Goal: Communication & Community: Participate in discussion

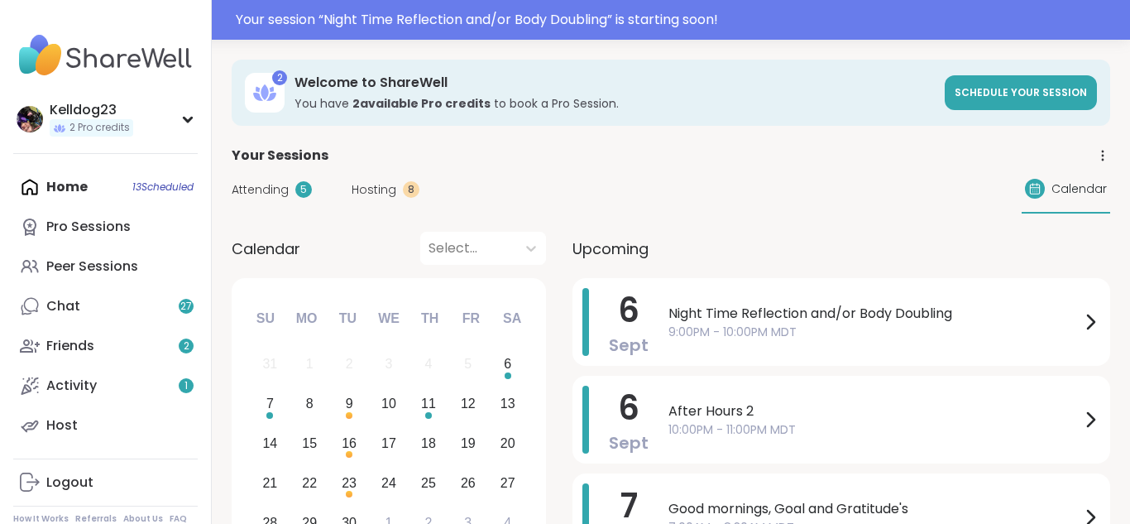
click at [371, 189] on span "Hosting" at bounding box center [374, 189] width 45 height 17
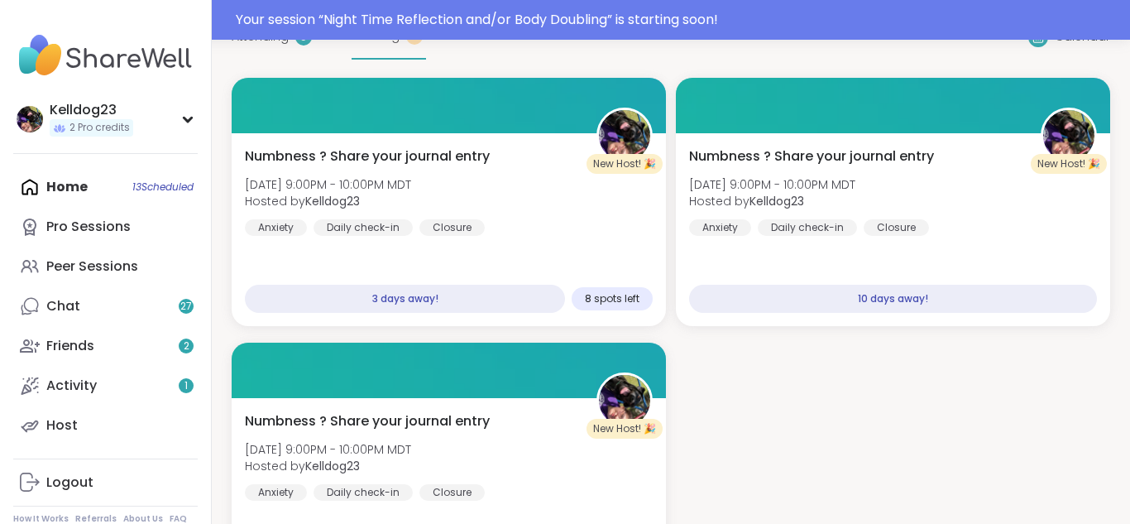
scroll to position [199, 0]
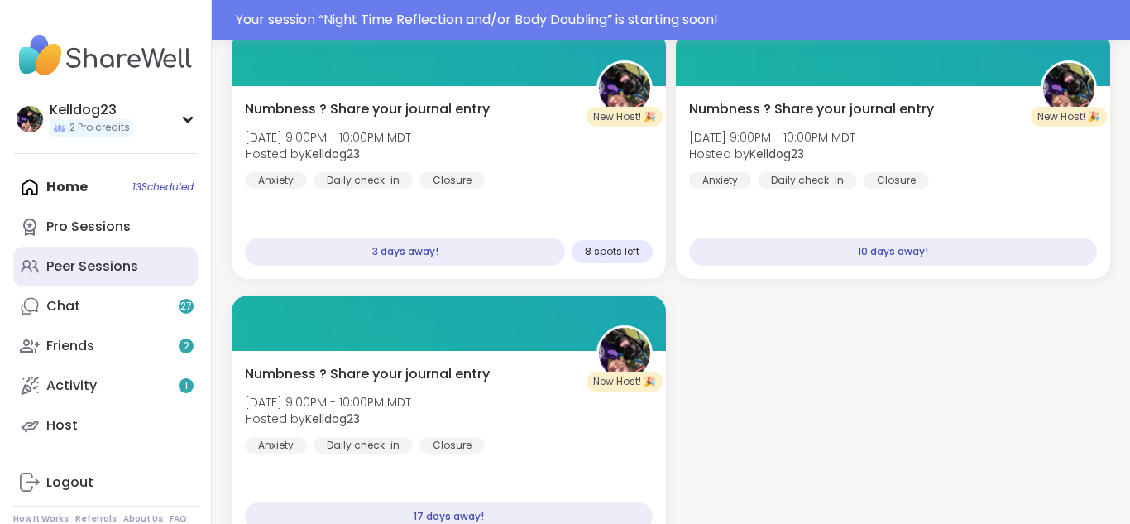
click at [89, 282] on link "Peer Sessions" at bounding box center [105, 266] width 184 height 40
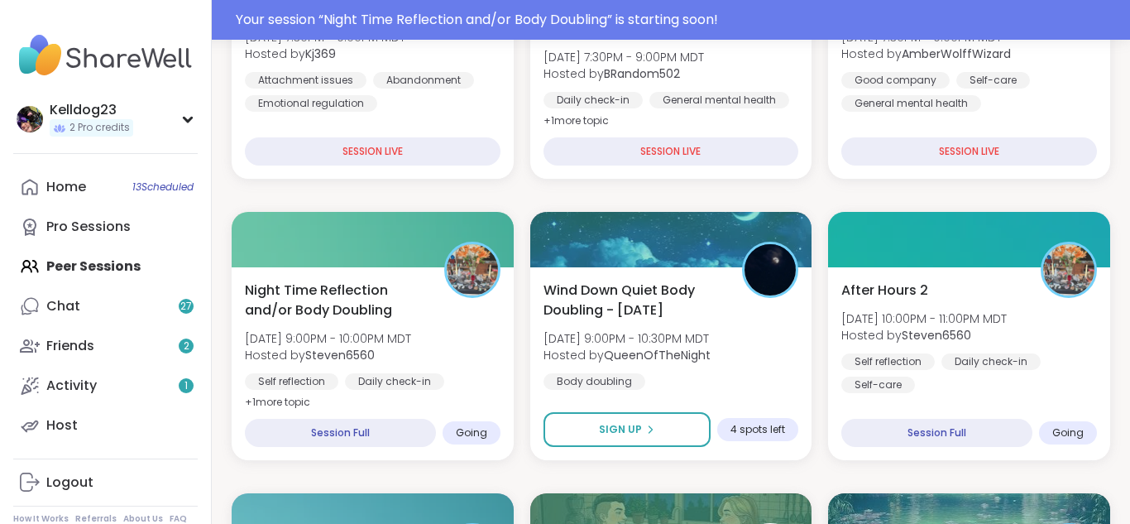
scroll to position [463, 0]
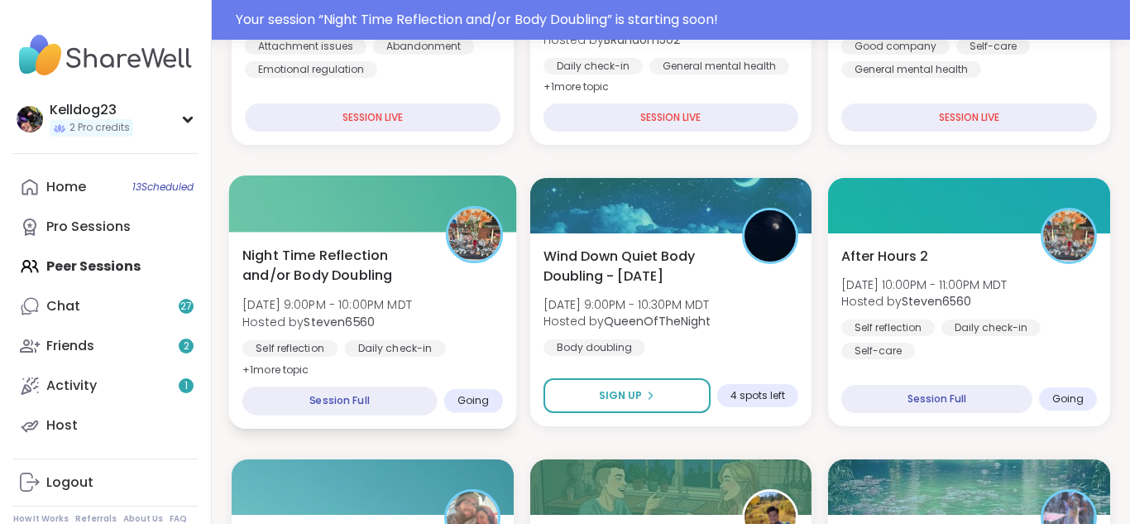
click at [399, 318] on span "Hosted by Steven6560" at bounding box center [327, 321] width 170 height 17
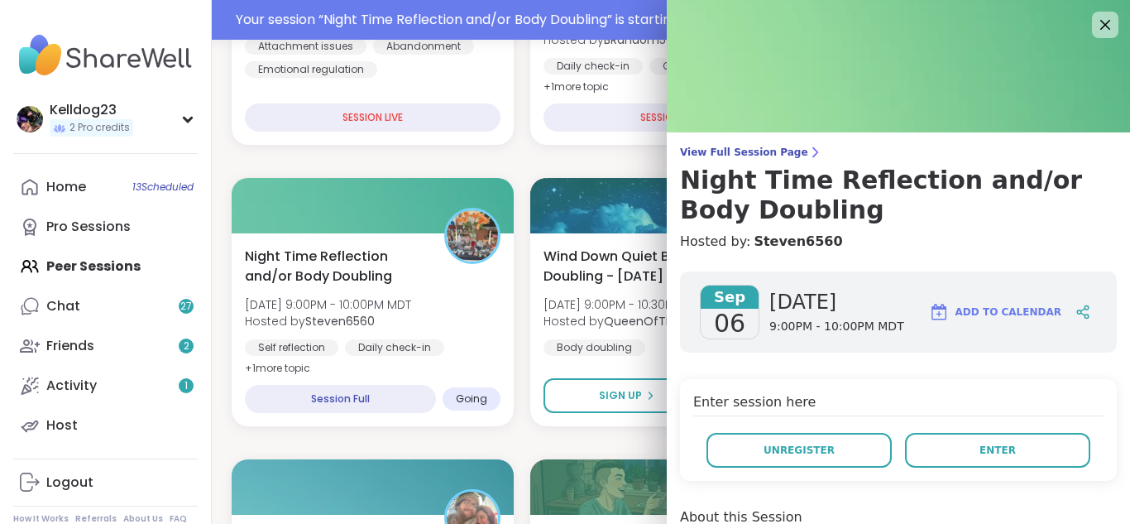
click at [983, 414] on h4 "Enter session here" at bounding box center [898, 404] width 410 height 24
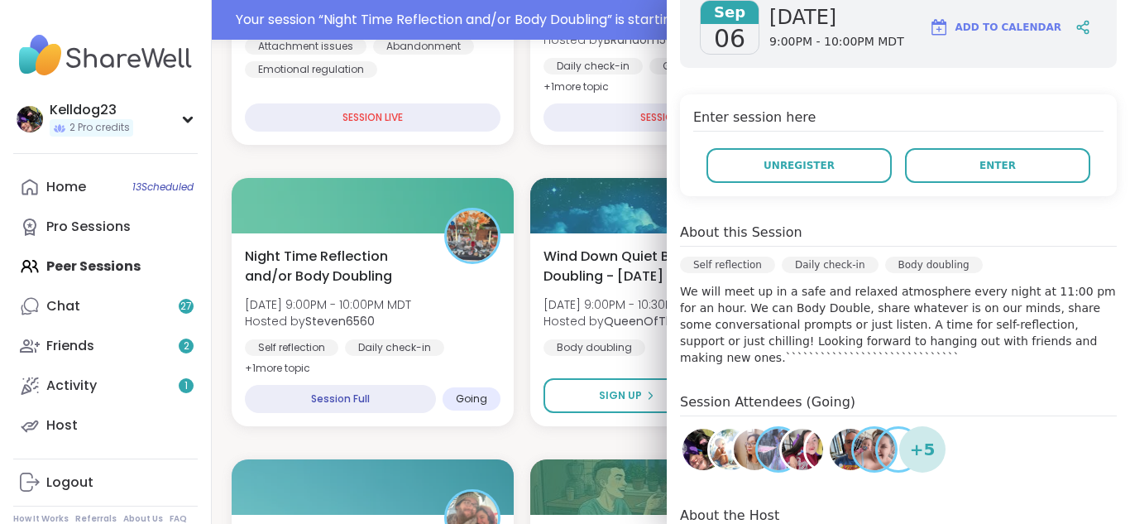
scroll to position [298, 0]
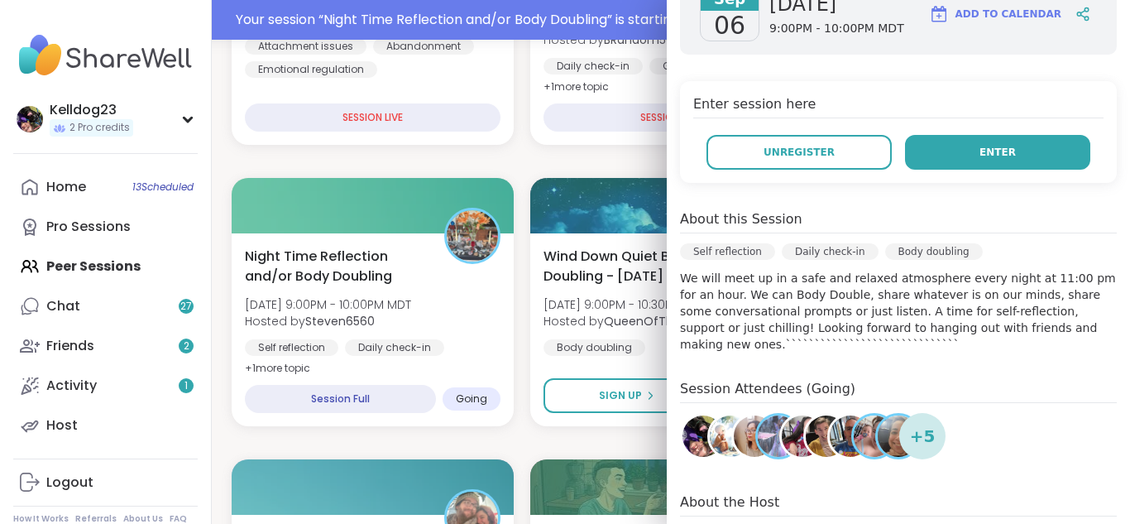
click at [1026, 164] on button "Enter" at bounding box center [997, 152] width 185 height 35
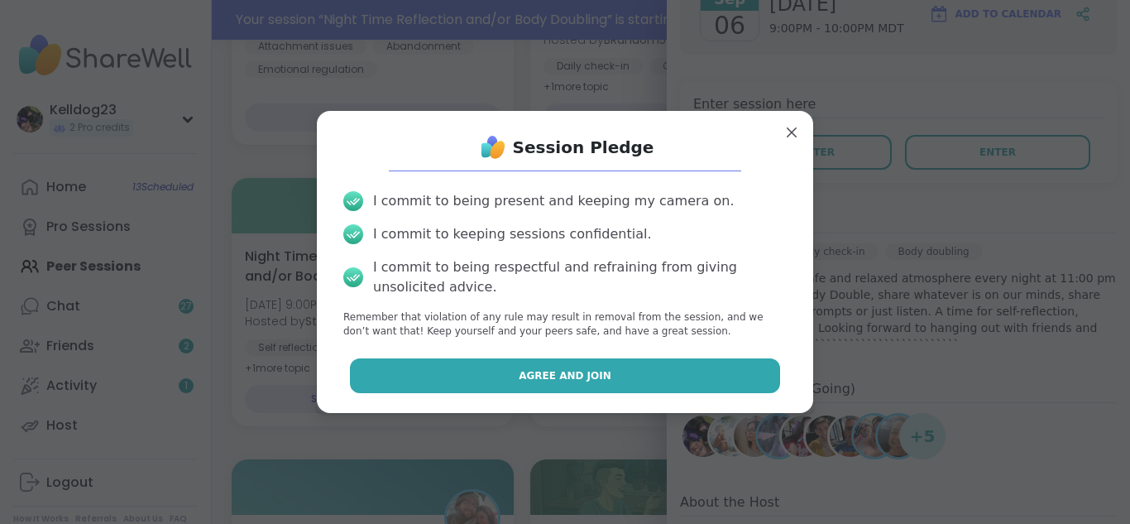
click at [538, 376] on span "Agree and Join" at bounding box center [565, 375] width 93 height 15
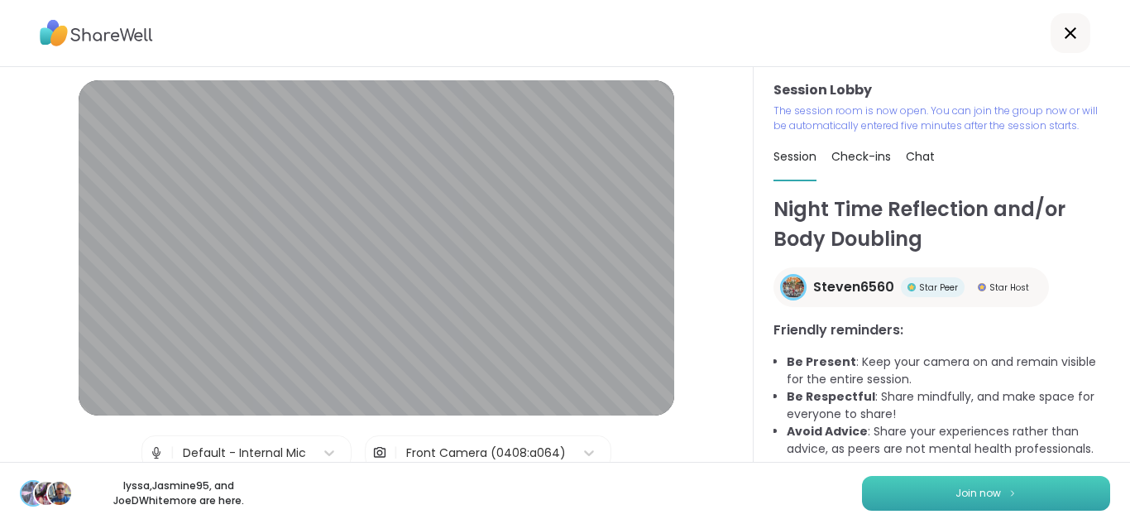
click at [985, 486] on span "Join now" at bounding box center [977, 493] width 45 height 15
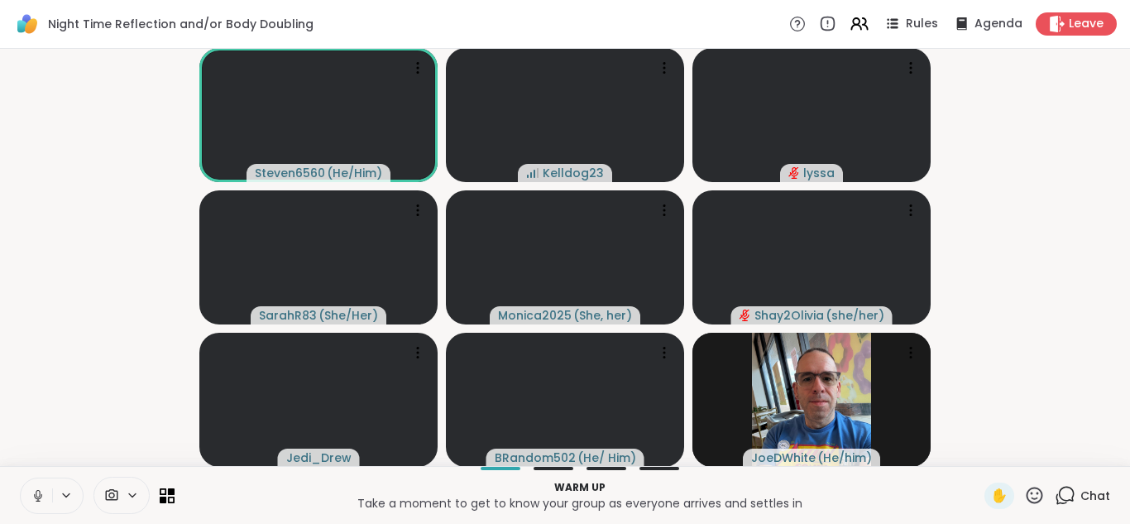
click at [42, 486] on button at bounding box center [36, 495] width 31 height 35
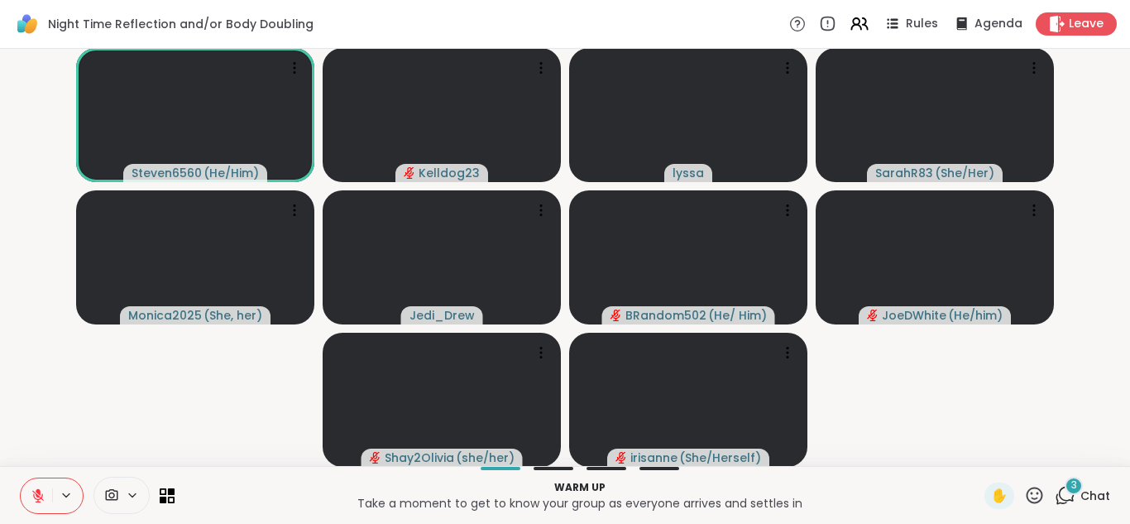
click at [1067, 500] on icon at bounding box center [1067, 493] width 16 height 15
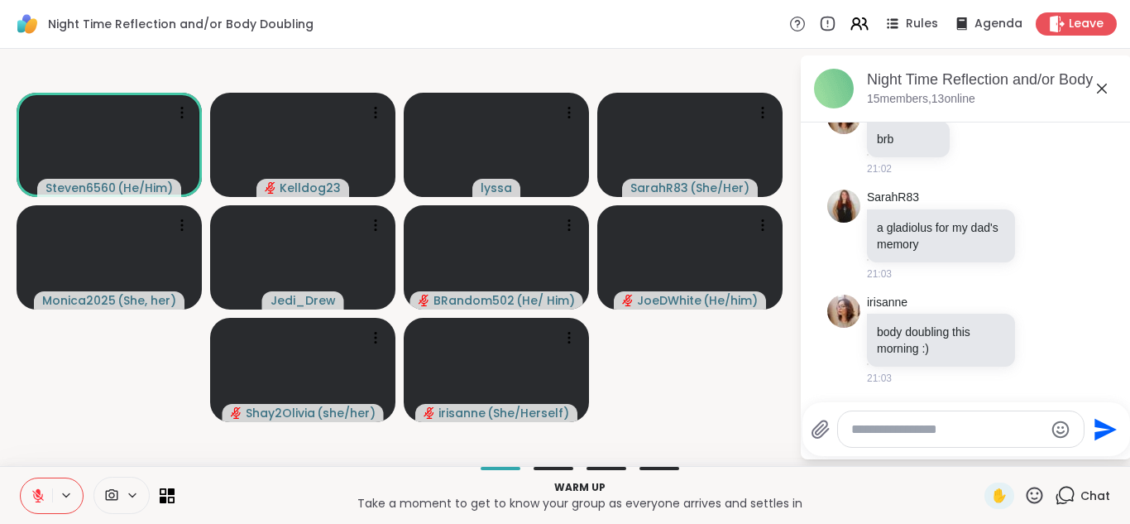
scroll to position [149, 0]
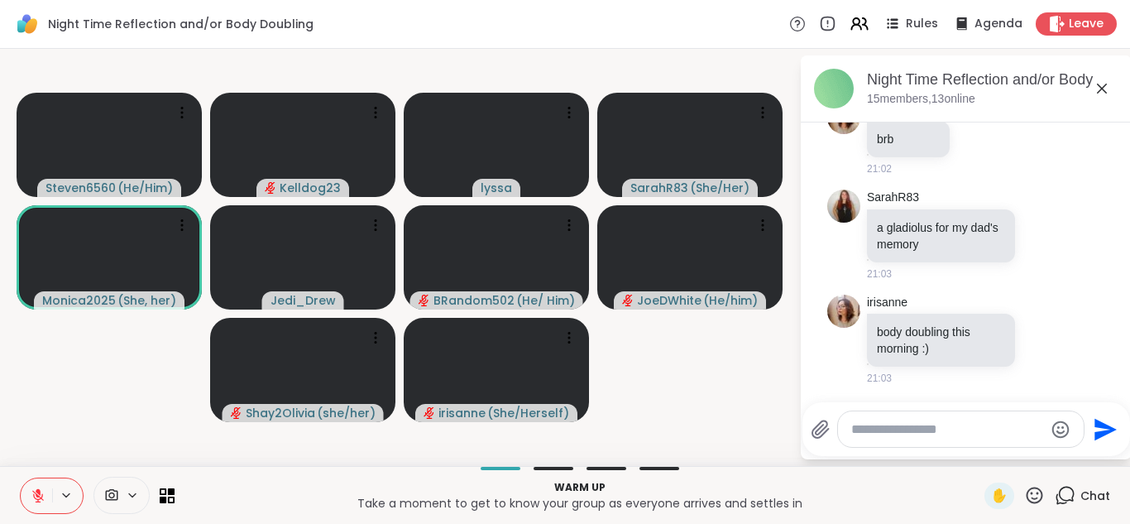
click at [864, 423] on textarea "Type your message" at bounding box center [947, 429] width 193 height 17
type textarea "***"
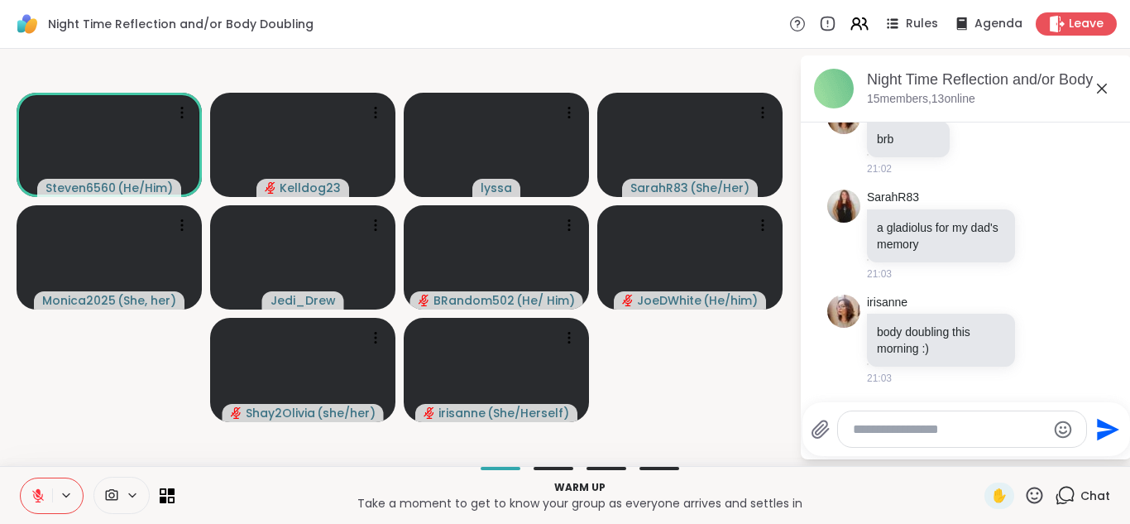
scroll to position [237, 0]
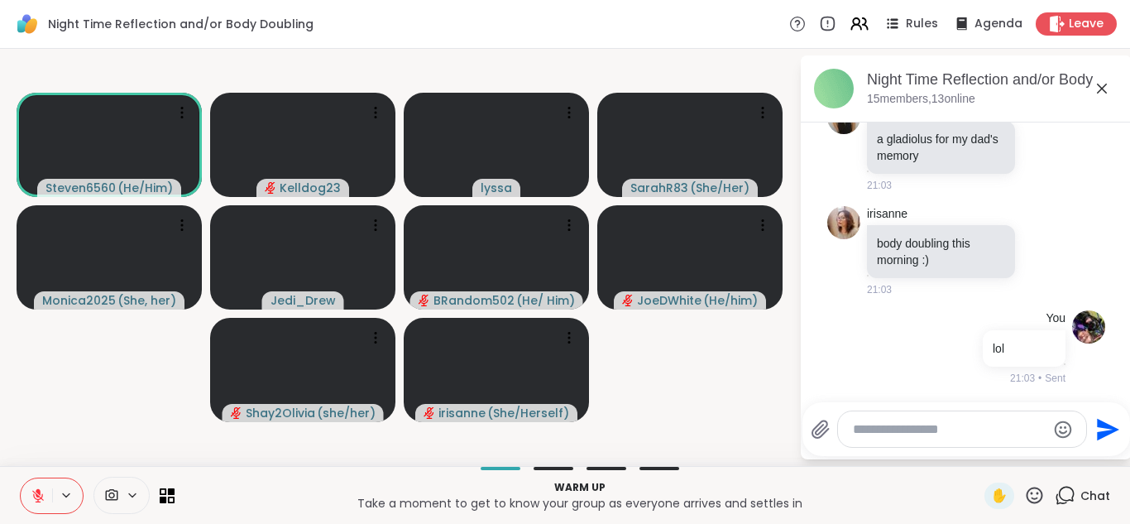
click at [1098, 89] on icon at bounding box center [1102, 89] width 20 height 20
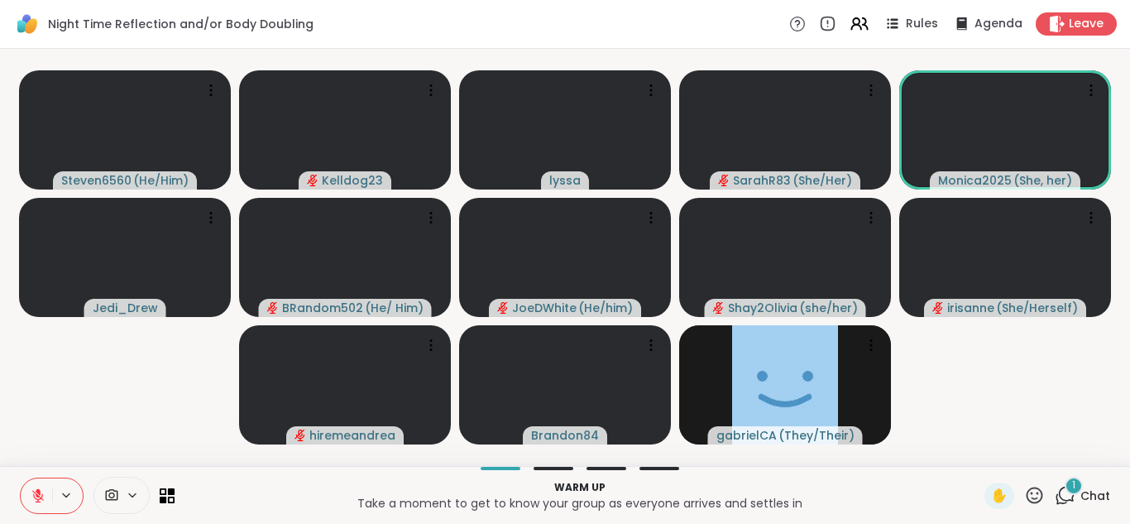
click at [1085, 488] on span "Chat" at bounding box center [1095, 495] width 30 height 17
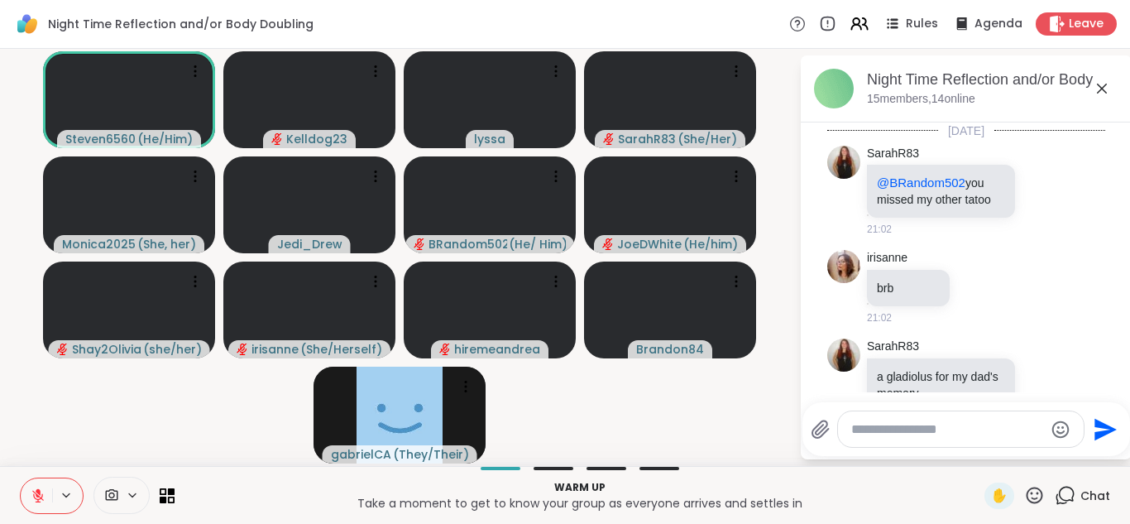
scroll to position [381, 0]
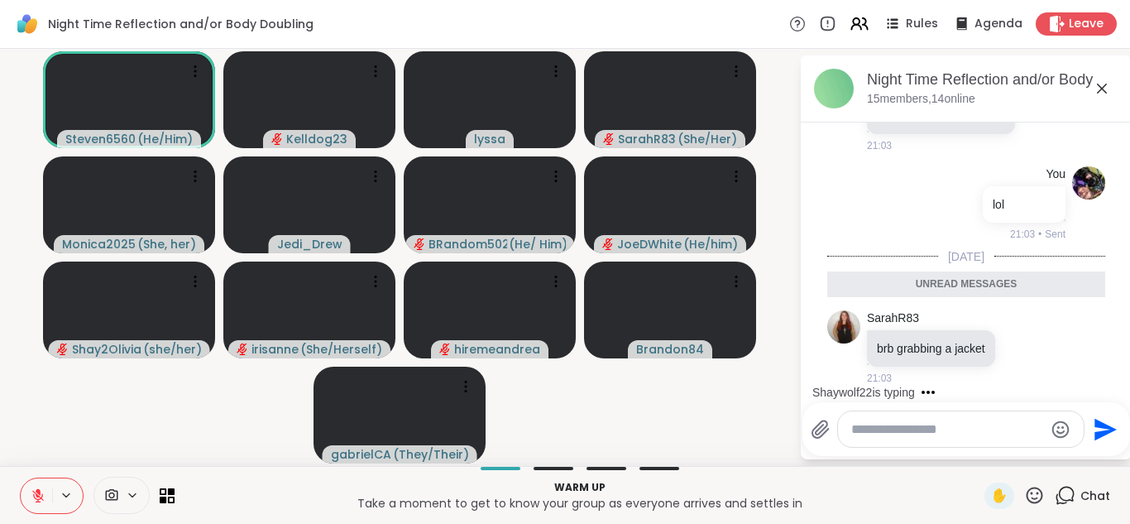
click at [939, 424] on textarea "Type your message" at bounding box center [947, 429] width 193 height 17
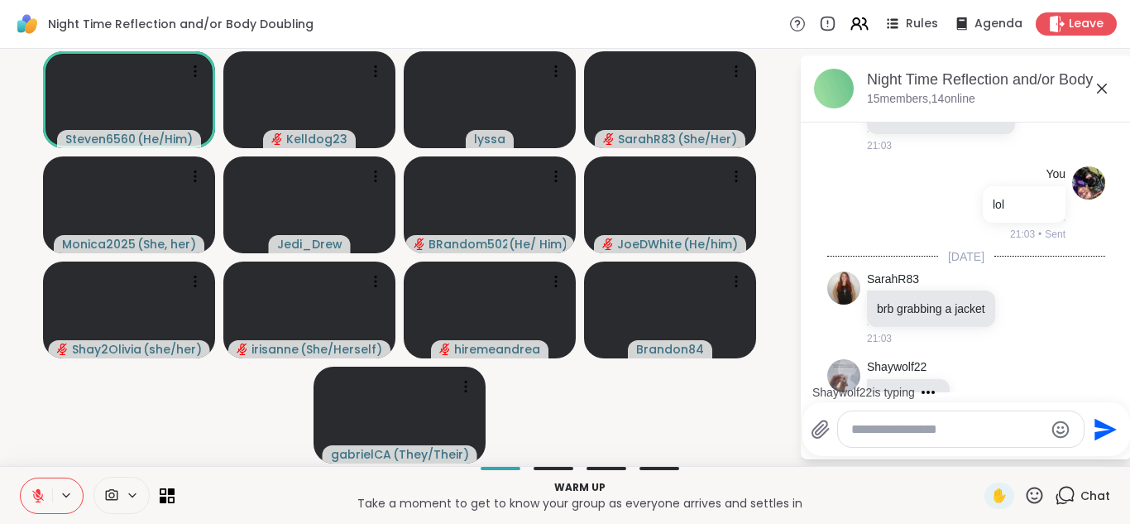
scroll to position [430, 0]
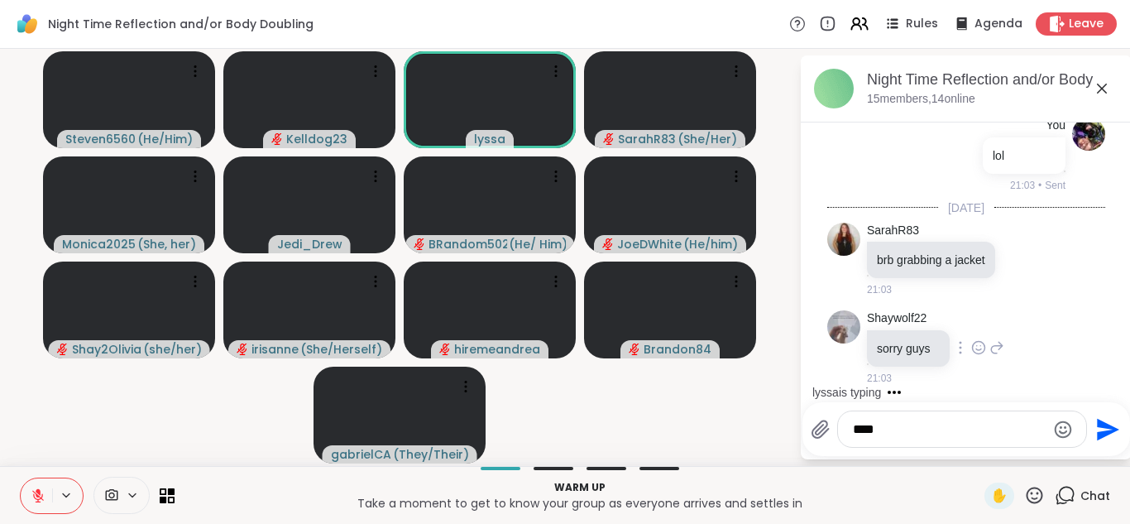
type textarea "***"
click at [993, 346] on icon at bounding box center [996, 347] width 15 height 20
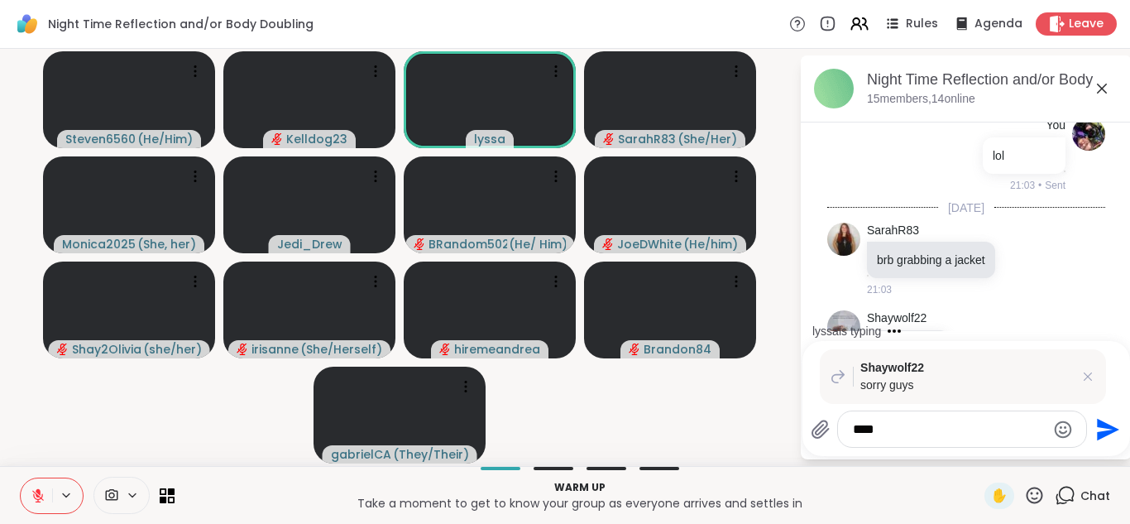
scroll to position [470, 0]
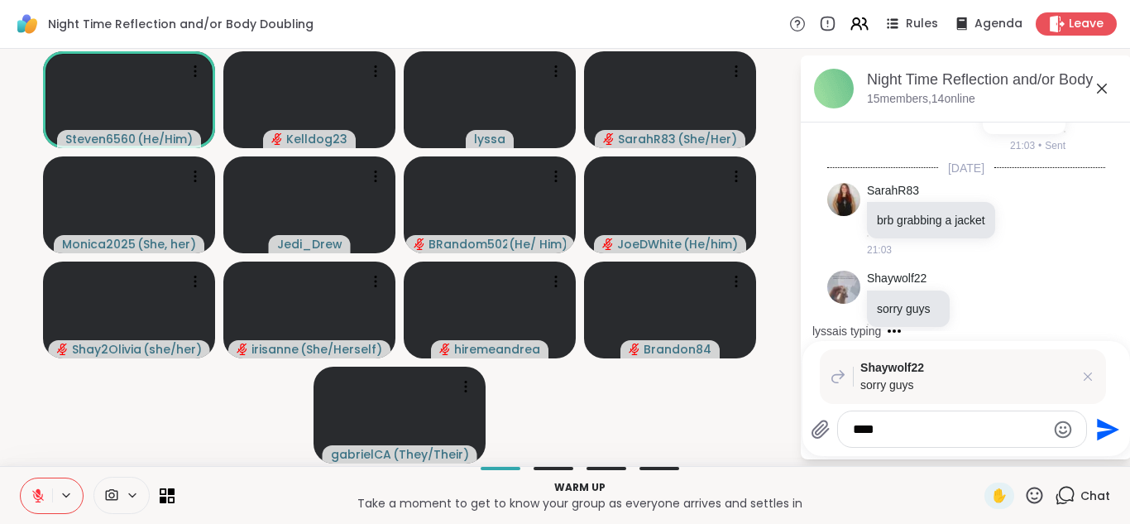
click at [1109, 425] on icon "Send" at bounding box center [1108, 429] width 22 height 22
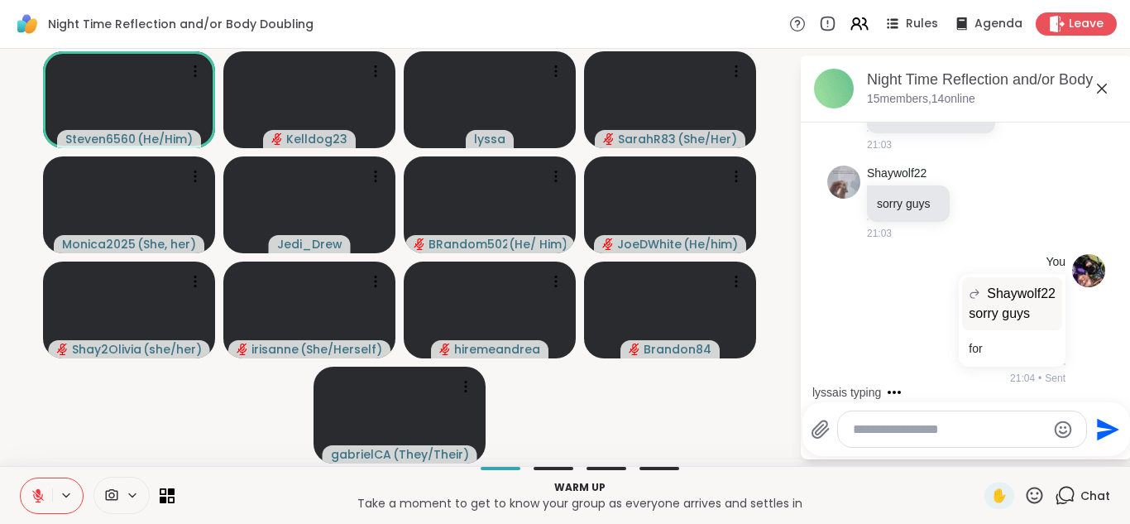
scroll to position [735, 0]
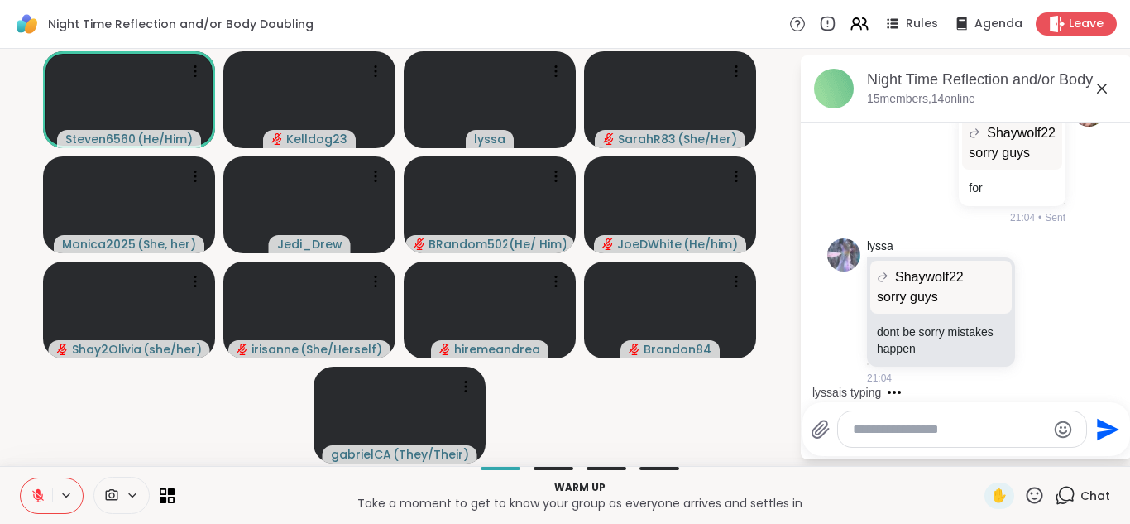
click at [1099, 87] on icon at bounding box center [1102, 89] width 20 height 20
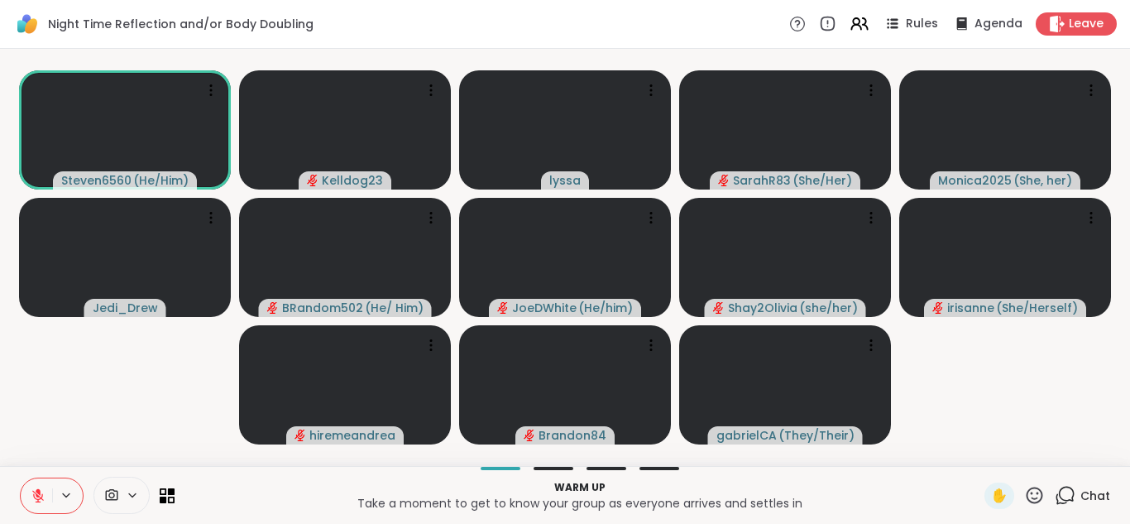
click at [1075, 494] on icon at bounding box center [1065, 495] width 21 height 21
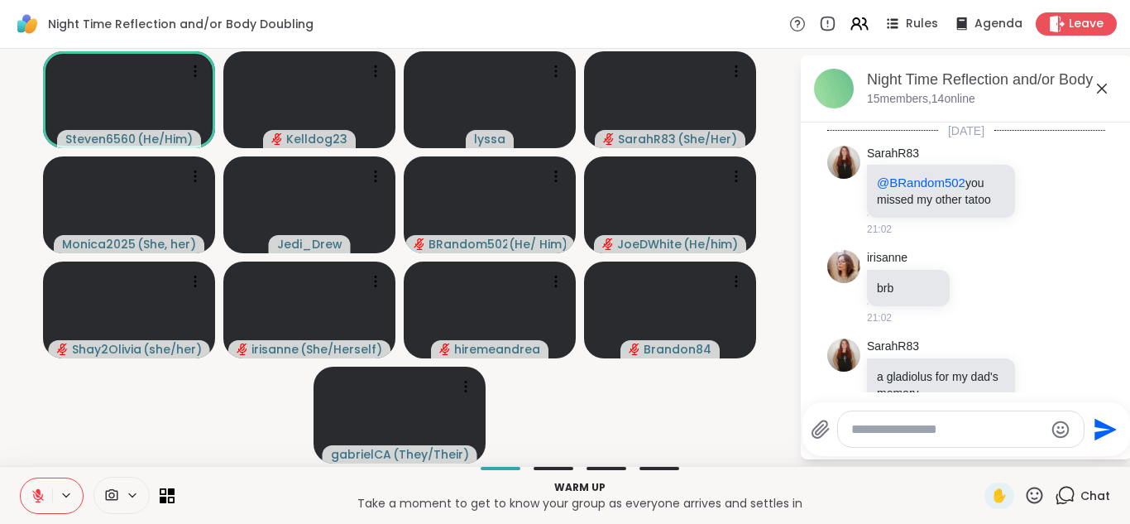
scroll to position [719, 0]
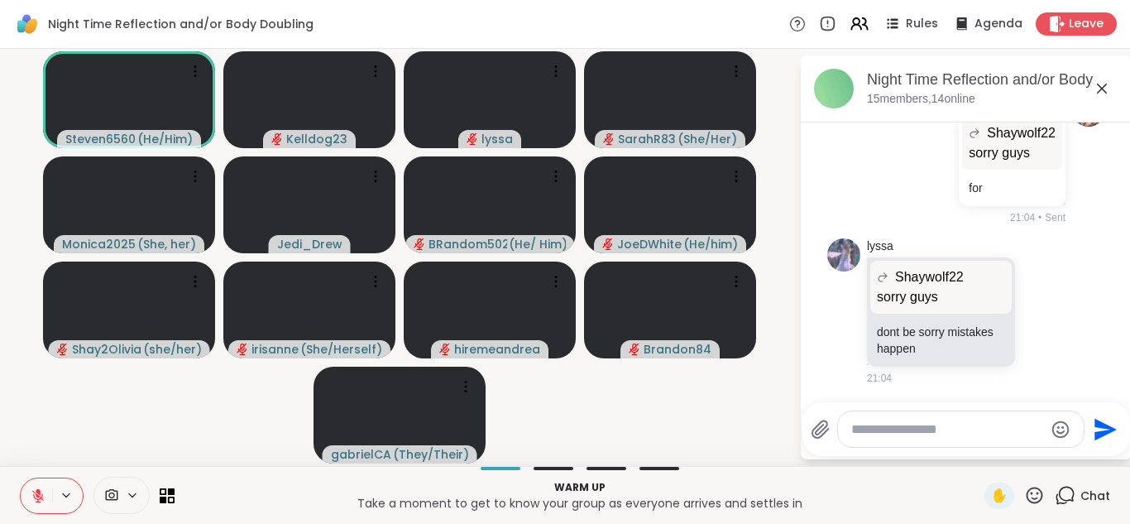
click at [1102, 83] on icon at bounding box center [1102, 89] width 20 height 20
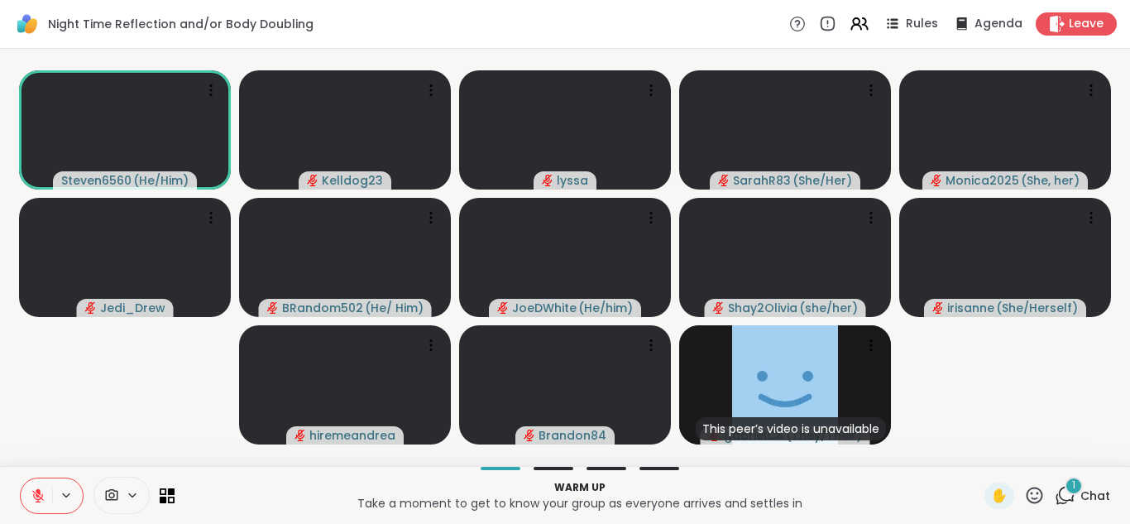
click at [1072, 486] on span "1" at bounding box center [1073, 485] width 3 height 14
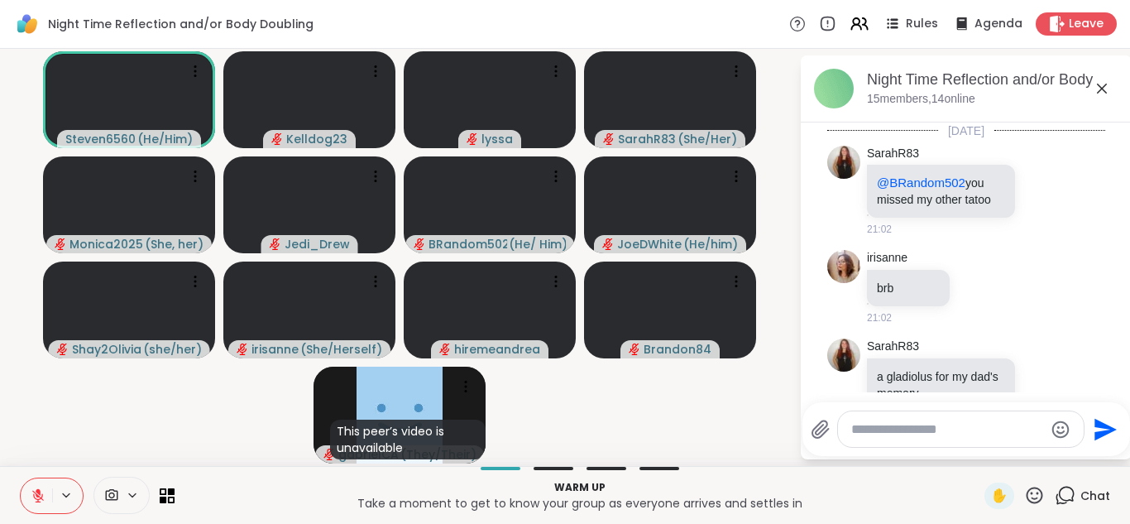
scroll to position [864, 0]
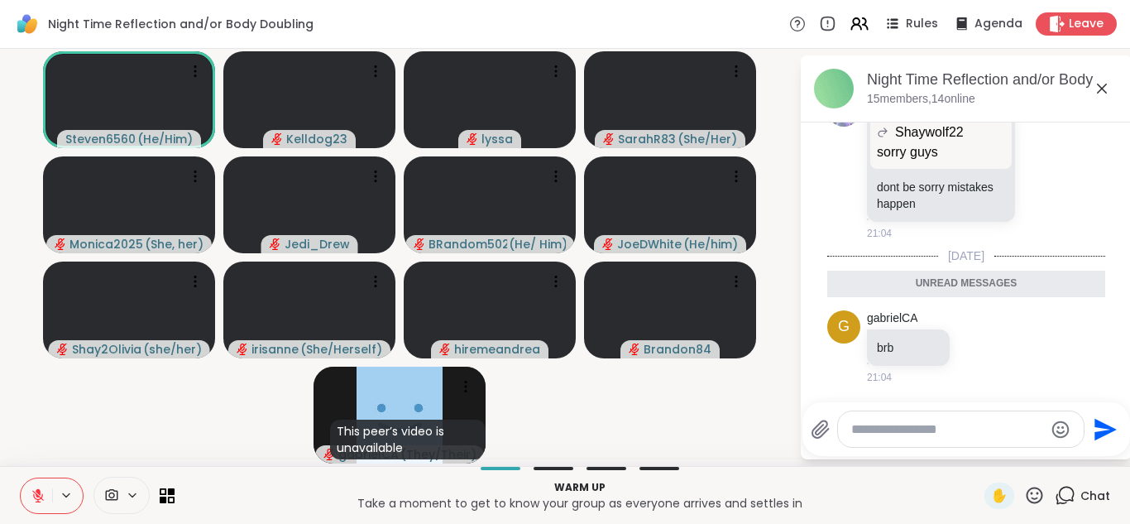
click at [945, 430] on textarea "Type your message" at bounding box center [947, 429] width 193 height 17
type textarea "*"
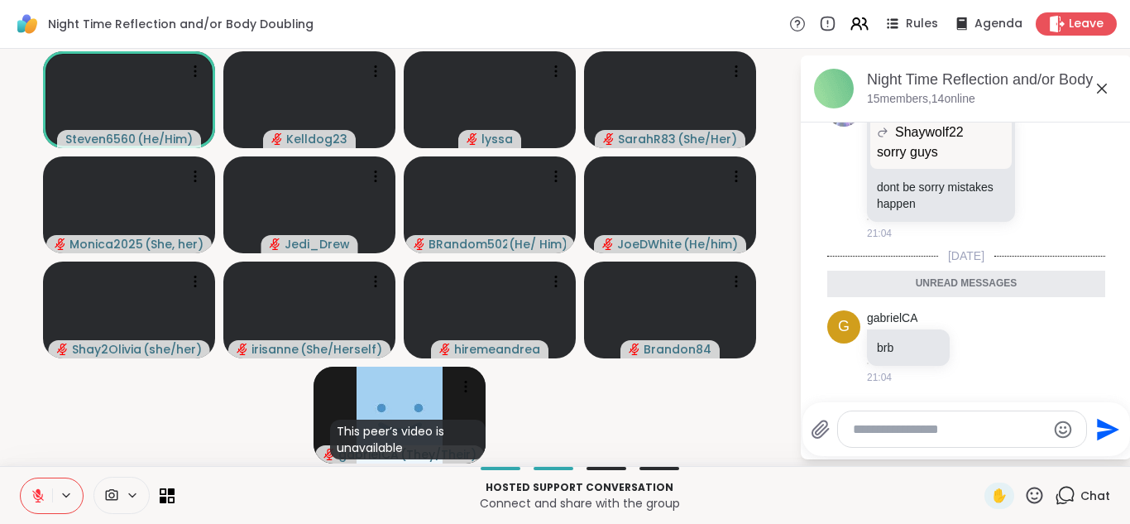
click at [1102, 87] on icon at bounding box center [1102, 89] width 20 height 20
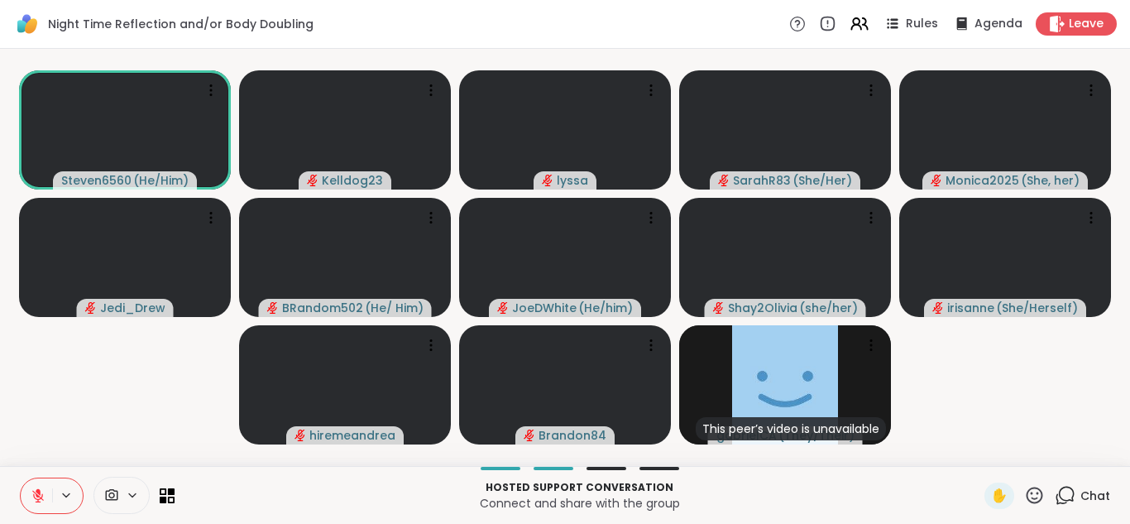
click at [37, 493] on icon at bounding box center [38, 495] width 15 height 15
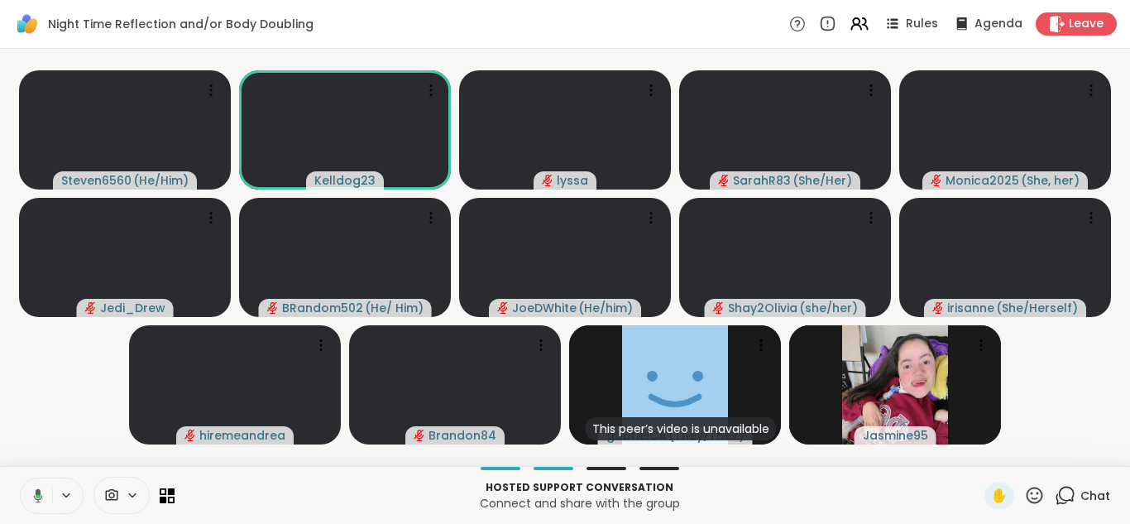
click at [37, 493] on icon at bounding box center [38, 495] width 9 height 14
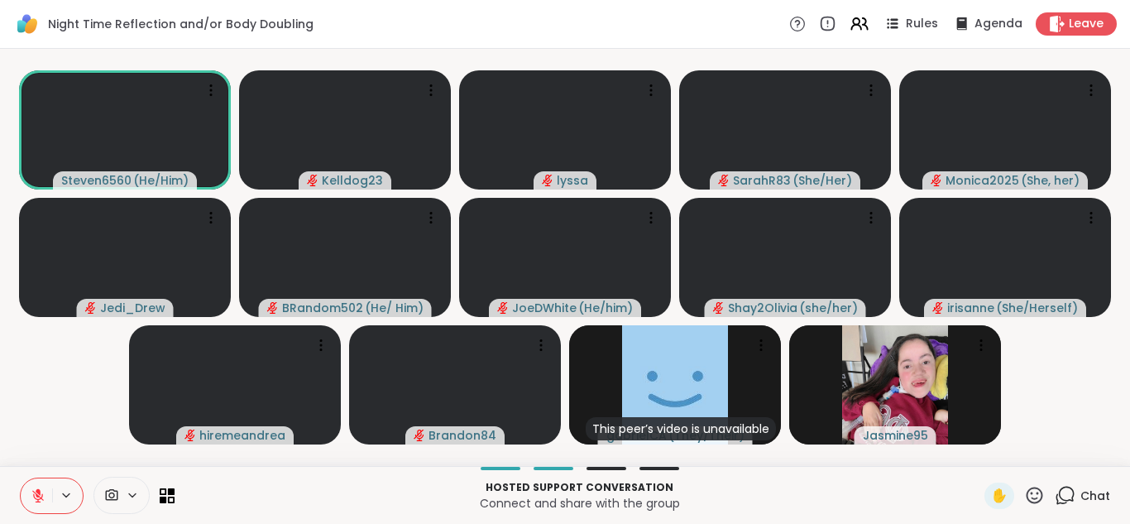
click at [1069, 495] on icon at bounding box center [1065, 495] width 21 height 21
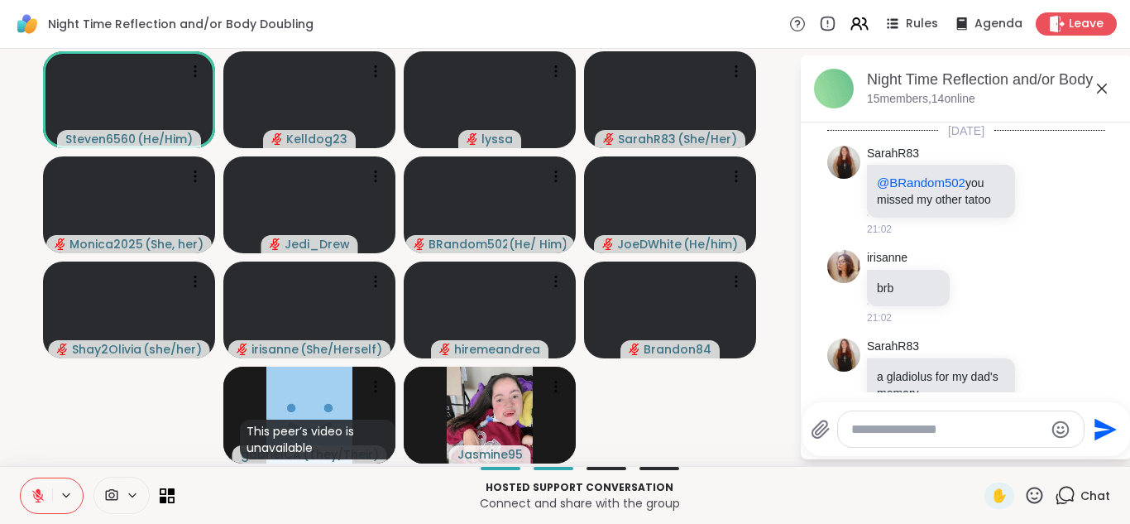
scroll to position [807, 0]
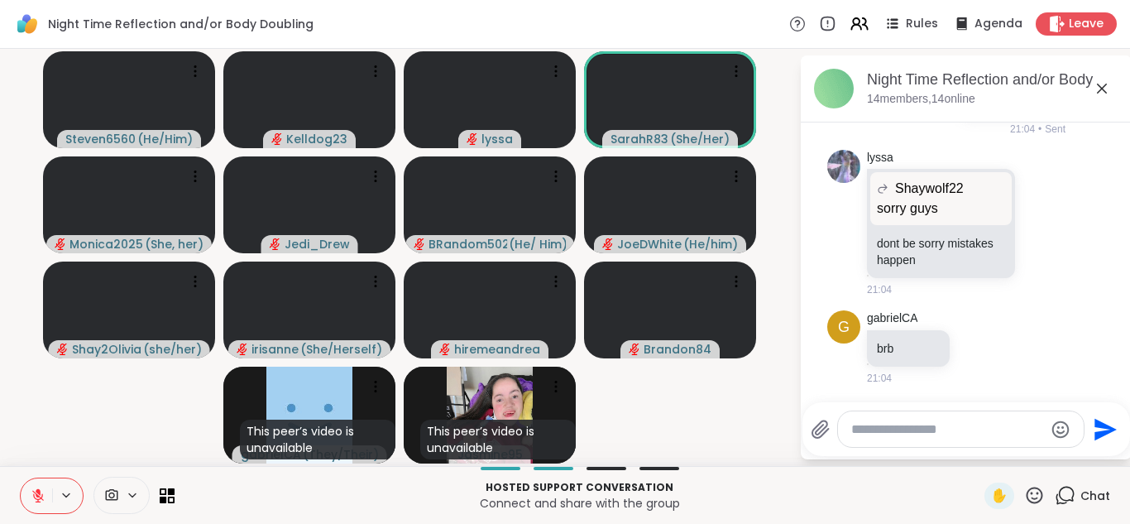
click at [1101, 86] on icon at bounding box center [1102, 89] width 20 height 20
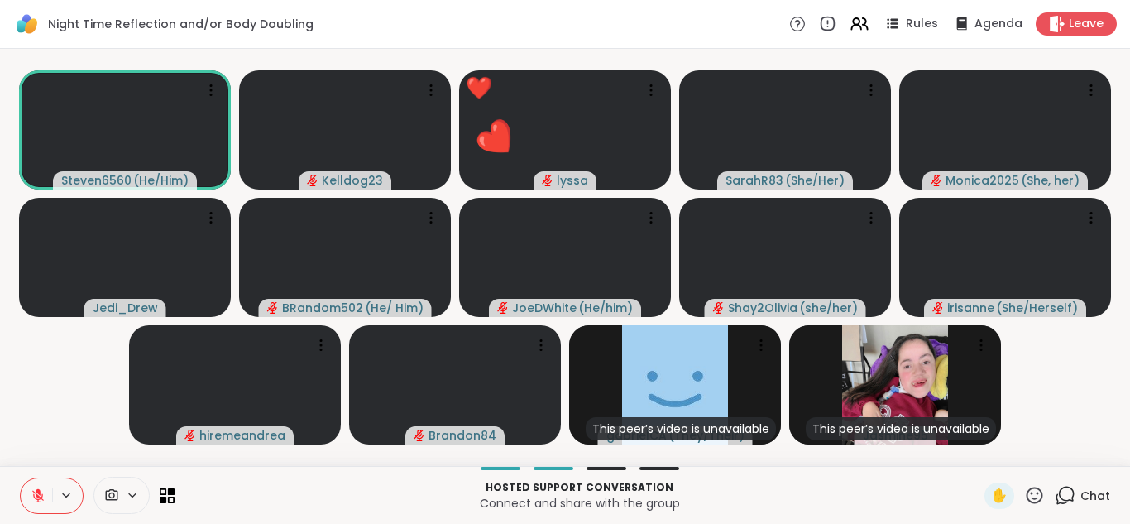
click at [1031, 494] on icon at bounding box center [1034, 495] width 21 height 21
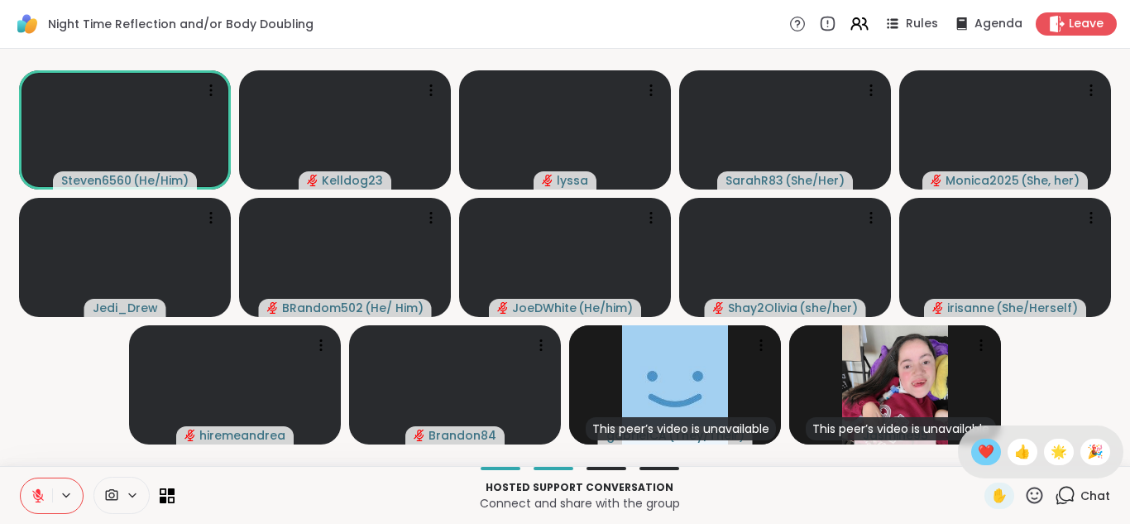
click at [982, 454] on span "❤️" at bounding box center [986, 452] width 17 height 20
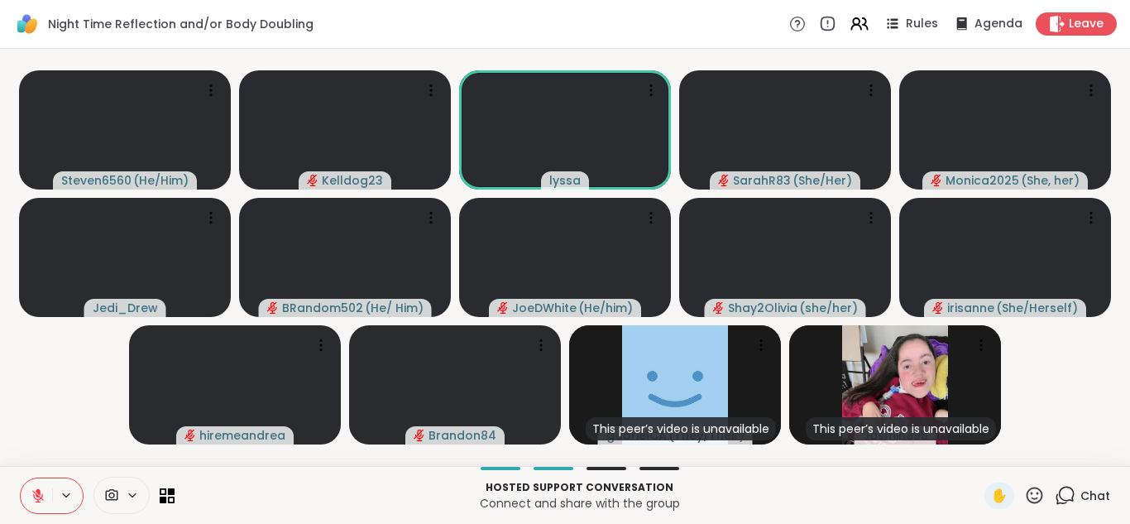
click at [1072, 490] on icon at bounding box center [1065, 495] width 21 height 21
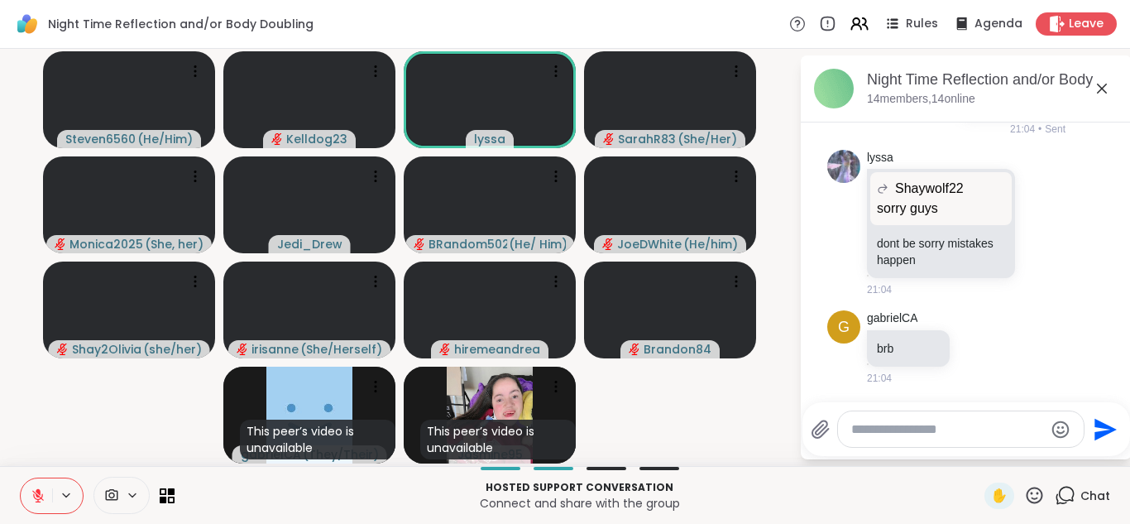
click at [900, 428] on textarea "Type your message" at bounding box center [947, 429] width 193 height 17
type textarea "**********"
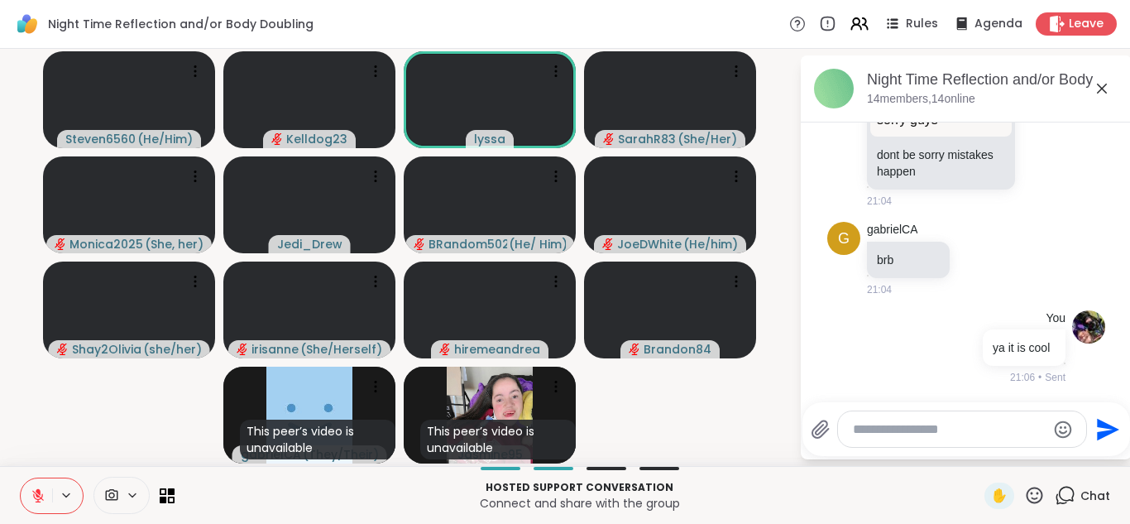
click at [1097, 88] on icon at bounding box center [1102, 89] width 20 height 20
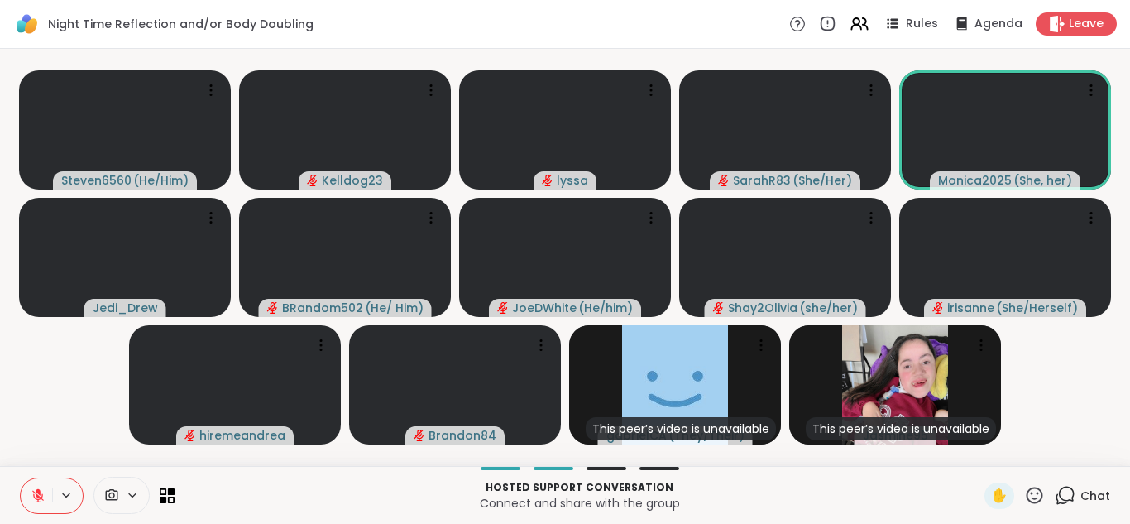
click at [1061, 500] on icon at bounding box center [1065, 495] width 21 height 21
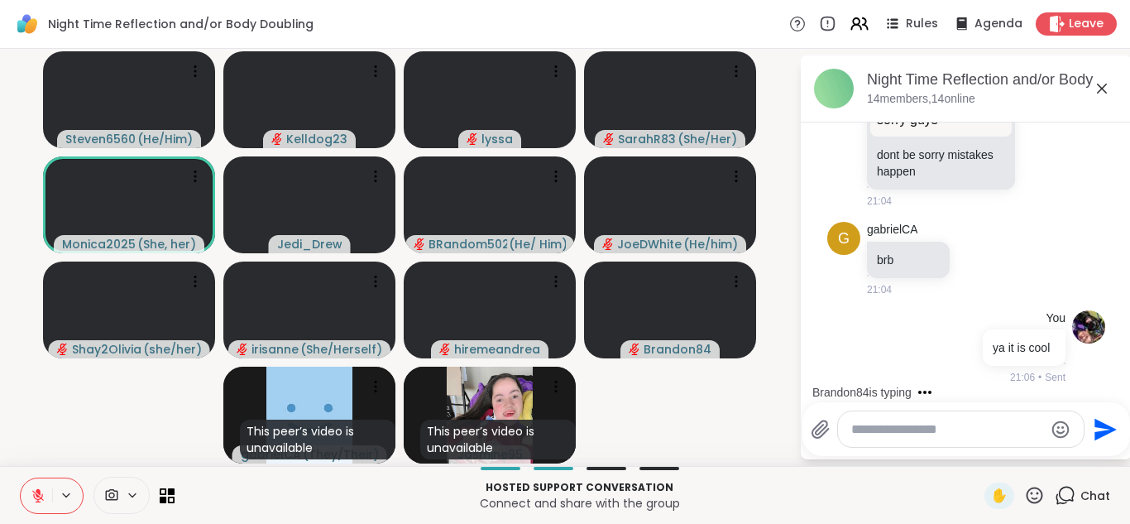
click at [873, 432] on textarea "Type your message" at bounding box center [947, 429] width 193 height 17
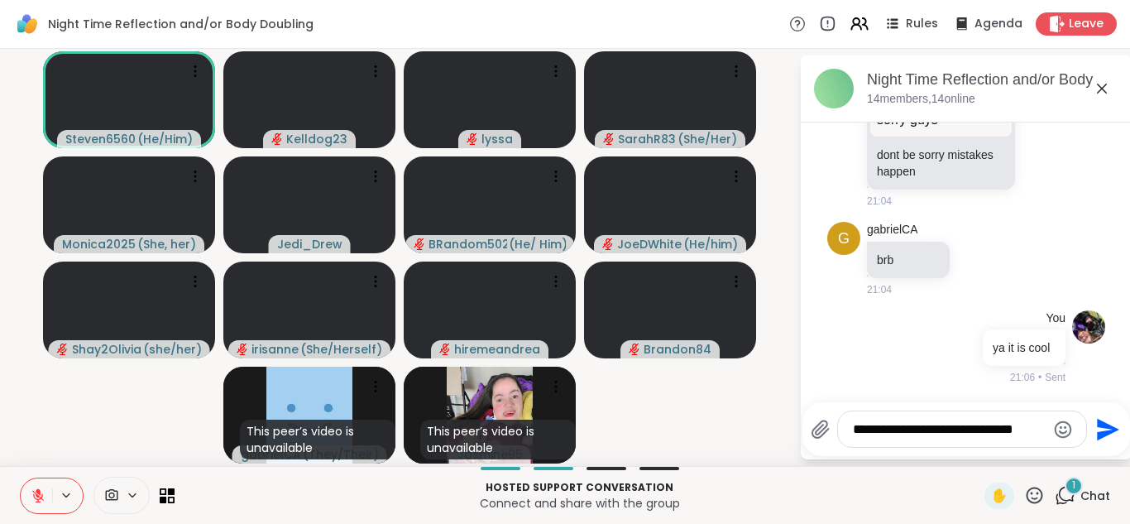
scroll to position [1000, 0]
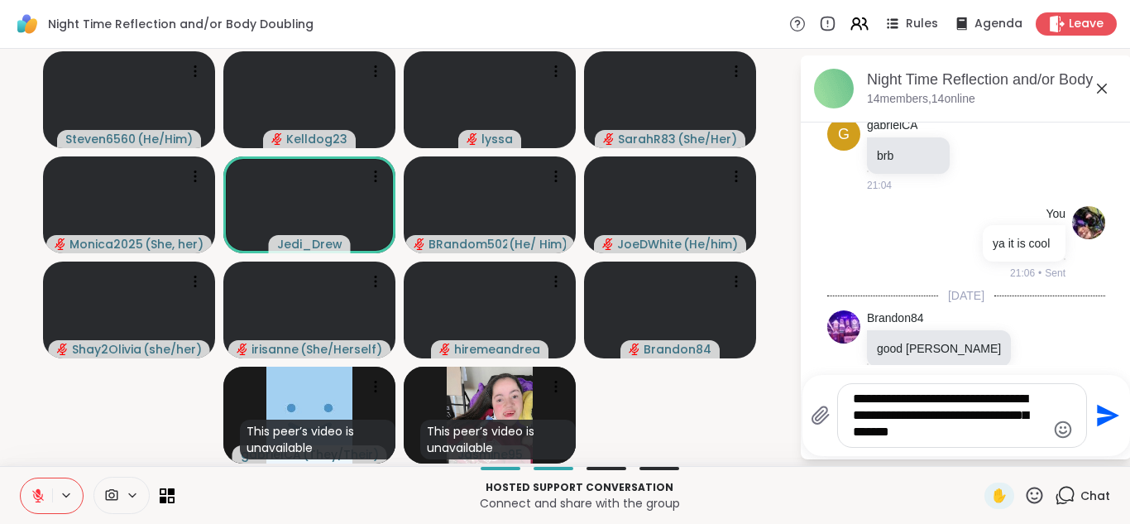
type textarea "**********"
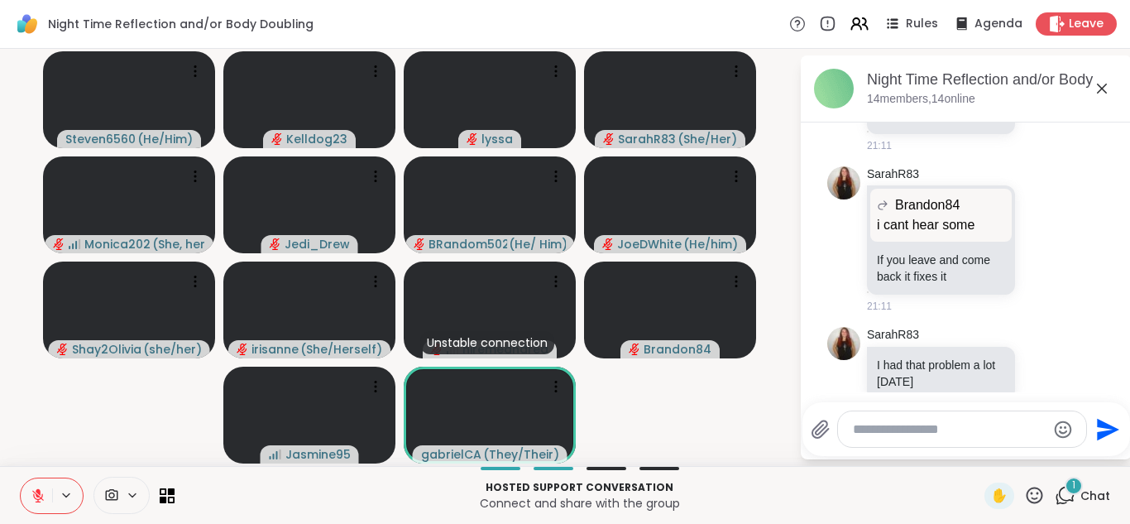
scroll to position [1896, 0]
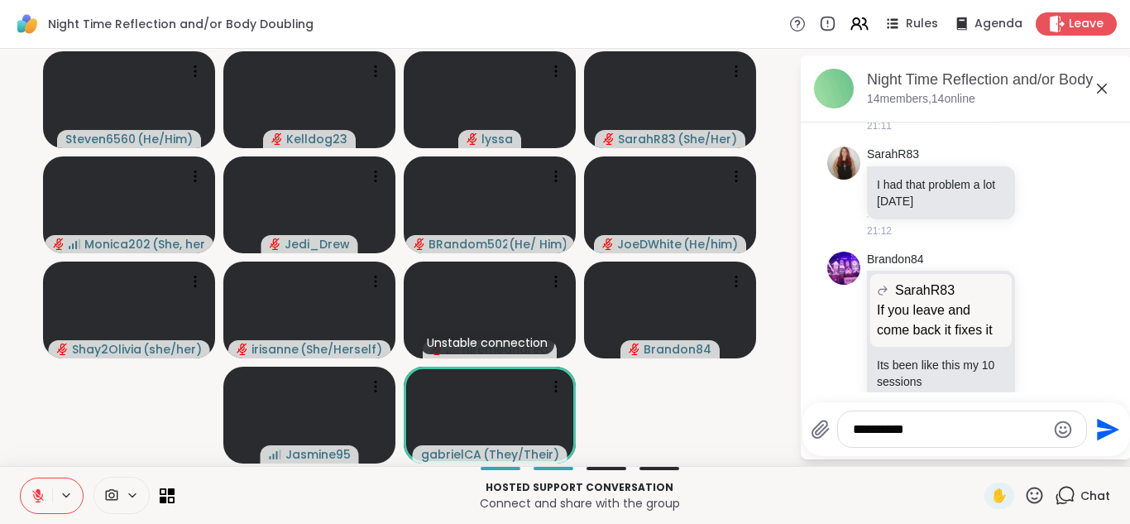
type textarea "**********"
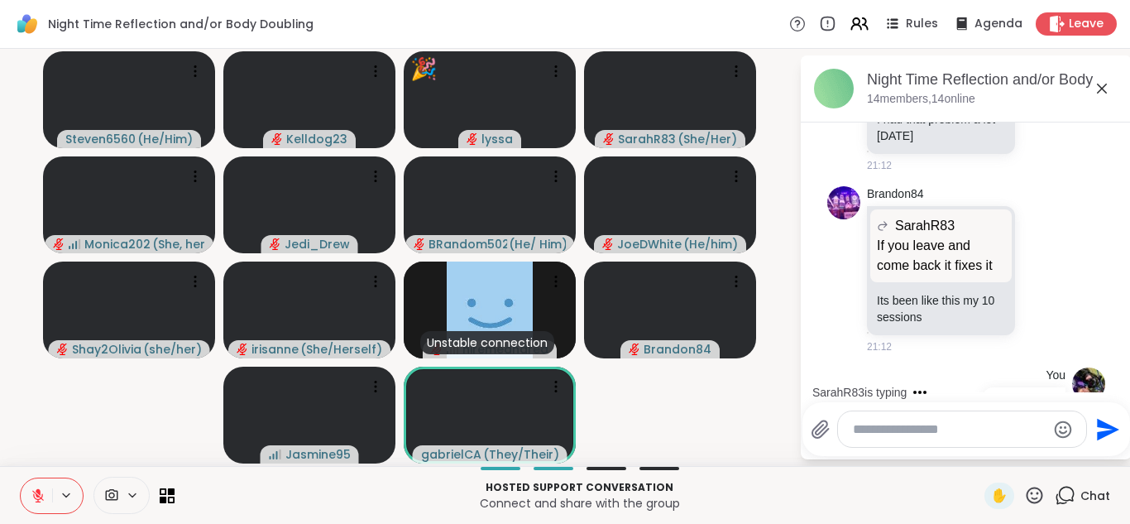
scroll to position [2008, 0]
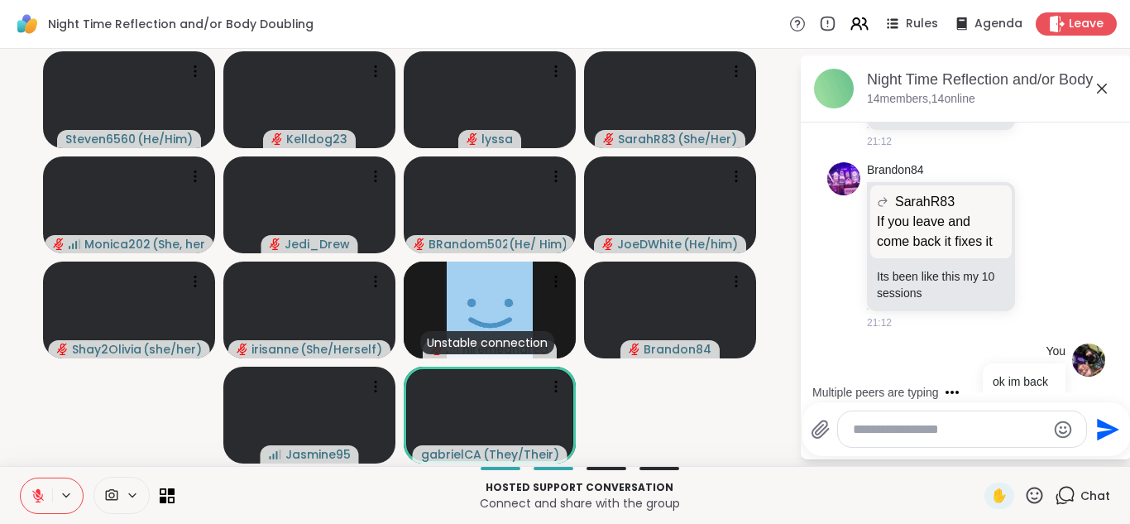
type textarea "*"
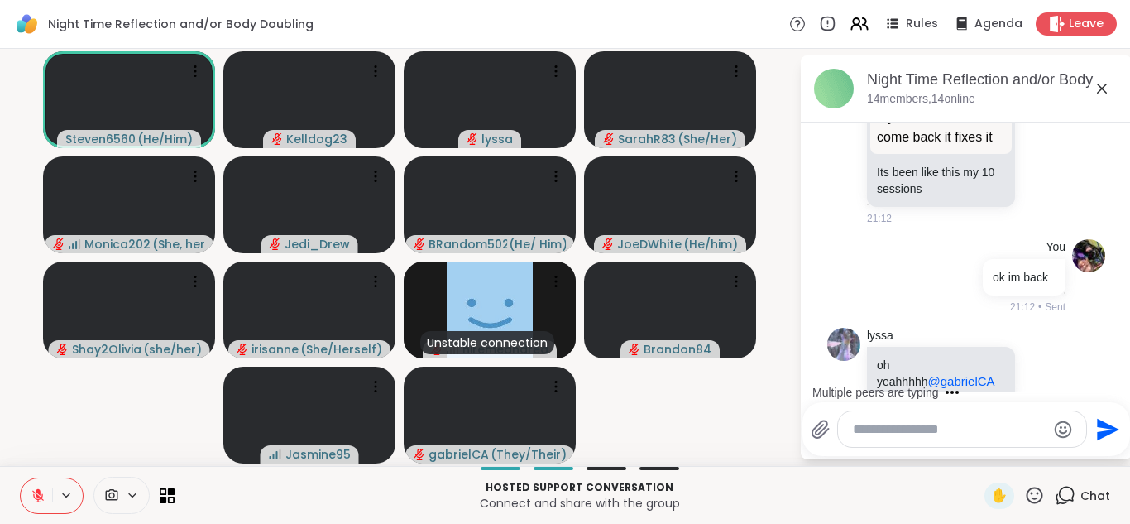
scroll to position [2234, 0]
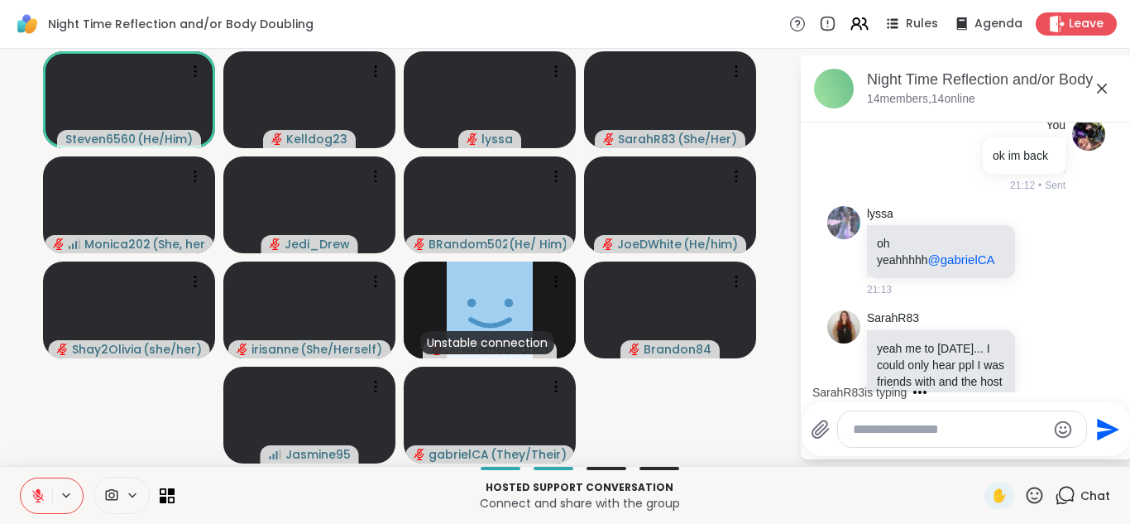
click at [1108, 86] on icon at bounding box center [1102, 89] width 20 height 20
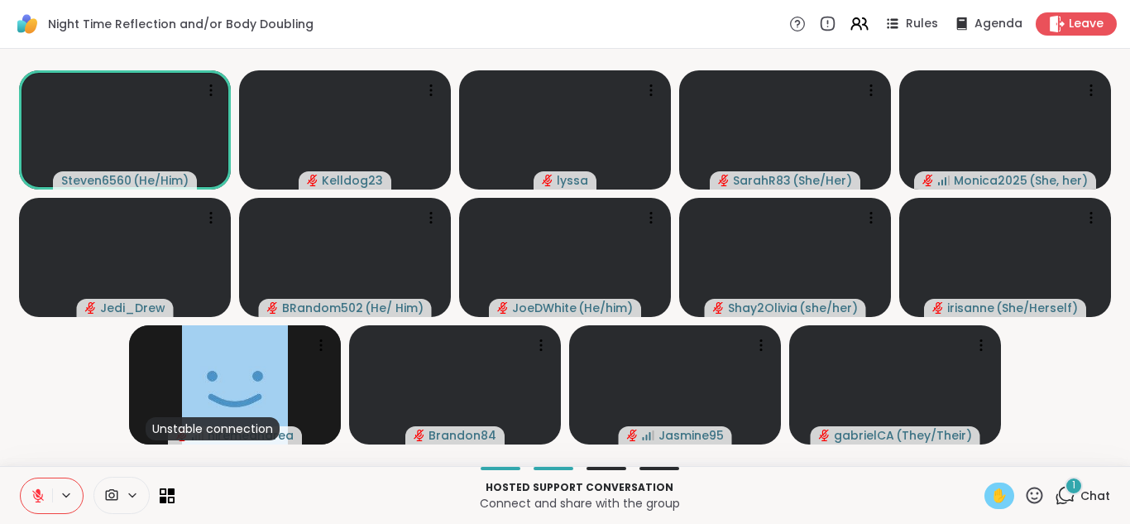
click at [1007, 493] on span "✋" at bounding box center [999, 496] width 17 height 20
click at [1069, 494] on icon at bounding box center [1065, 495] width 21 height 21
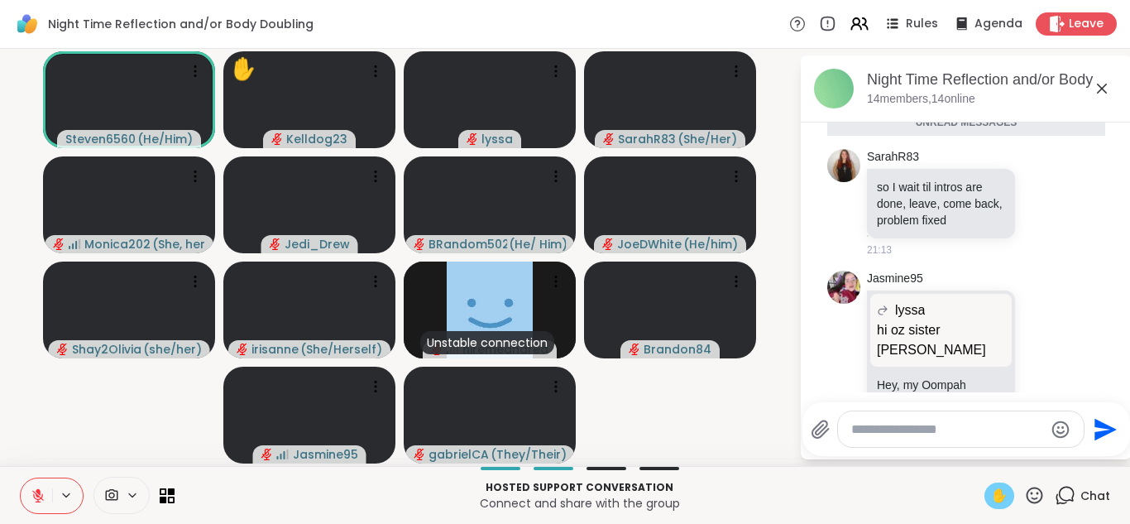
scroll to position [2579, 0]
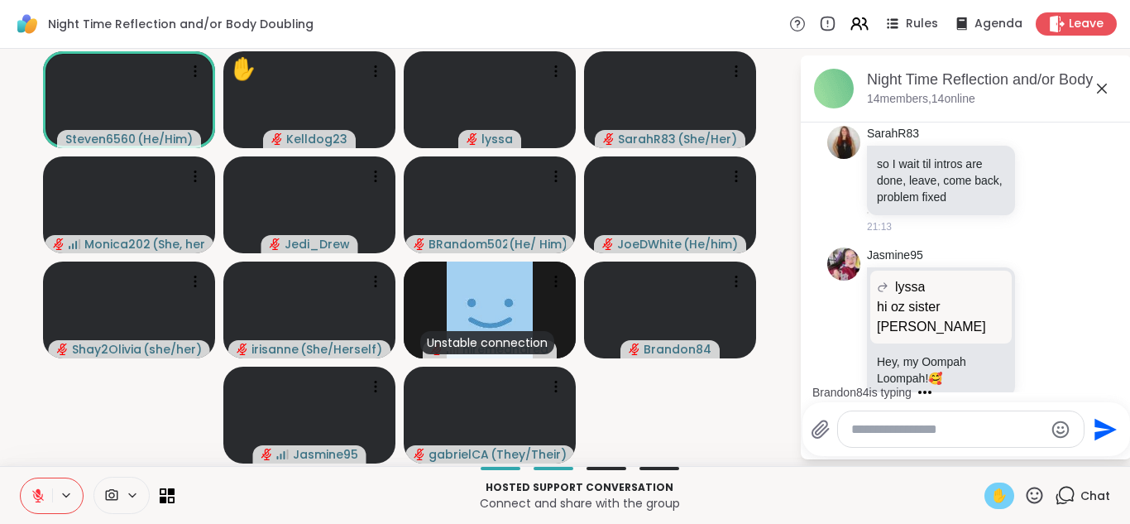
click at [1099, 92] on icon at bounding box center [1102, 89] width 20 height 20
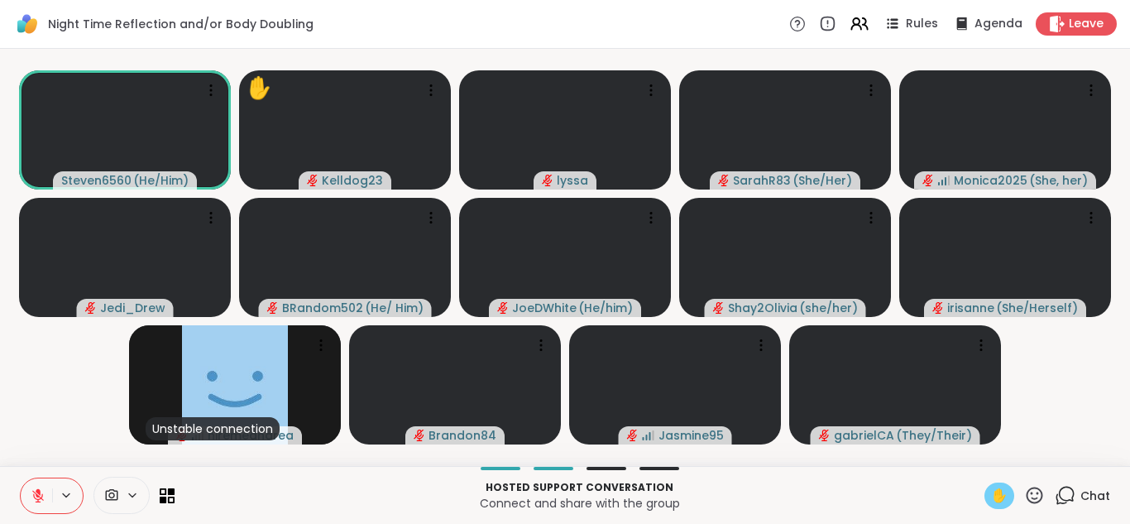
click at [1065, 440] on video-player-container "Steven6560 ( He/Him ) ✋ Kelldog23 lyssa SarahR83 ( She/Her ) Monica2025 ( She, …" at bounding box center [565, 257] width 1110 height 404
click at [1066, 502] on icon at bounding box center [1061, 499] width 11 height 11
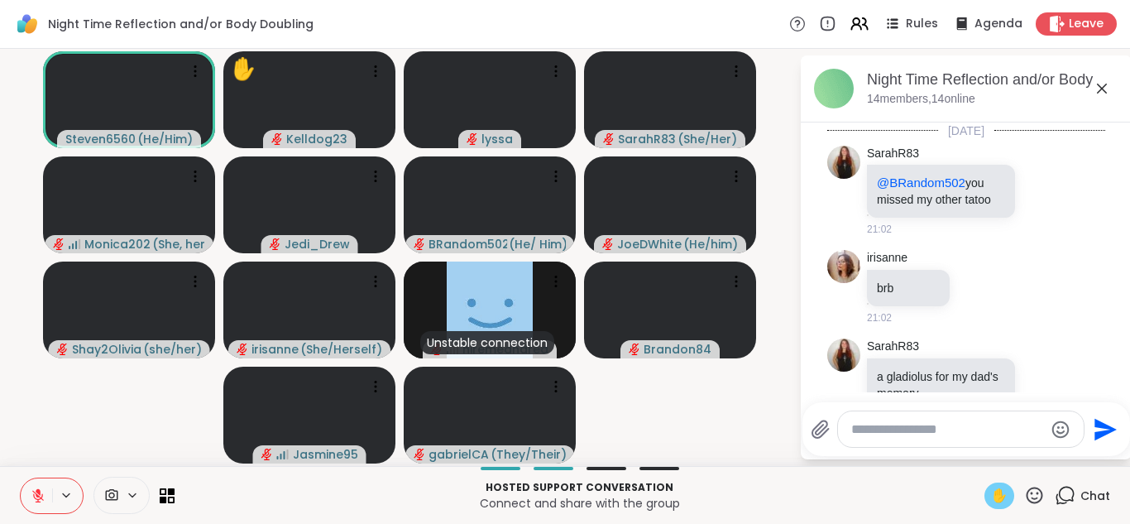
scroll to position [2524, 0]
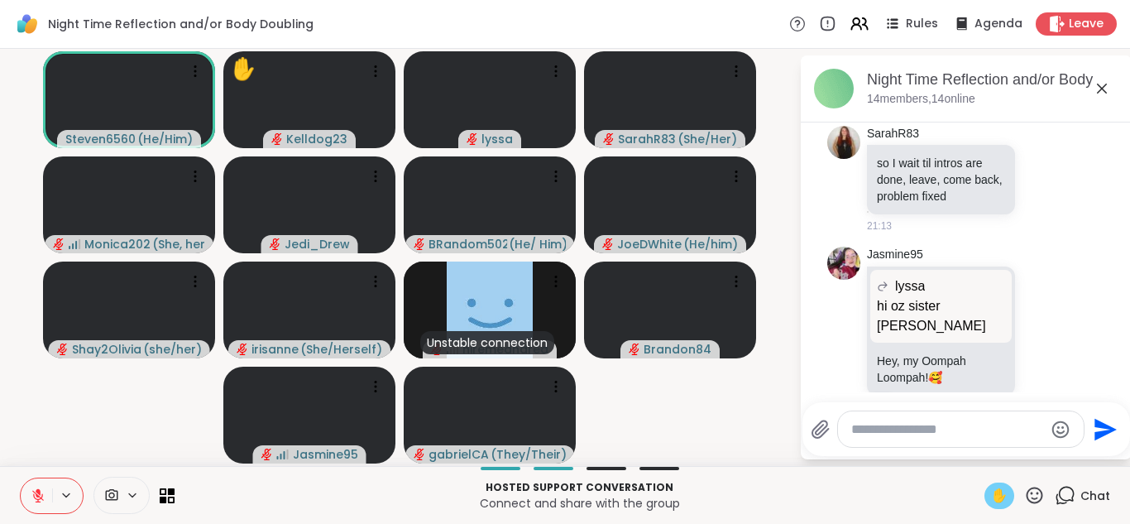
click at [894, 421] on textarea "Type your message" at bounding box center [947, 429] width 193 height 17
type textarea "**********"
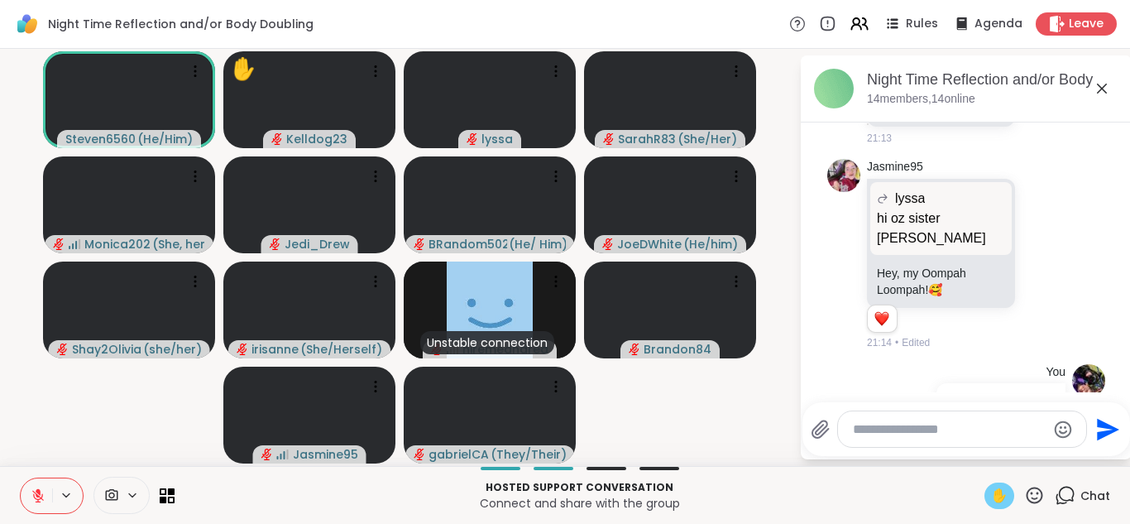
click at [26, 488] on button at bounding box center [36, 495] width 31 height 35
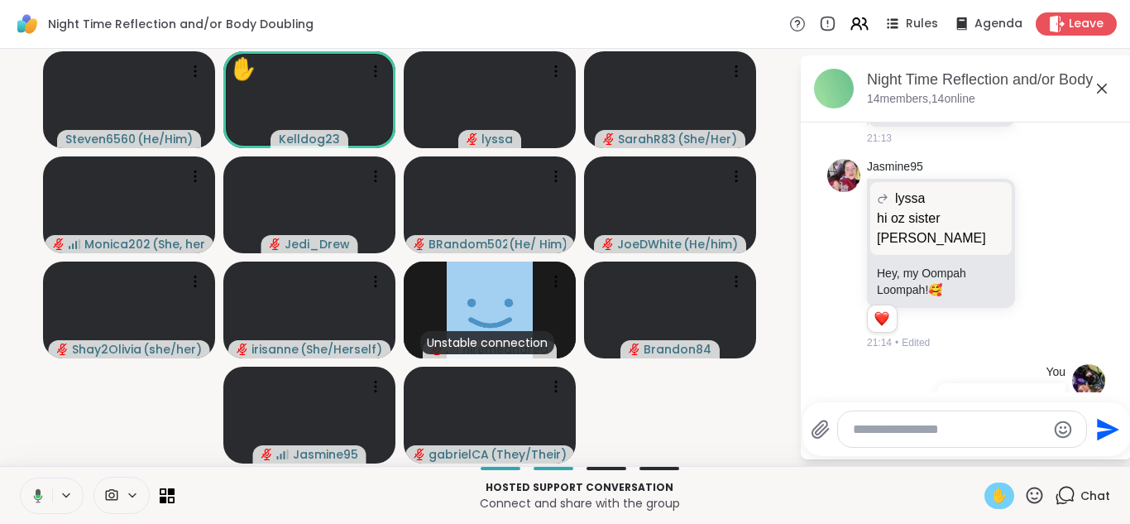
click at [1101, 93] on icon at bounding box center [1102, 89] width 20 height 20
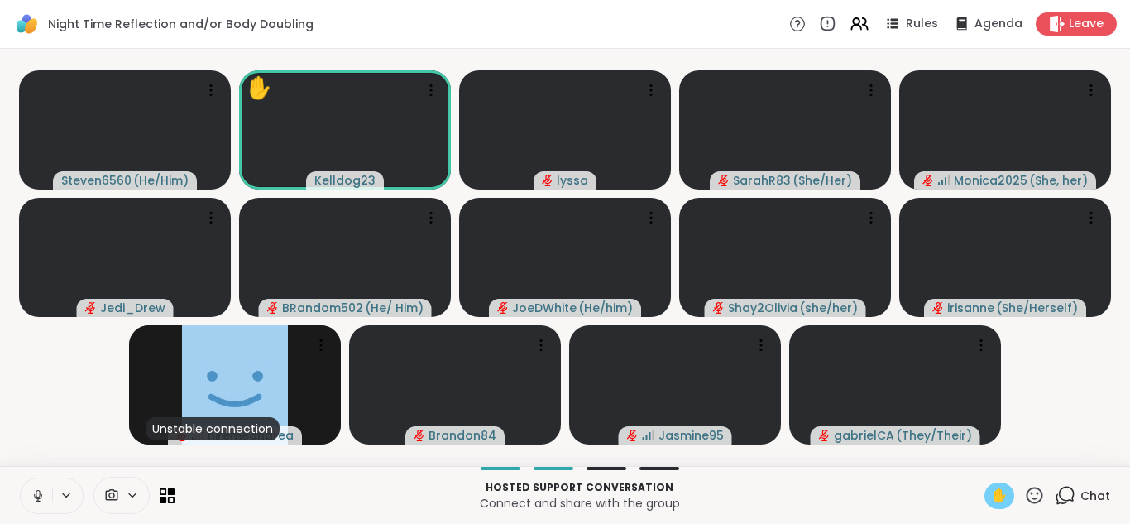
click at [992, 497] on span "✋" at bounding box center [999, 496] width 17 height 20
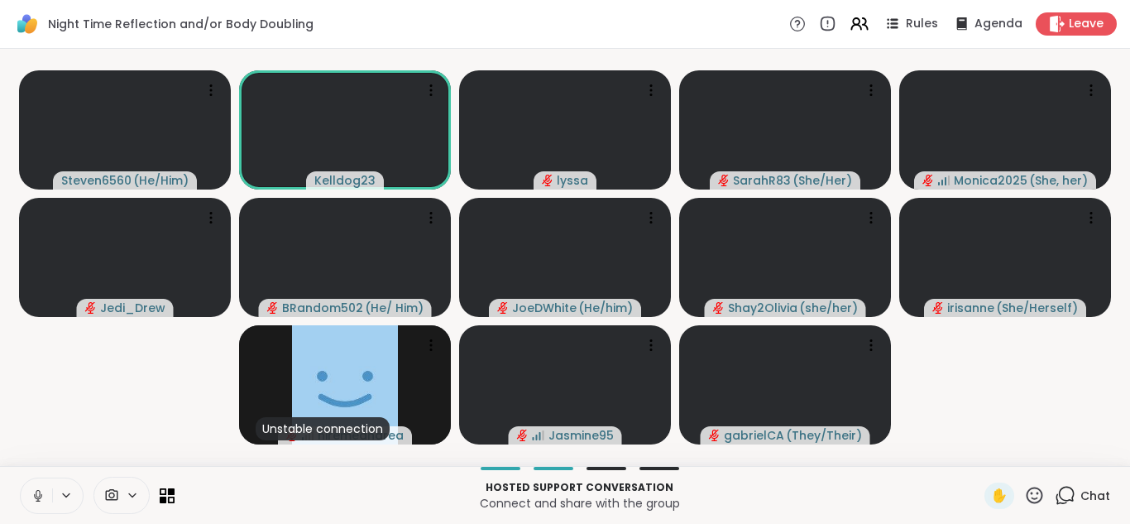
click at [31, 501] on icon at bounding box center [38, 495] width 15 height 15
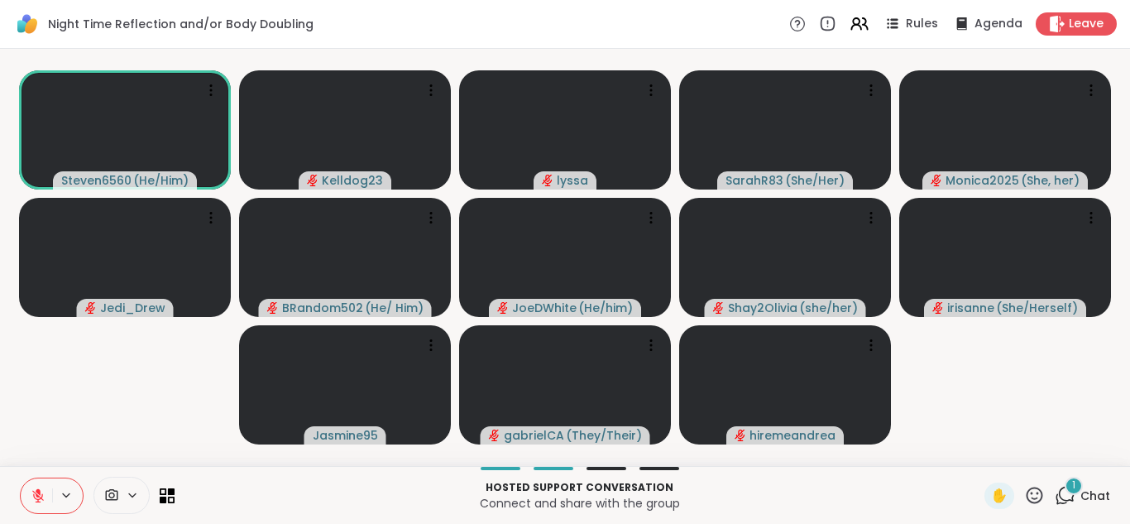
click at [1066, 491] on icon at bounding box center [1065, 495] width 21 height 21
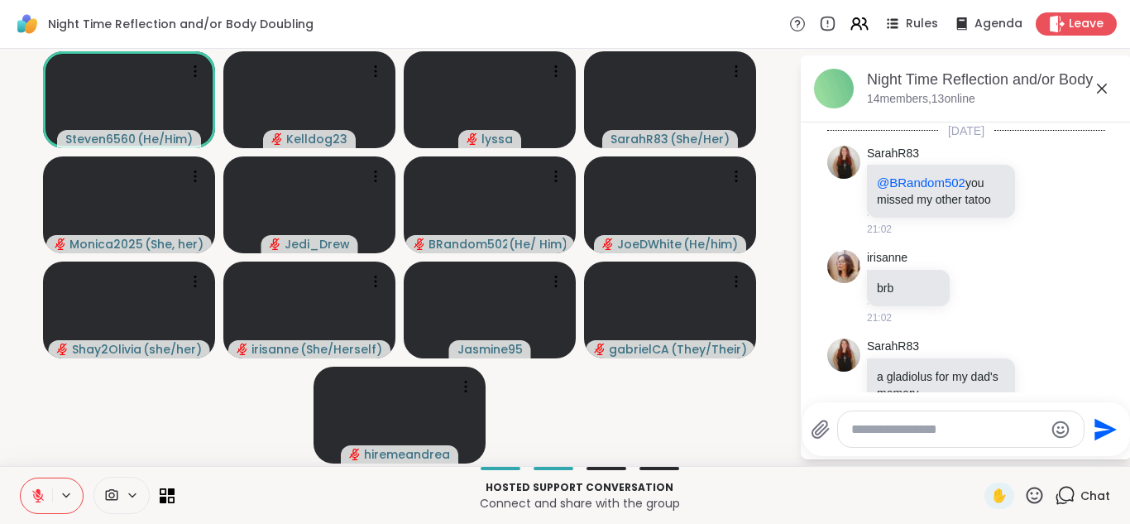
scroll to position [2835, 0]
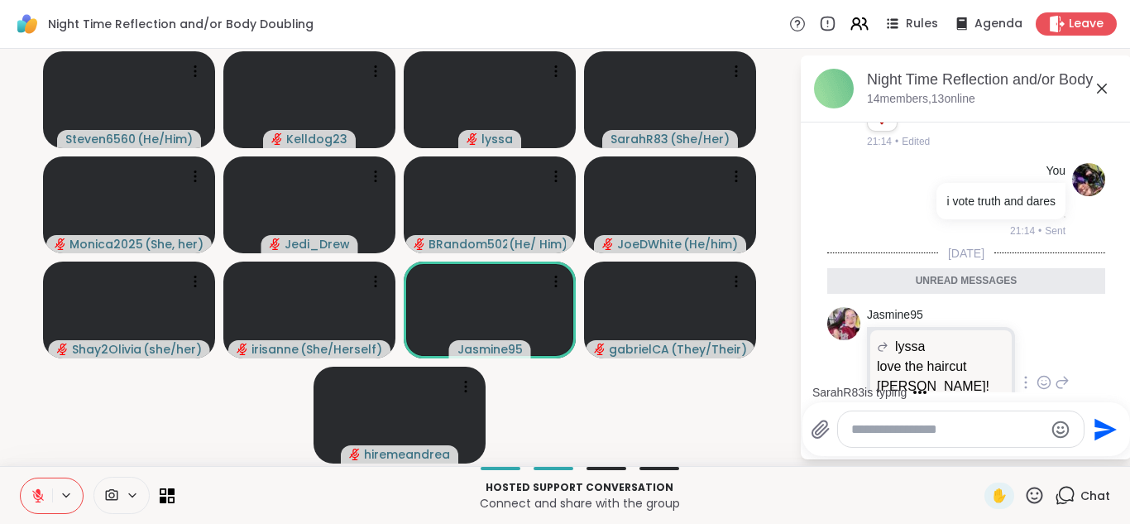
click at [1043, 376] on icon at bounding box center [1044, 382] width 12 height 12
click at [1002, 348] on div "Select Reaction: Thumbs up" at bounding box center [1007, 355] width 15 height 15
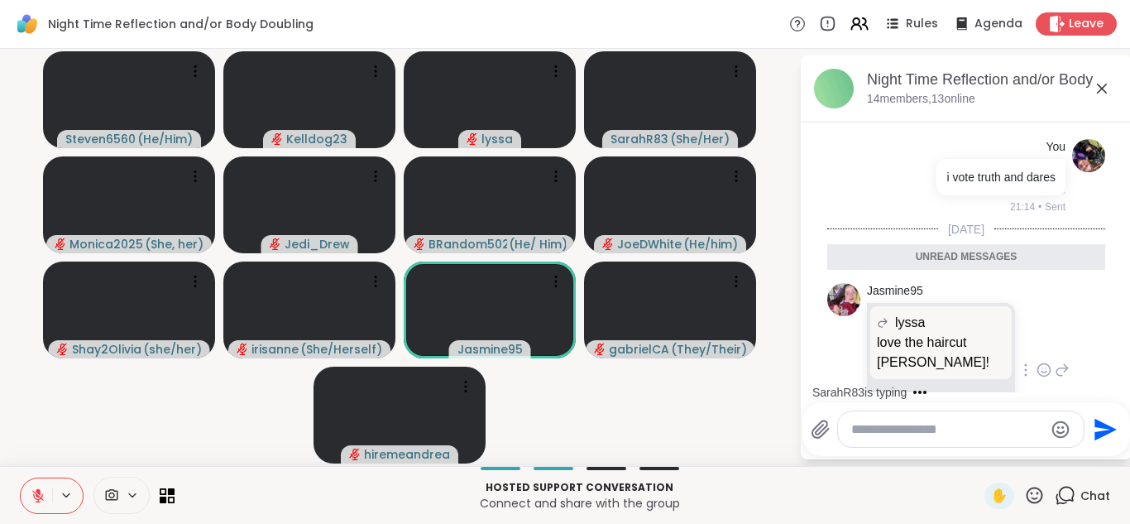
click at [916, 433] on textarea "Type your message" at bounding box center [947, 429] width 193 height 17
type textarea "**********"
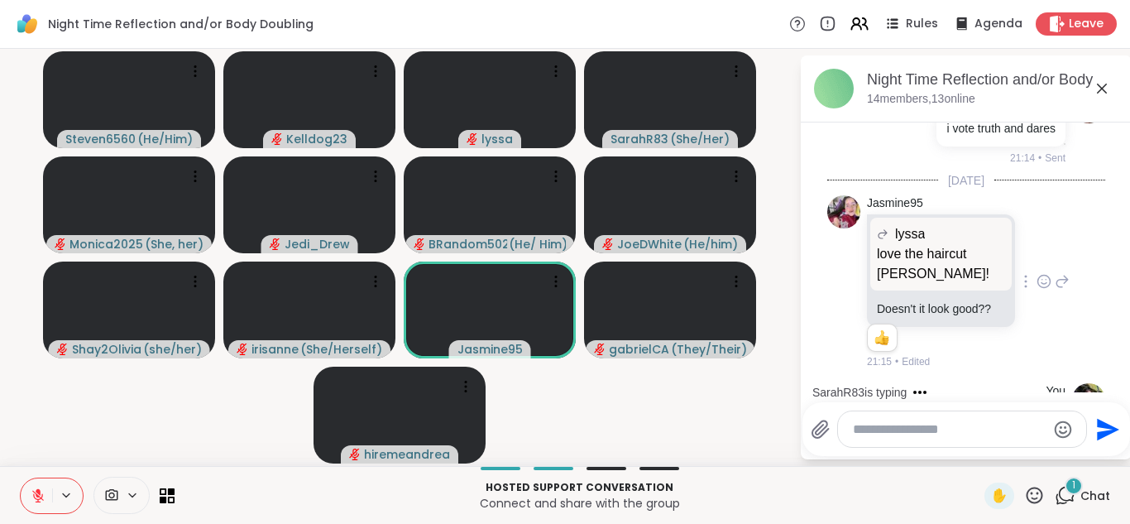
scroll to position [3012, 0]
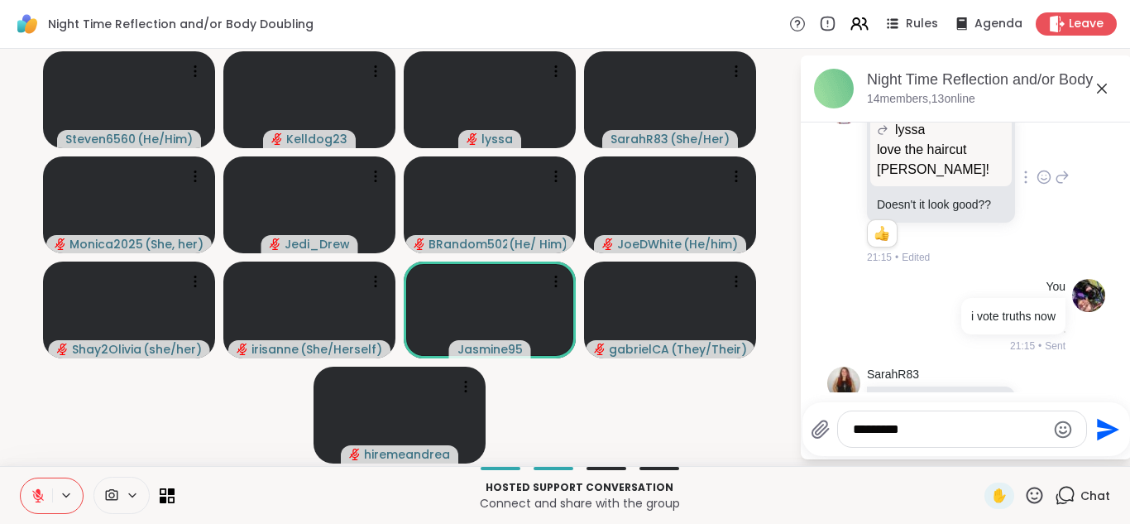
type textarea "*********"
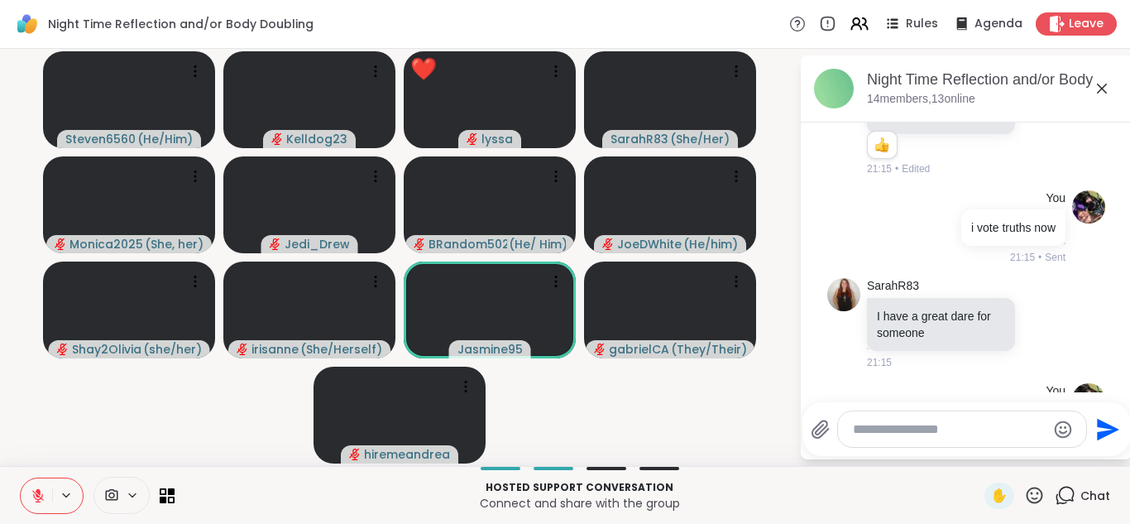
click at [1099, 90] on icon at bounding box center [1102, 89] width 10 height 10
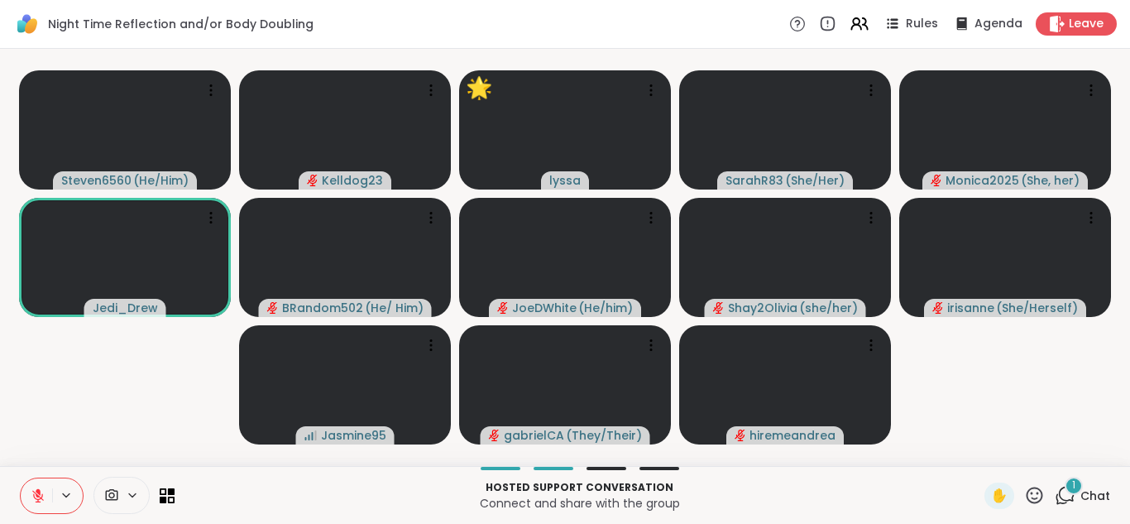
click at [1068, 499] on icon at bounding box center [1065, 495] width 21 height 21
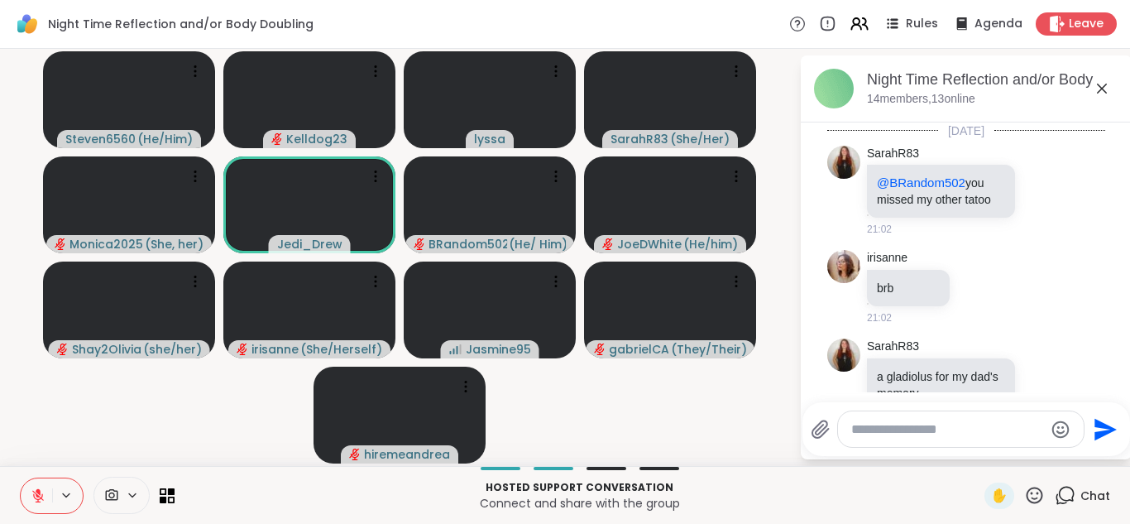
scroll to position [3228, 0]
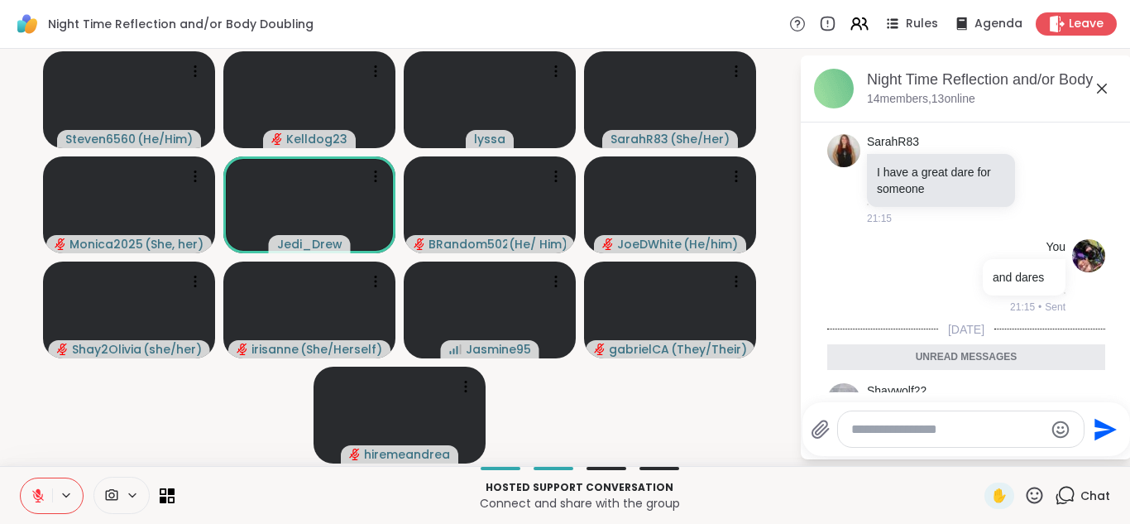
click at [1103, 92] on icon at bounding box center [1102, 89] width 20 height 20
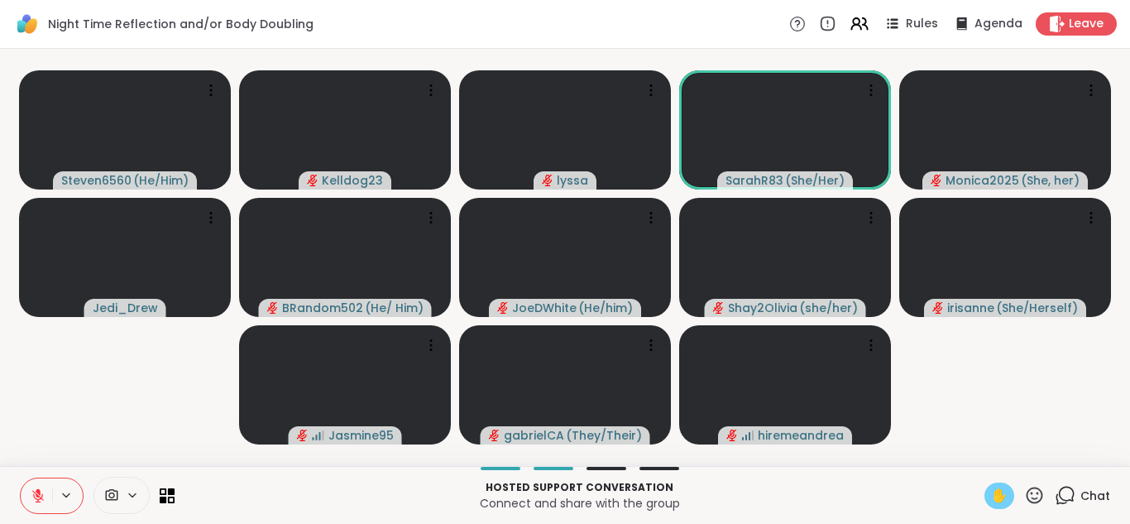
click at [995, 486] on span "✋" at bounding box center [999, 496] width 17 height 20
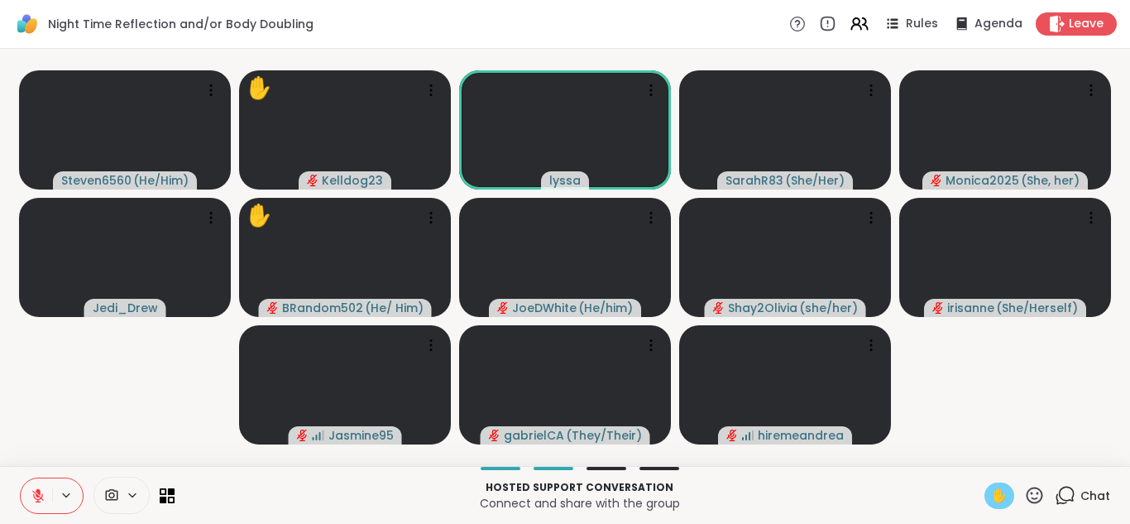
click at [1064, 490] on icon at bounding box center [1065, 495] width 21 height 21
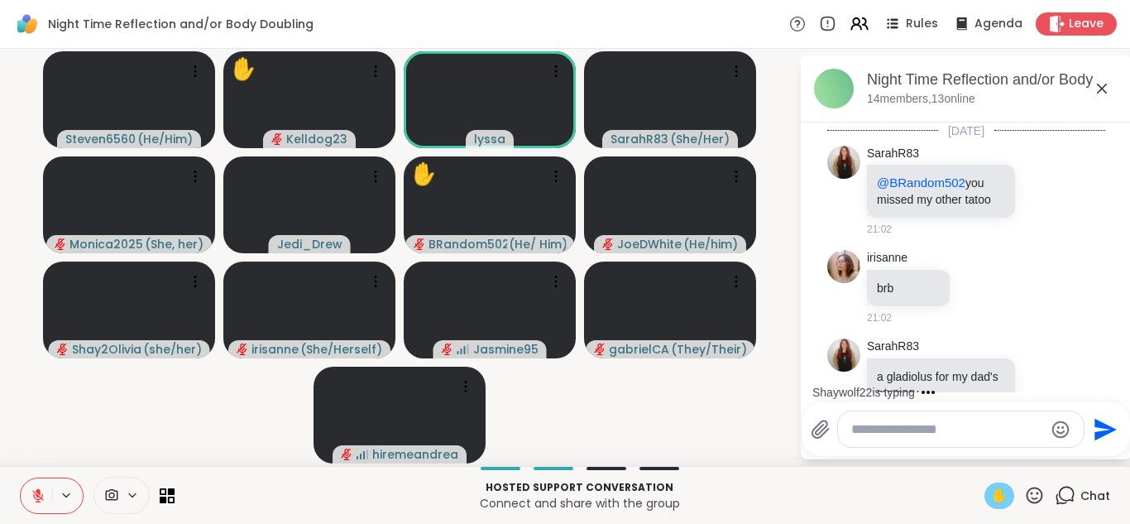
scroll to position [3172, 0]
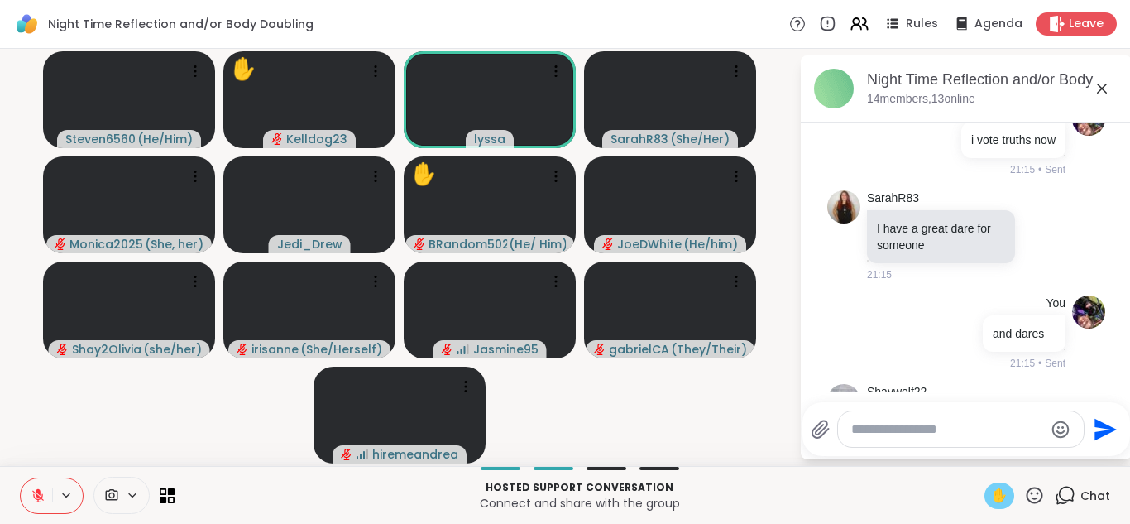
click at [1103, 85] on icon at bounding box center [1102, 89] width 10 height 10
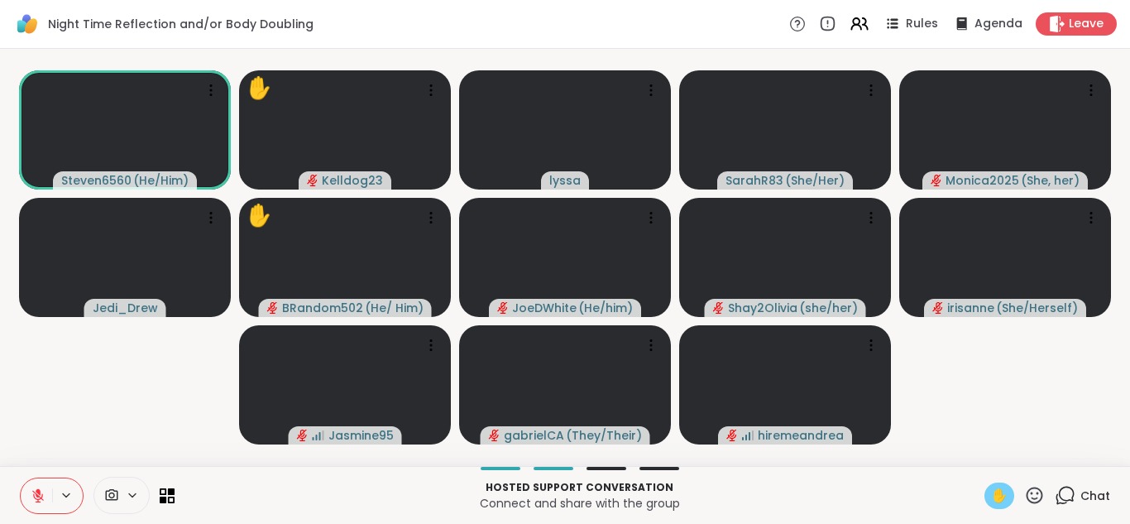
click at [1072, 500] on icon at bounding box center [1067, 493] width 16 height 15
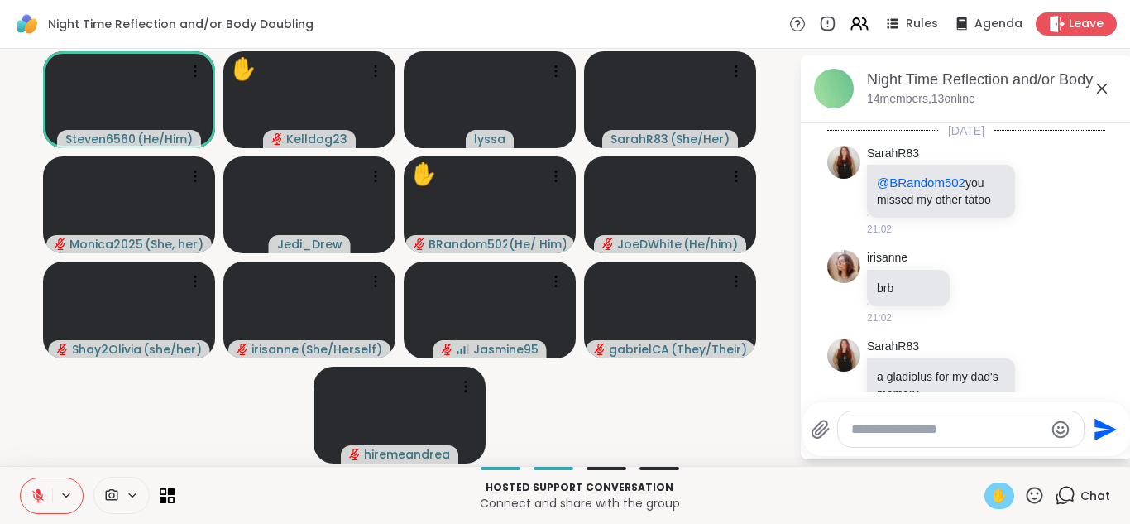
click at [872, 427] on textarea "Type your message" at bounding box center [947, 429] width 193 height 17
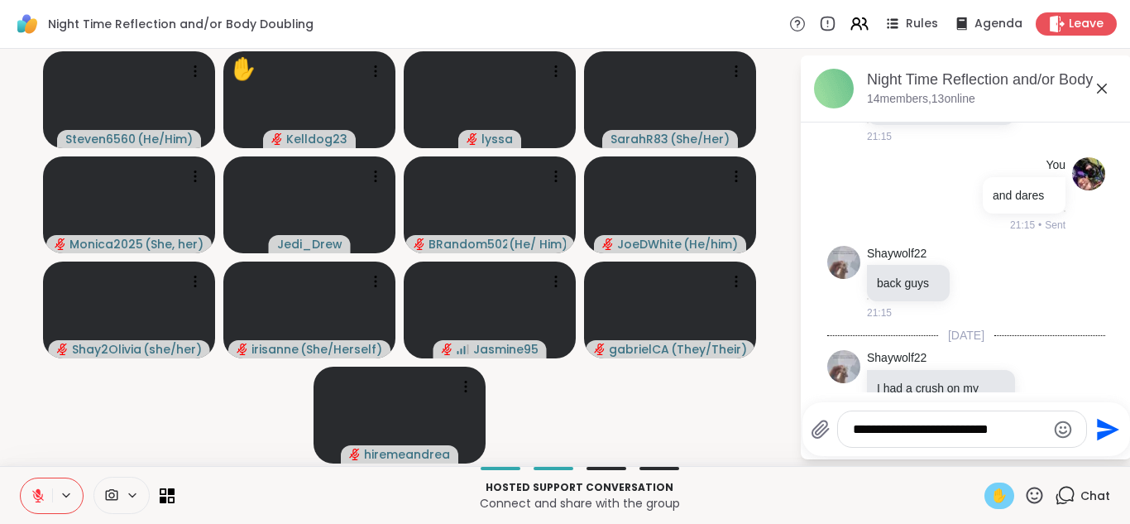
type textarea "**********"
click at [1095, 91] on icon at bounding box center [1102, 89] width 20 height 20
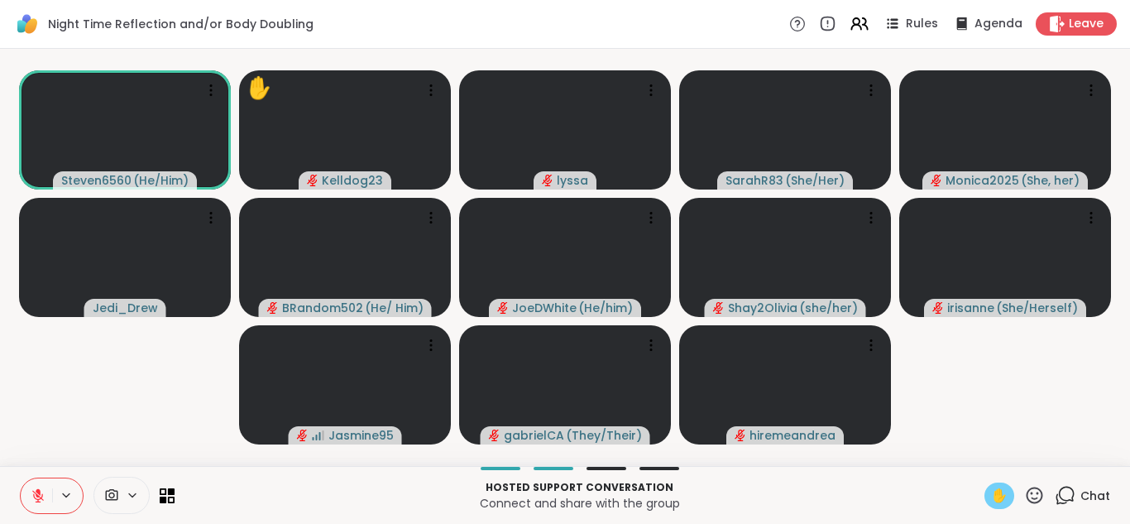
click at [39, 495] on icon at bounding box center [38, 495] width 15 height 15
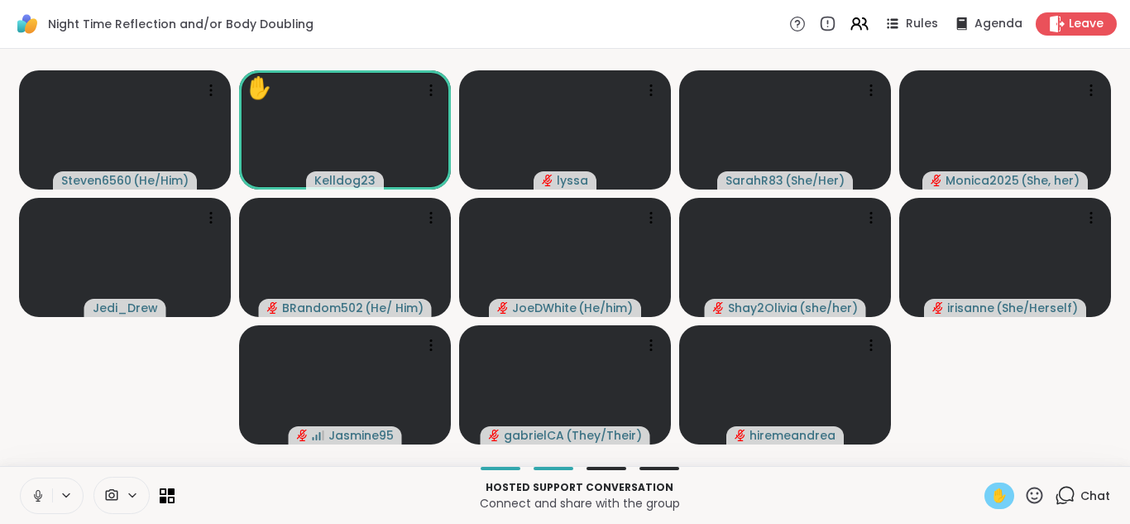
click at [32, 505] on button at bounding box center [36, 495] width 31 height 35
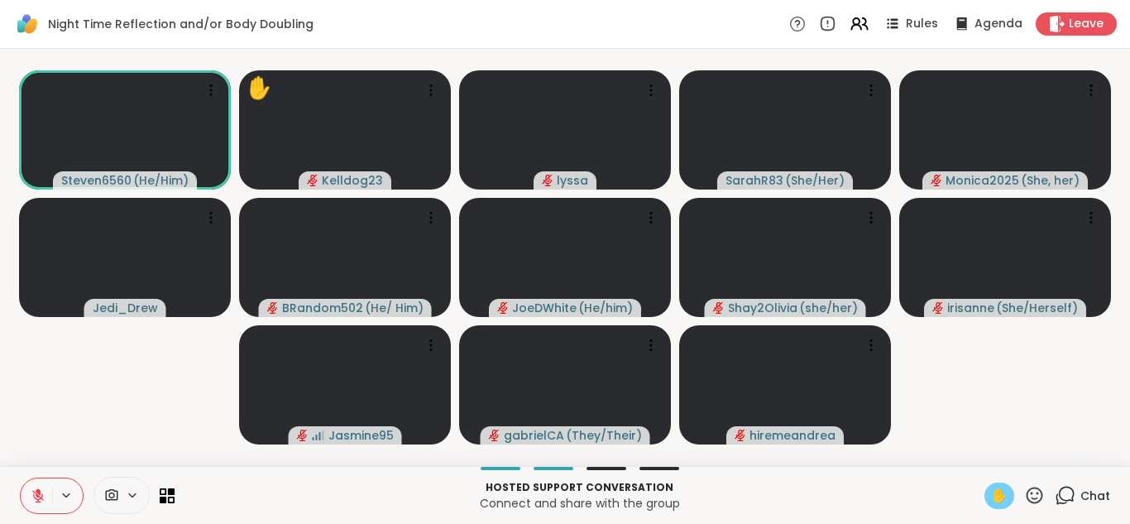
click at [1002, 491] on span "✋" at bounding box center [999, 496] width 17 height 20
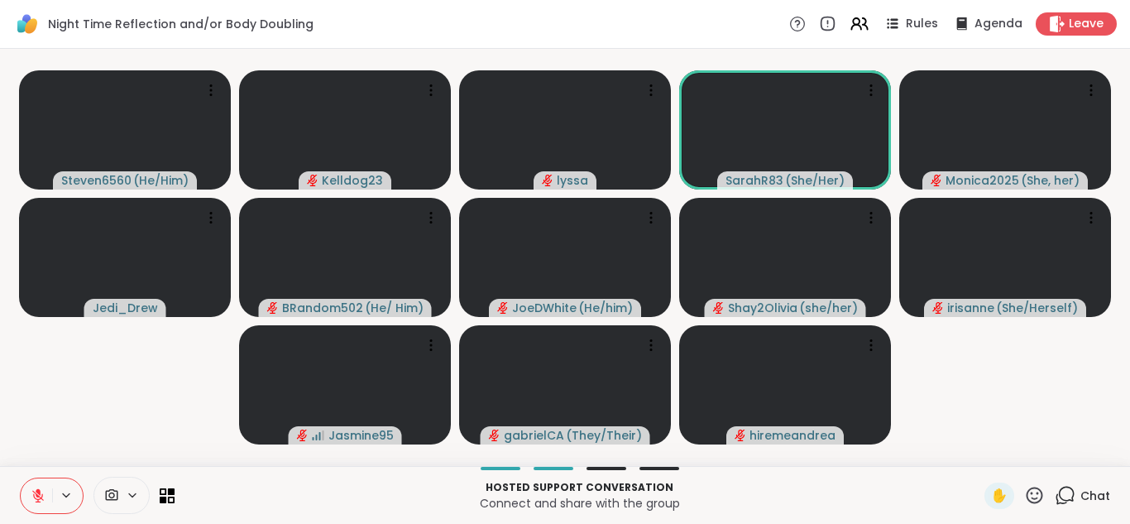
click at [1062, 496] on icon at bounding box center [1065, 495] width 21 height 21
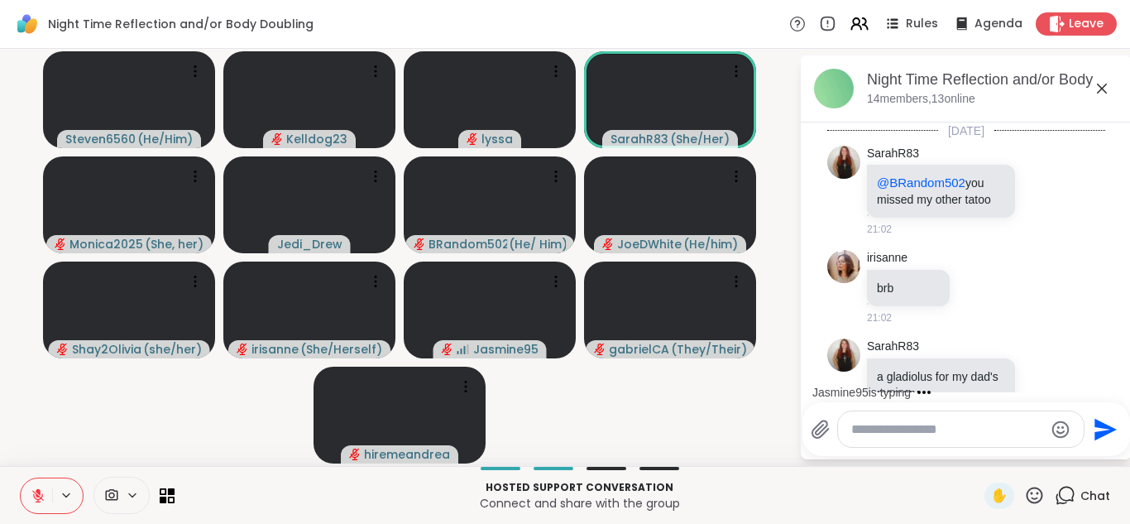
scroll to position [3294, 0]
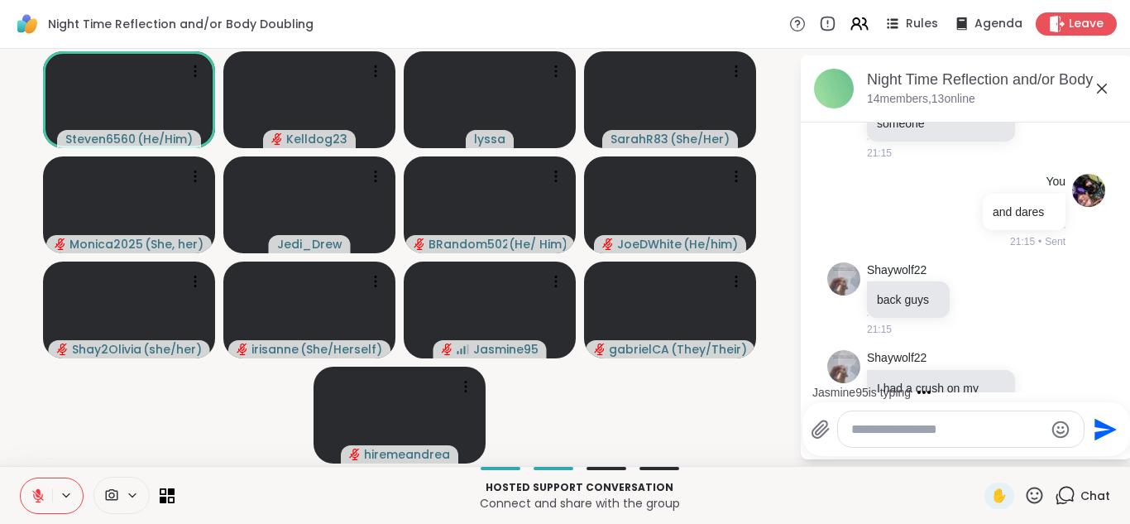
click at [1042, 404] on icon at bounding box center [1043, 405] width 5 height 2
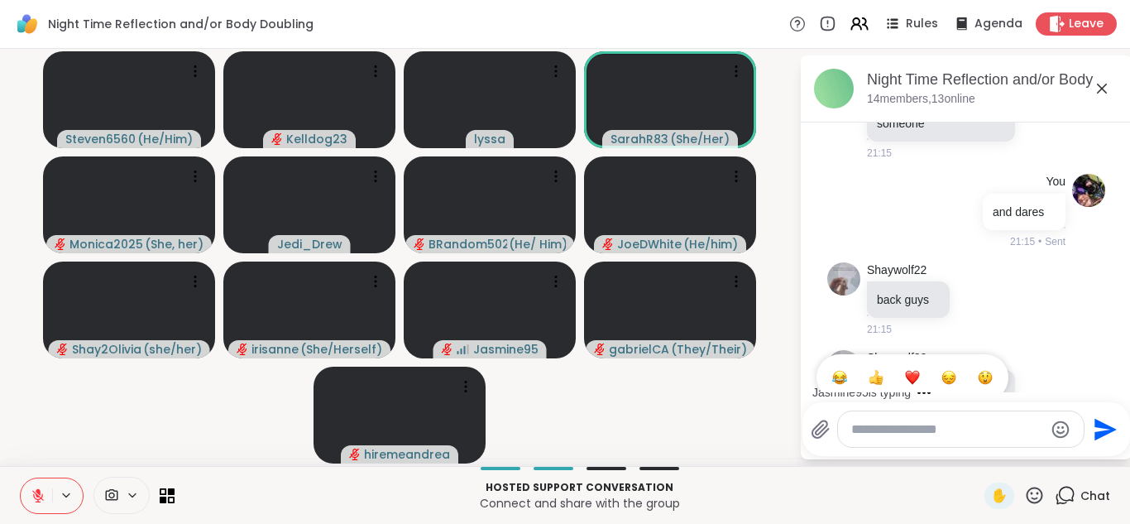
click at [917, 370] on div "Select Reaction: Heart" at bounding box center [912, 377] width 15 height 15
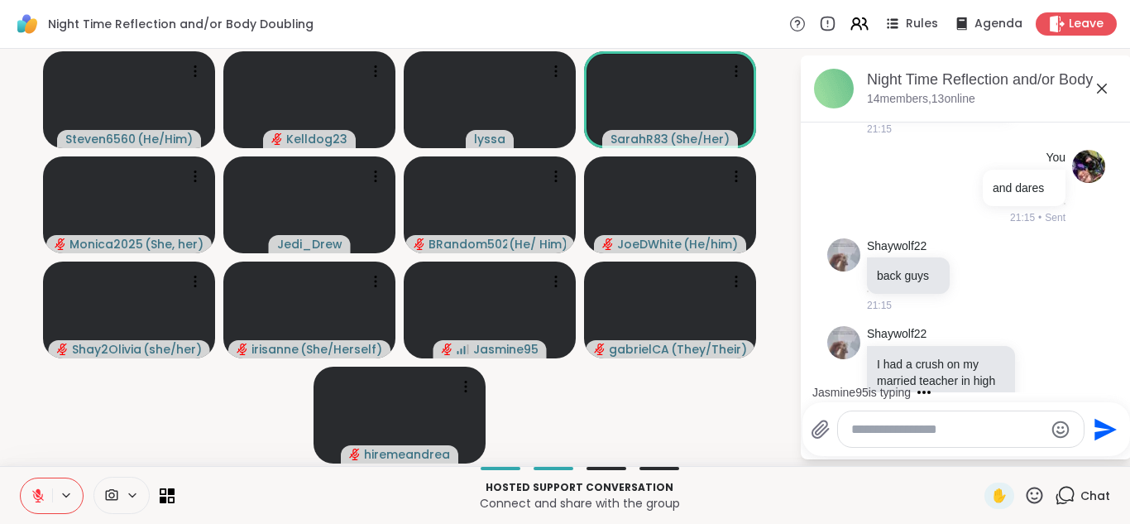
click at [1064, 381] on icon at bounding box center [1062, 391] width 15 height 20
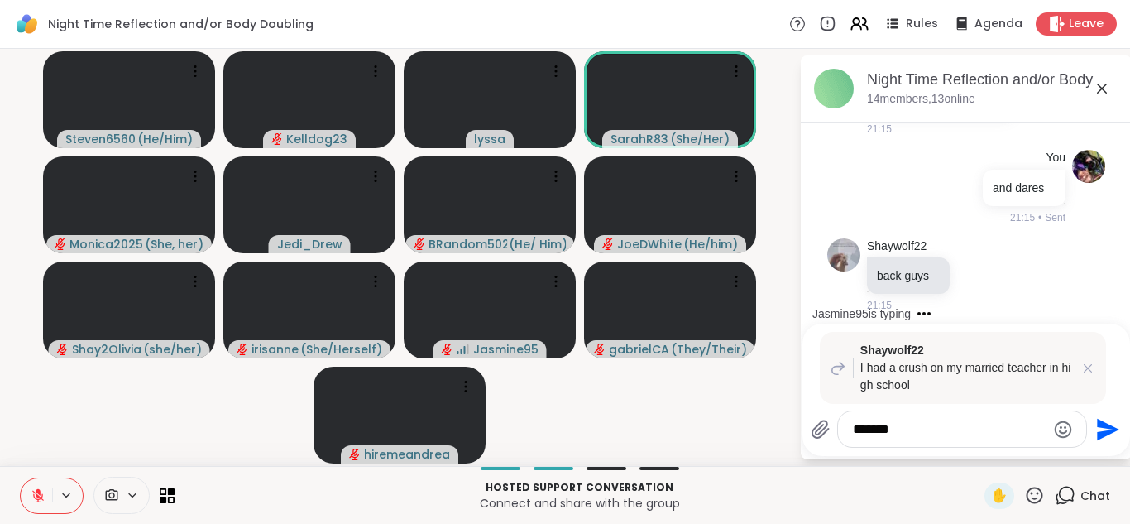
type textarea "*******"
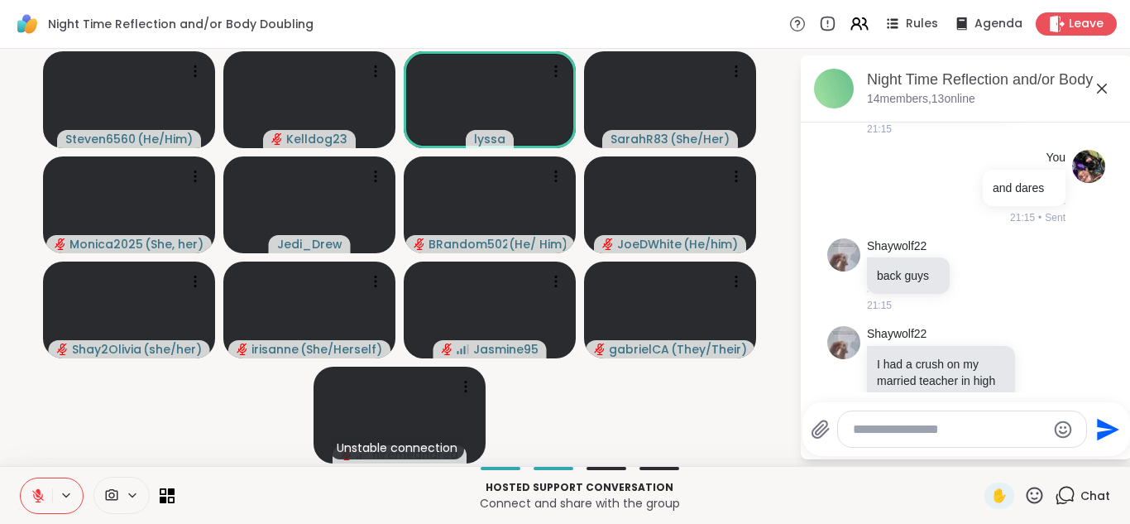
scroll to position [3501, 0]
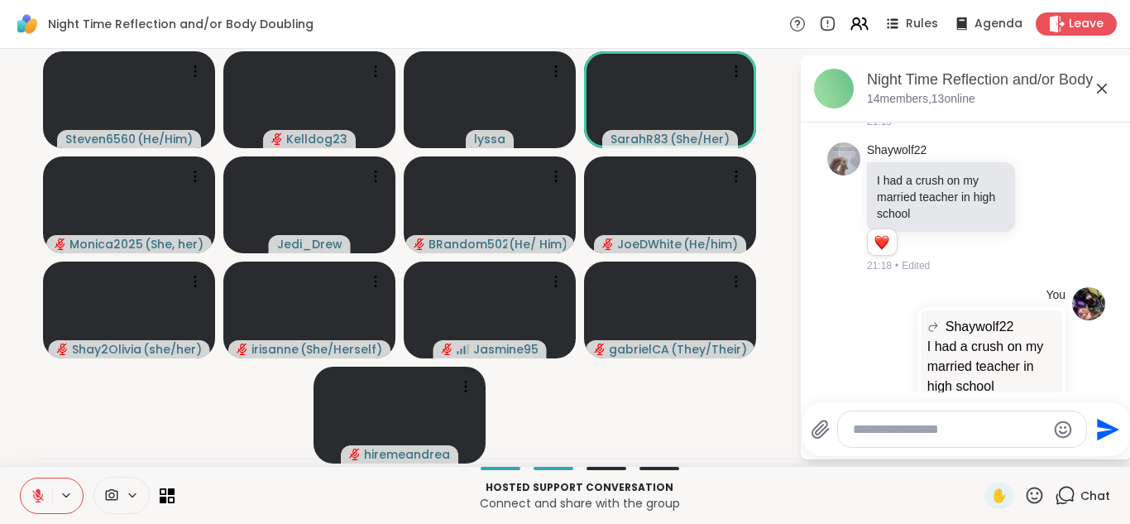
click at [1103, 86] on icon at bounding box center [1102, 89] width 10 height 10
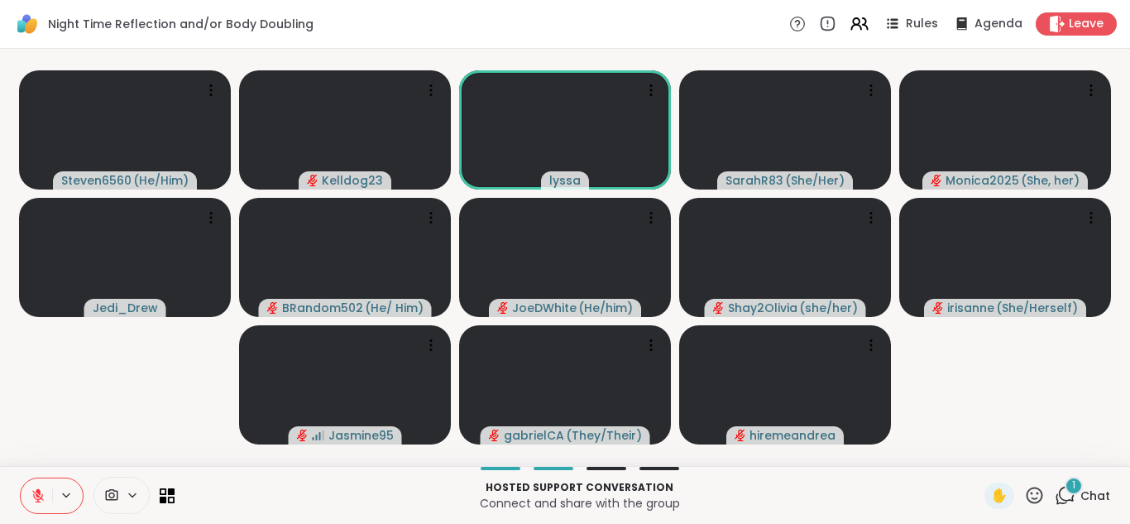
click at [1072, 492] on div "1" at bounding box center [1073, 485] width 18 height 18
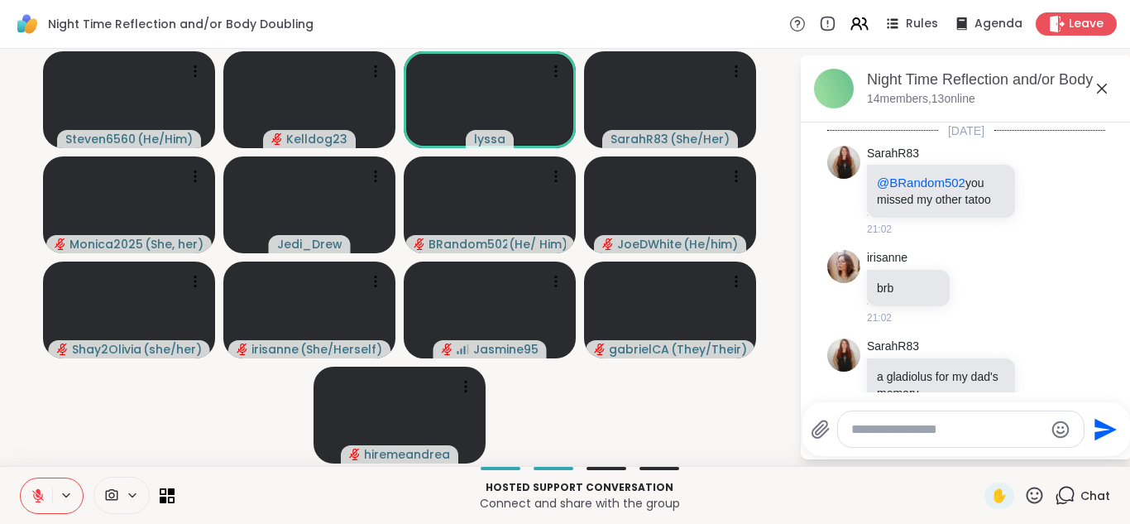
scroll to position [3695, 0]
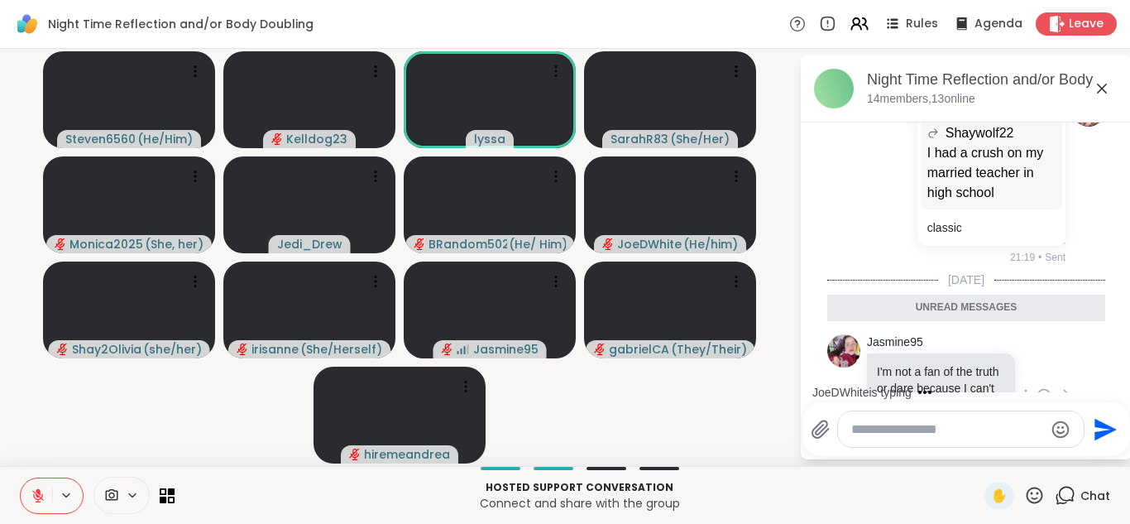
click at [1044, 396] on icon at bounding box center [1043, 397] width 5 height 2
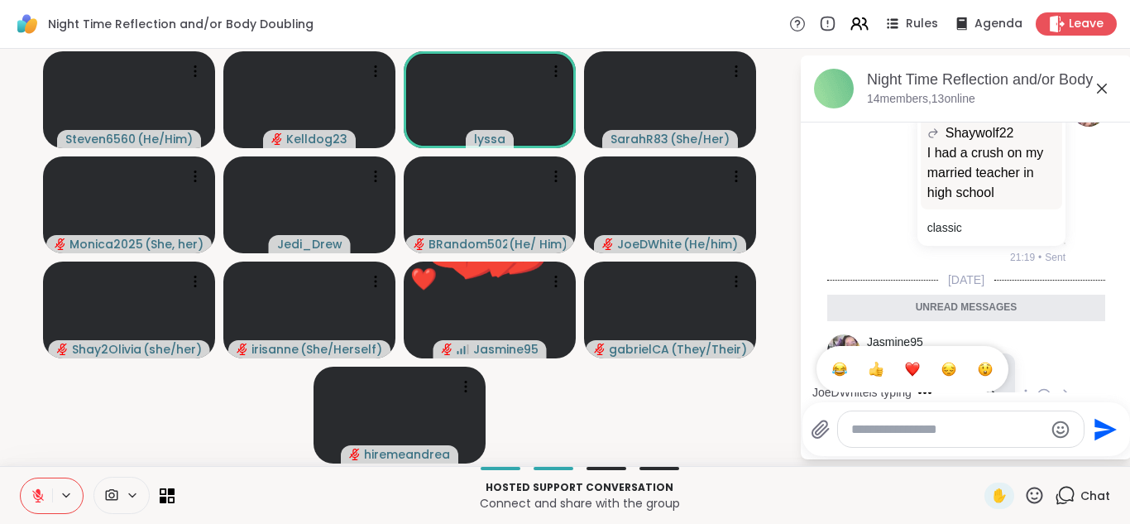
click at [913, 361] on div "Select Reaction: Heart" at bounding box center [912, 368] width 15 height 15
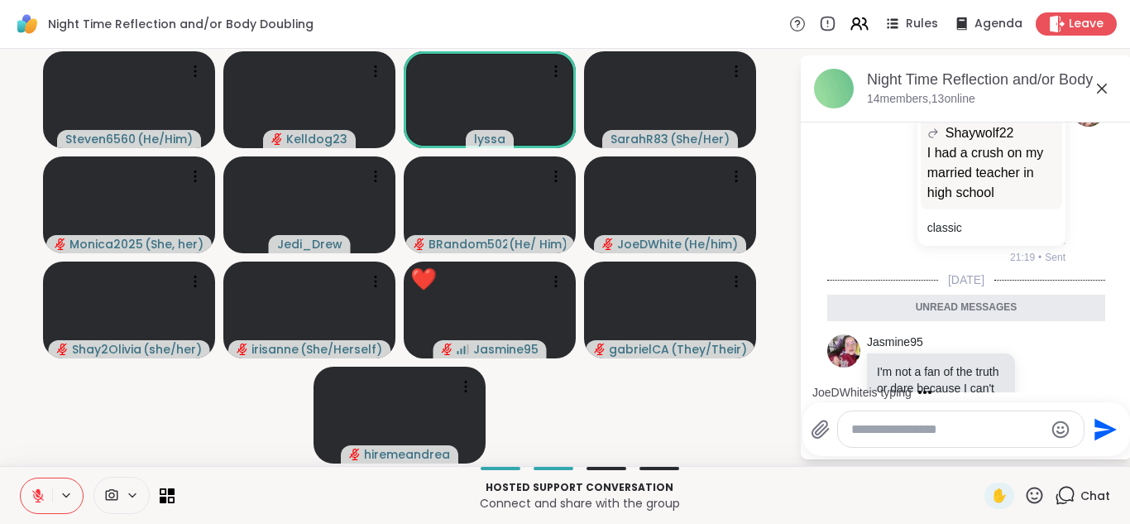
scroll to position [3719, 0]
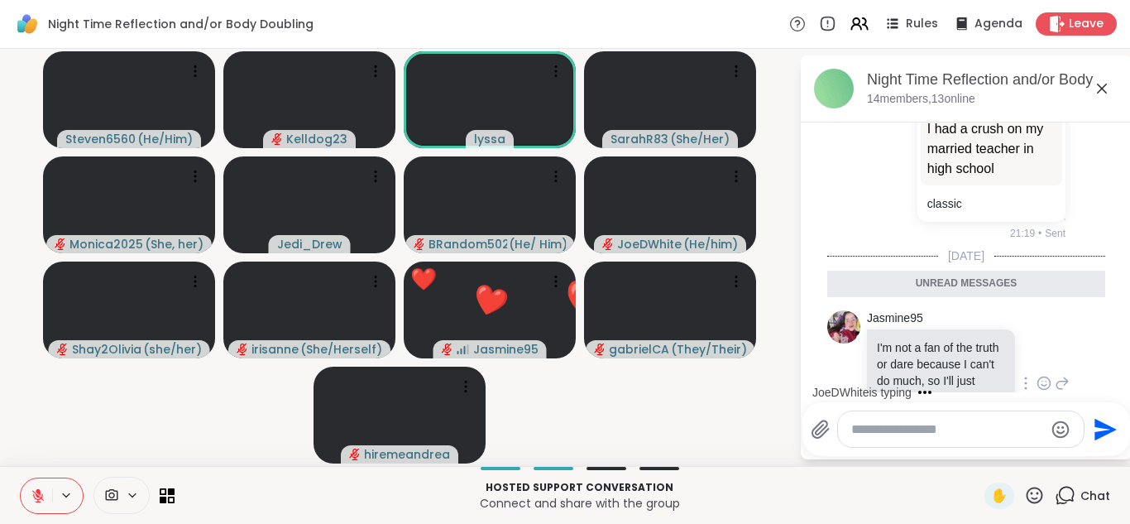
click at [1108, 88] on icon at bounding box center [1102, 89] width 20 height 20
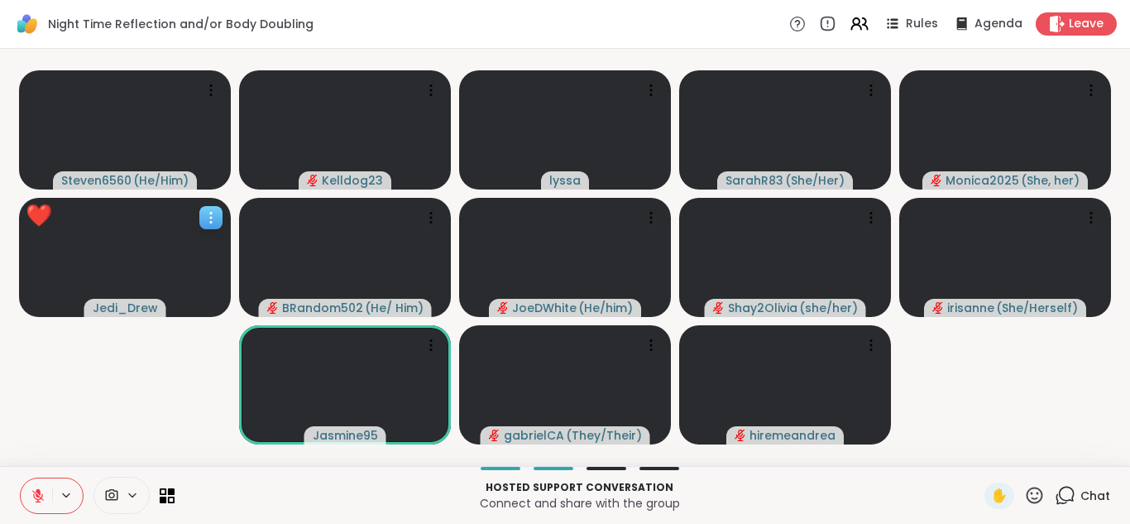
click at [164, 255] on video at bounding box center [125, 257] width 212 height 119
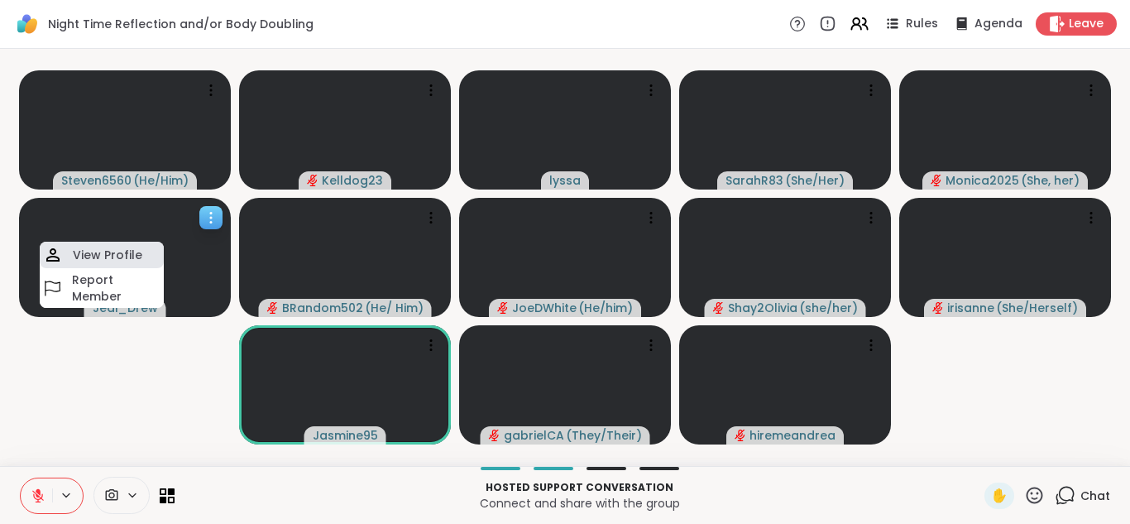
click at [127, 263] on div "View Profile" at bounding box center [102, 255] width 124 height 26
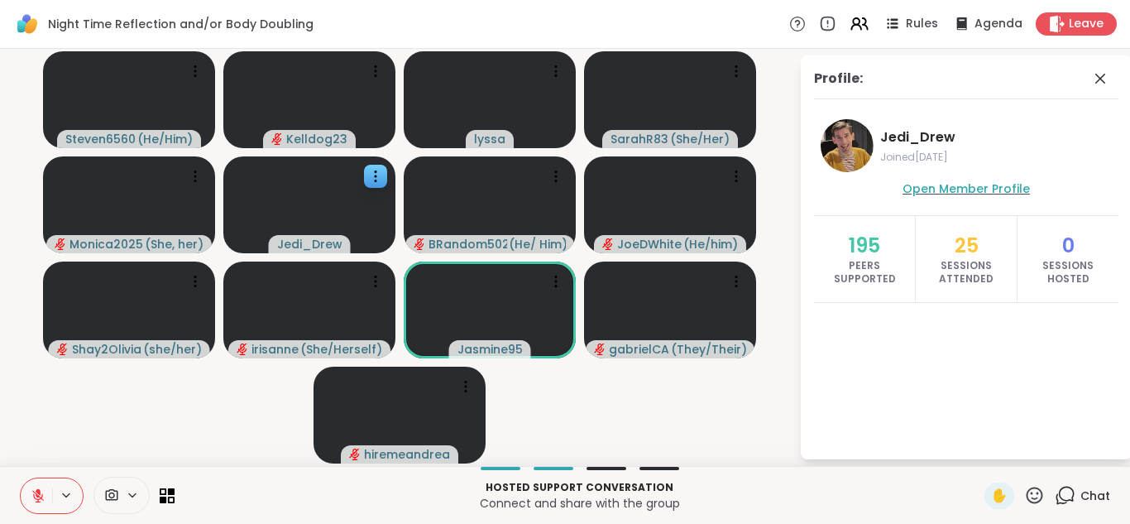
click at [950, 188] on span "Open Member Profile" at bounding box center [965, 188] width 127 height 17
click at [1095, 81] on icon at bounding box center [1100, 79] width 20 height 20
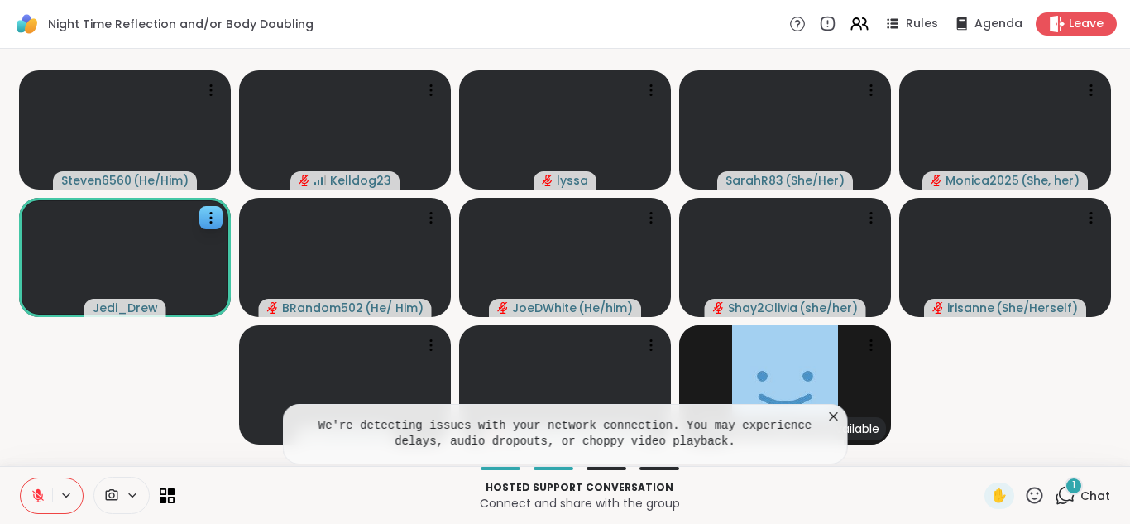
click at [836, 416] on icon at bounding box center [833, 416] width 17 height 17
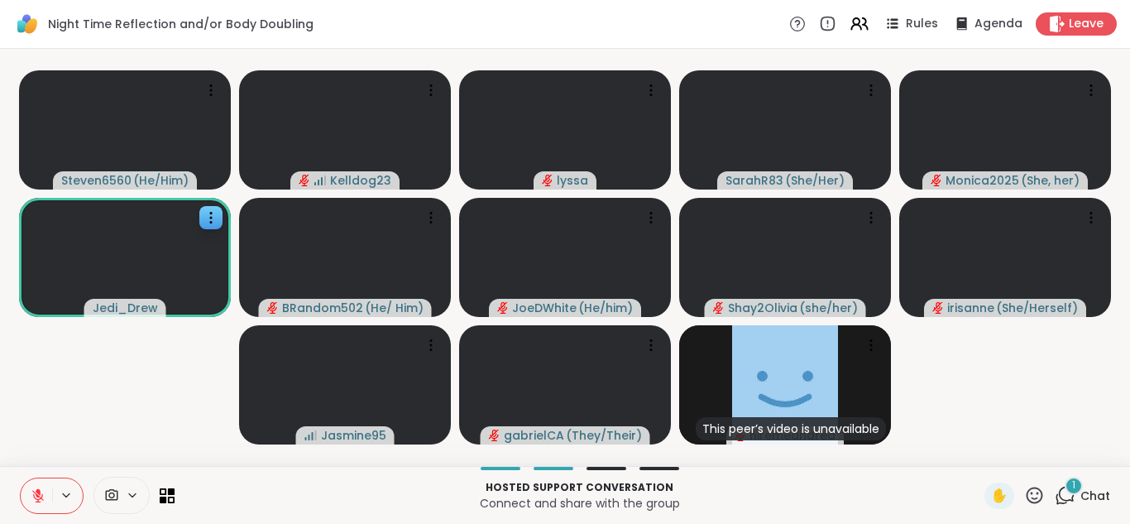
click at [1068, 490] on div "1" at bounding box center [1073, 485] width 18 height 18
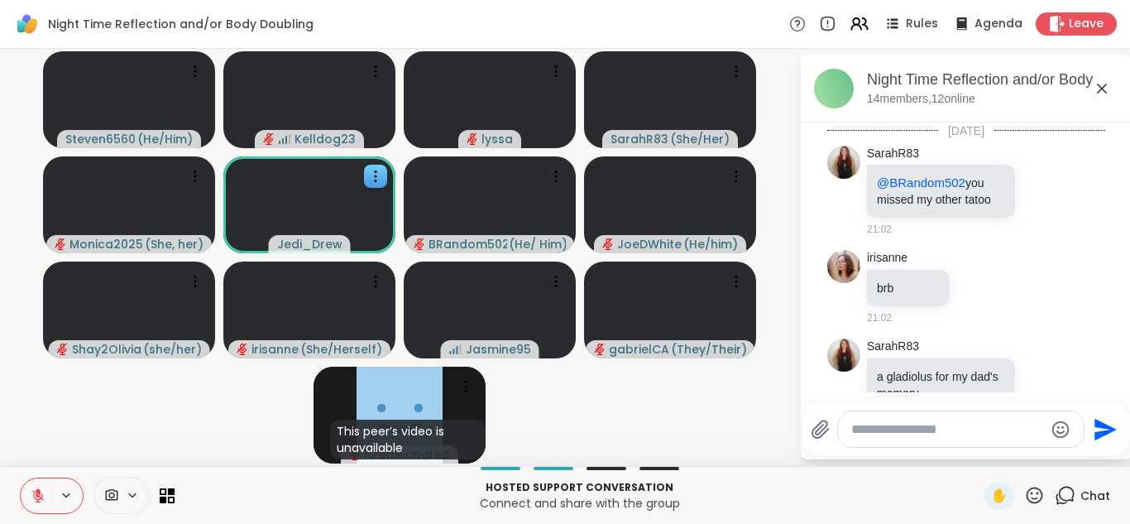
scroll to position [3992, 0]
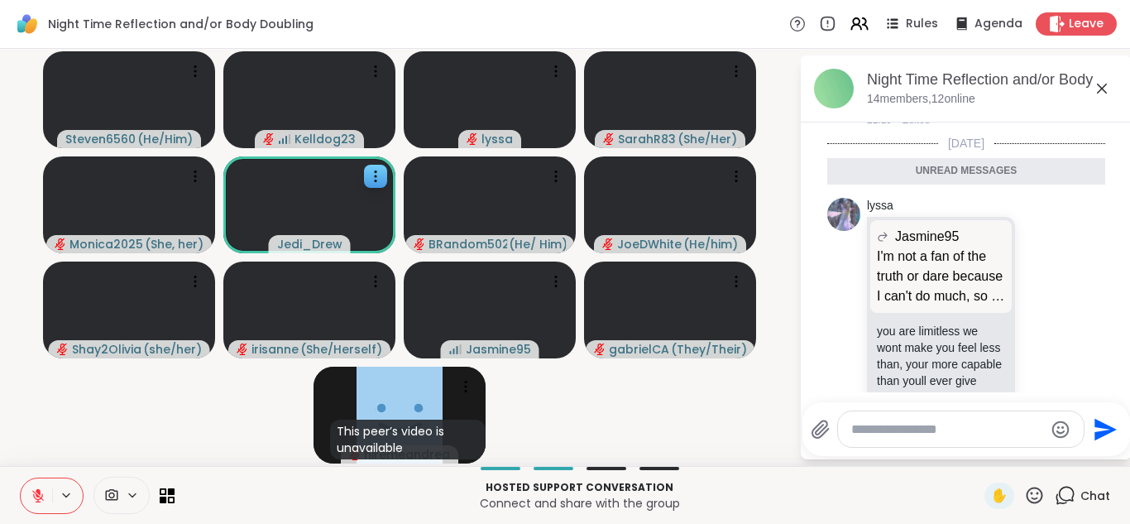
click at [1104, 86] on icon at bounding box center [1102, 89] width 10 height 10
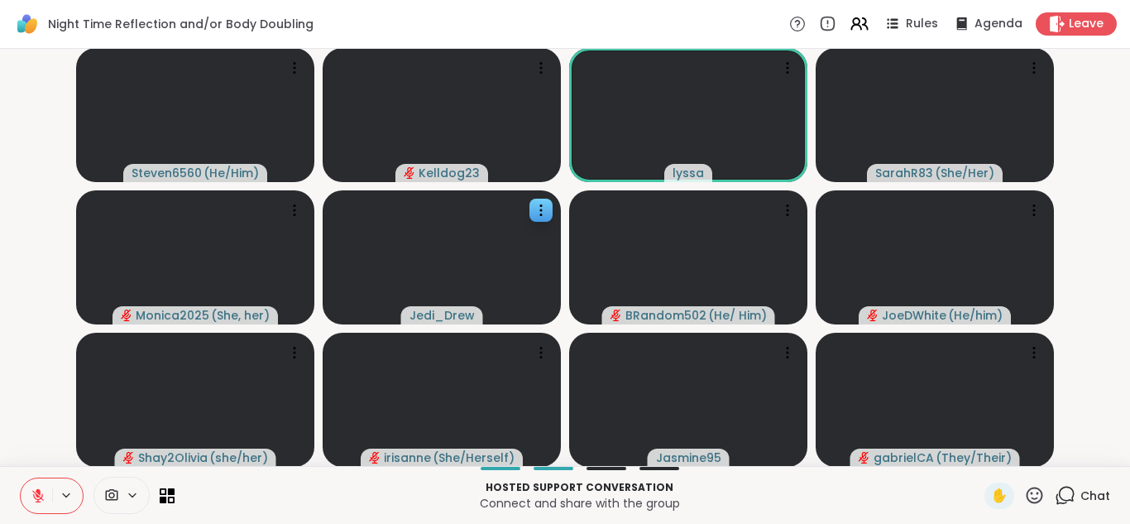
click at [1036, 493] on icon at bounding box center [1034, 495] width 21 height 21
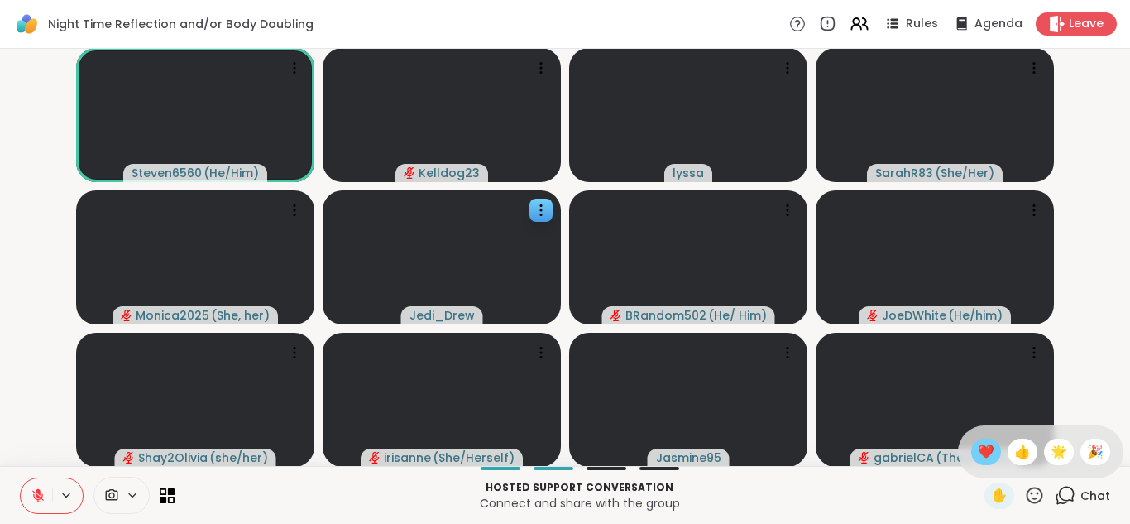
click at [997, 451] on div "❤️" at bounding box center [986, 451] width 30 height 26
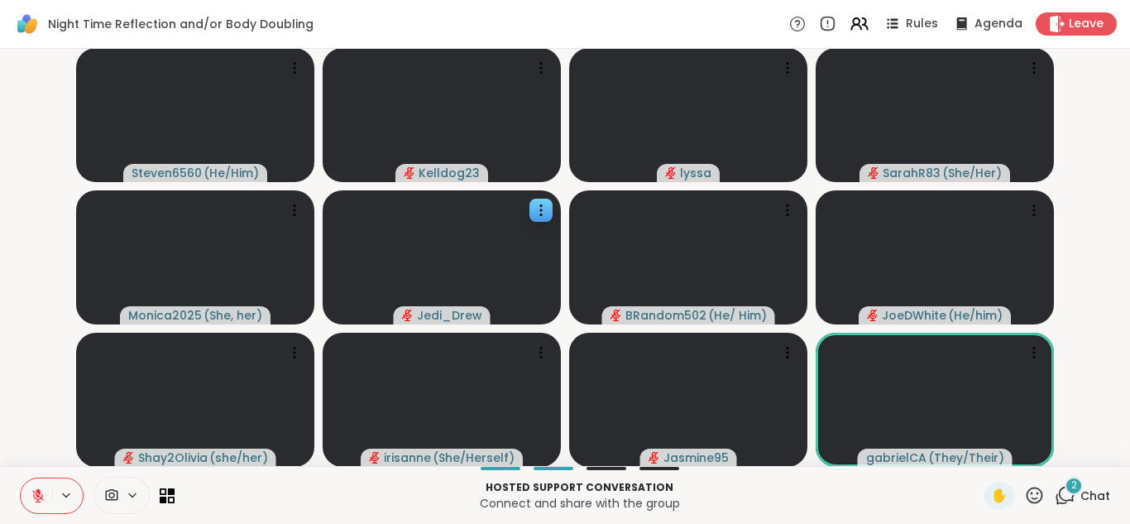
click at [1060, 486] on icon at bounding box center [1065, 495] width 21 height 21
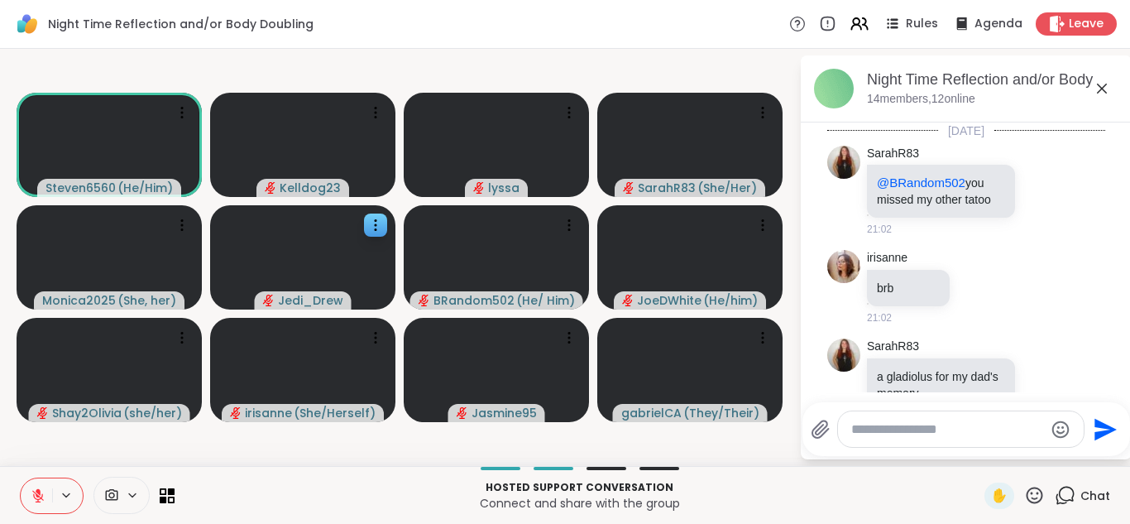
scroll to position [4371, 0]
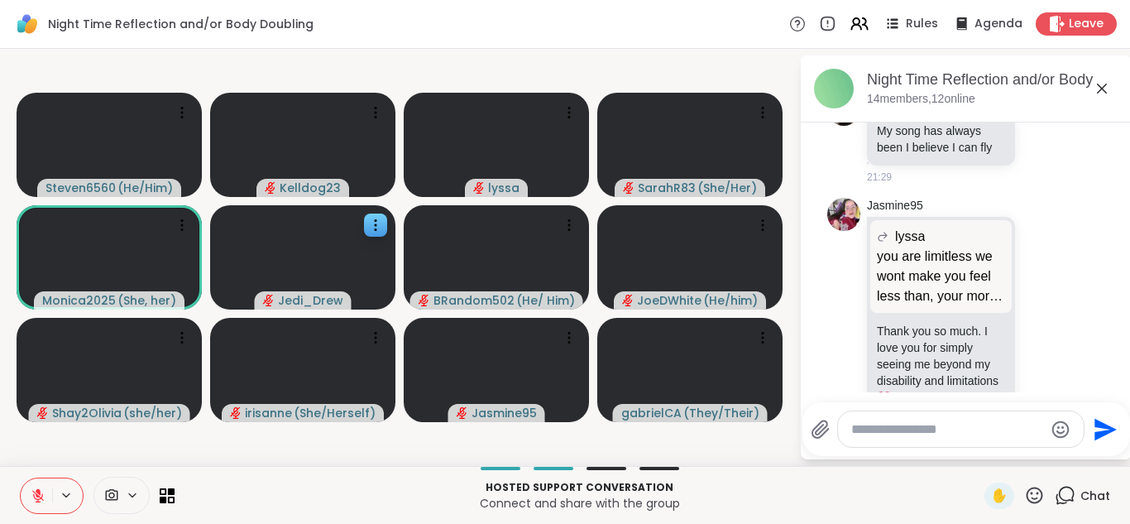
click at [1098, 89] on icon at bounding box center [1102, 89] width 20 height 20
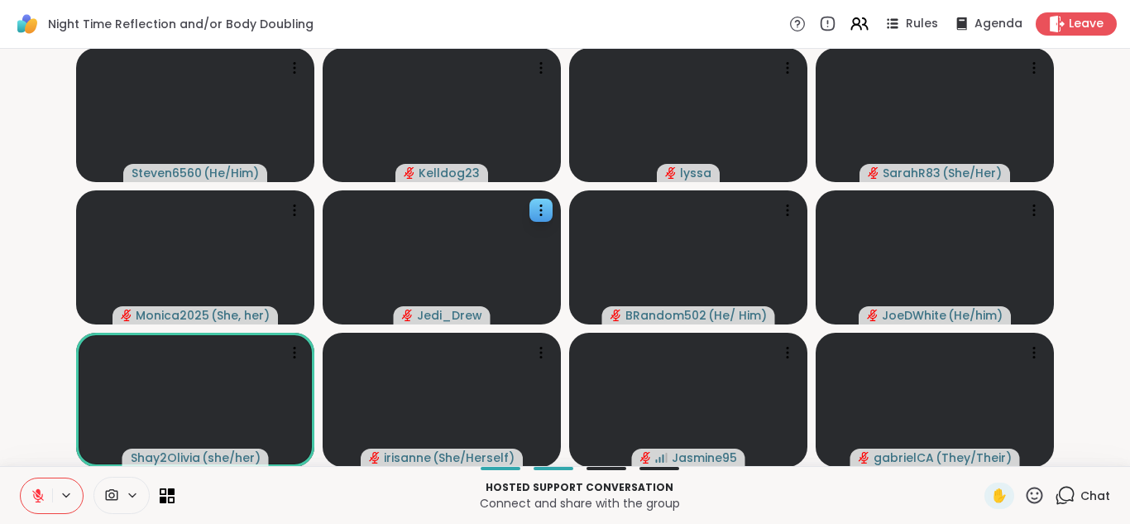
click at [41, 490] on icon at bounding box center [38, 495] width 15 height 15
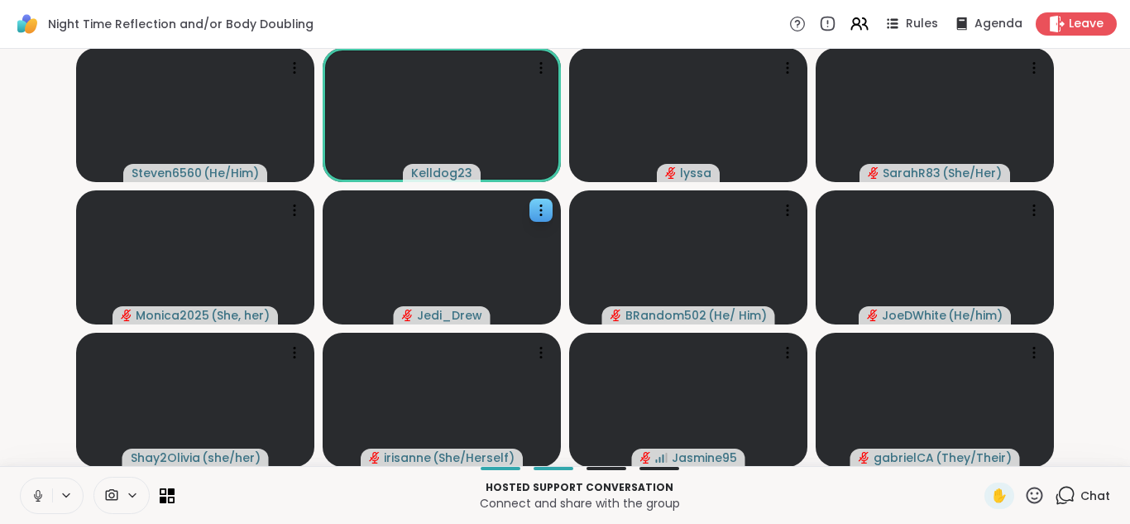
click at [40, 488] on icon at bounding box center [38, 495] width 15 height 15
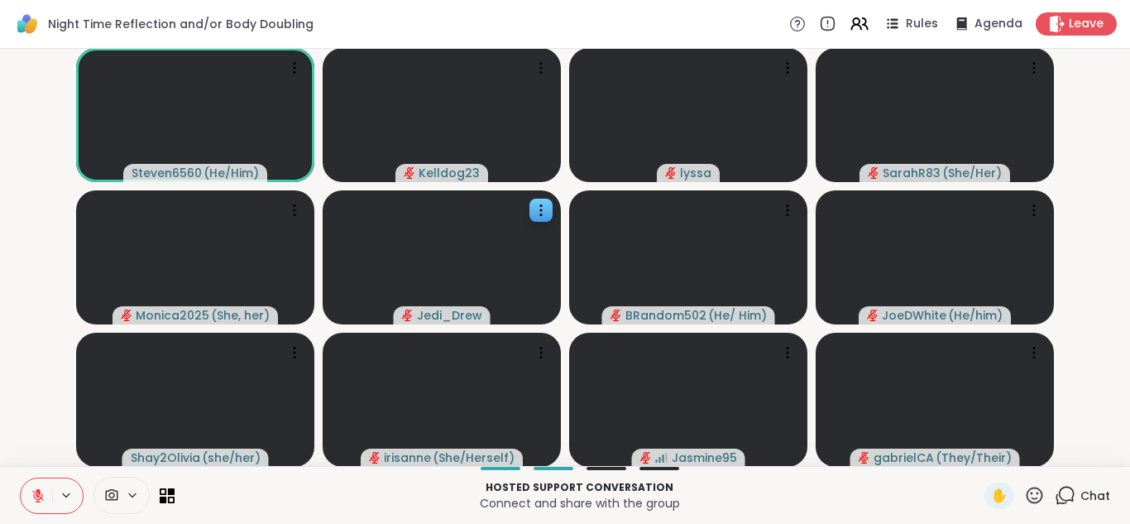
click at [38, 495] on icon at bounding box center [38, 496] width 12 height 12
click at [26, 486] on button at bounding box center [36, 495] width 31 height 35
click at [29, 485] on button at bounding box center [35, 495] width 34 height 35
click at [28, 495] on button at bounding box center [36, 495] width 31 height 35
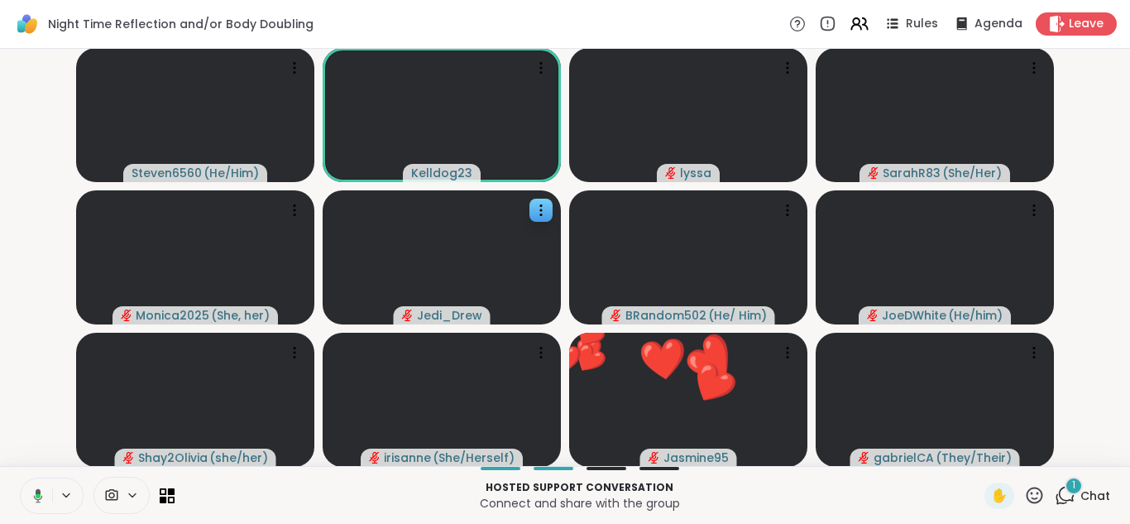
click at [30, 489] on icon at bounding box center [35, 495] width 15 height 15
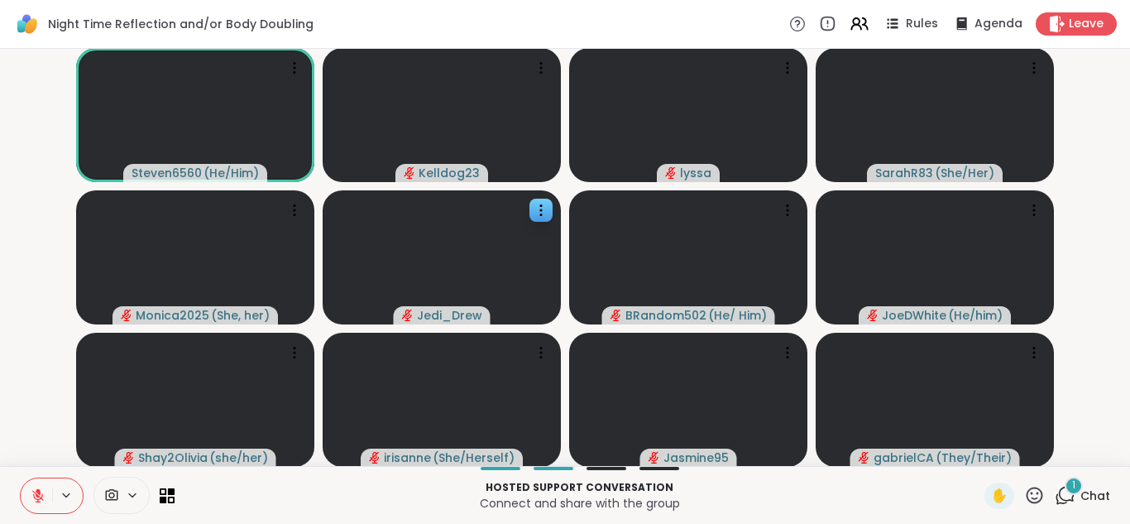
click at [38, 500] on icon at bounding box center [38, 496] width 12 height 12
click at [1073, 499] on icon at bounding box center [1067, 493] width 16 height 15
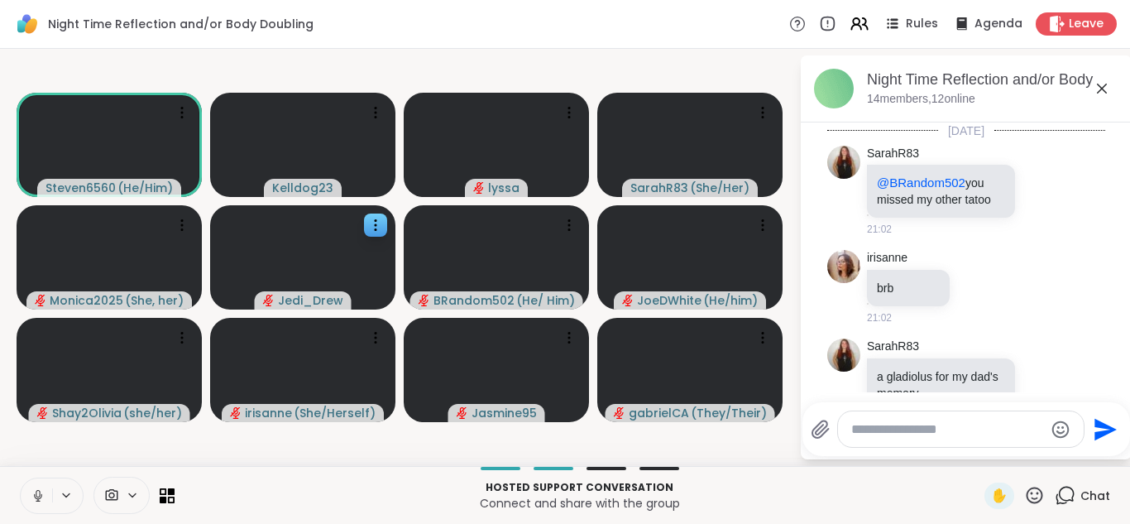
scroll to position [4547, 0]
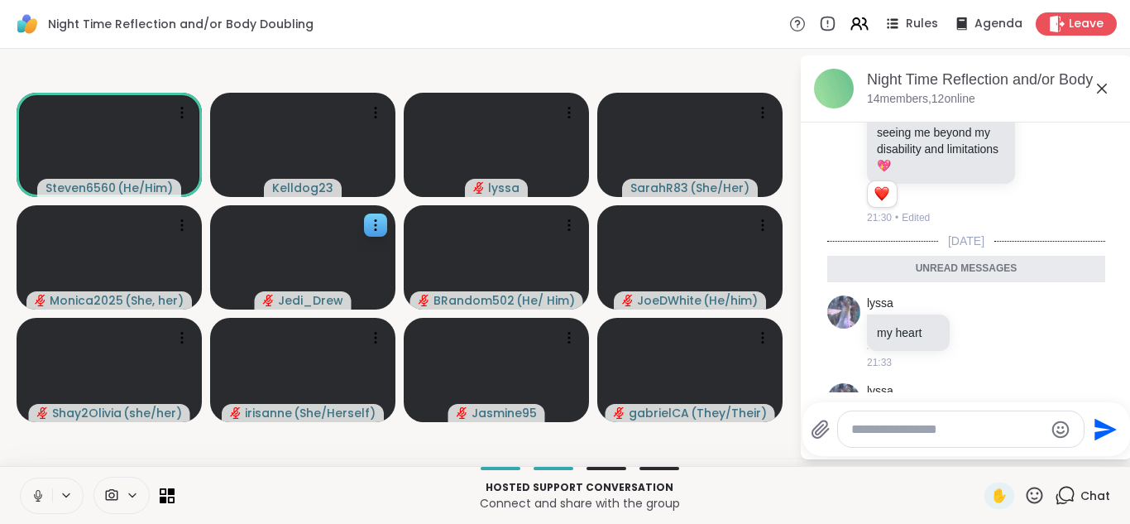
click at [1103, 83] on icon at bounding box center [1102, 89] width 20 height 20
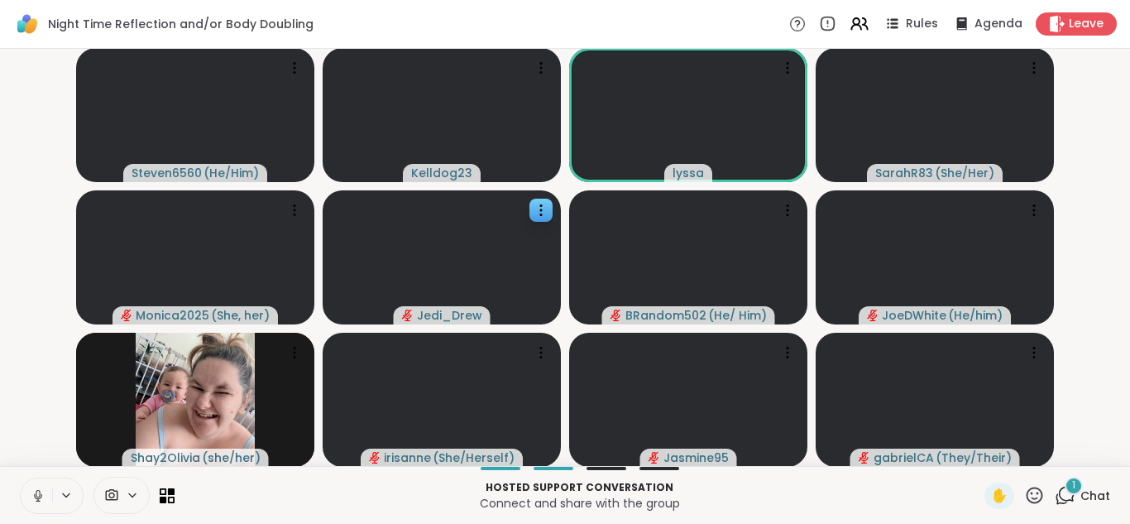
click at [1067, 492] on icon at bounding box center [1065, 495] width 21 height 21
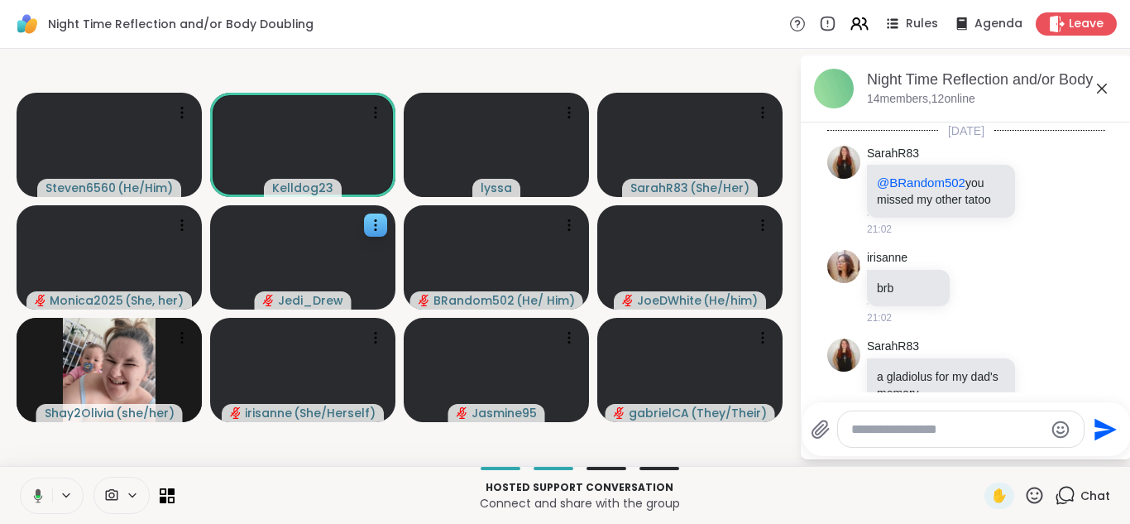
scroll to position [4580, 0]
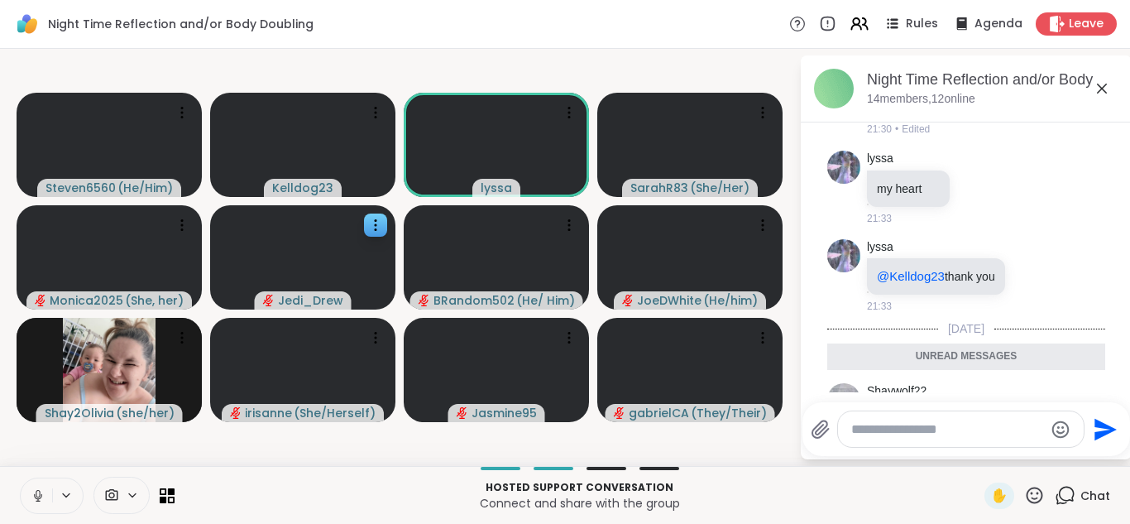
click at [1100, 92] on icon at bounding box center [1102, 89] width 20 height 20
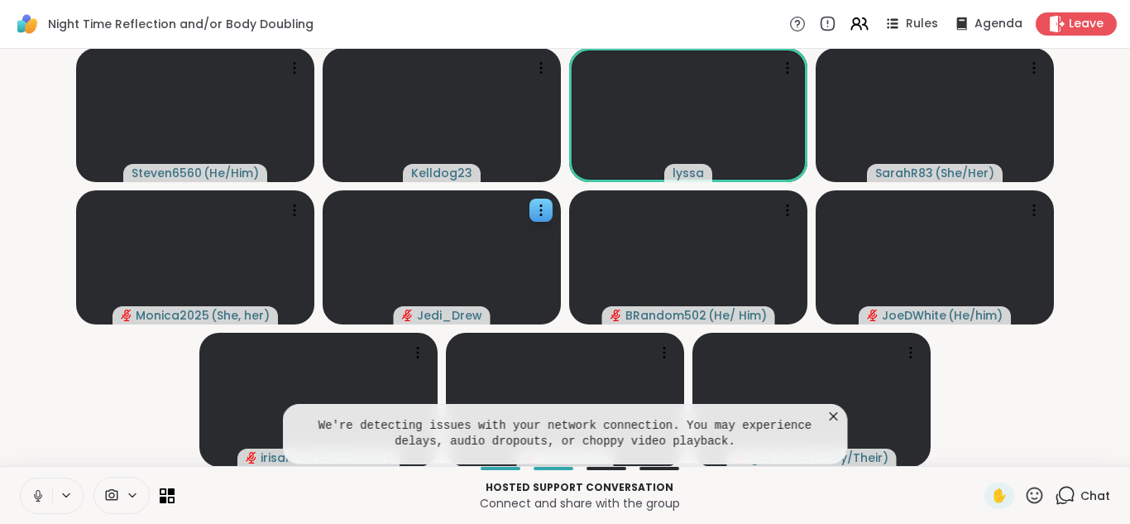
click at [827, 414] on icon at bounding box center [833, 416] width 17 height 17
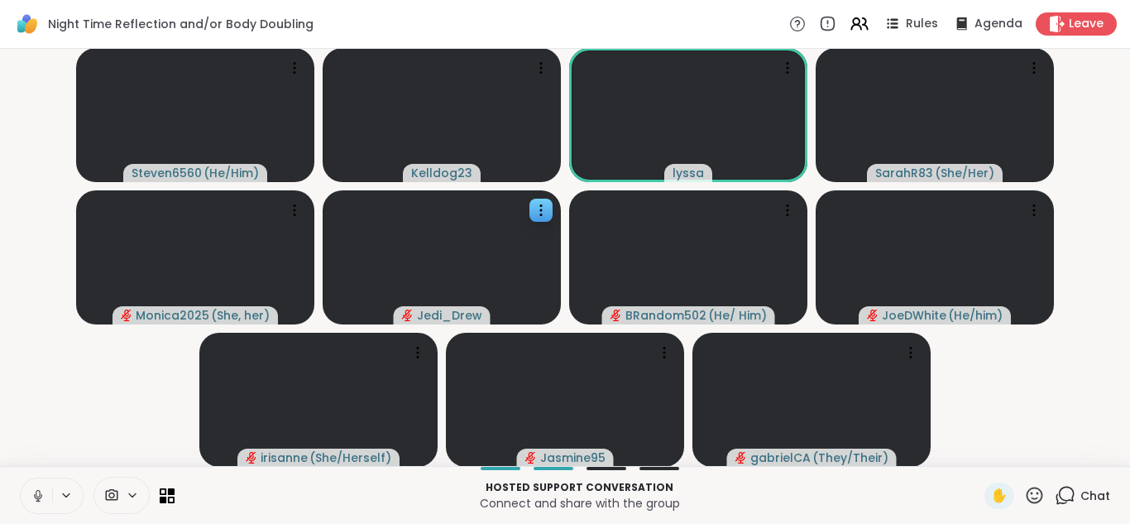
click at [34, 486] on button at bounding box center [36, 495] width 31 height 35
click at [35, 488] on icon at bounding box center [38, 495] width 15 height 15
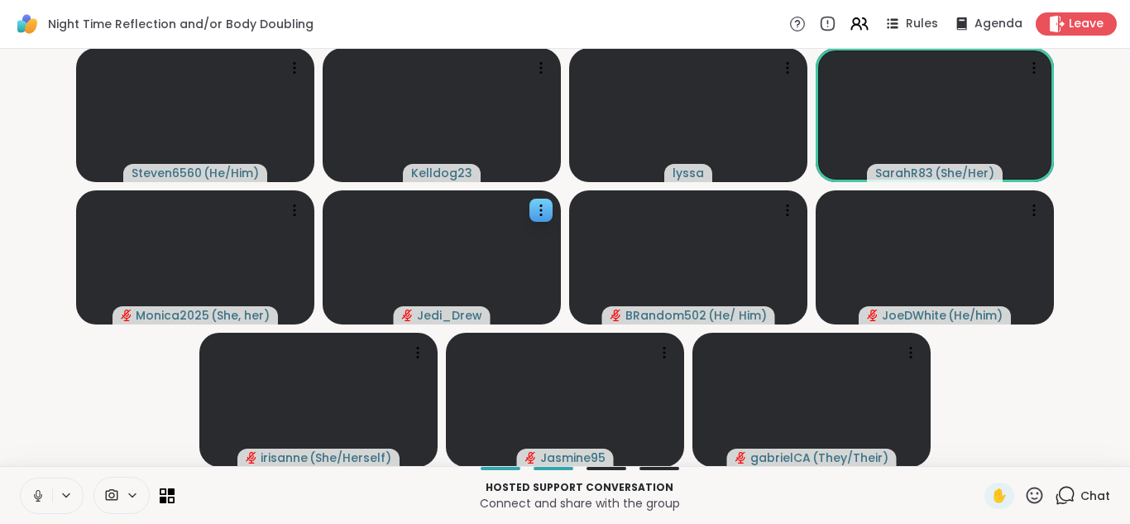
click at [31, 494] on icon at bounding box center [38, 495] width 15 height 15
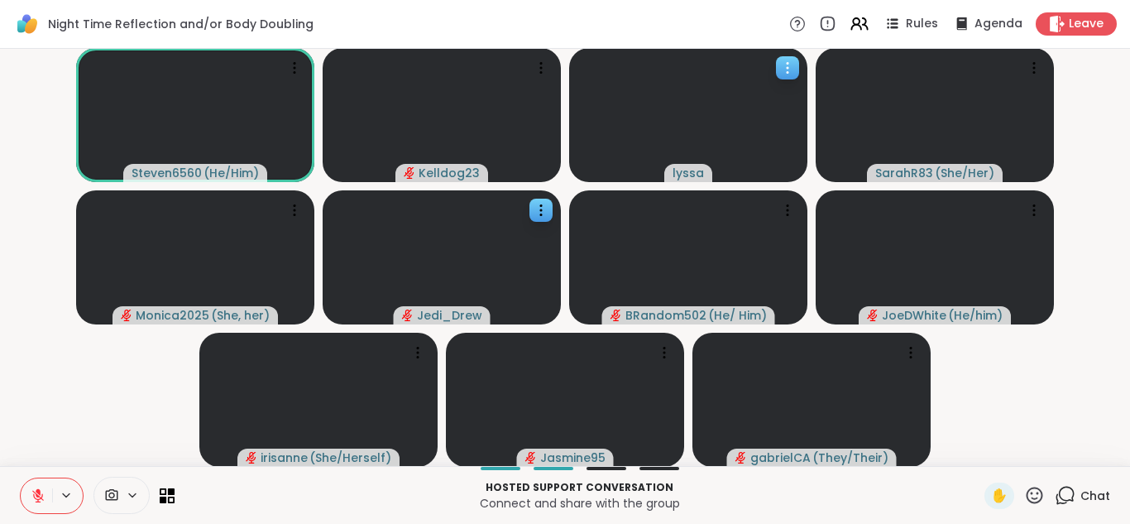
click at [784, 61] on icon at bounding box center [787, 68] width 17 height 17
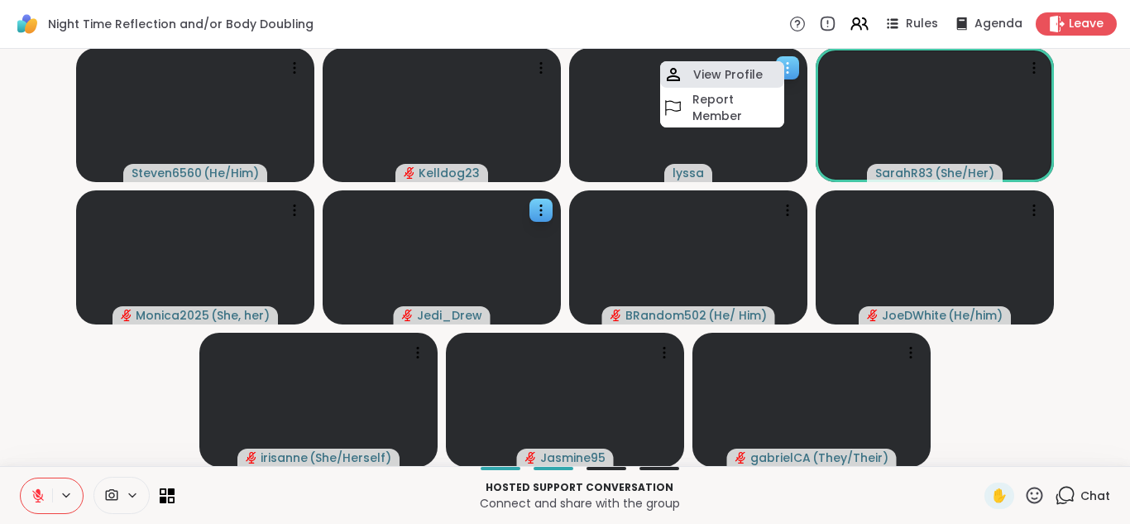
click at [735, 77] on h4 "View Profile" at bounding box center [727, 74] width 69 height 17
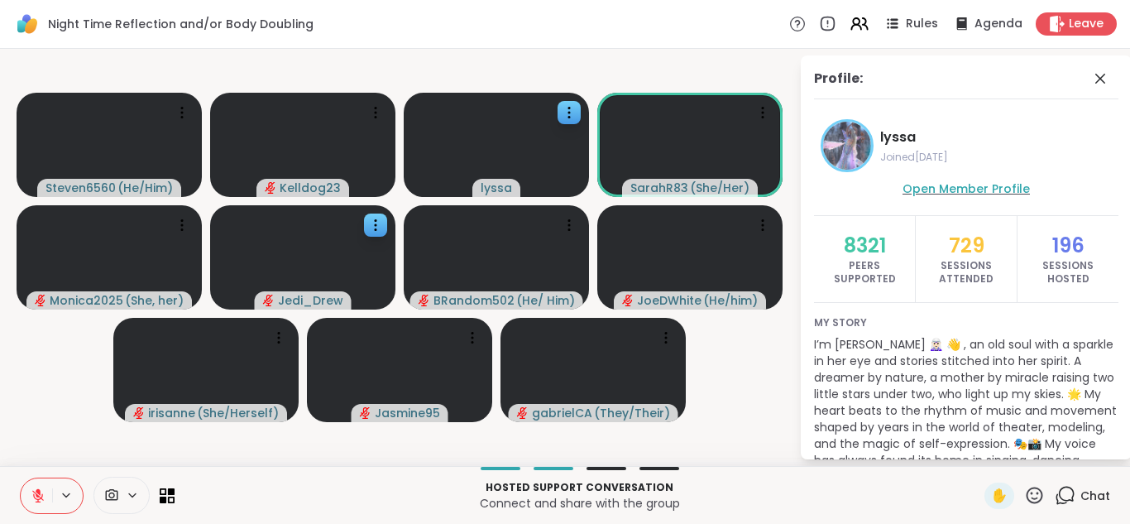
click at [923, 184] on span "Open Member Profile" at bounding box center [965, 188] width 127 height 17
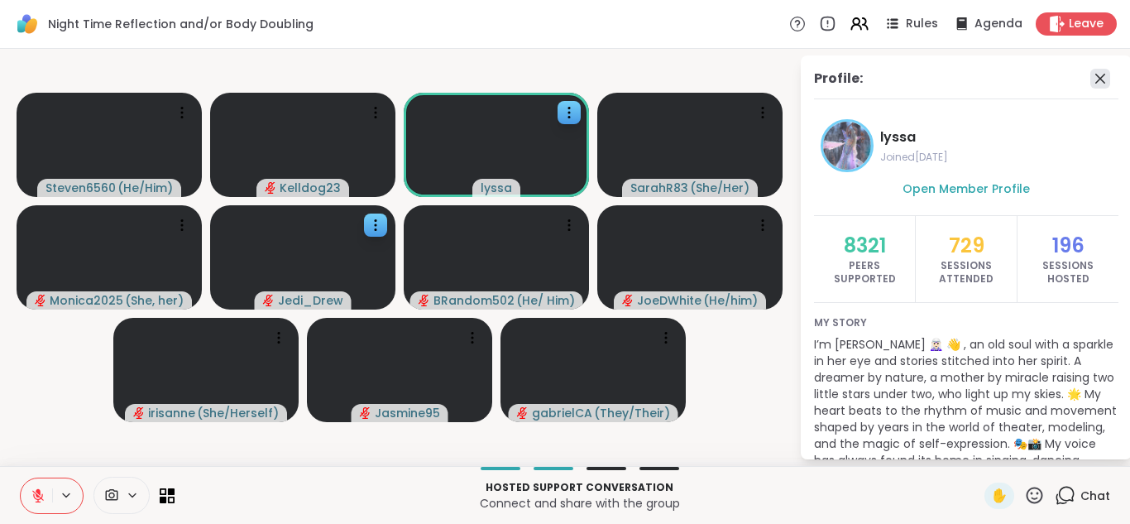
click at [1103, 83] on icon at bounding box center [1100, 79] width 10 height 10
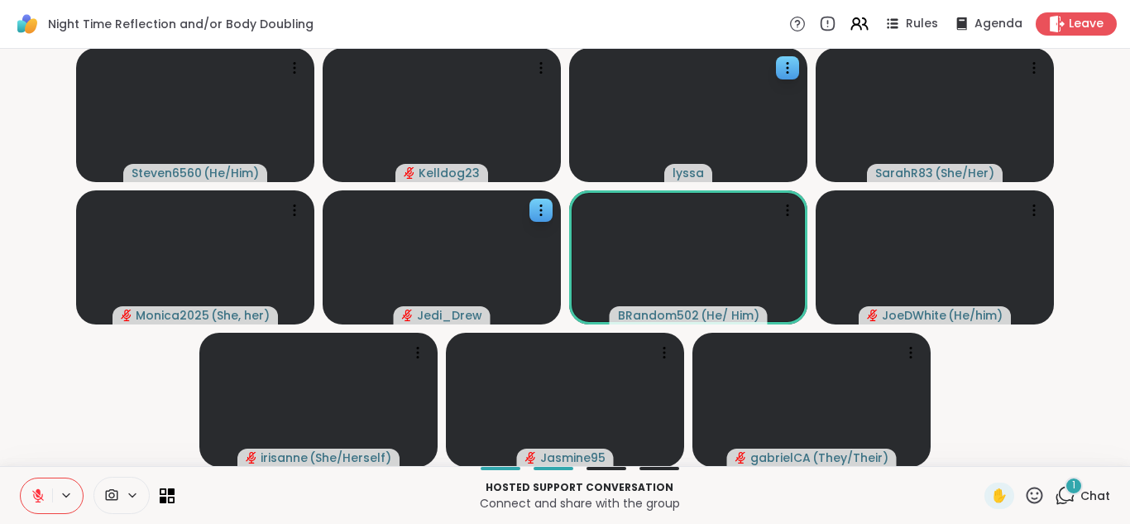
click at [1066, 485] on div "1" at bounding box center [1073, 485] width 18 height 18
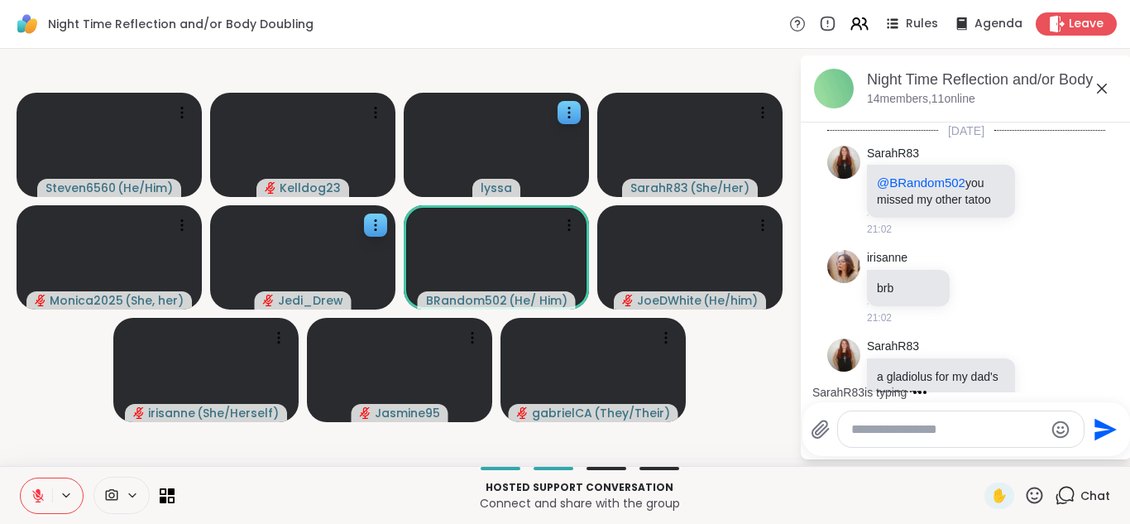
scroll to position [4684, 0]
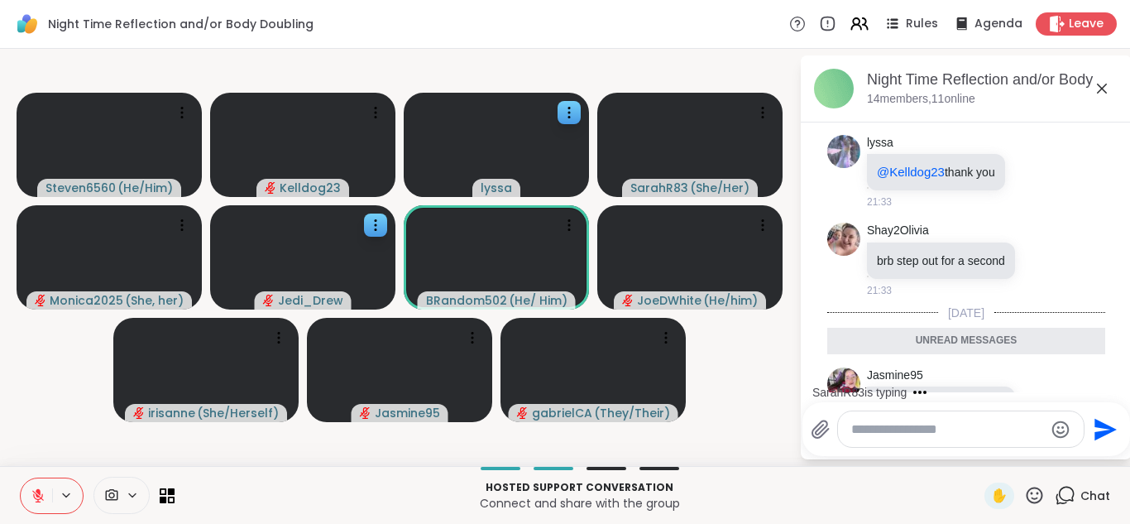
click at [1045, 404] on icon at bounding box center [1043, 412] width 15 height 17
click at [915, 378] on div "Select Reaction: Heart" at bounding box center [912, 385] width 15 height 15
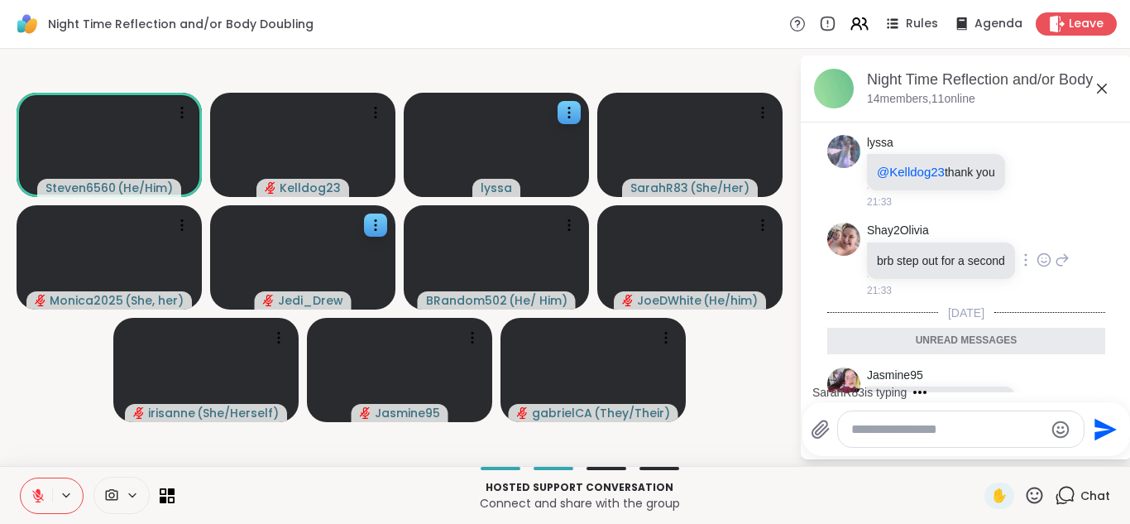
scroll to position [4708, 0]
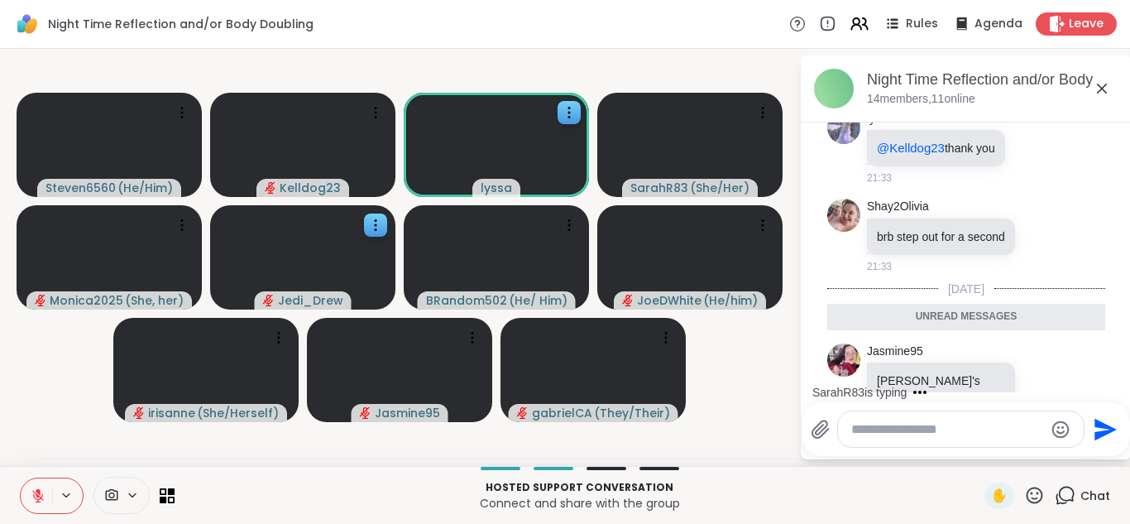
click at [1102, 87] on icon at bounding box center [1102, 89] width 10 height 10
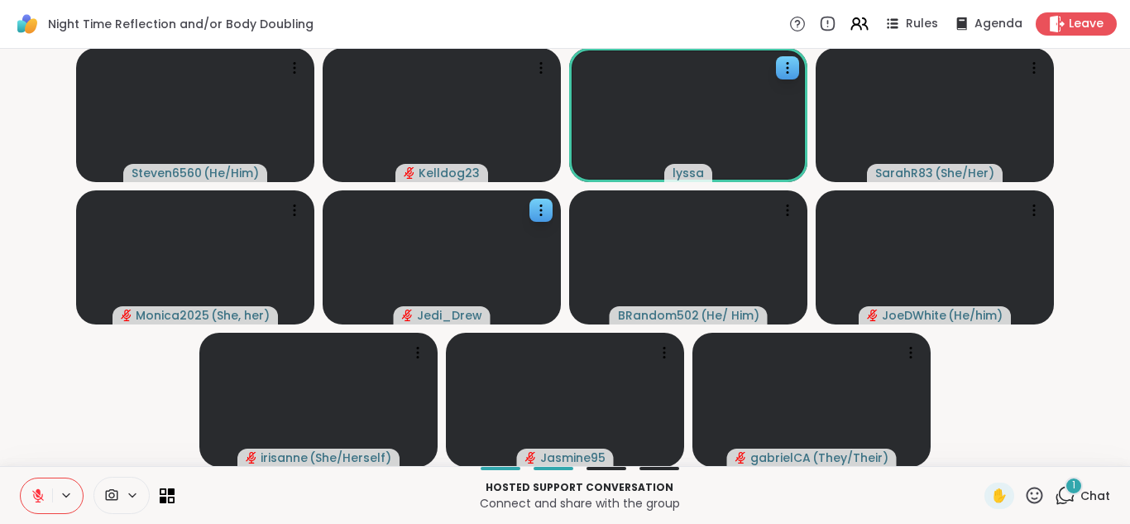
click at [1067, 490] on div "1" at bounding box center [1073, 485] width 18 height 18
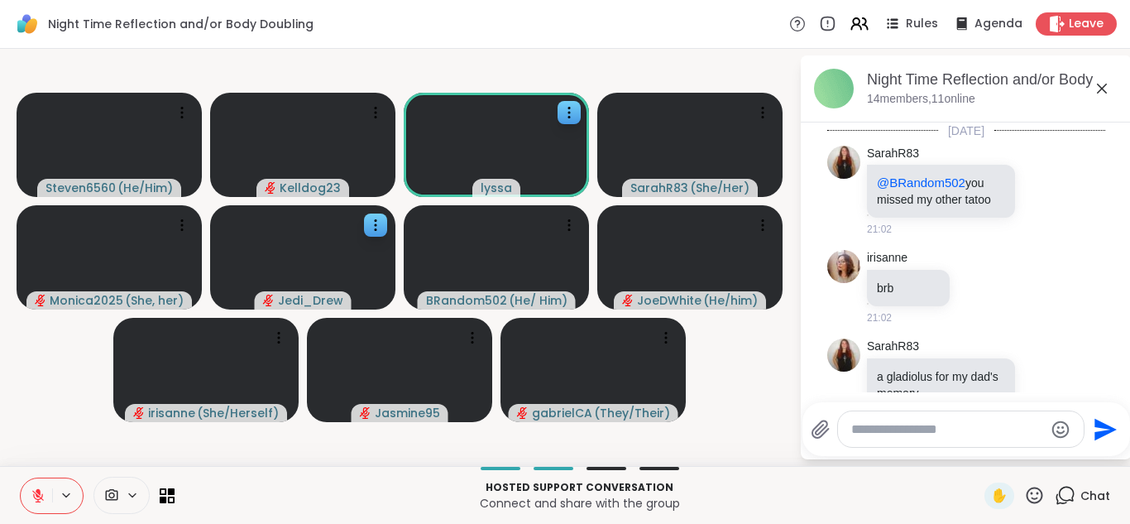
scroll to position [4829, 0]
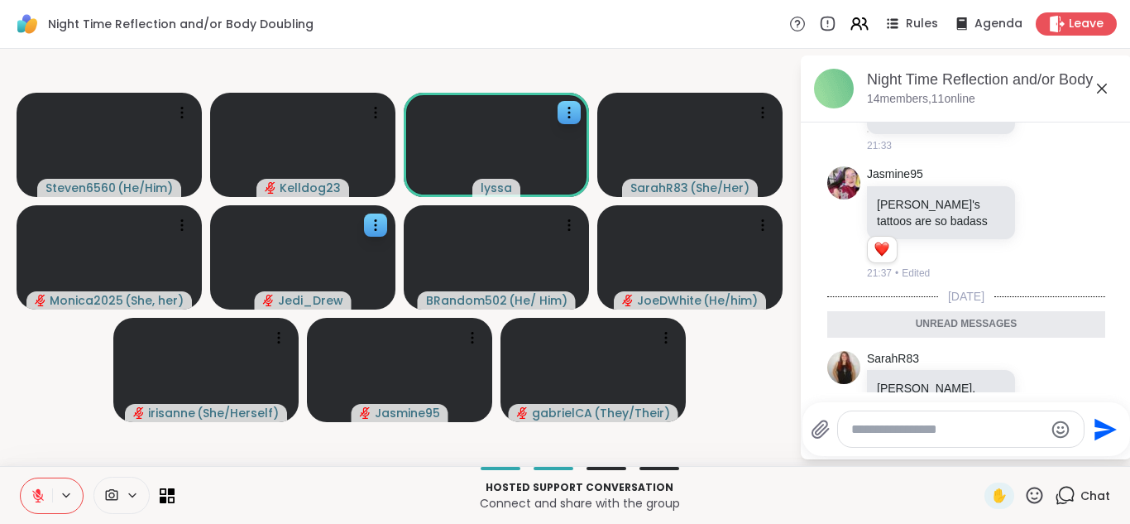
click at [1101, 87] on icon at bounding box center [1102, 89] width 10 height 10
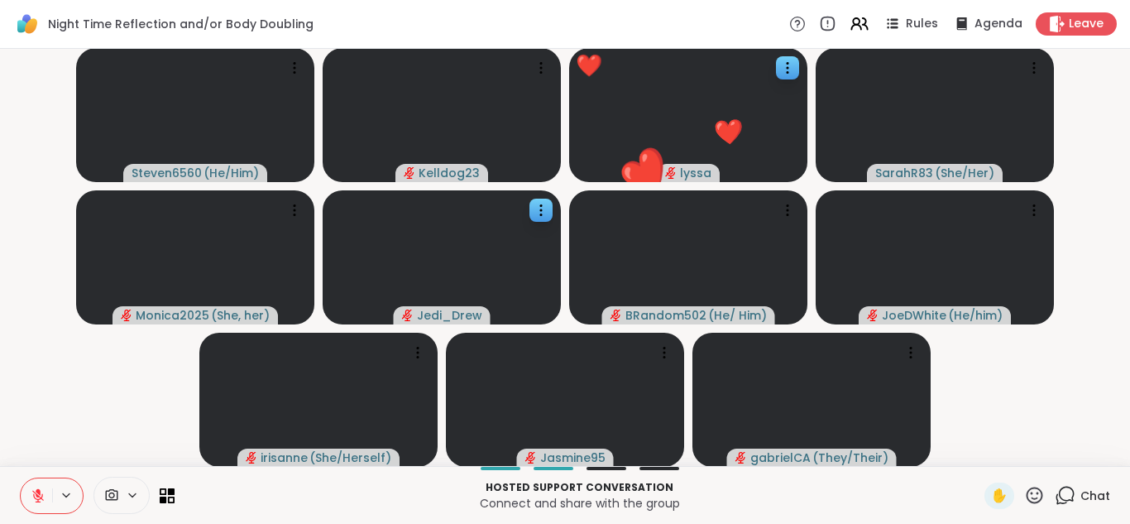
click at [1032, 498] on icon at bounding box center [1034, 494] width 17 height 17
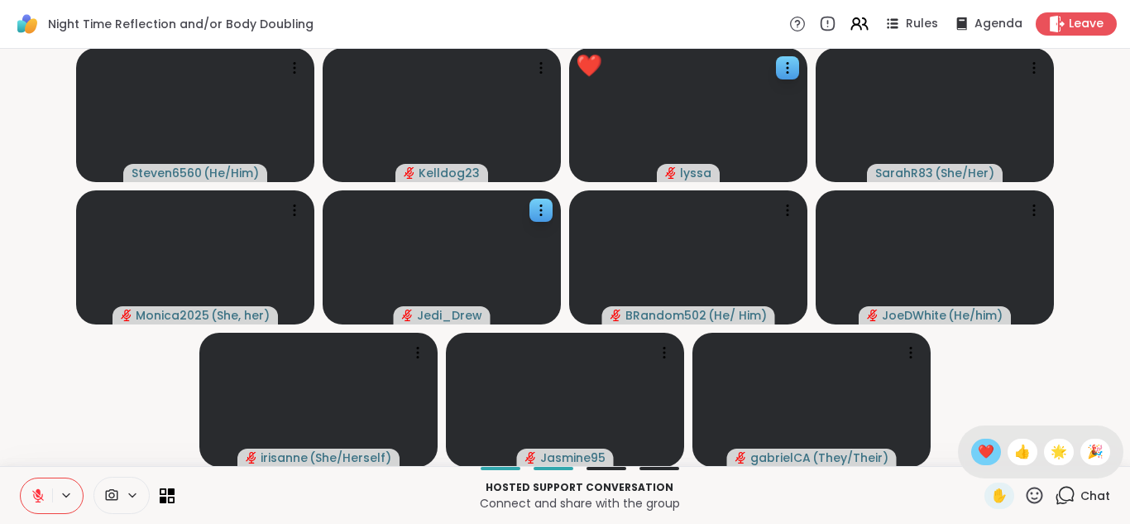
click at [988, 446] on span "❤️" at bounding box center [986, 452] width 17 height 20
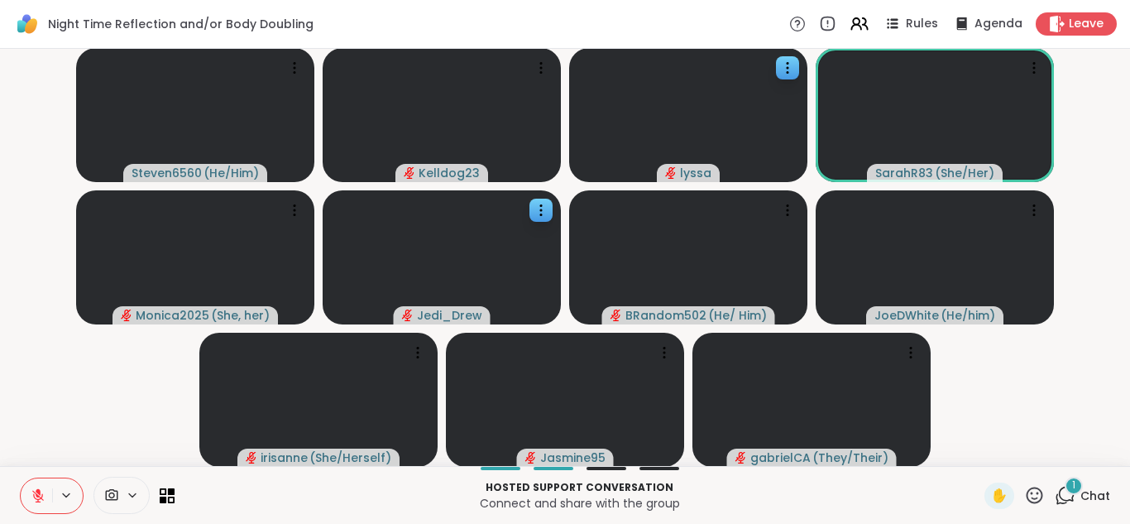
click at [1062, 495] on icon at bounding box center [1065, 495] width 21 height 21
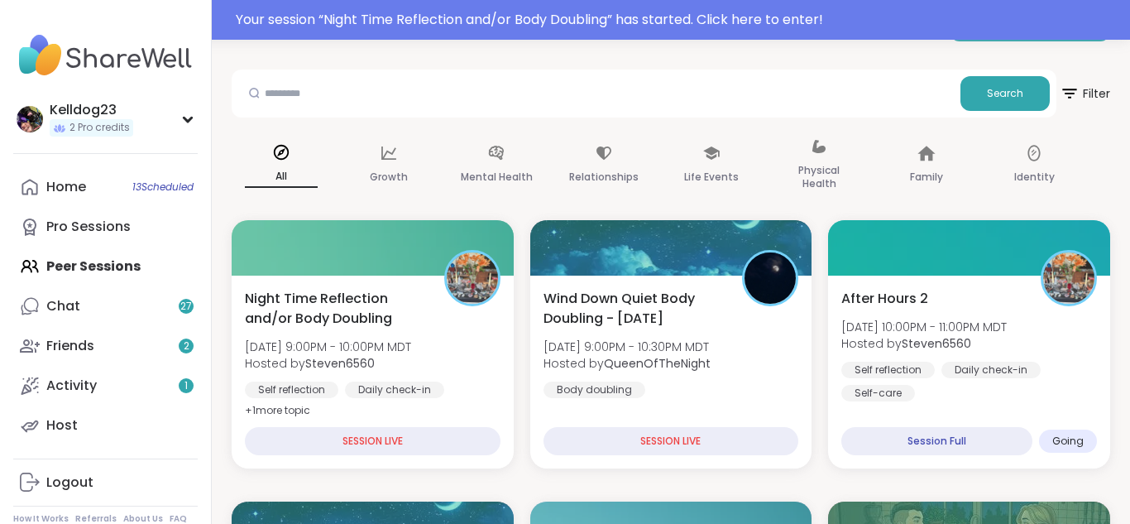
scroll to position [232, 0]
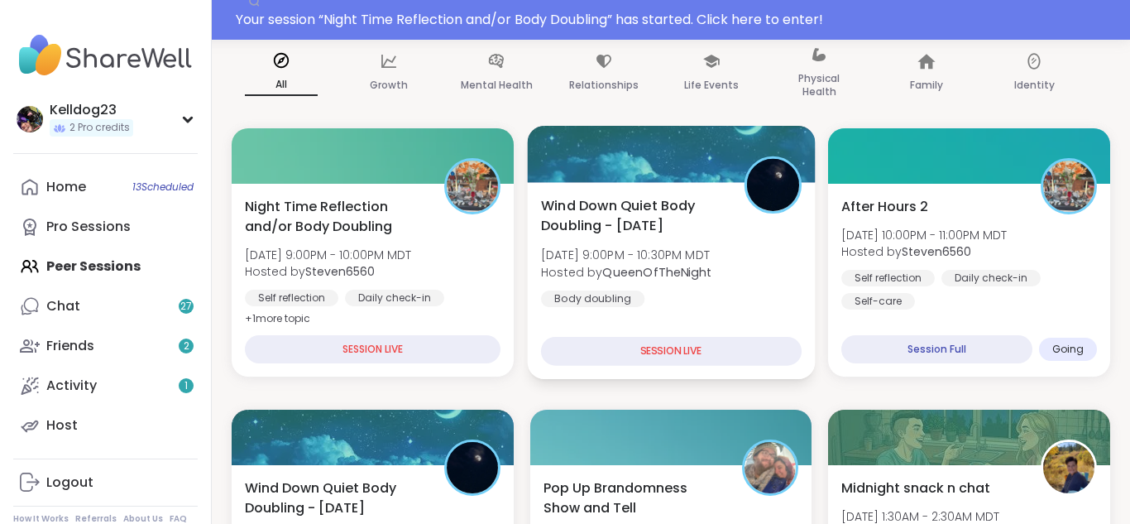
click at [758, 296] on div "Wind Down Quiet Body Doubling - Saturday Sat, Sep 06 | 9:00PM - 10:30PM MDT Hos…" at bounding box center [671, 251] width 261 height 112
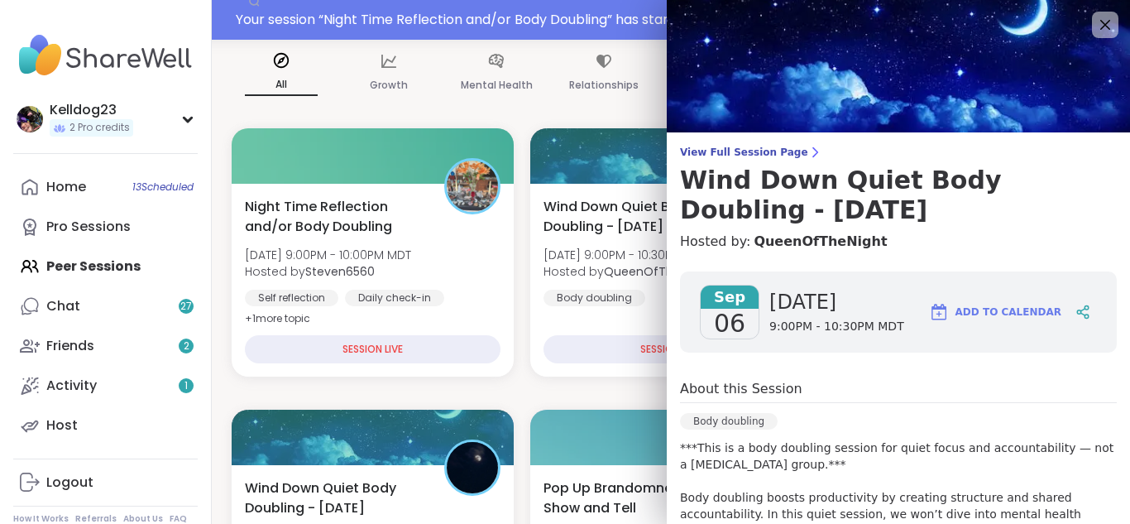
click at [860, 406] on div "About this Session Body doubling ***This is a body doubling session for quiet f…" at bounding box center [898, 487] width 437 height 216
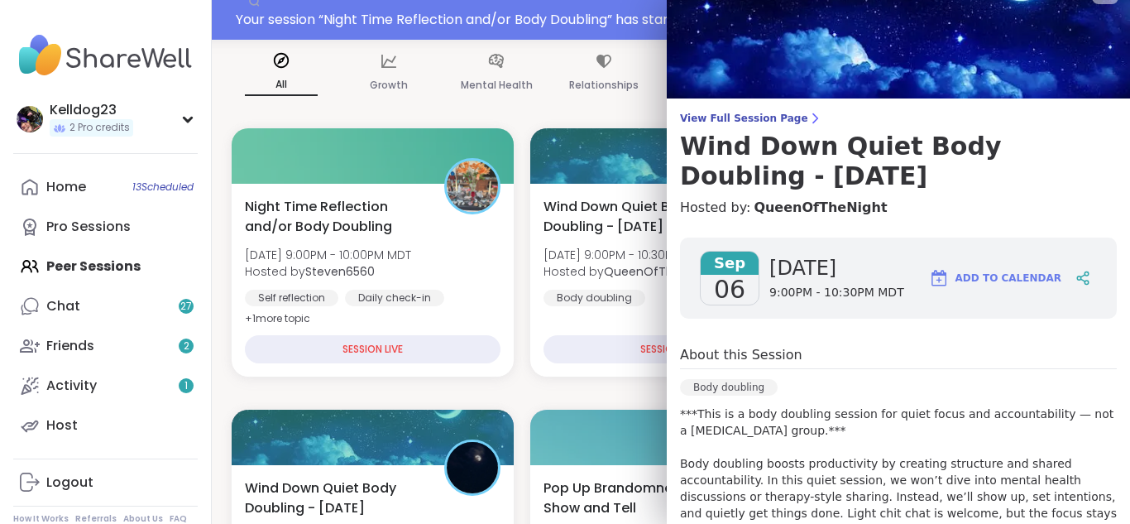
scroll to position [0, 0]
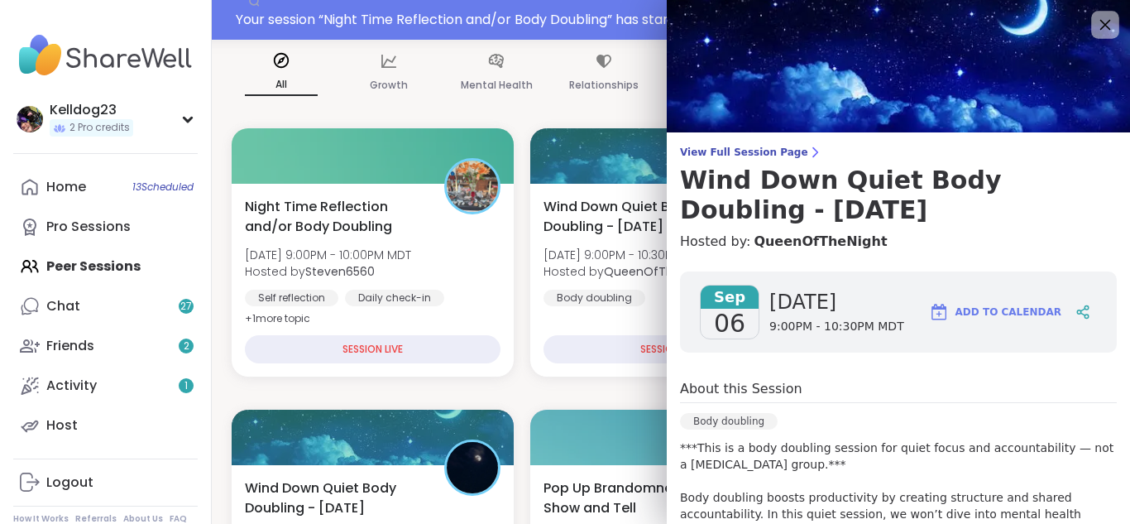
click at [1105, 28] on icon at bounding box center [1104, 24] width 21 height 21
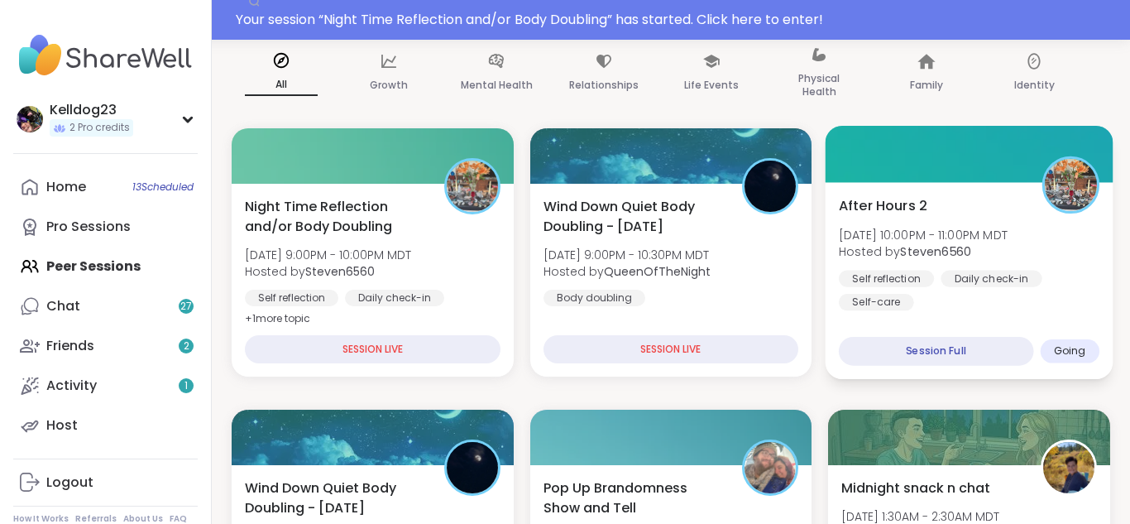
click at [956, 244] on b "Steven6560" at bounding box center [936, 251] width 71 height 17
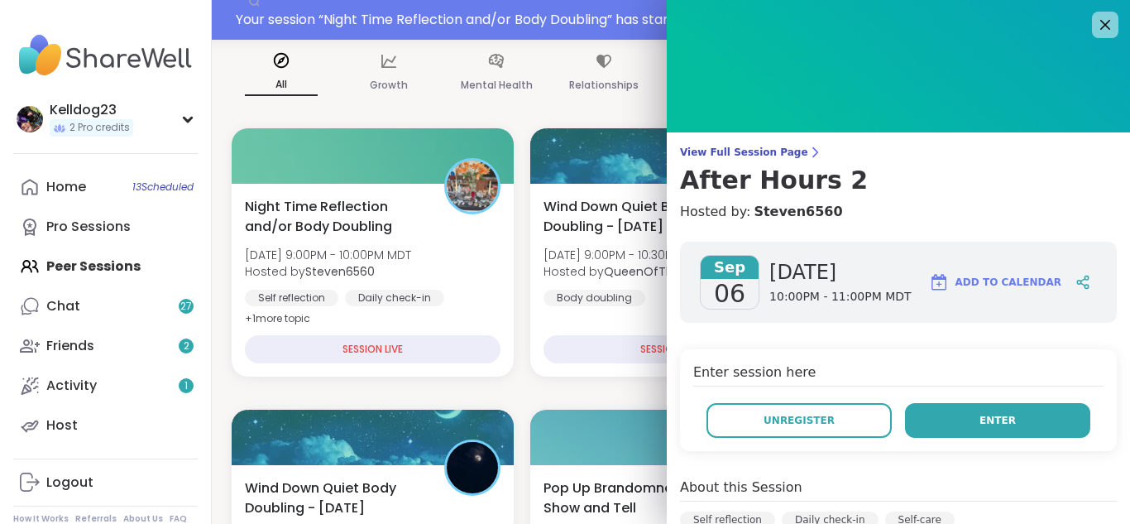
click at [954, 412] on button "Enter" at bounding box center [997, 420] width 185 height 35
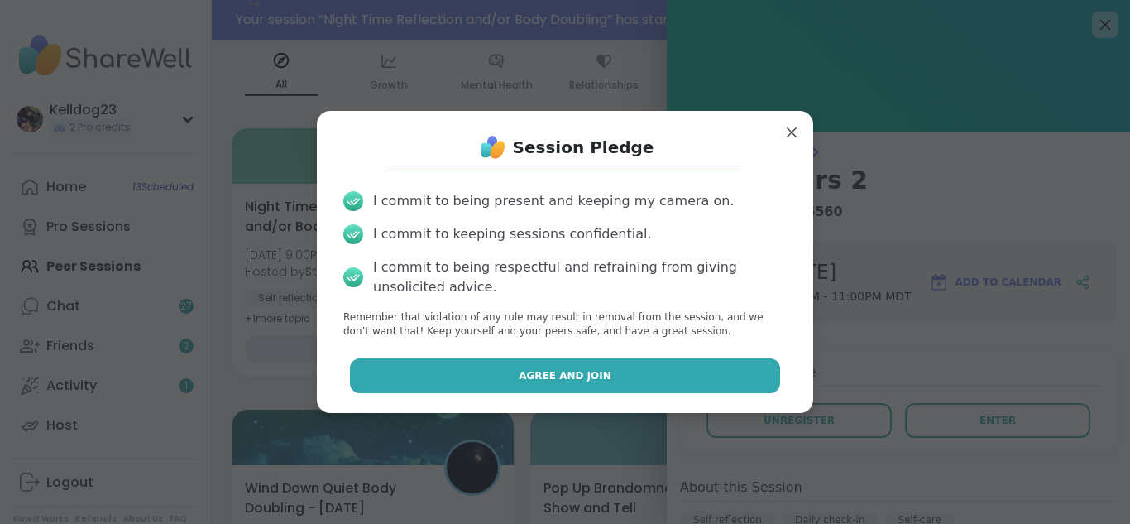
click at [621, 382] on button "Agree and Join" at bounding box center [565, 375] width 431 height 35
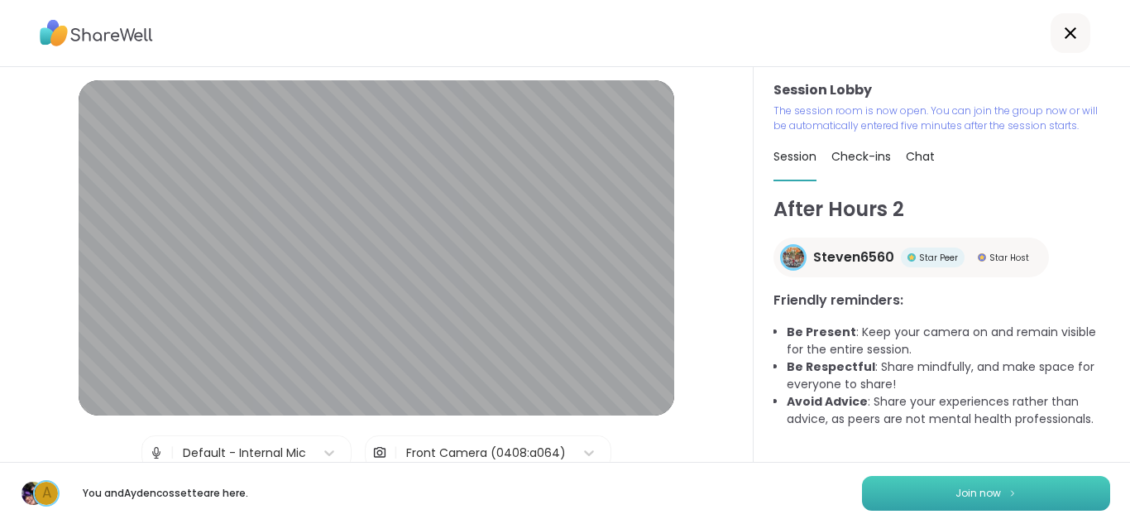
click at [955, 490] on span "Join now" at bounding box center [977, 493] width 45 height 15
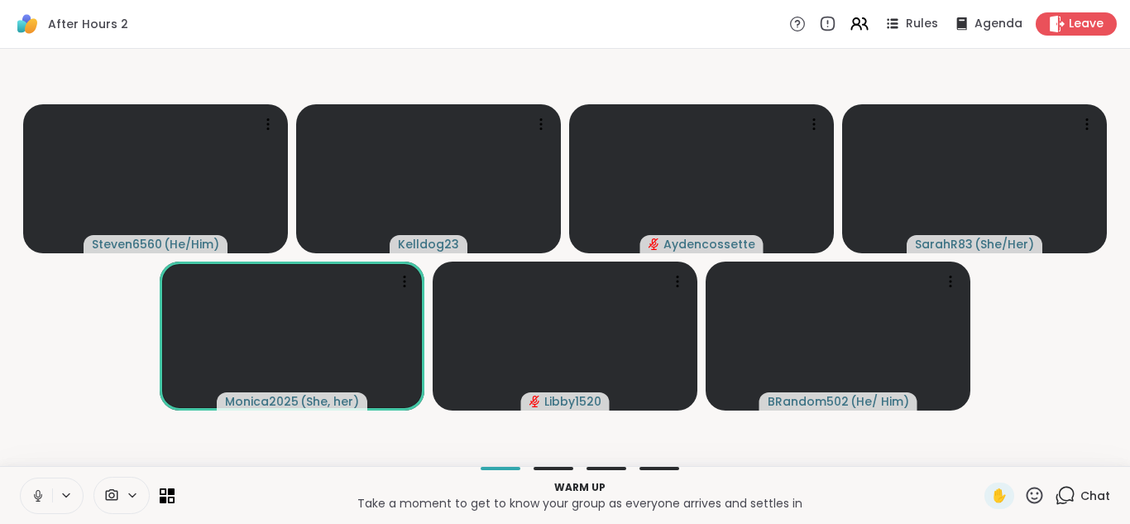
click at [1071, 494] on icon at bounding box center [1065, 495] width 21 height 21
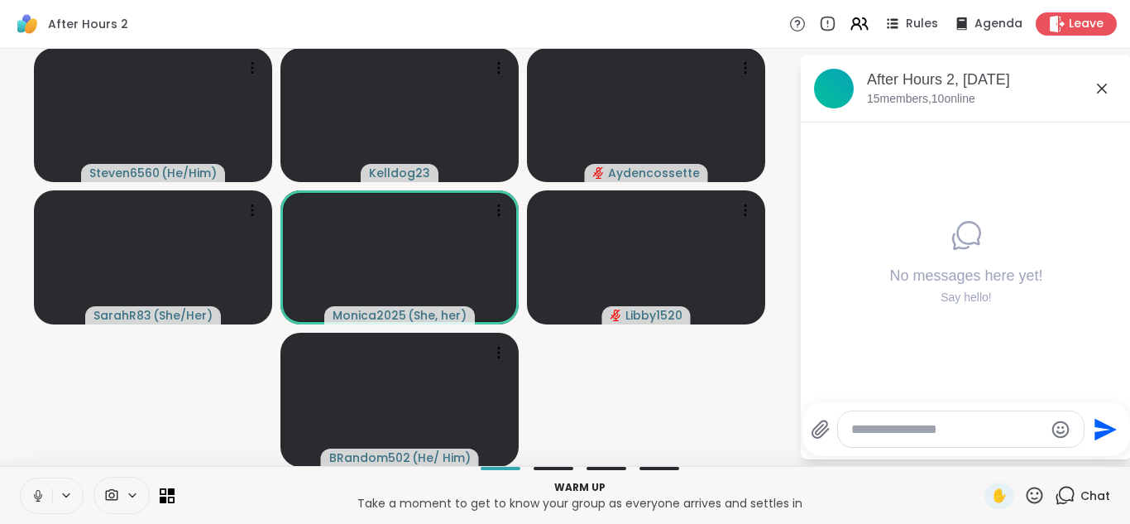
click at [904, 426] on textarea "Type your message" at bounding box center [947, 429] width 193 height 17
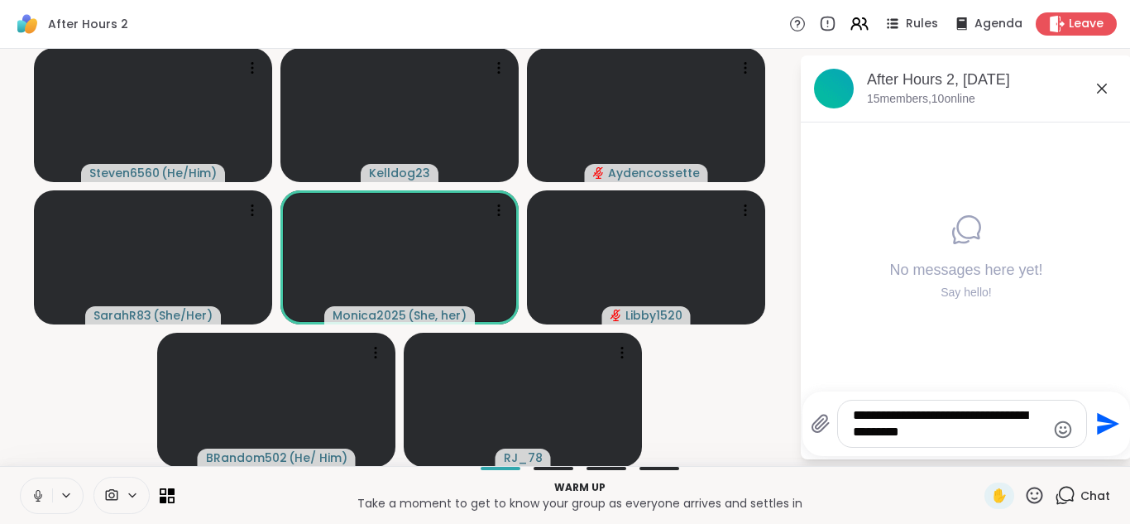
type textarea "**********"
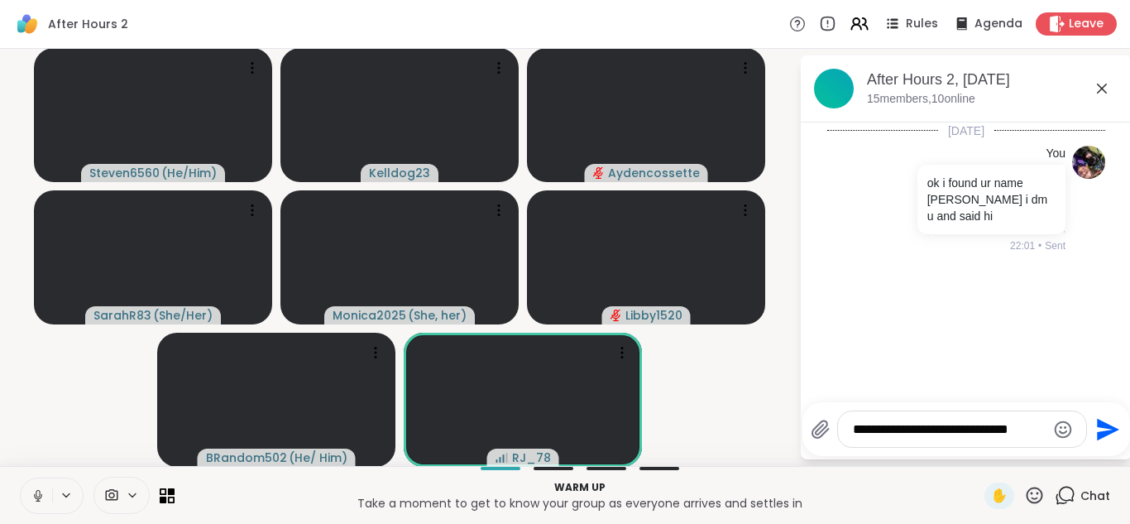
type textarea "**********"
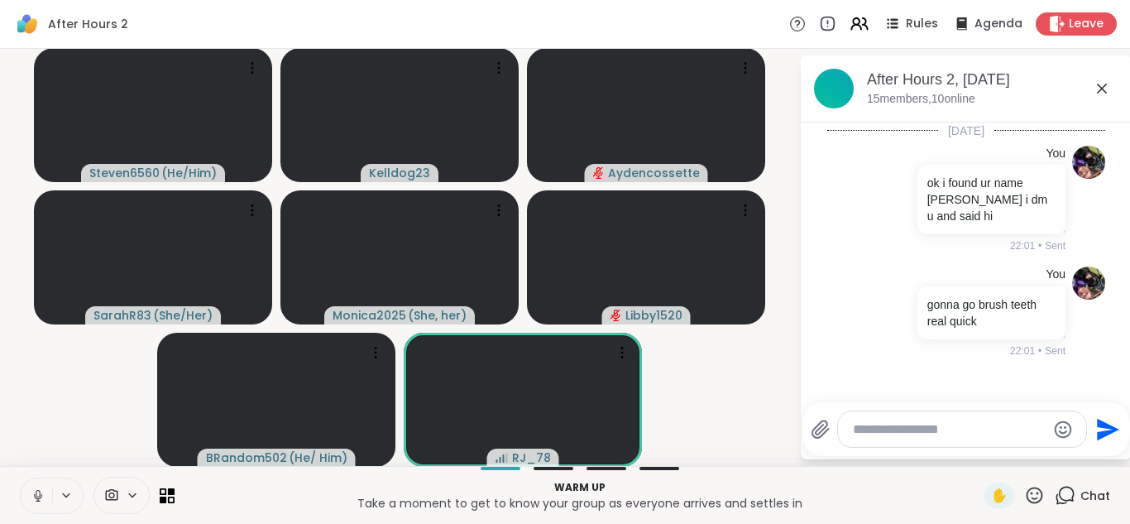
click at [1105, 89] on icon at bounding box center [1102, 89] width 20 height 20
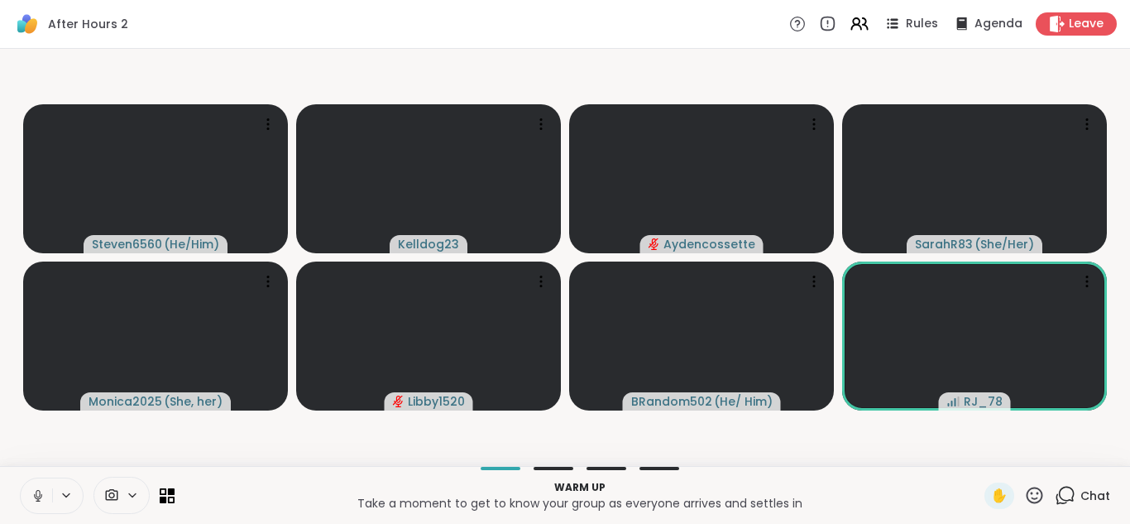
click at [29, 483] on button at bounding box center [36, 495] width 31 height 35
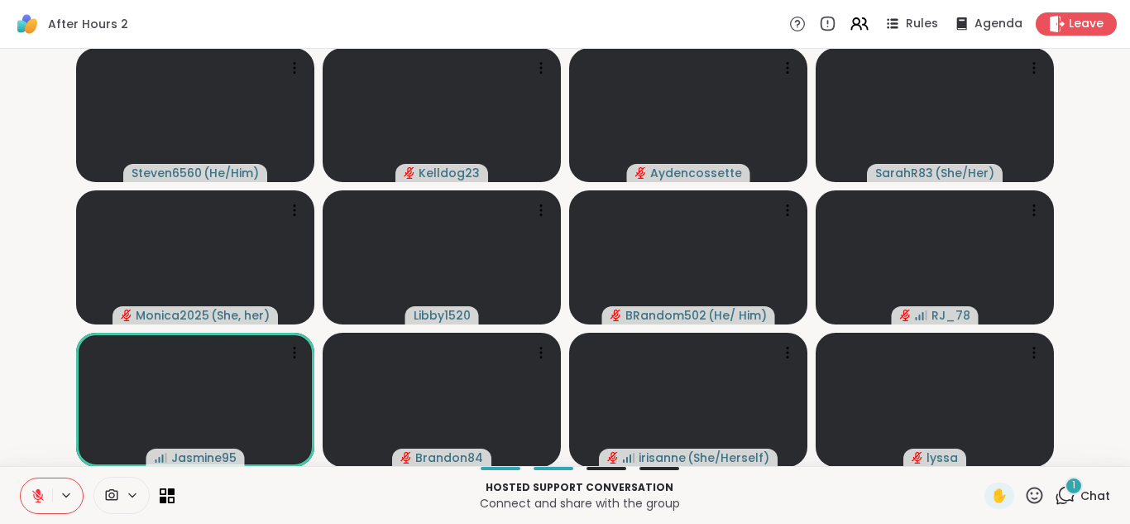
click at [1116, 217] on video-player-container "Steven6560 ( He/Him ) Kelldog23 Aydencossette SarahR83 ( She/Her ) Monica2025 (…" at bounding box center [565, 257] width 1110 height 404
click at [1073, 487] on span "1" at bounding box center [1073, 485] width 3 height 14
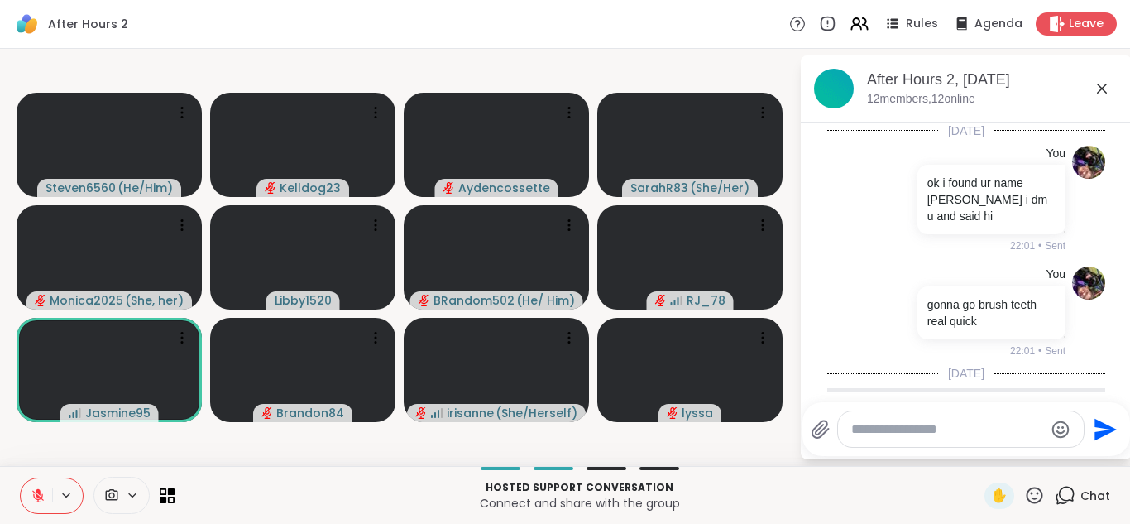
scroll to position [174, 0]
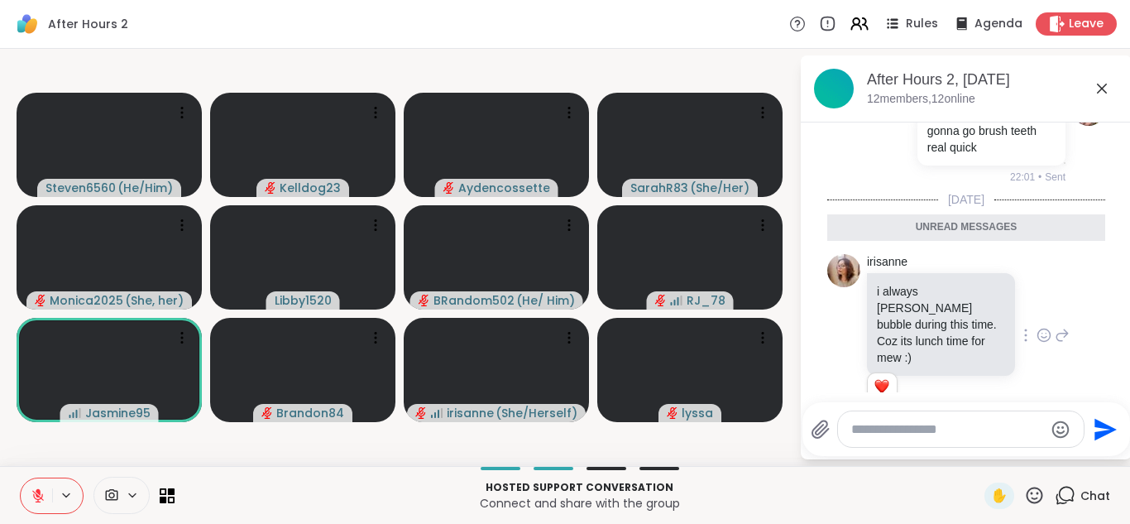
click at [1048, 352] on div "irisanne i always doddy bubble during this time. Coz its lunch time for mew :) …" at bounding box center [968, 336] width 203 height 165
click at [940, 424] on textarea "Type your message" at bounding box center [947, 429] width 193 height 17
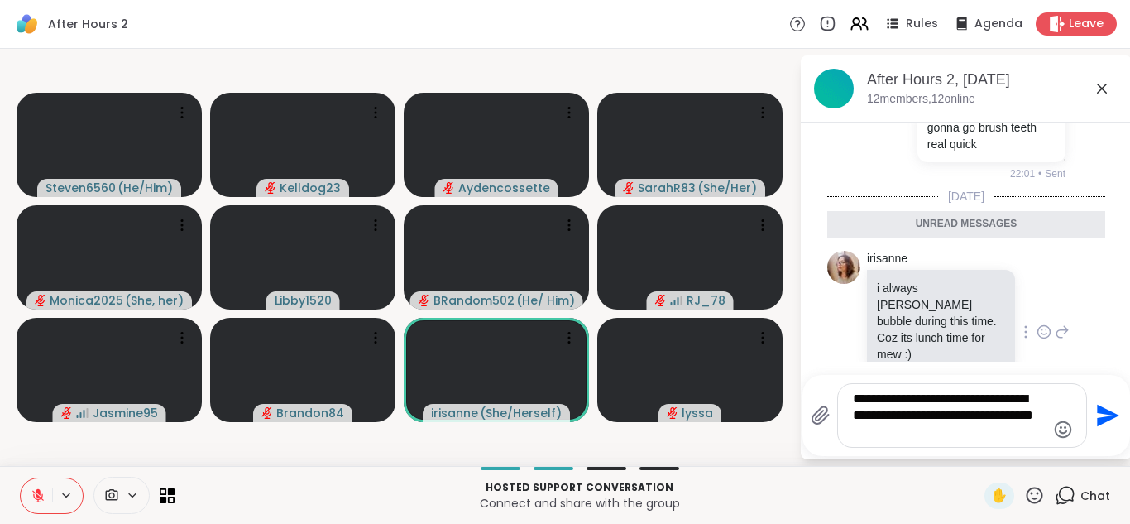
type textarea "**********"
click at [1101, 84] on icon at bounding box center [1102, 89] width 20 height 20
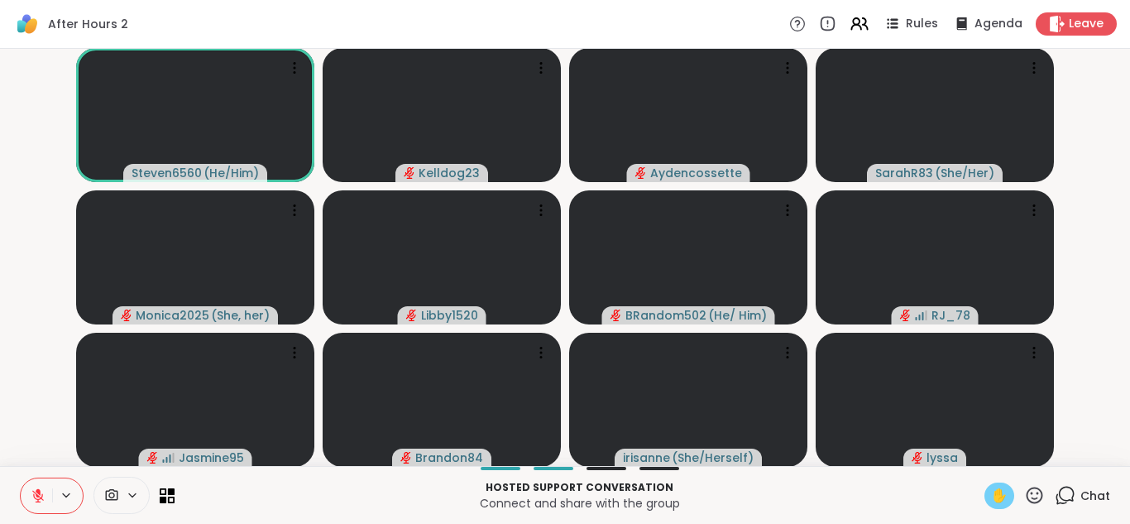
click at [1000, 490] on span "✋" at bounding box center [999, 496] width 17 height 20
click at [28, 490] on button at bounding box center [36, 495] width 31 height 35
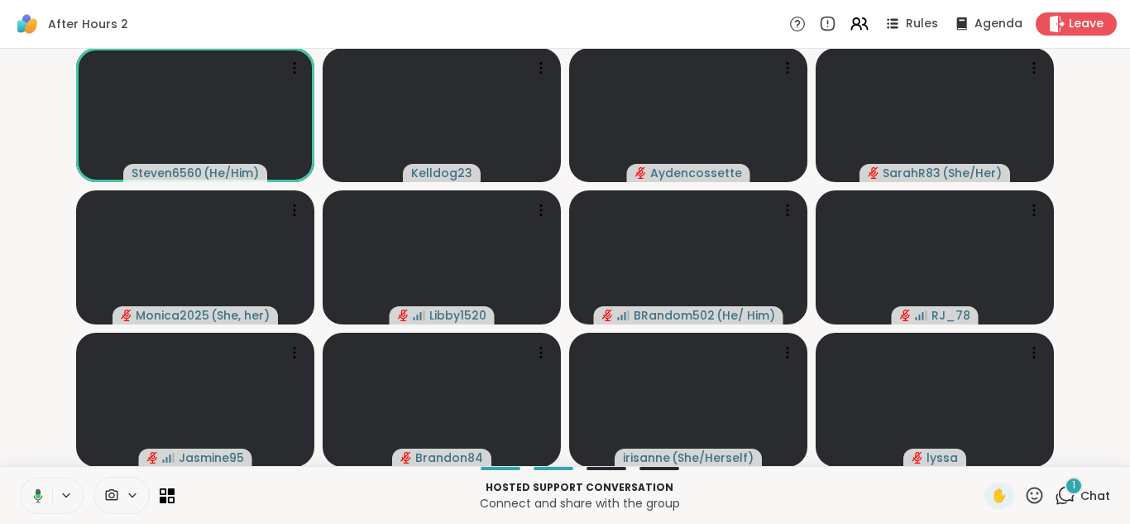
click at [33, 484] on button at bounding box center [35, 495] width 34 height 35
click at [1072, 486] on div "1" at bounding box center [1073, 485] width 18 height 18
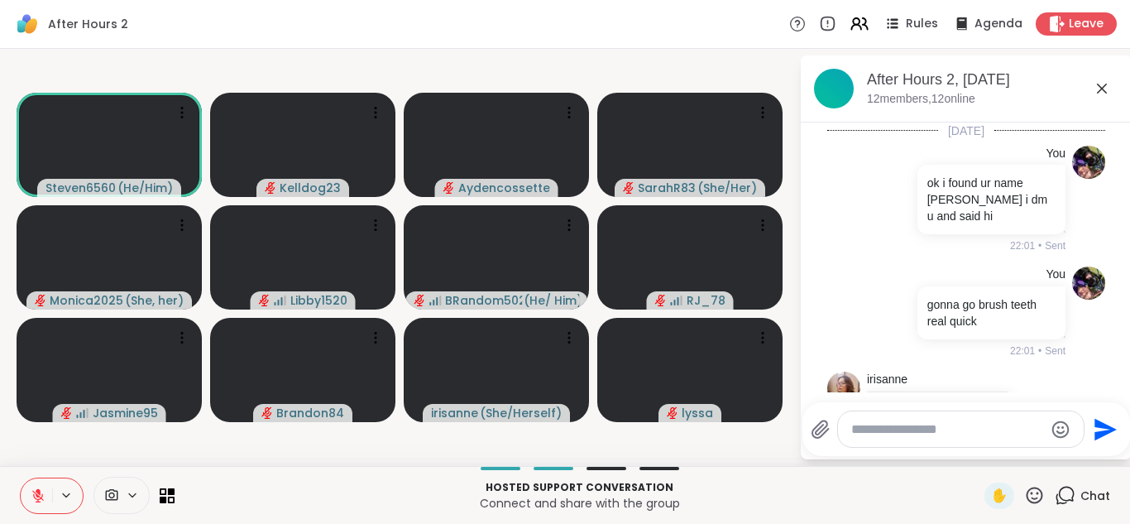
scroll to position [262, 0]
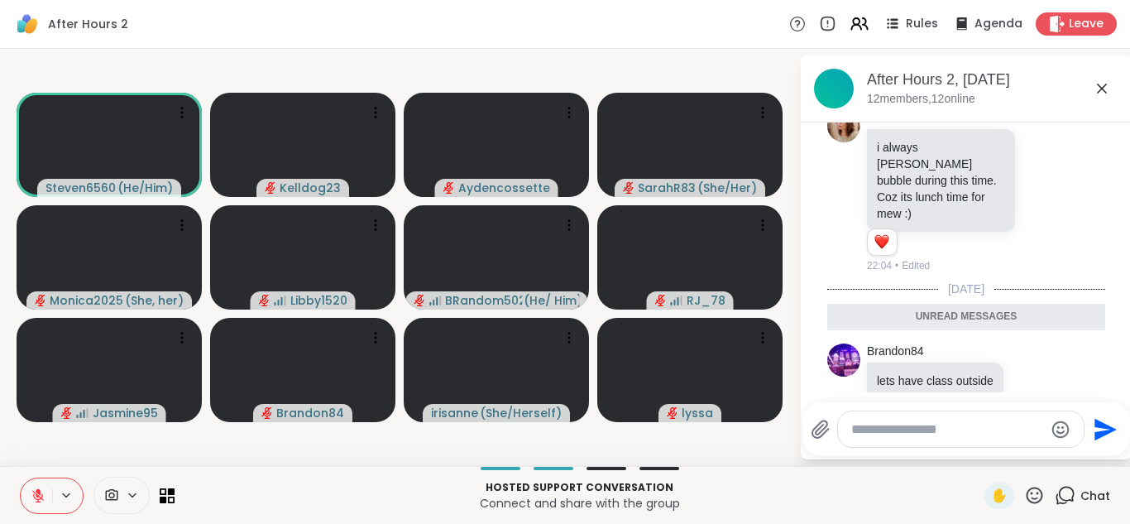
click at [898, 429] on textarea "Type your message" at bounding box center [947, 429] width 193 height 17
type textarea "**********"
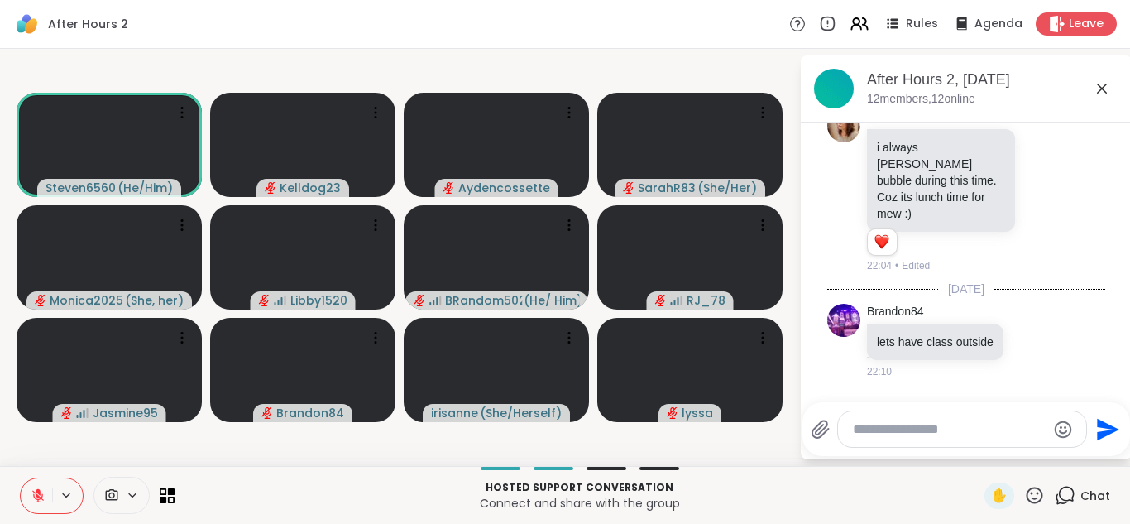
scroll to position [311, 0]
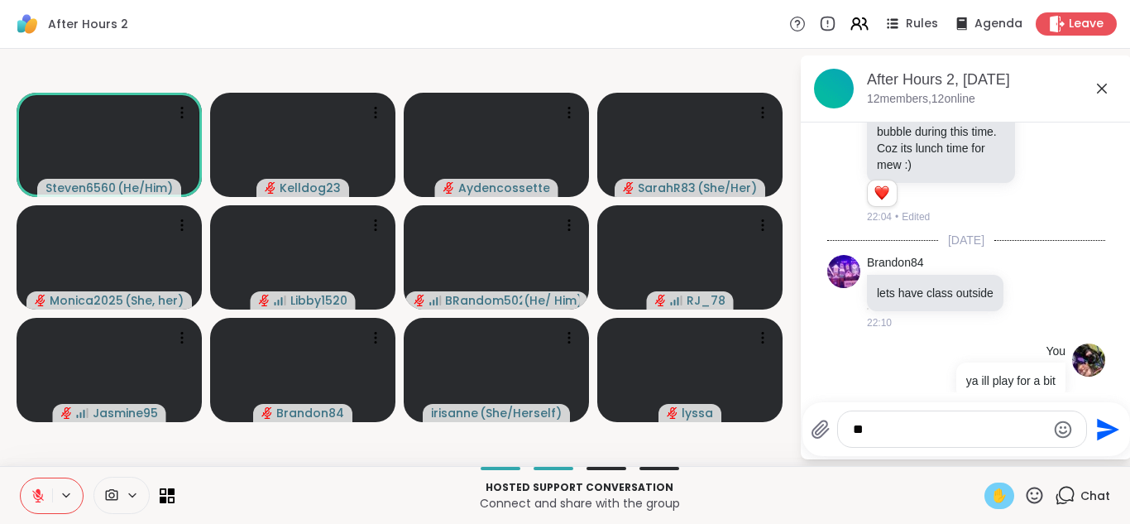
type textarea "**"
click at [999, 499] on span "✋" at bounding box center [999, 496] width 17 height 20
click at [1106, 93] on icon at bounding box center [1102, 89] width 20 height 20
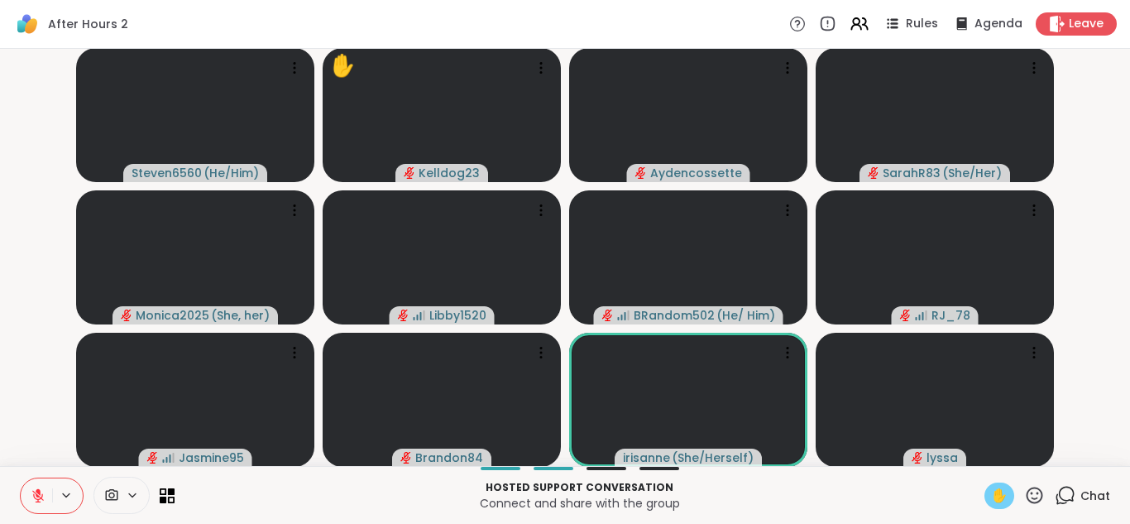
click at [1065, 490] on icon at bounding box center [1065, 495] width 21 height 21
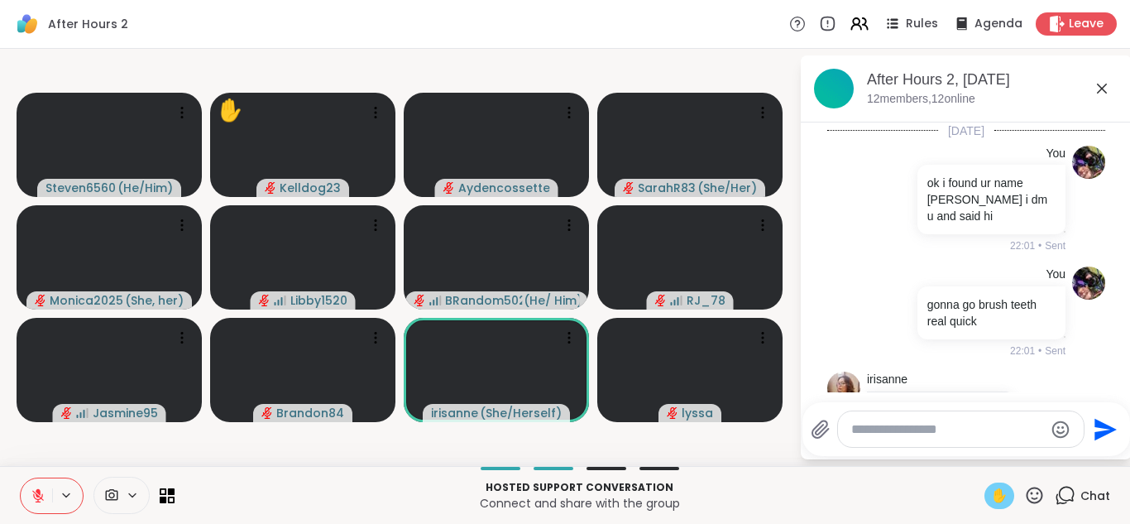
scroll to position [294, 0]
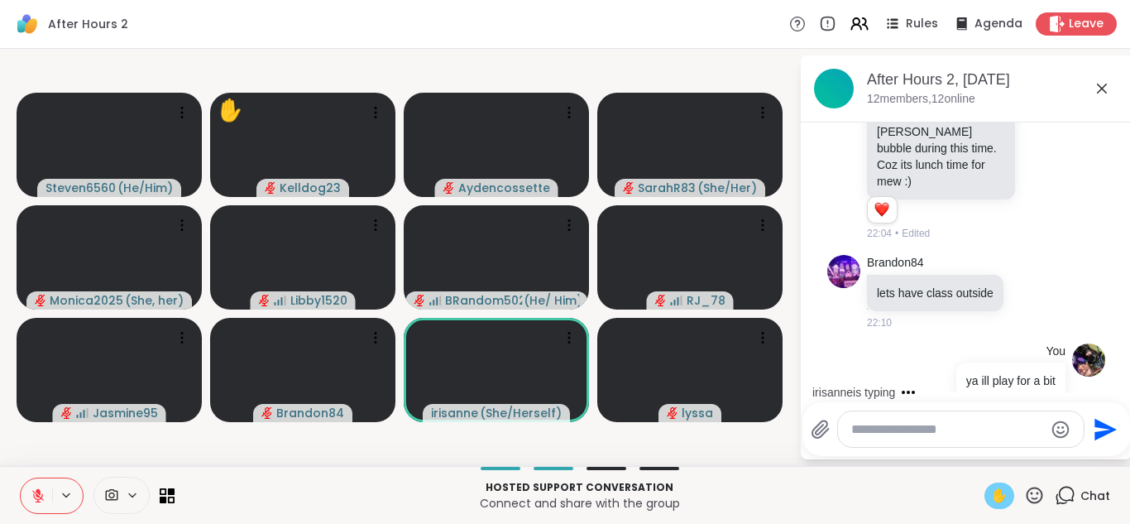
click at [873, 426] on textarea "Type your message" at bounding box center [947, 429] width 193 height 17
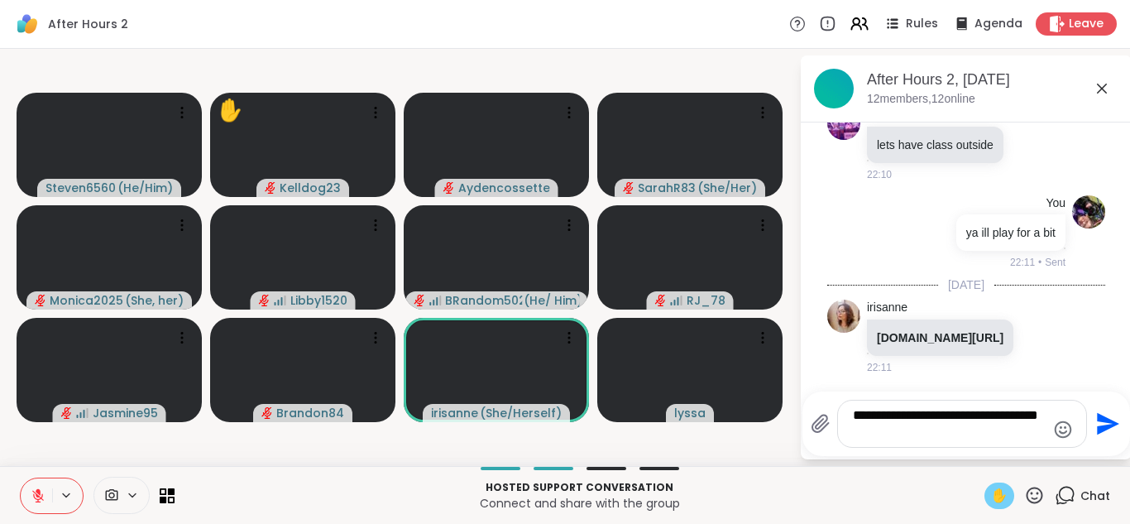
type textarea "**********"
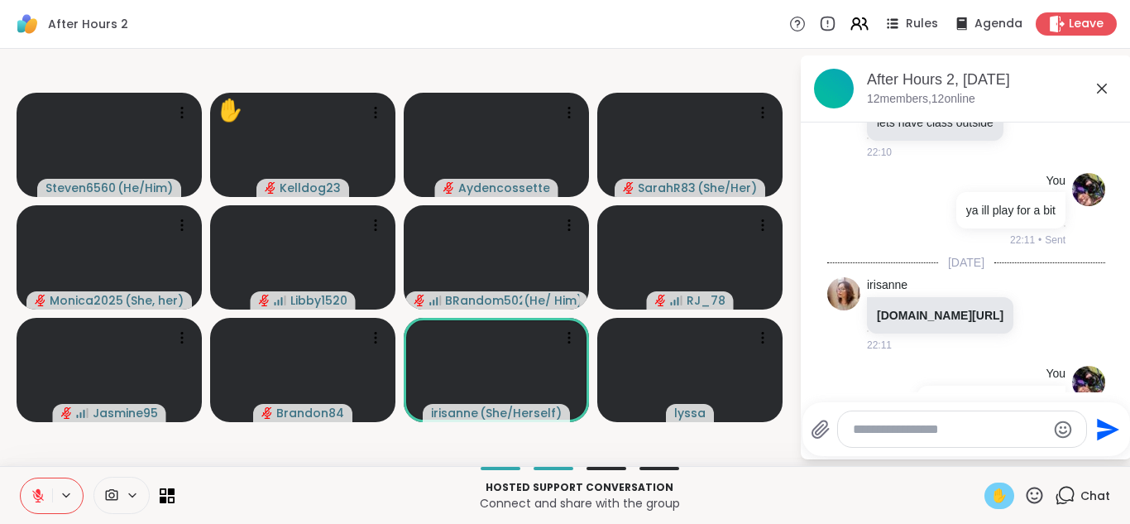
scroll to position [570, 0]
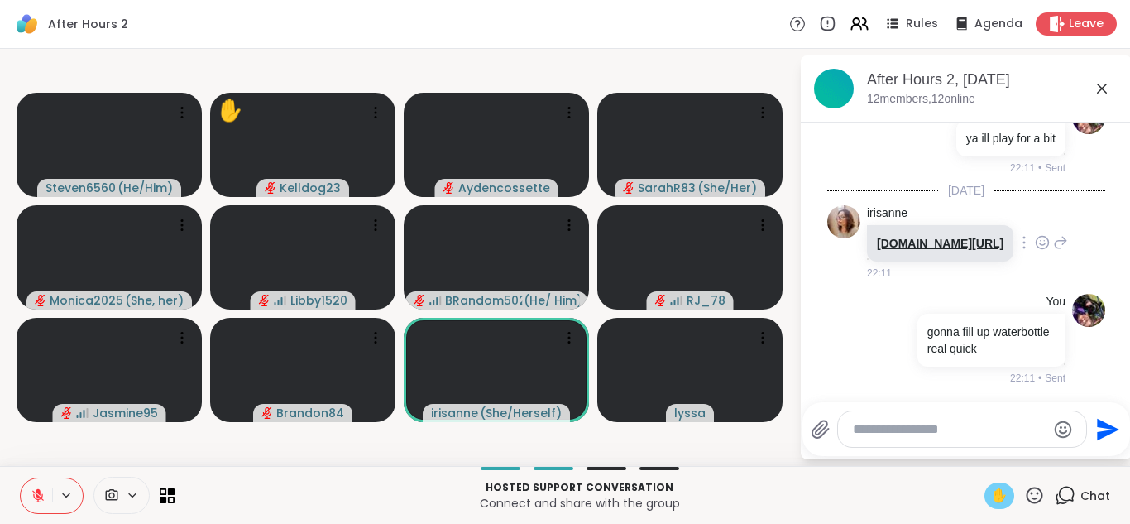
click at [897, 237] on link "novopsych.com/assessments/formulation/attachment-style-questionnaire-short-form…" at bounding box center [940, 243] width 127 height 13
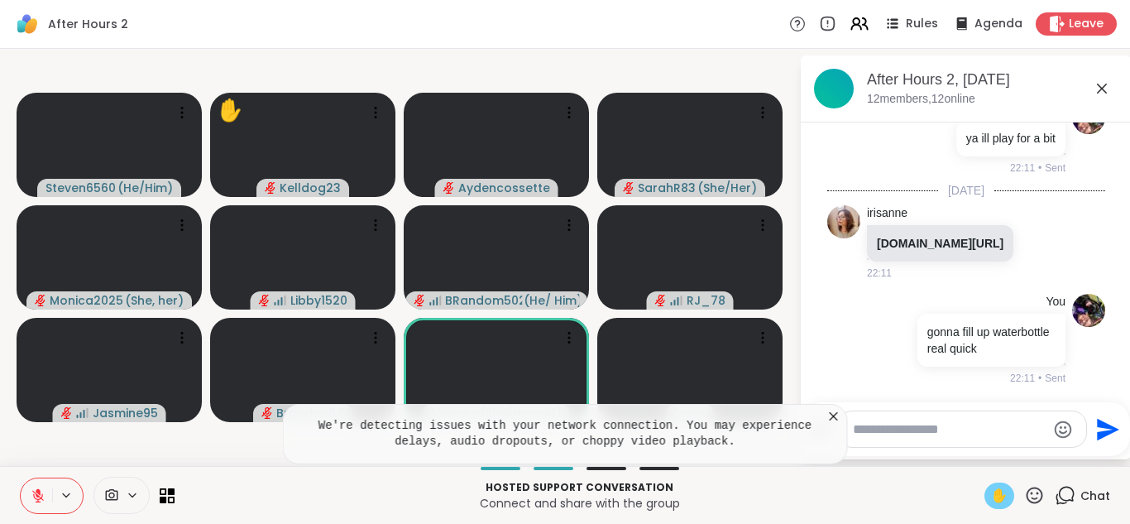
click at [834, 415] on icon at bounding box center [833, 416] width 17 height 17
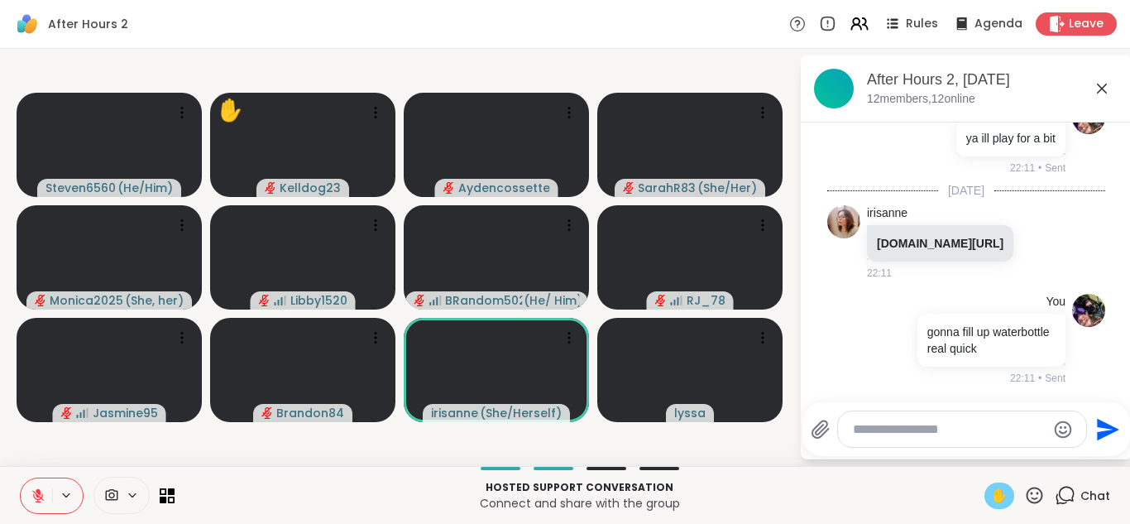
click at [1097, 91] on icon at bounding box center [1102, 89] width 20 height 20
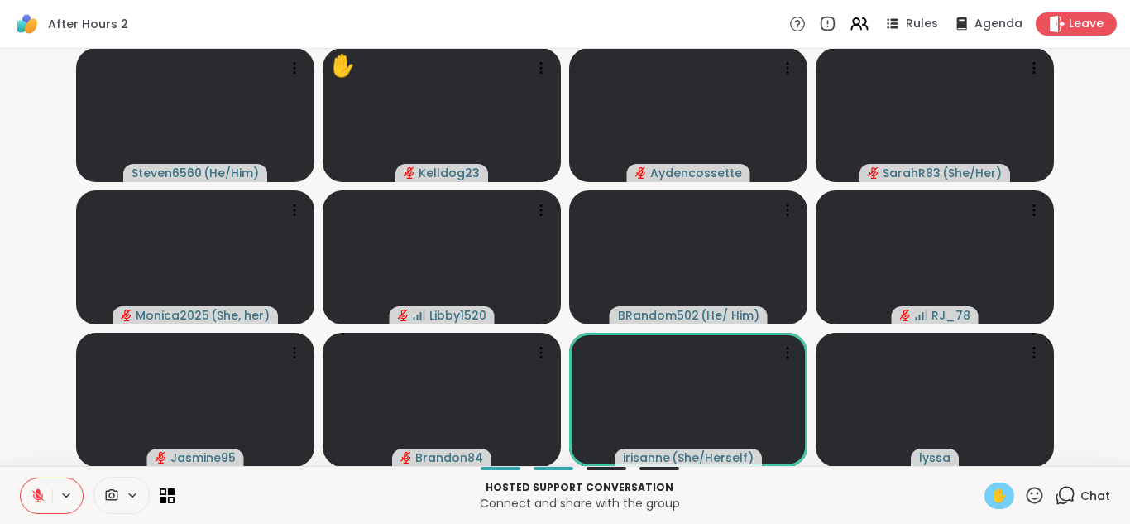
click at [1070, 498] on icon at bounding box center [1065, 495] width 21 height 21
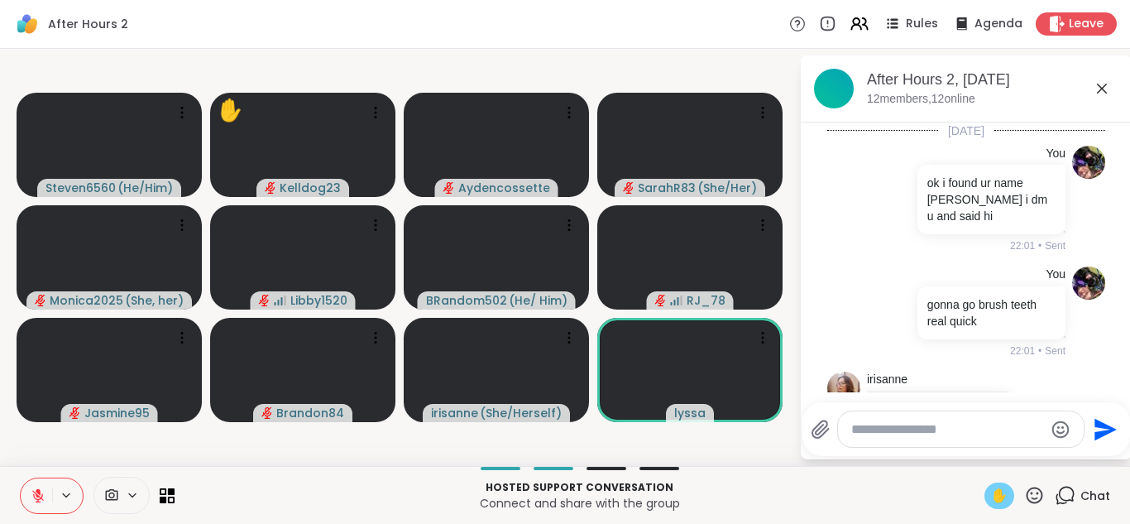
scroll to position [553, 0]
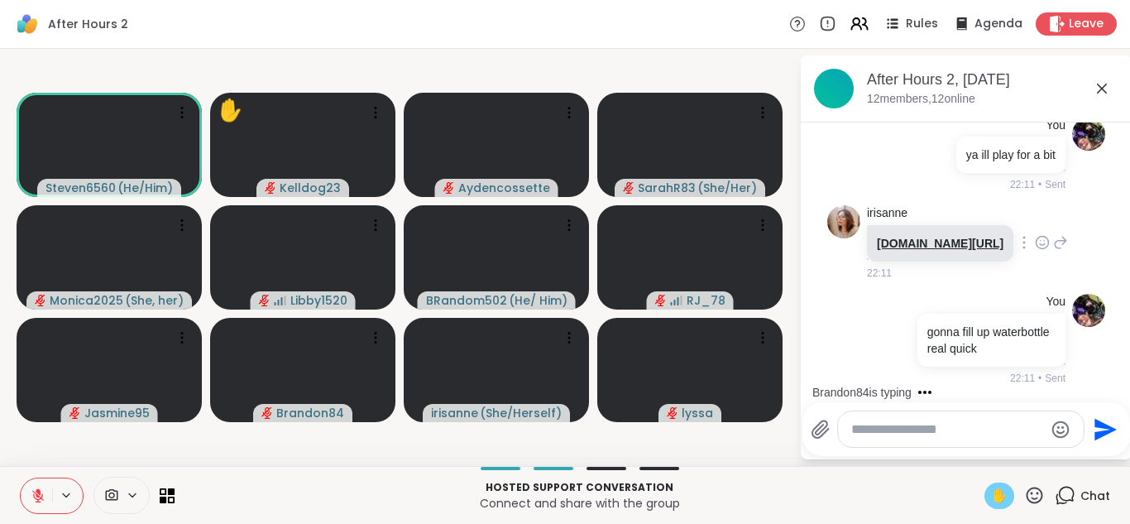
click at [951, 237] on link "novopsych.com/assessments/formulation/attachment-style-questionnaire-short-form…" at bounding box center [940, 243] width 127 height 13
click at [871, 426] on textarea "Type your message" at bounding box center [947, 429] width 193 height 17
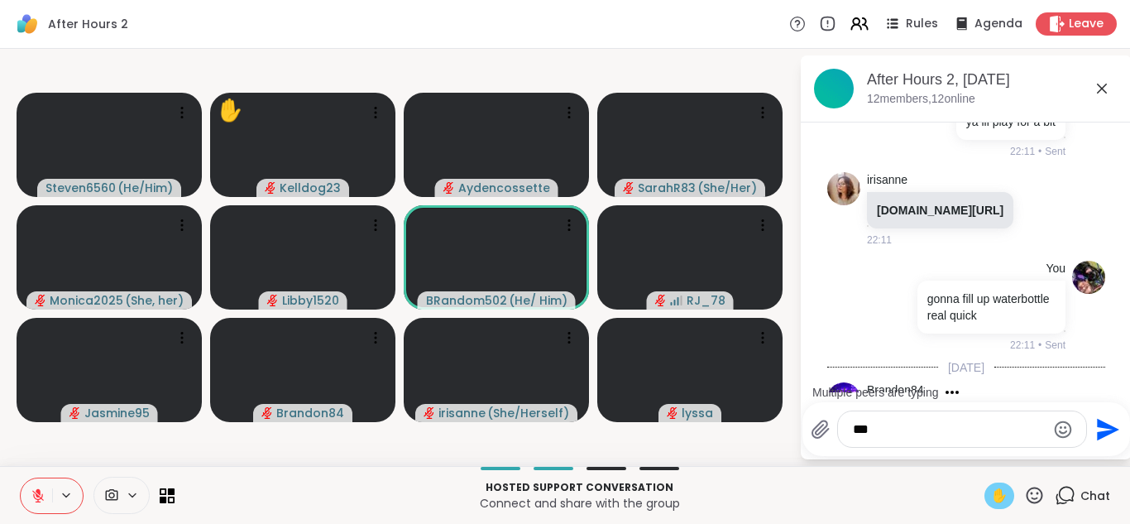
scroll to position [658, 0]
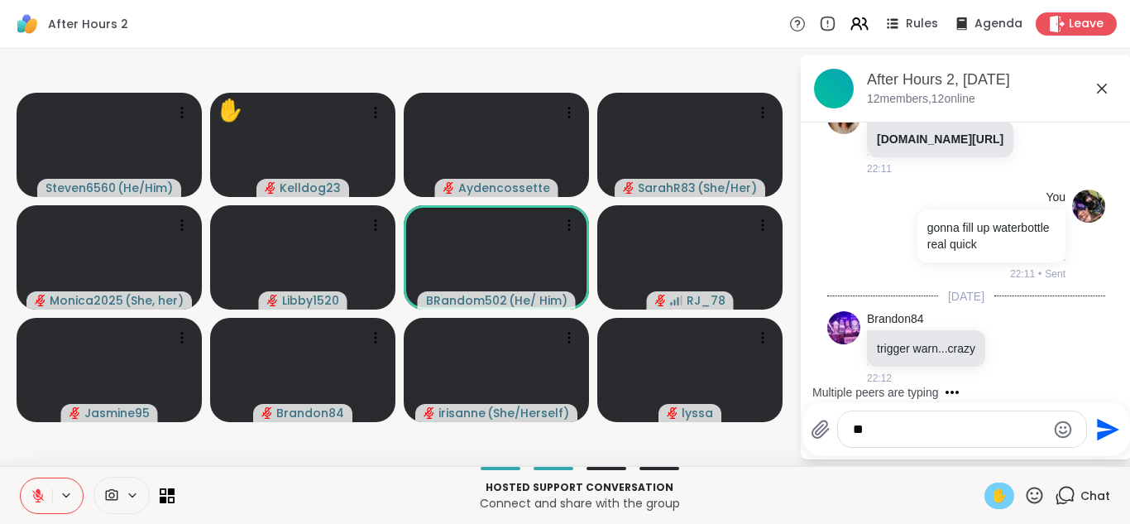
type textarea "*"
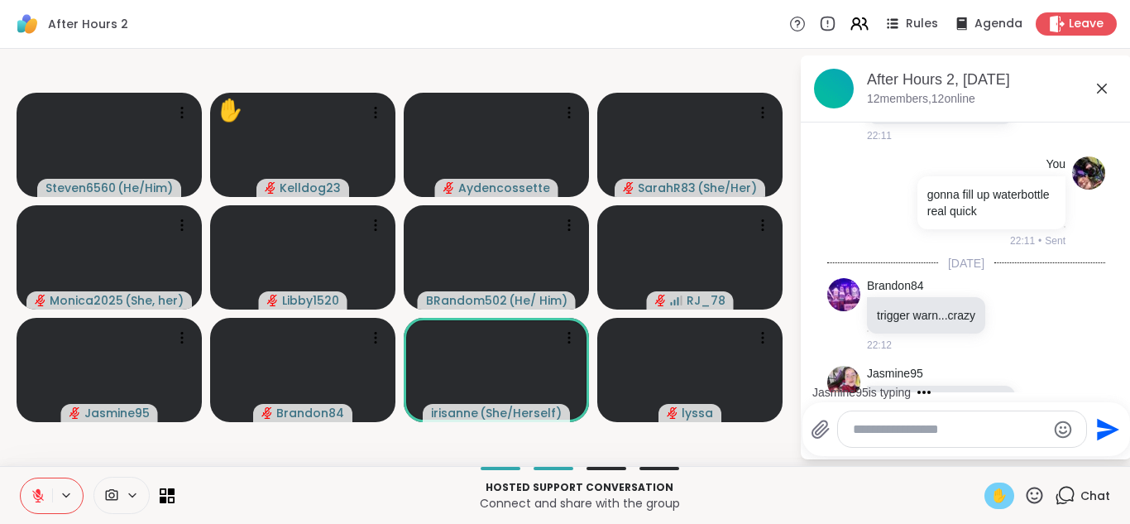
scroll to position [763, 0]
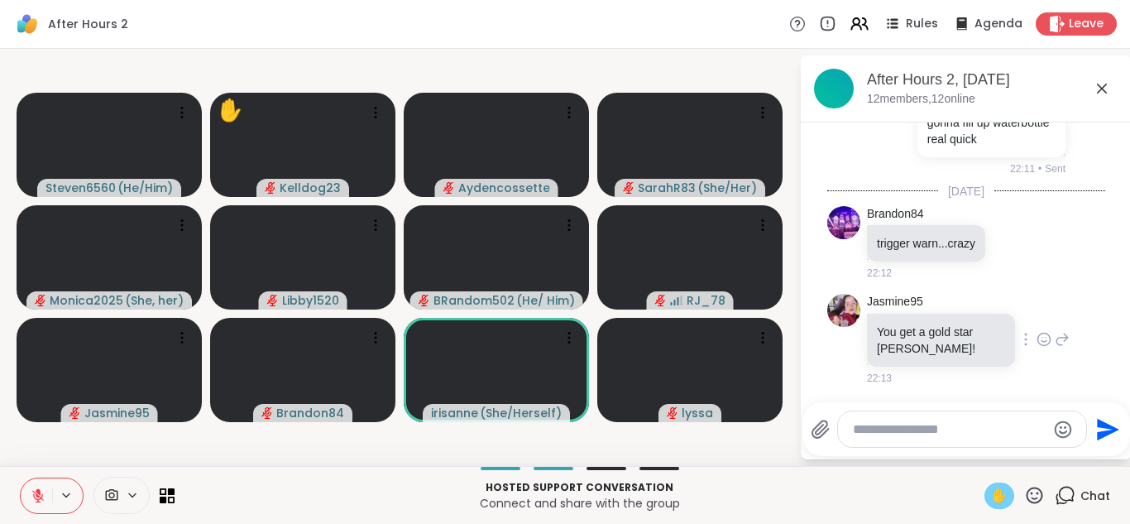
click at [1047, 338] on icon at bounding box center [1043, 339] width 15 height 17
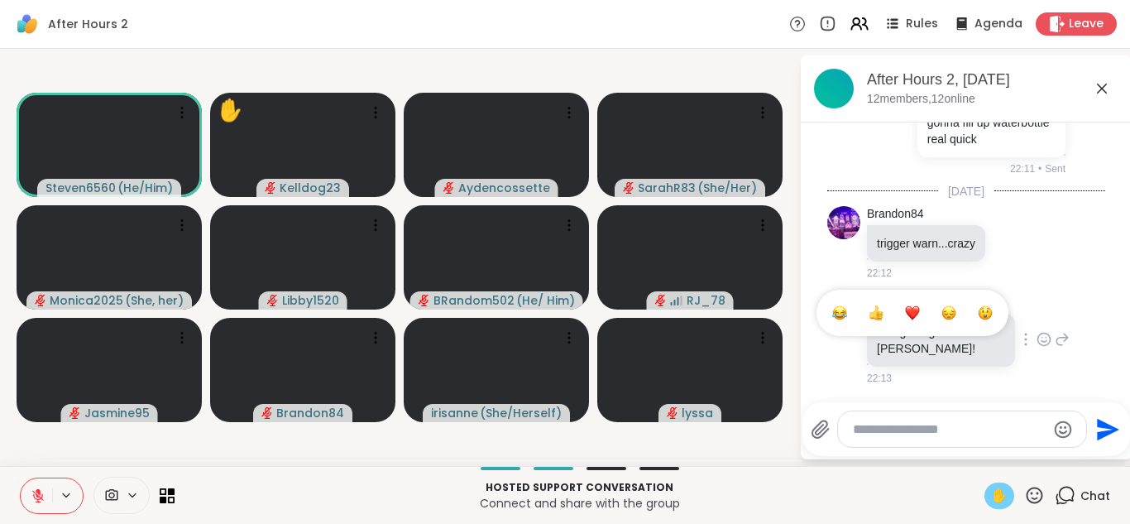
click at [917, 312] on div "Select Reaction: Heart" at bounding box center [912, 312] width 15 height 15
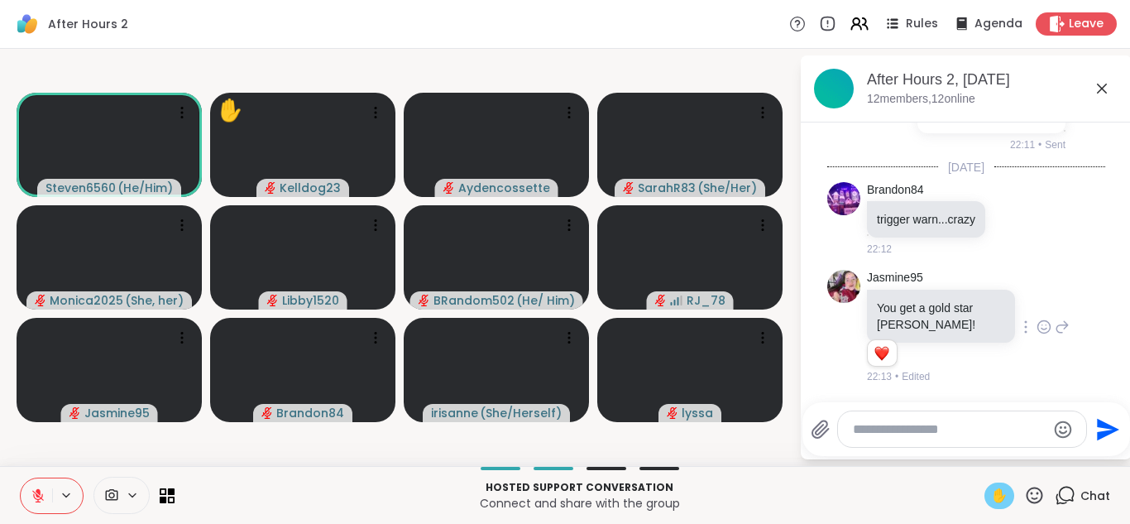
scroll to position [874, 0]
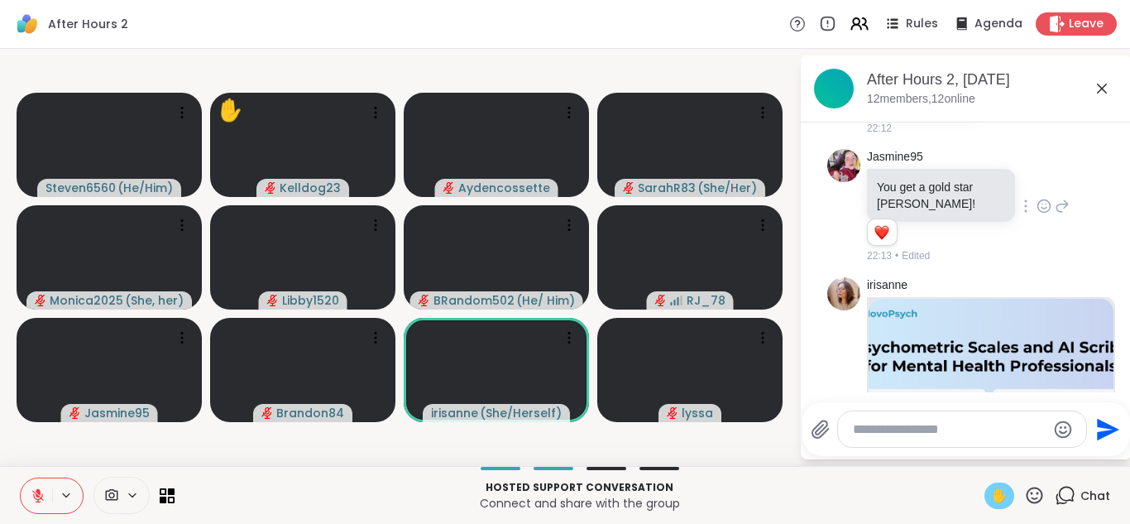
click at [1041, 294] on div "irisanne" at bounding box center [968, 285] width 203 height 17
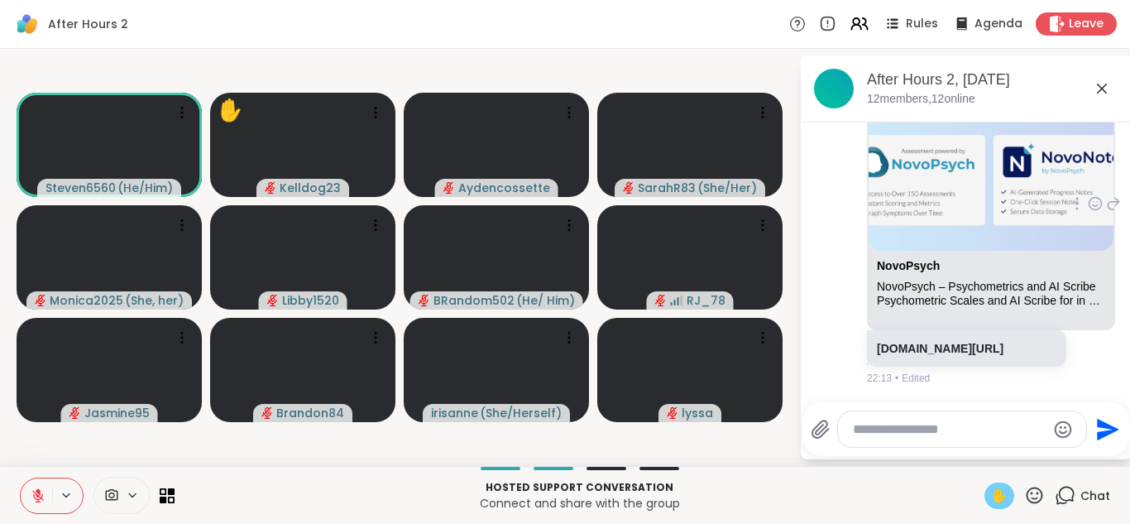
scroll to position [1139, 0]
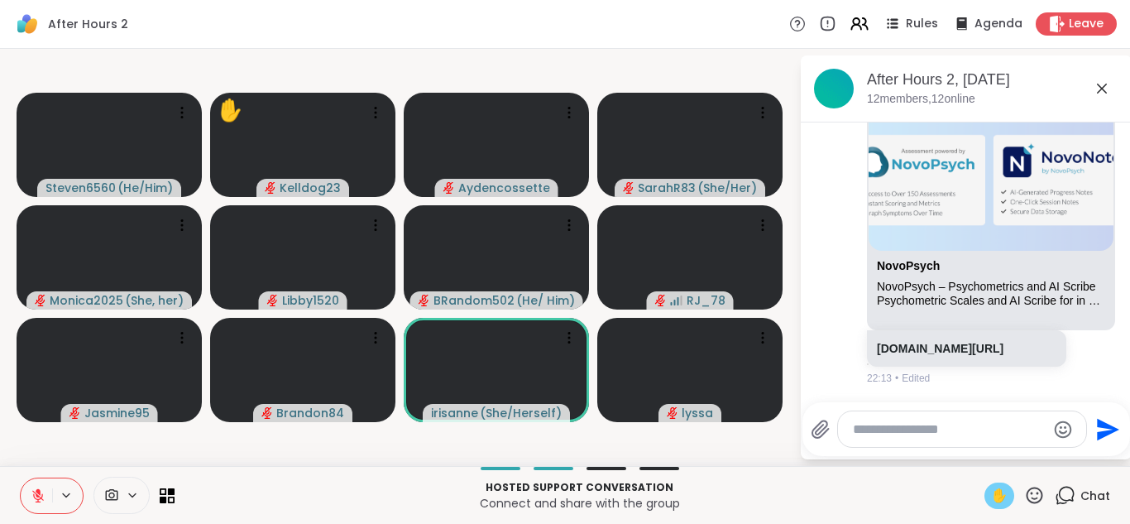
click at [1103, 90] on icon at bounding box center [1102, 89] width 10 height 10
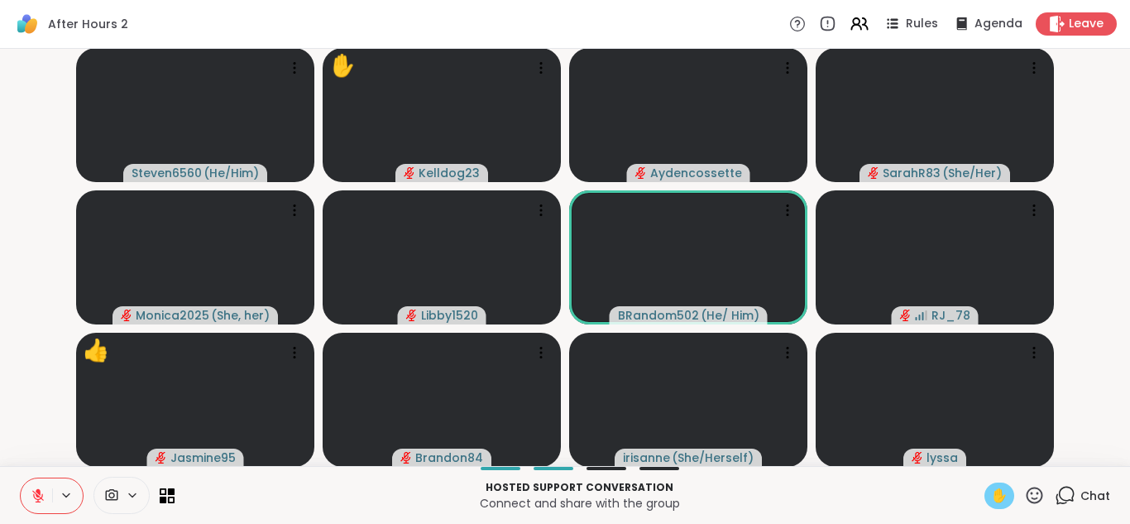
click at [995, 500] on span "✋" at bounding box center [999, 496] width 17 height 20
click at [1000, 494] on span "✋" at bounding box center [999, 496] width 17 height 20
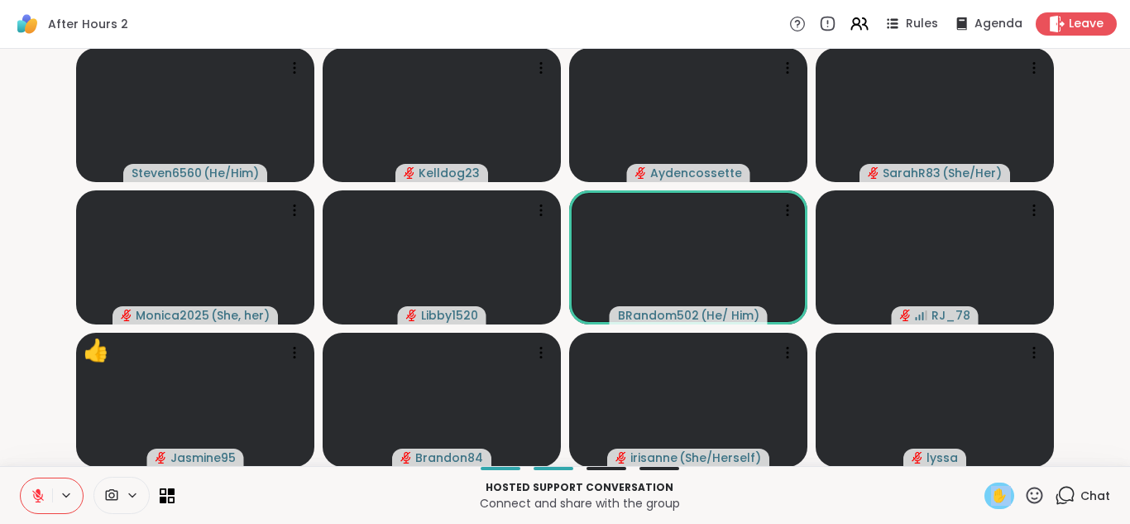
click at [1000, 494] on span "✋" at bounding box center [999, 496] width 17 height 20
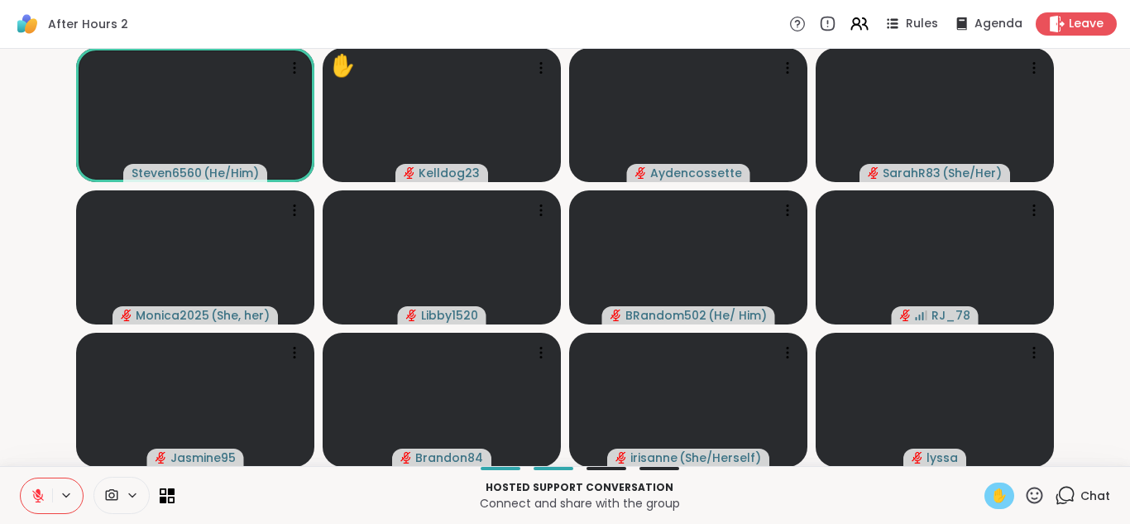
click at [1055, 496] on icon at bounding box center [1065, 495] width 21 height 21
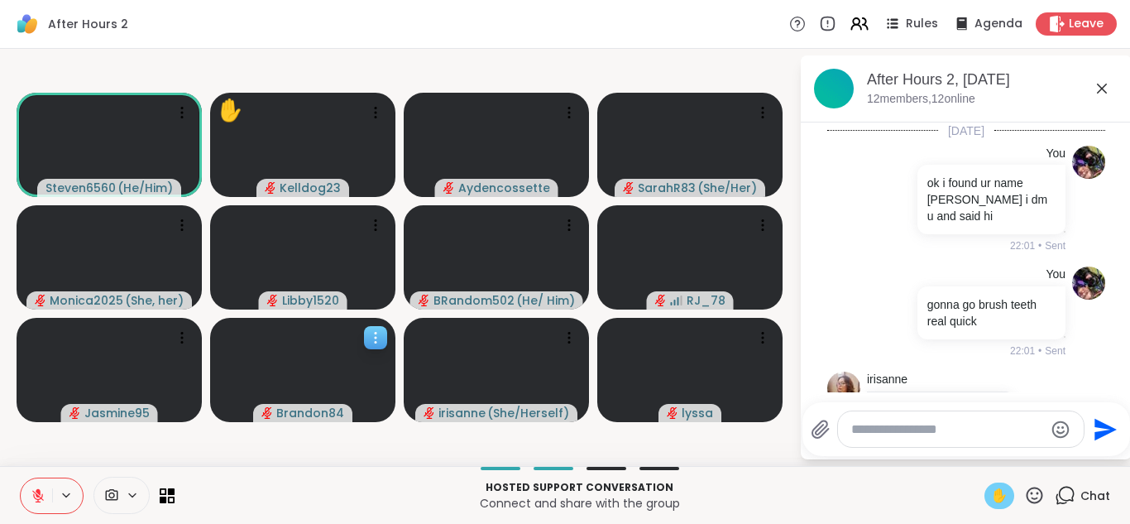
scroll to position [1145, 0]
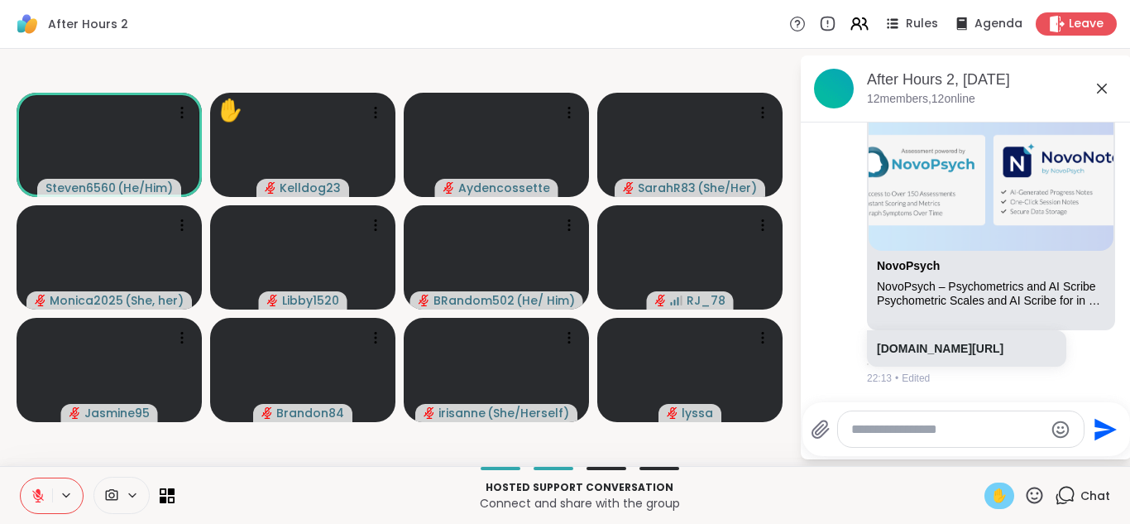
click at [38, 495] on icon at bounding box center [38, 496] width 12 height 12
click at [907, 423] on textarea "Type your message" at bounding box center [947, 429] width 193 height 17
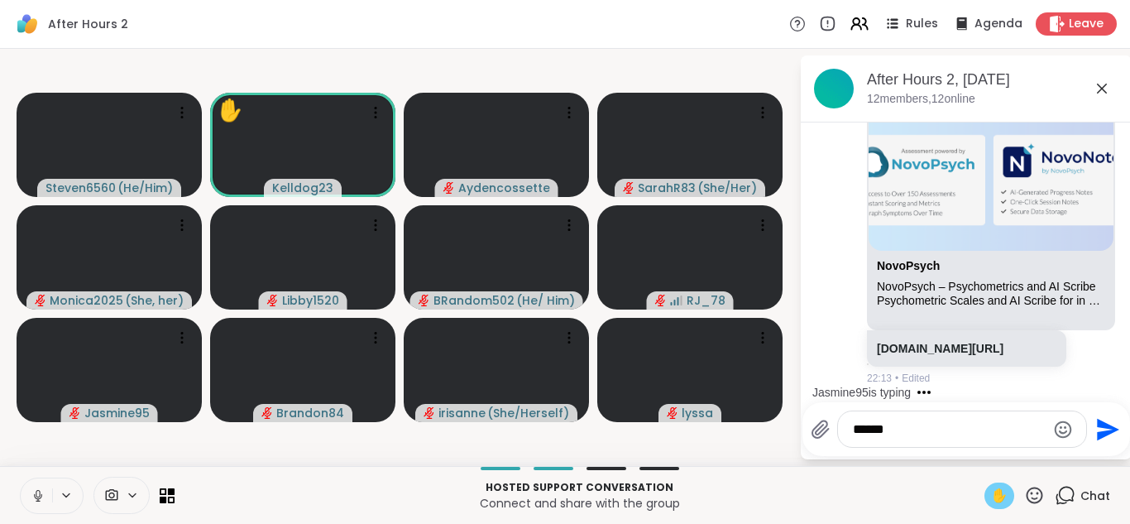
type textarea "******"
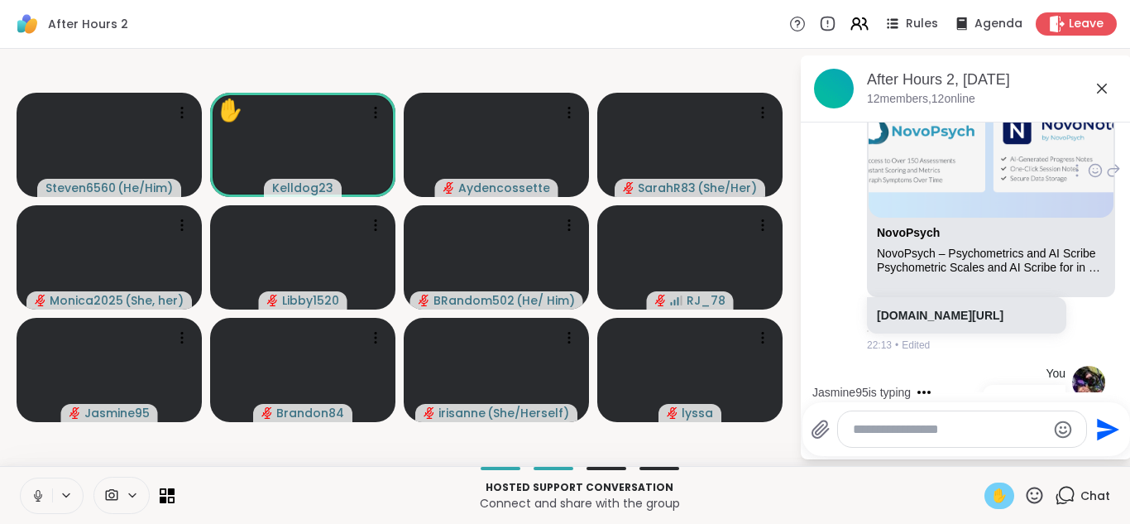
scroll to position [1232, 0]
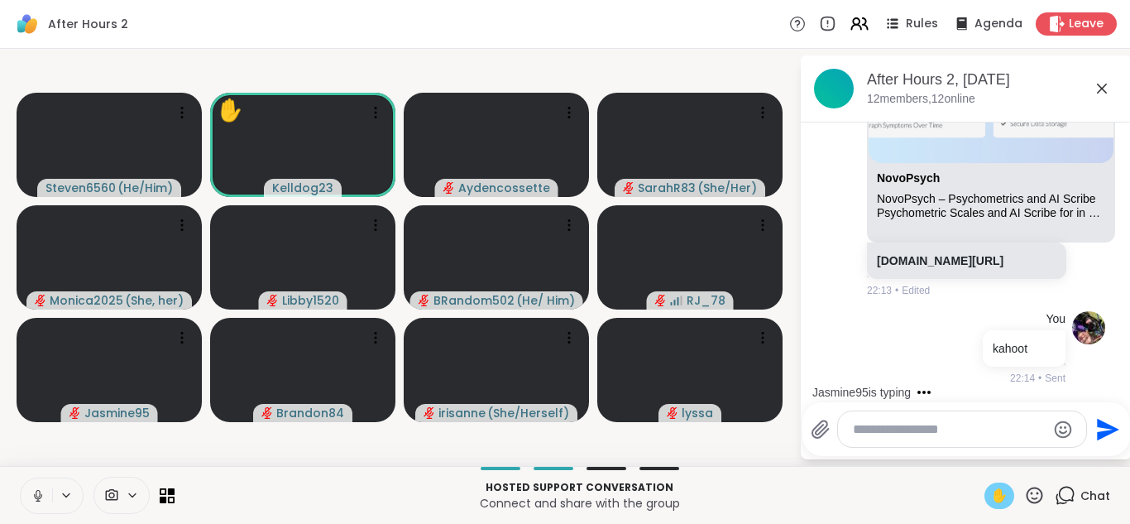
click at [1107, 88] on icon at bounding box center [1102, 89] width 20 height 20
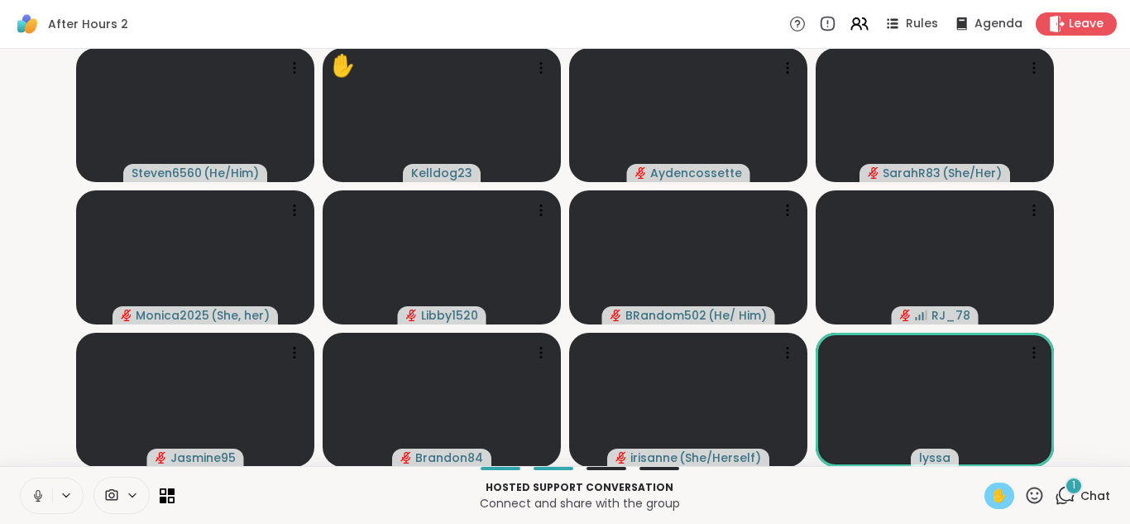
click at [1073, 500] on icon at bounding box center [1067, 493] width 16 height 15
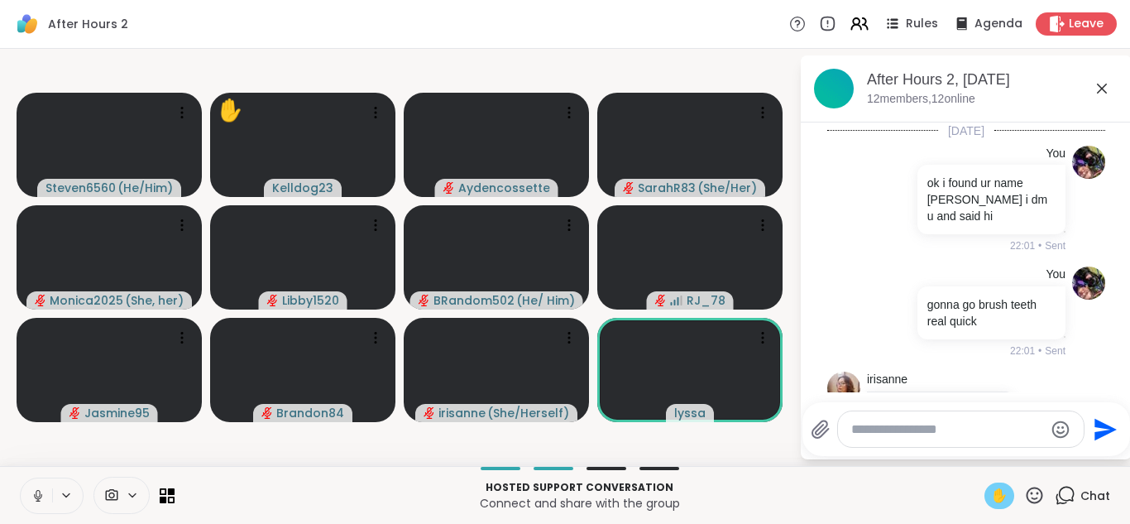
scroll to position [1394, 0]
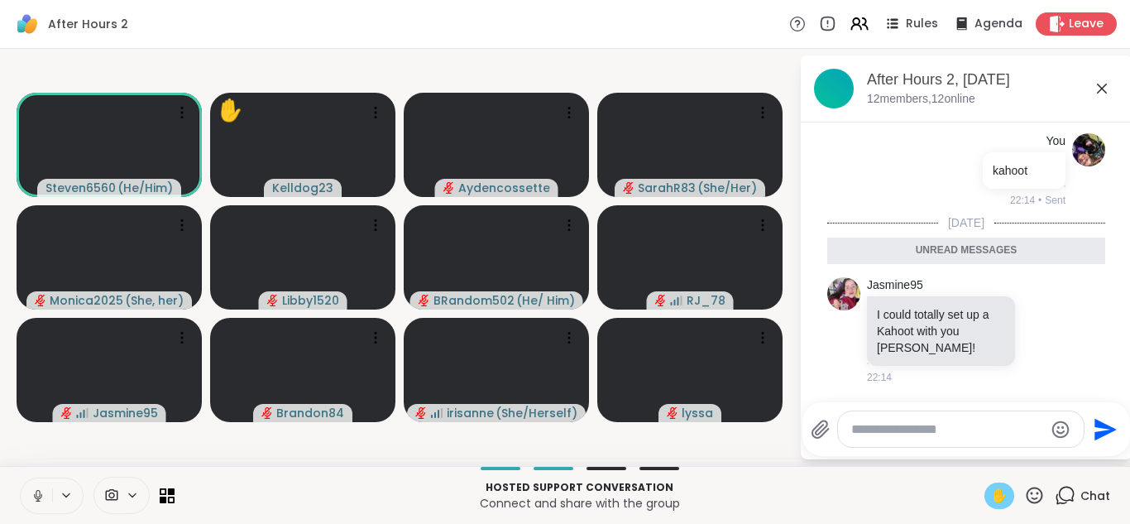
click at [41, 495] on icon at bounding box center [38, 495] width 8 height 5
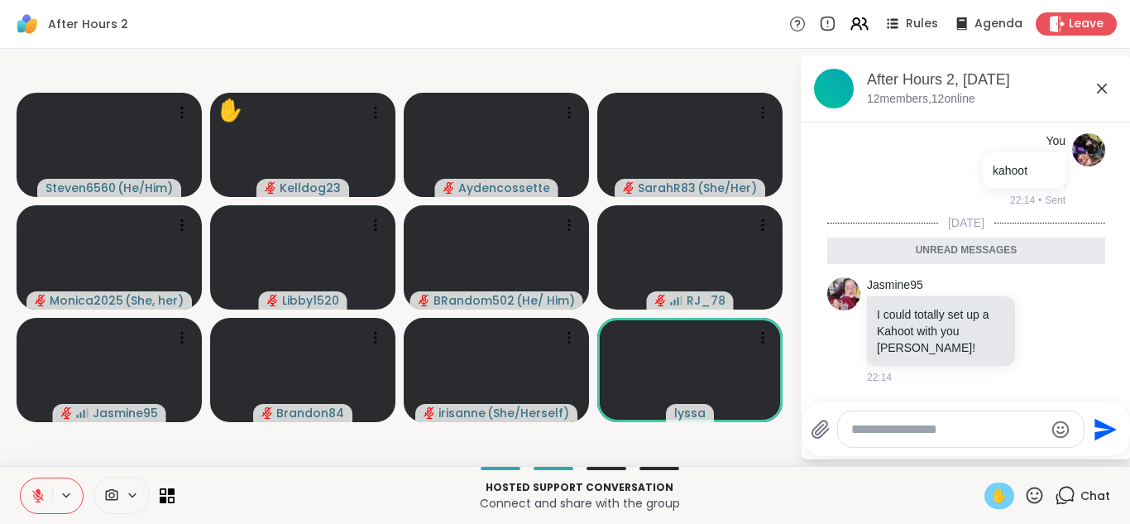
click at [1106, 91] on icon at bounding box center [1102, 89] width 20 height 20
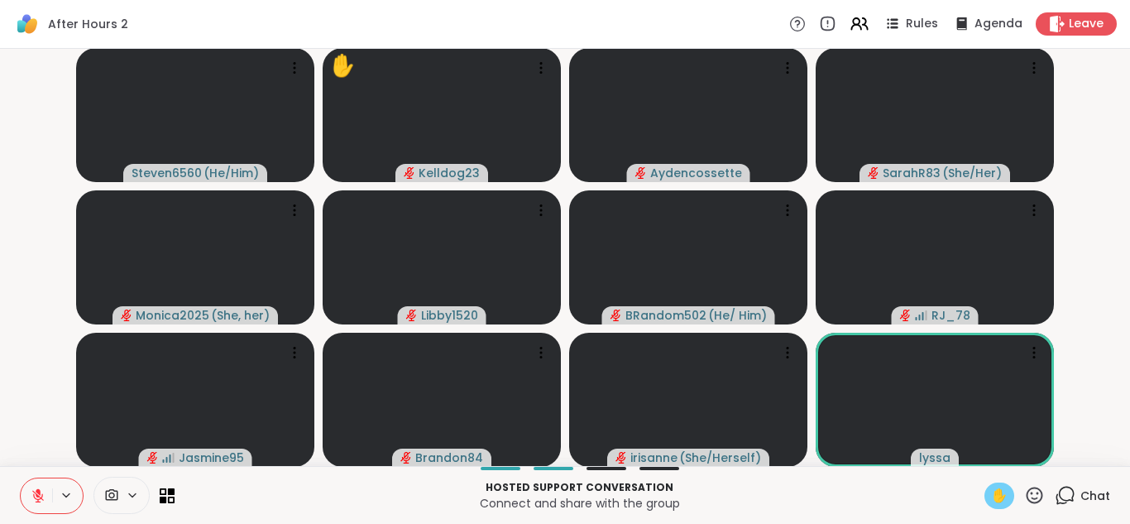
click at [1066, 490] on icon at bounding box center [1065, 495] width 21 height 21
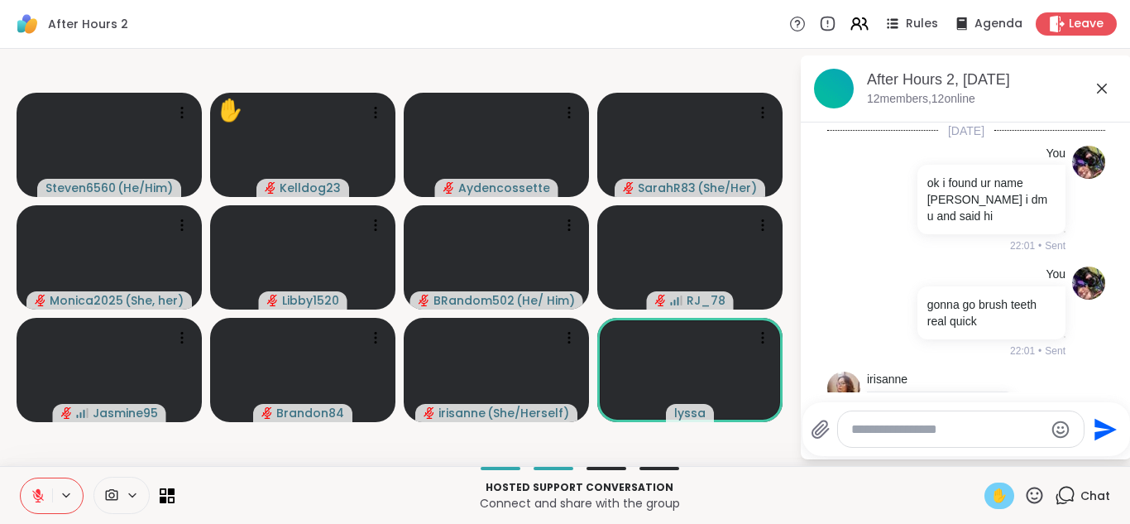
scroll to position [1337, 0]
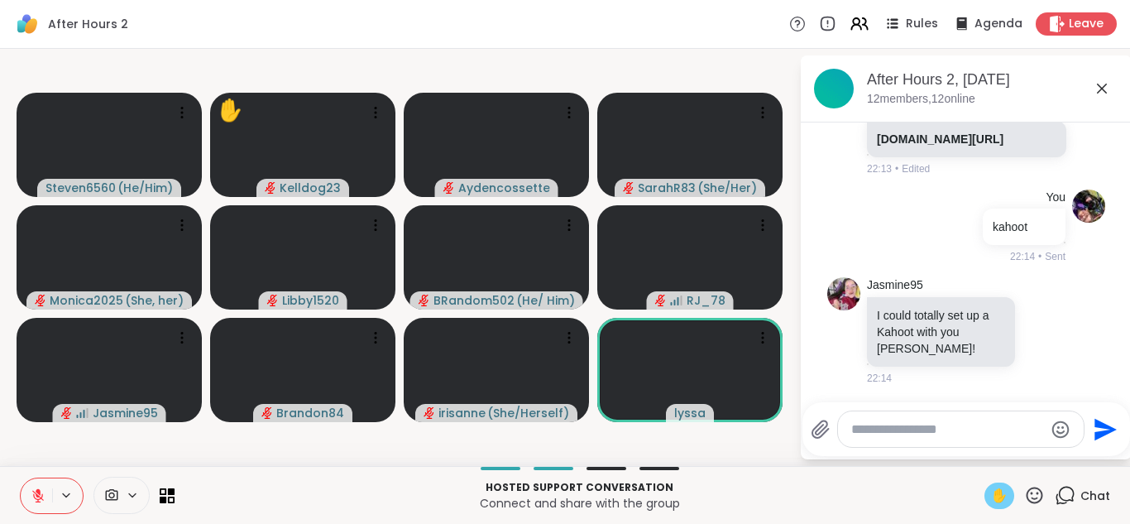
click at [881, 435] on textarea "Type your message" at bounding box center [947, 429] width 193 height 17
click at [1109, 91] on icon at bounding box center [1102, 89] width 20 height 20
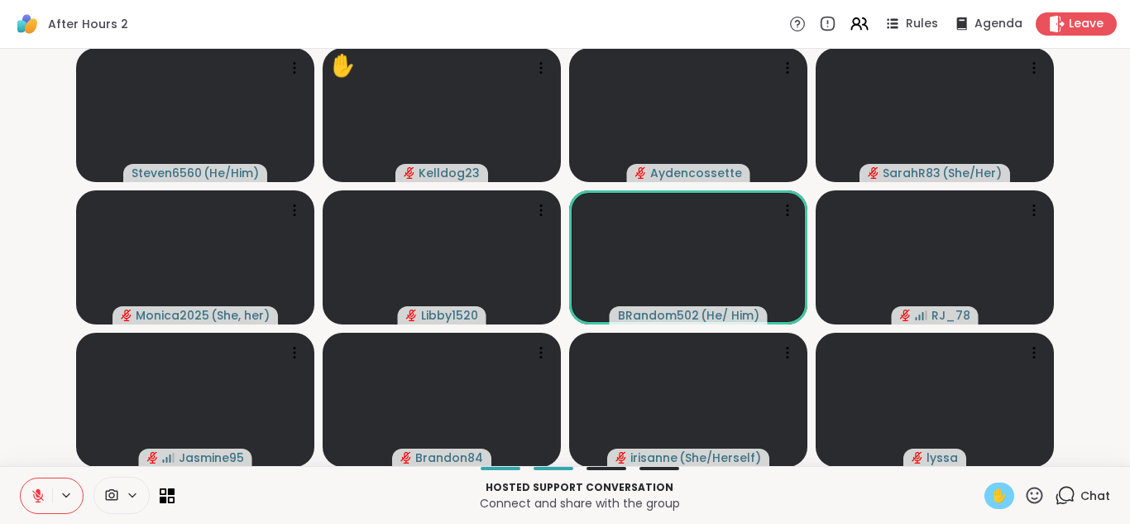
click at [27, 503] on button at bounding box center [36, 495] width 31 height 35
click at [994, 494] on span "✋" at bounding box center [999, 496] width 17 height 20
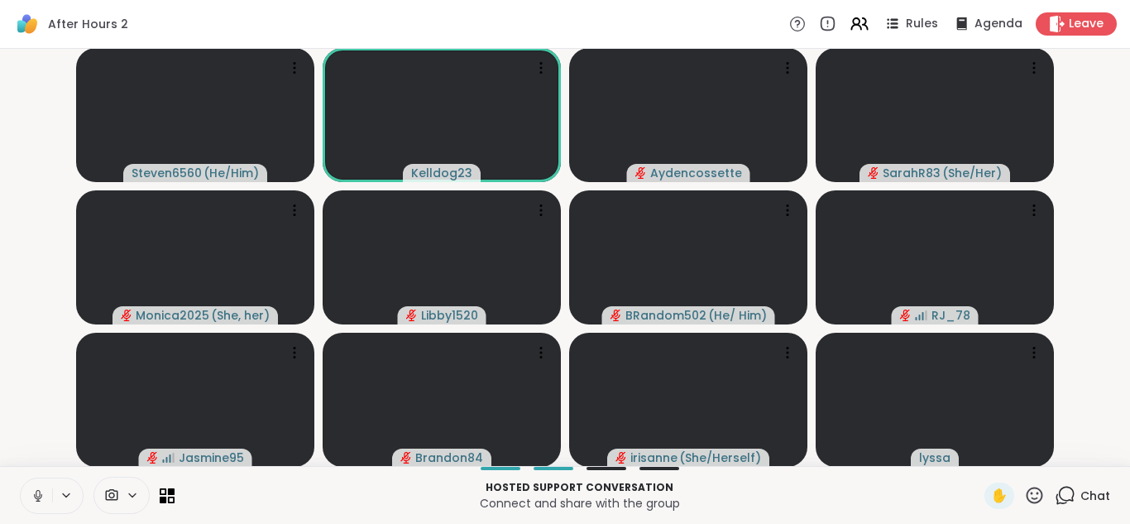
click at [31, 494] on icon at bounding box center [38, 495] width 15 height 15
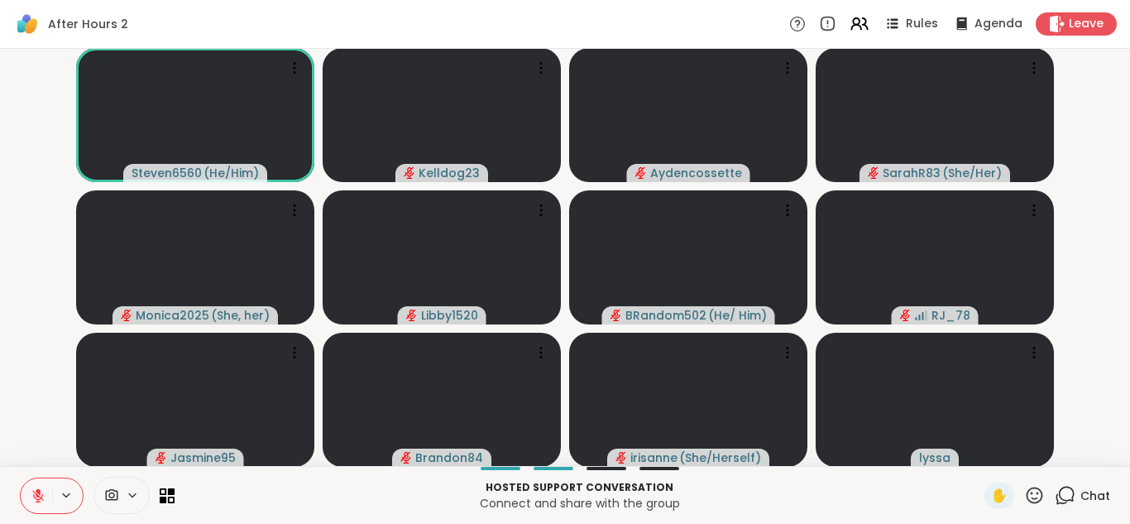
click at [31, 494] on icon at bounding box center [38, 495] width 15 height 15
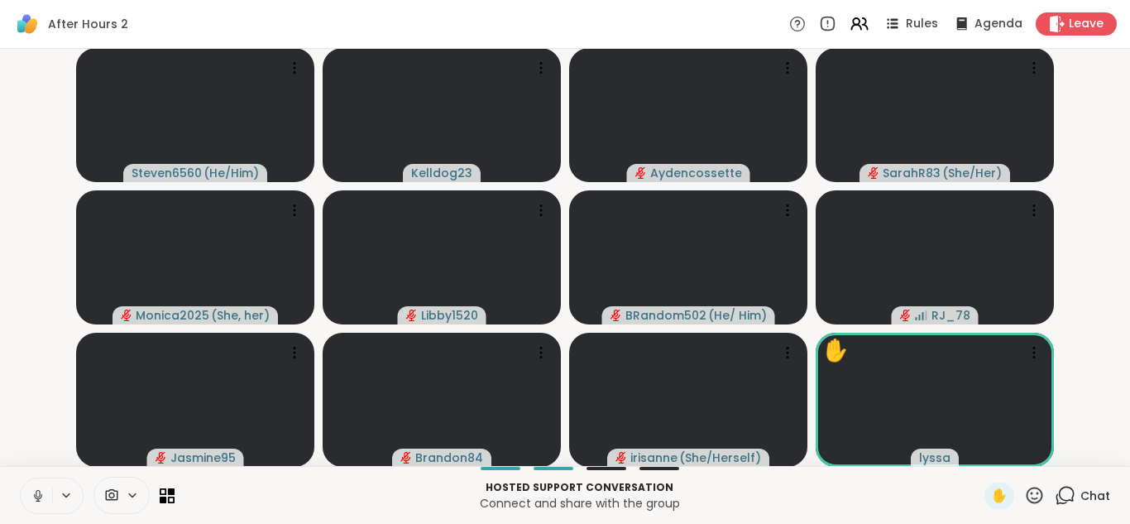
click at [31, 494] on icon at bounding box center [38, 495] width 15 height 15
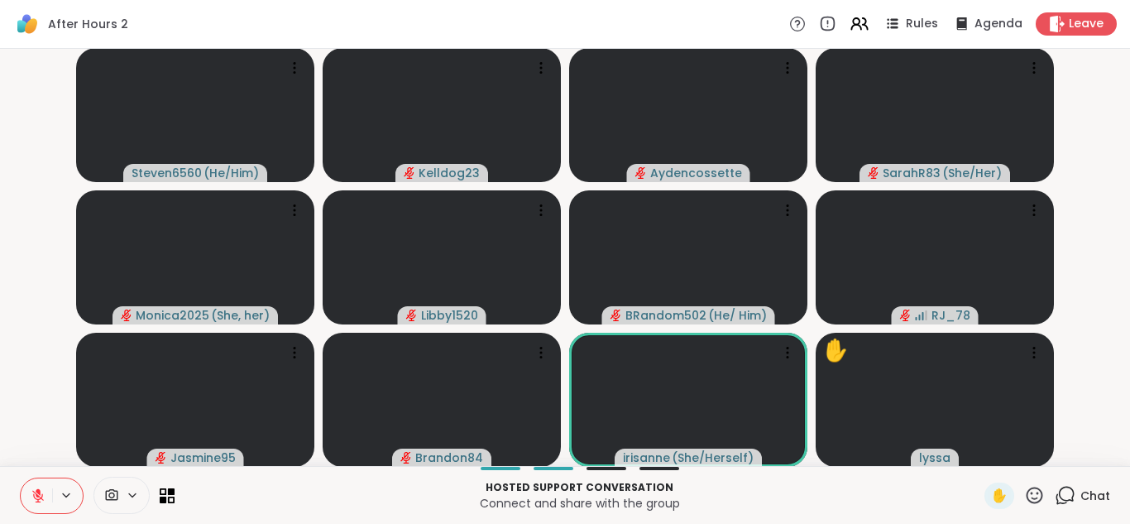
click at [36, 496] on icon at bounding box center [38, 495] width 15 height 15
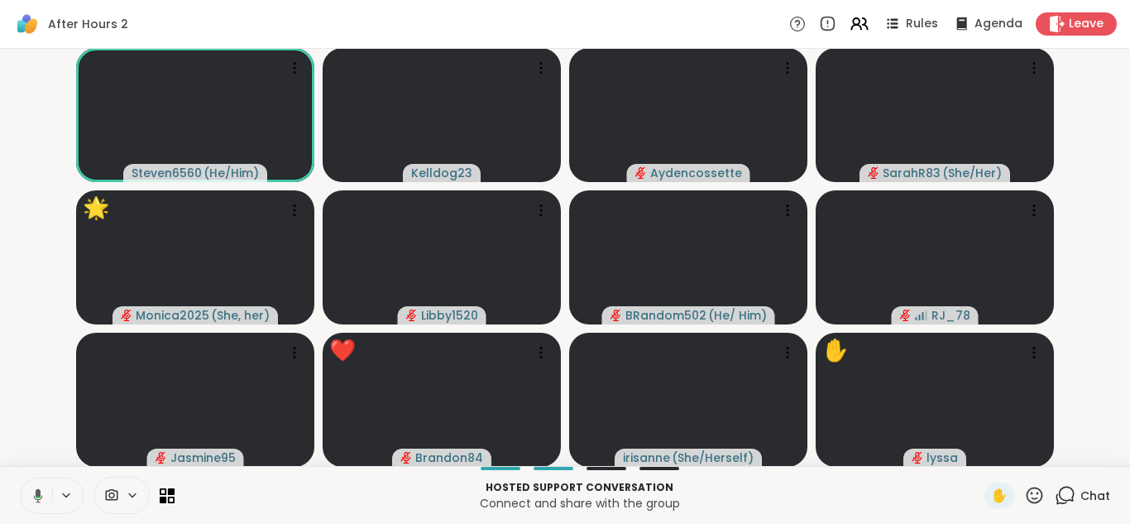
click at [36, 496] on icon at bounding box center [35, 495] width 15 height 15
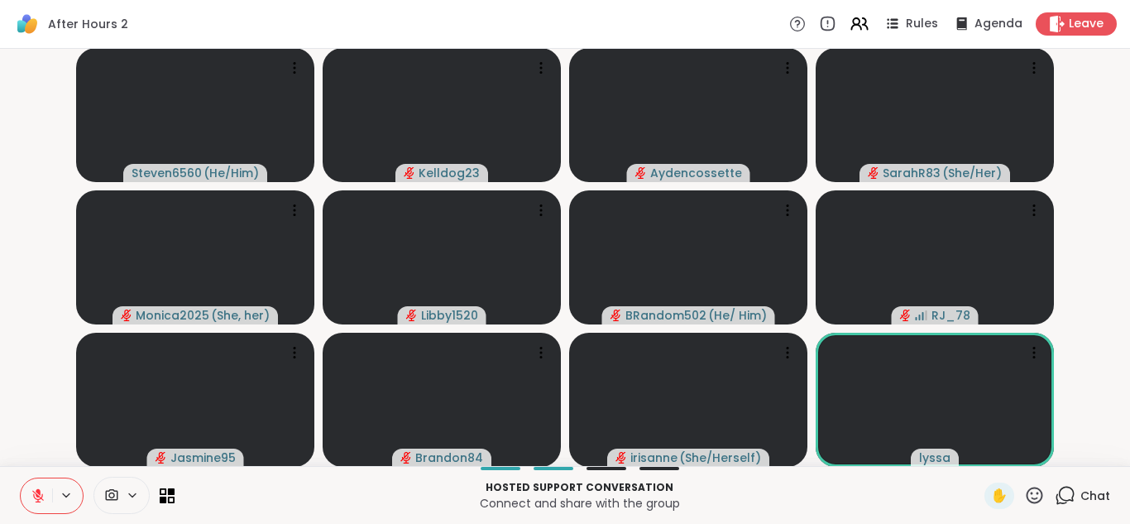
click at [36, 496] on icon at bounding box center [38, 495] width 15 height 15
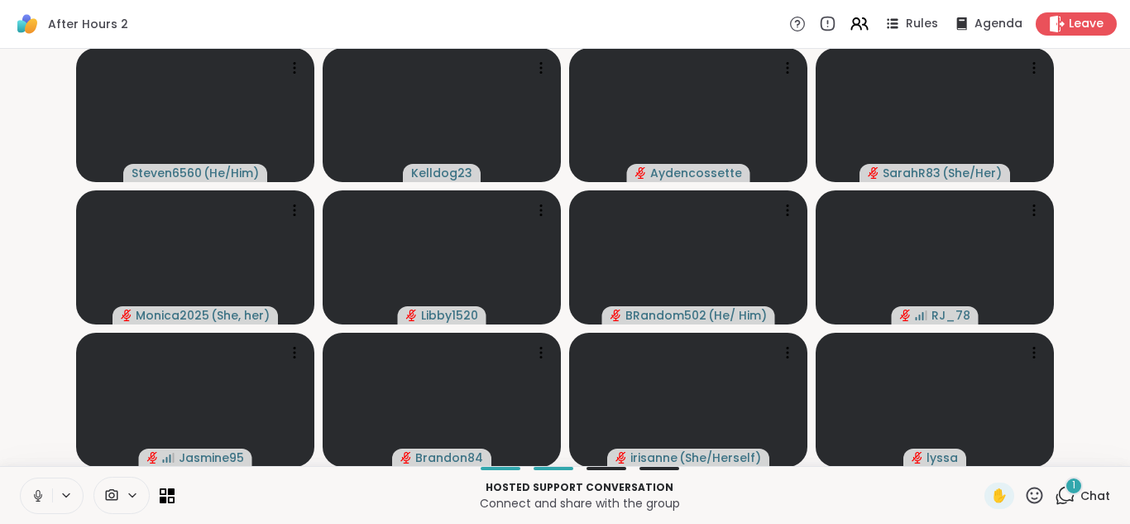
click at [1074, 496] on icon at bounding box center [1067, 493] width 16 height 15
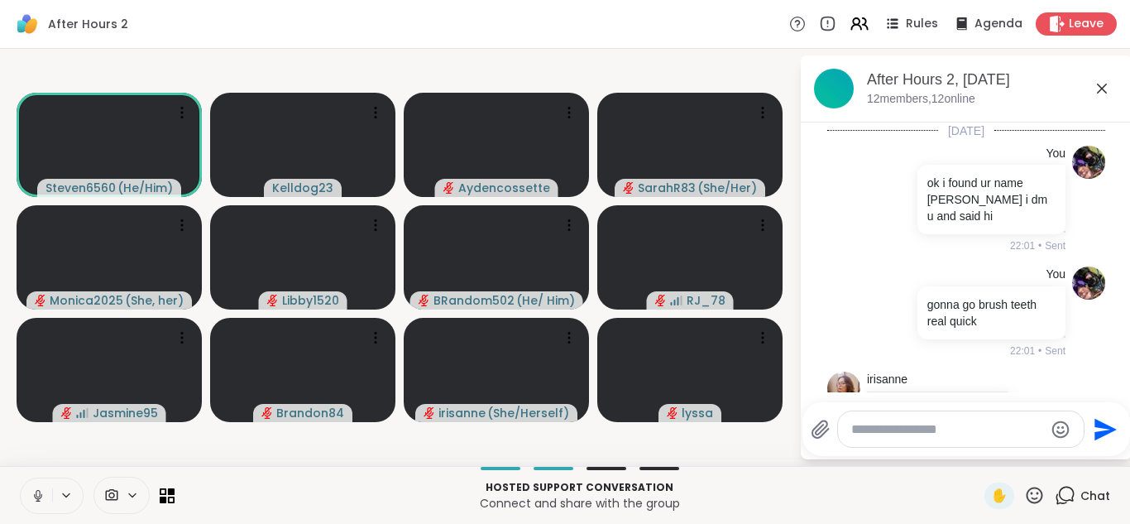
scroll to position [1481, 0]
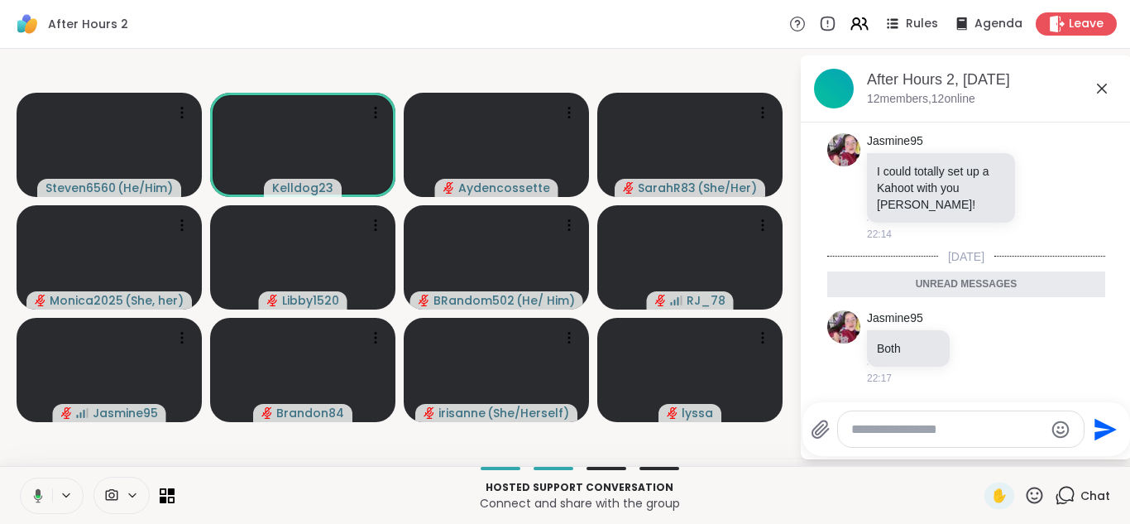
click at [897, 433] on textarea "Type your message" at bounding box center [947, 429] width 193 height 17
click at [1099, 88] on icon at bounding box center [1102, 89] width 20 height 20
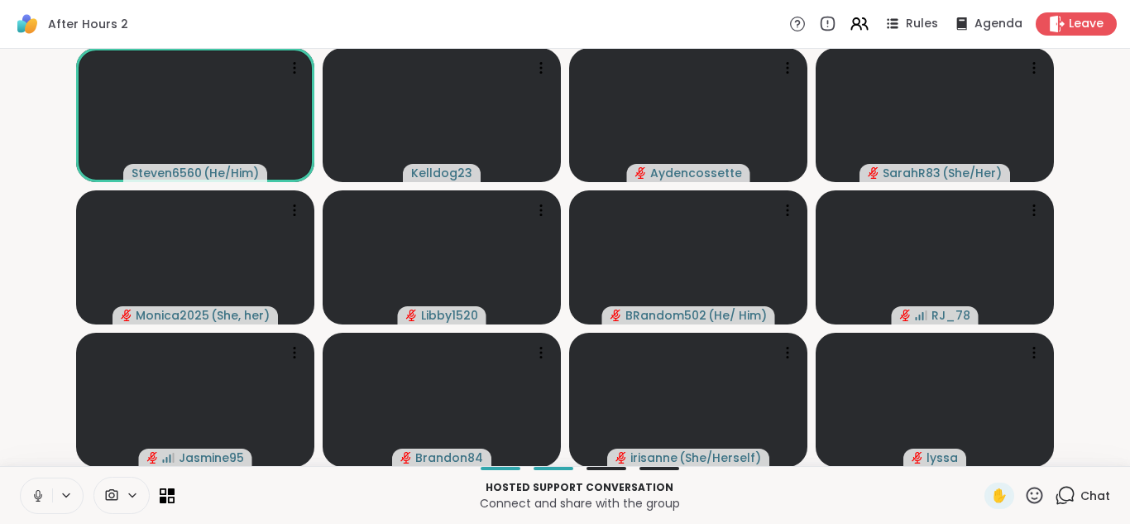
click at [31, 494] on icon at bounding box center [38, 495] width 15 height 15
click at [36, 490] on icon at bounding box center [38, 495] width 15 height 15
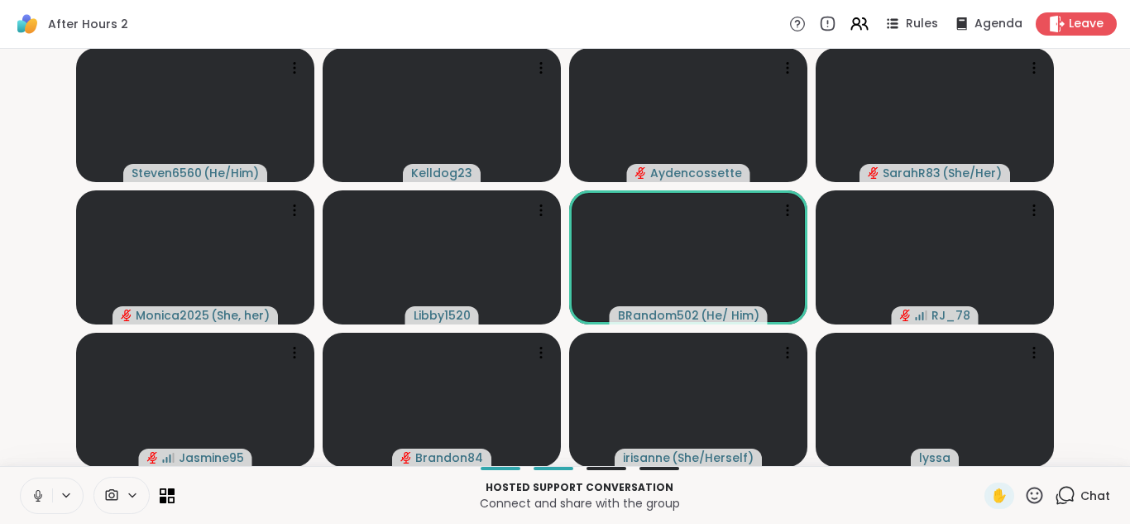
click at [36, 490] on icon at bounding box center [38, 495] width 15 height 15
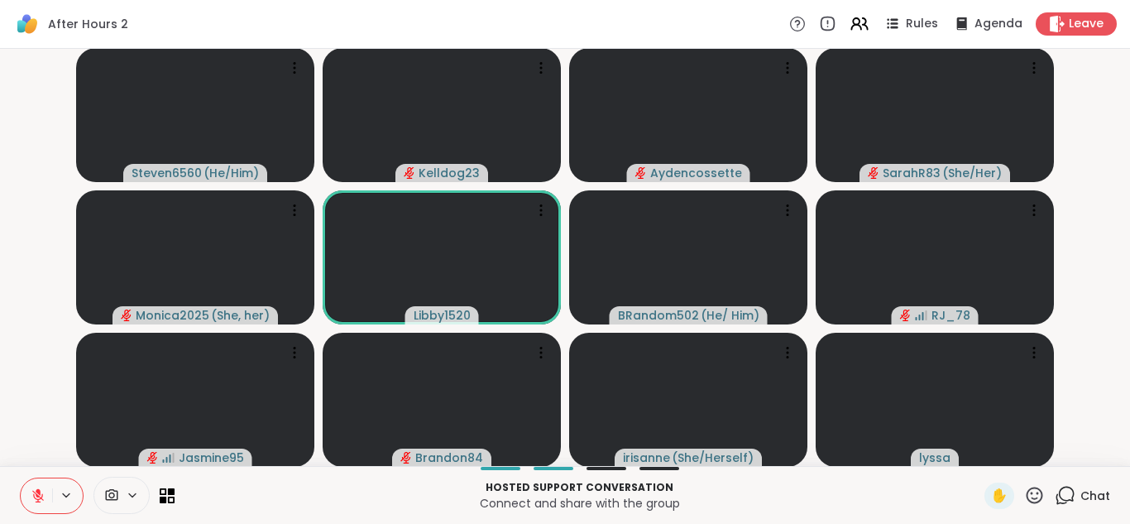
click at [36, 490] on icon at bounding box center [38, 495] width 15 height 15
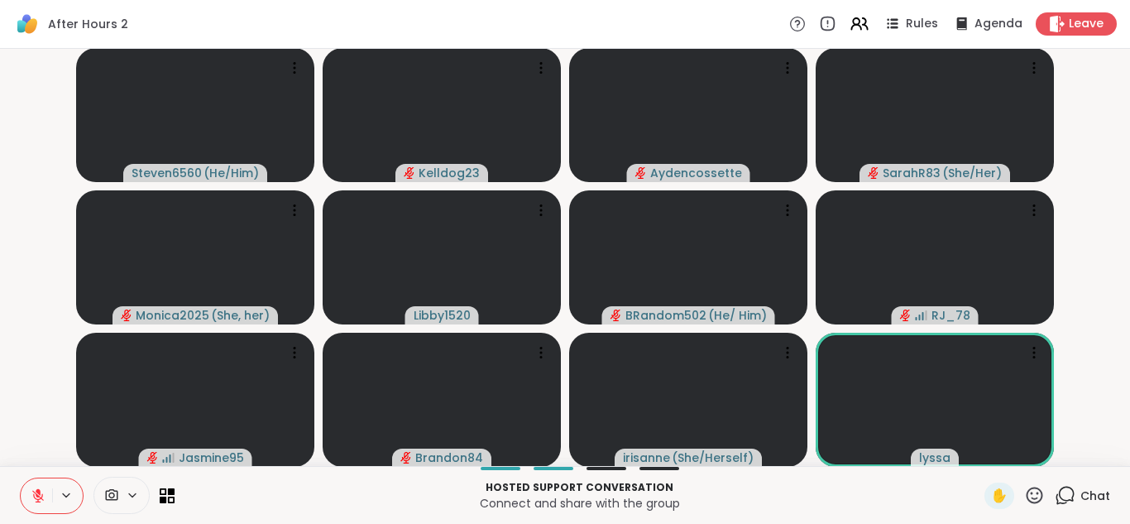
click at [1078, 493] on div "Chat" at bounding box center [1082, 495] width 55 height 26
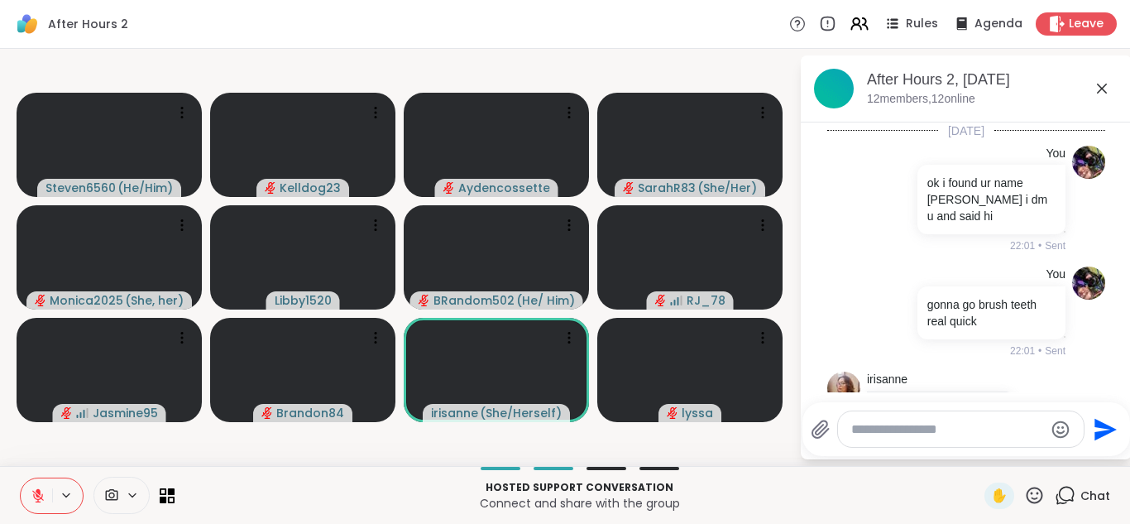
scroll to position [1426, 0]
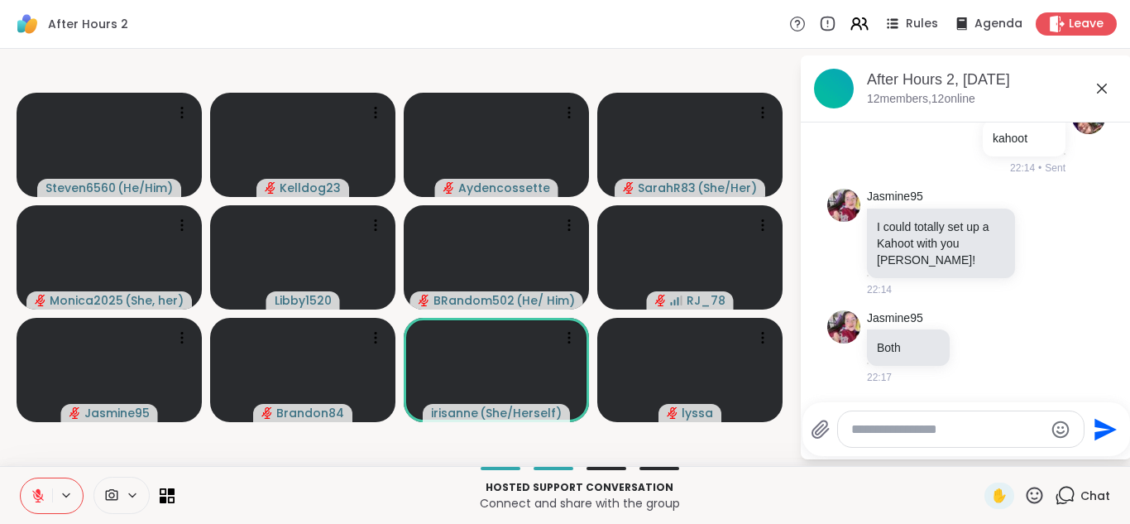
click at [1012, 391] on div "Today You ok i found ur name alyassa i dm u and said hi 22:01 • Sent You gonna …" at bounding box center [966, 257] width 331 height 270
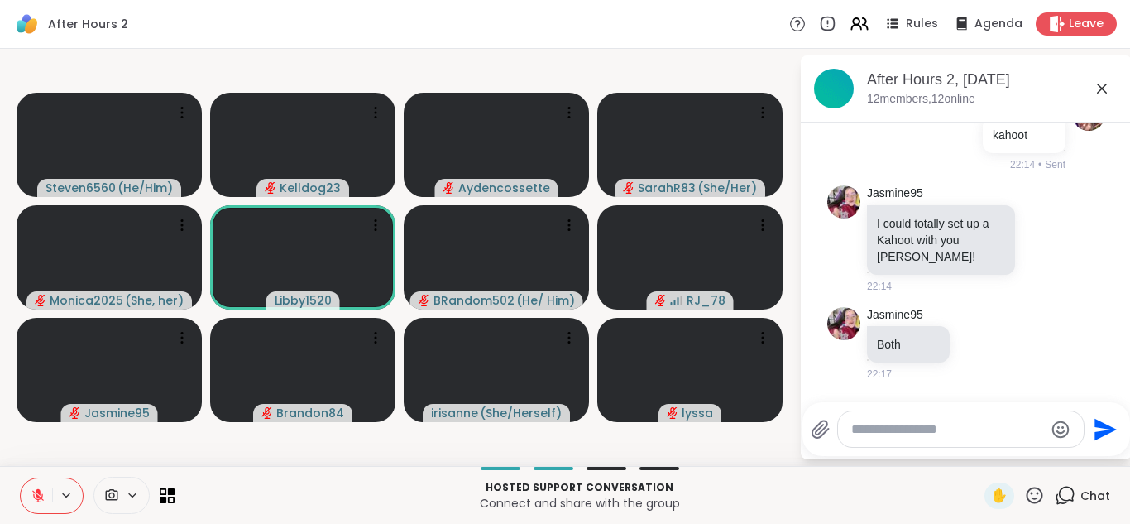
scroll to position [1425, 0]
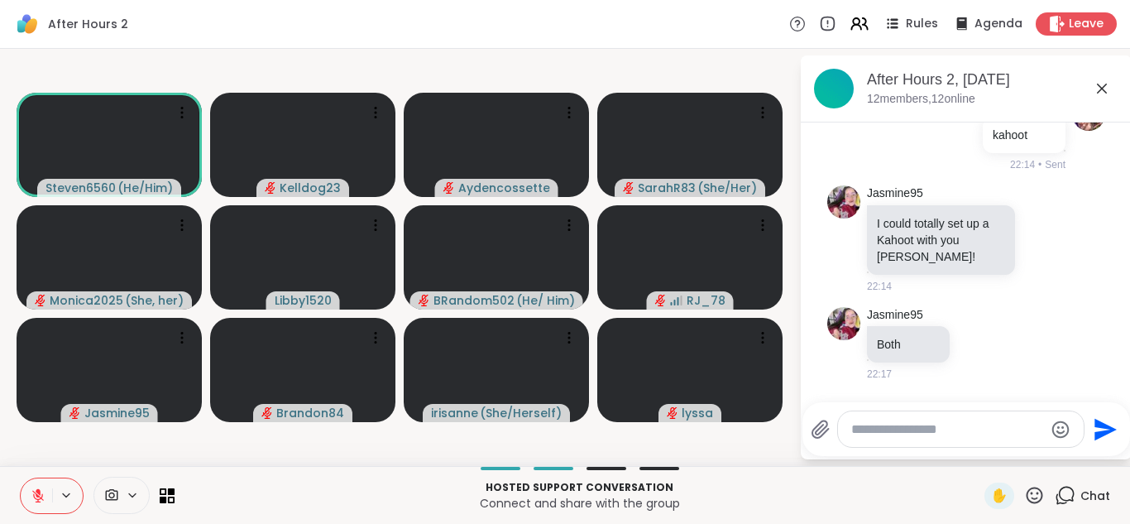
click at [1106, 84] on icon at bounding box center [1102, 89] width 10 height 10
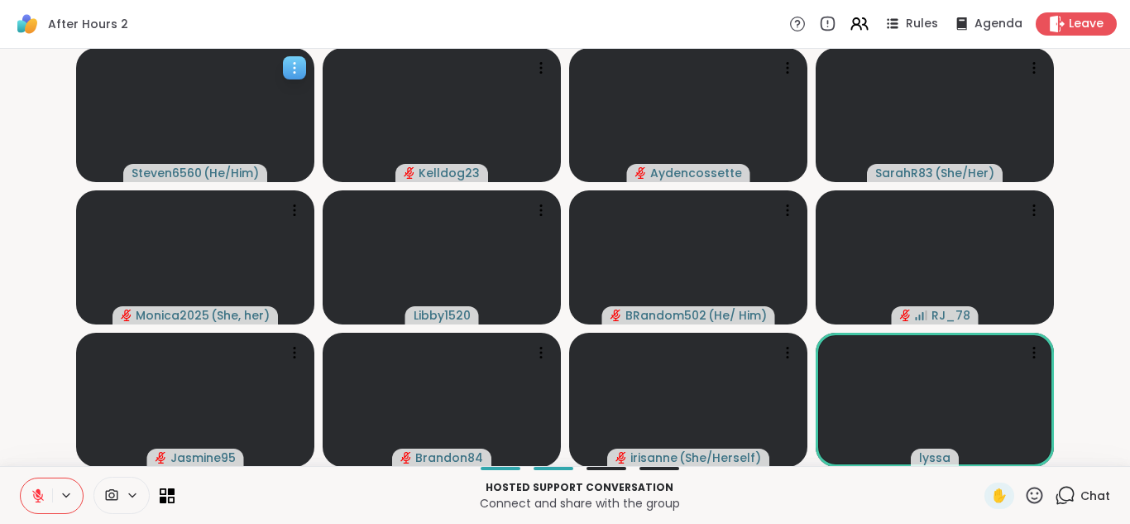
click at [215, 105] on video at bounding box center [195, 115] width 238 height 134
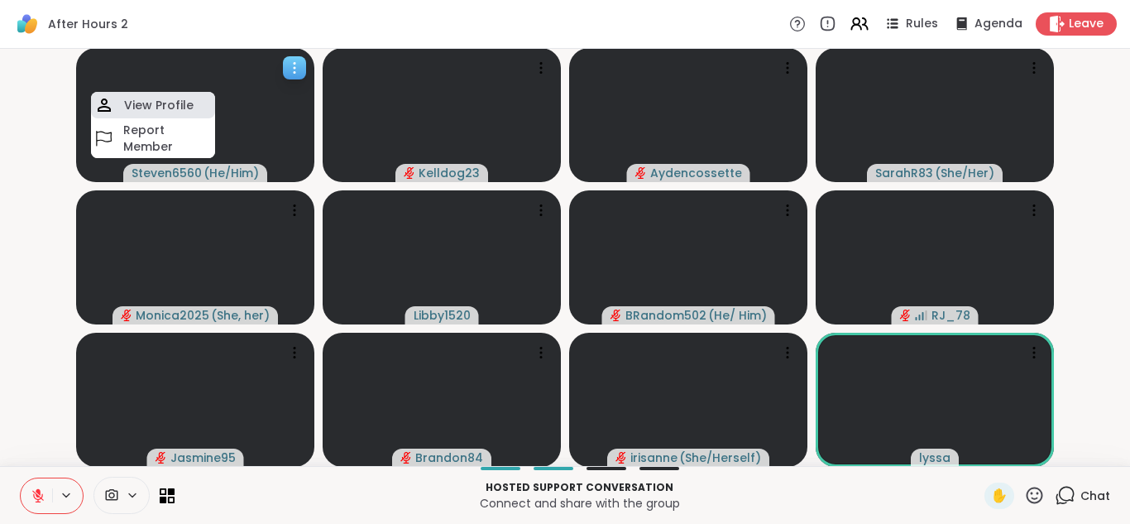
click at [168, 112] on h4 "View Profile" at bounding box center [158, 105] width 69 height 17
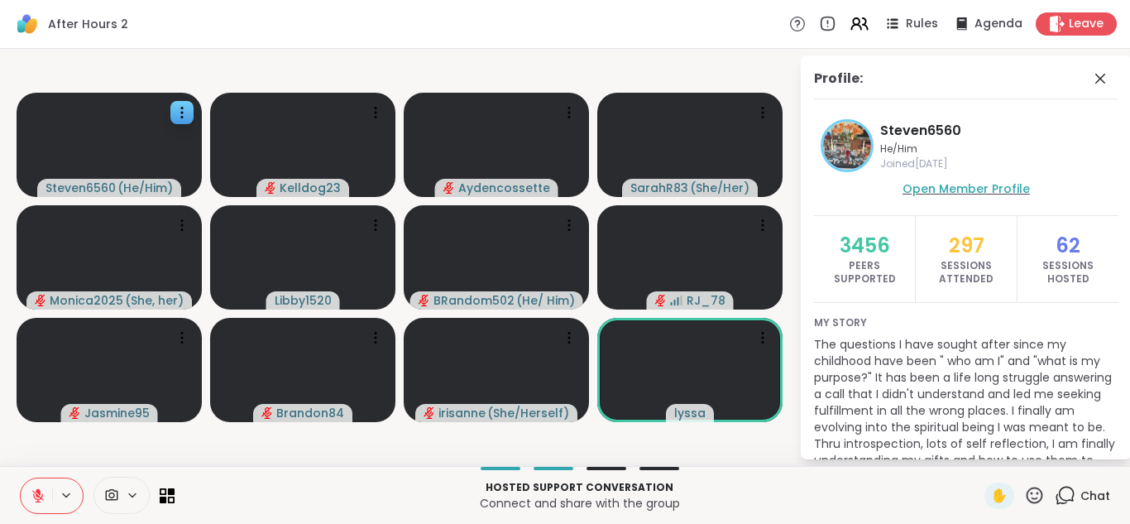
click at [949, 185] on span "Open Member Profile" at bounding box center [965, 188] width 127 height 17
click at [1102, 75] on icon at bounding box center [1100, 79] width 10 height 10
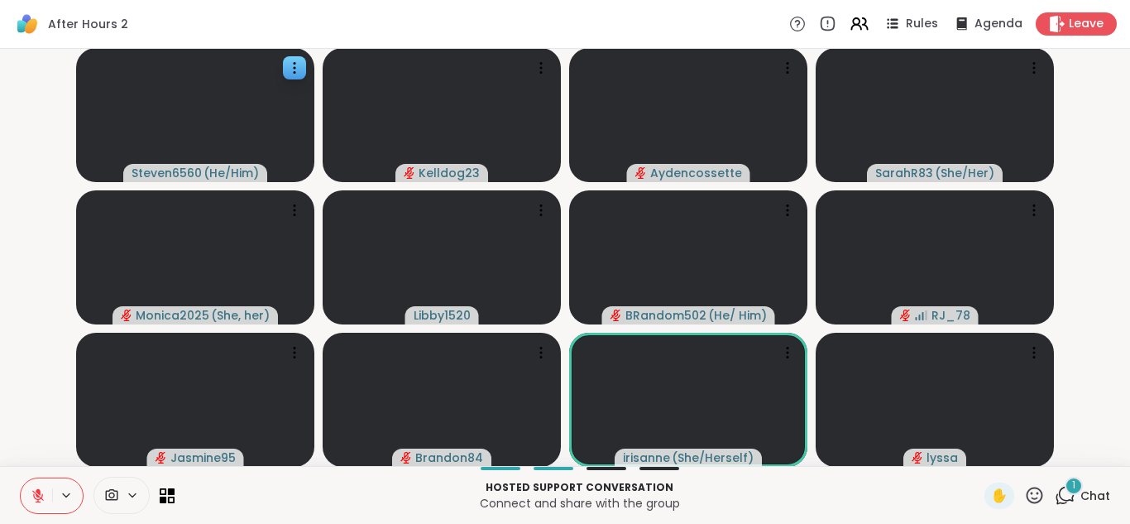
click at [1065, 500] on icon at bounding box center [1067, 493] width 16 height 15
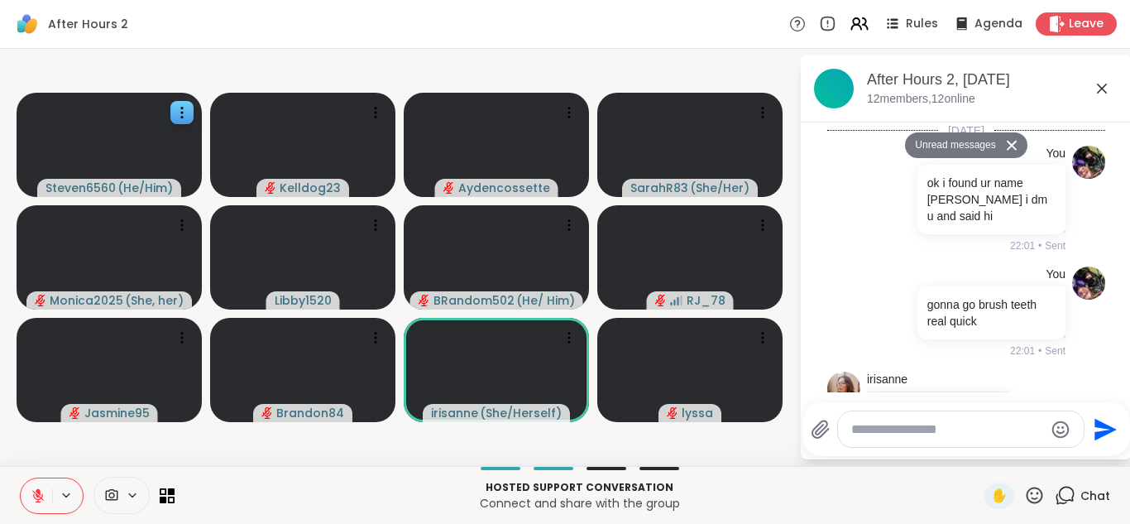
scroll to position [1979, 0]
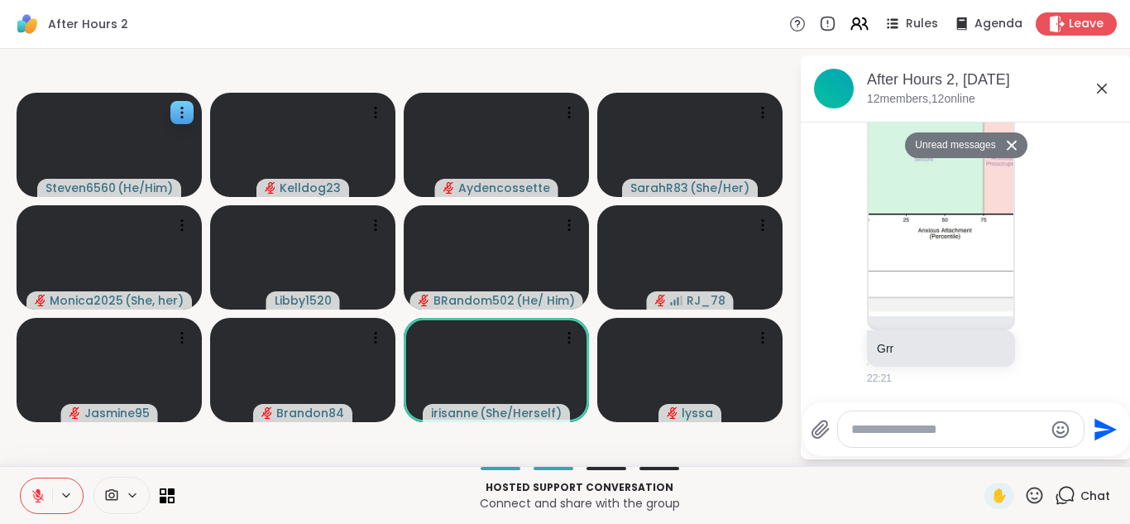
click at [935, 404] on div "Send" at bounding box center [966, 429] width 328 height 54
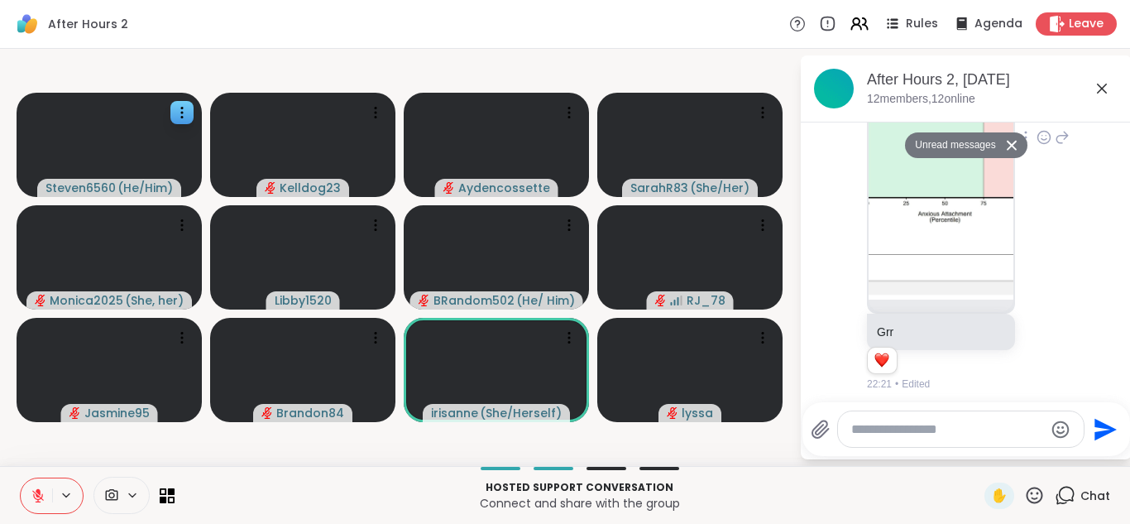
click at [857, 390] on div "SarahR83 Grr 1 1 22:21 • Edited" at bounding box center [966, 138] width 278 height 521
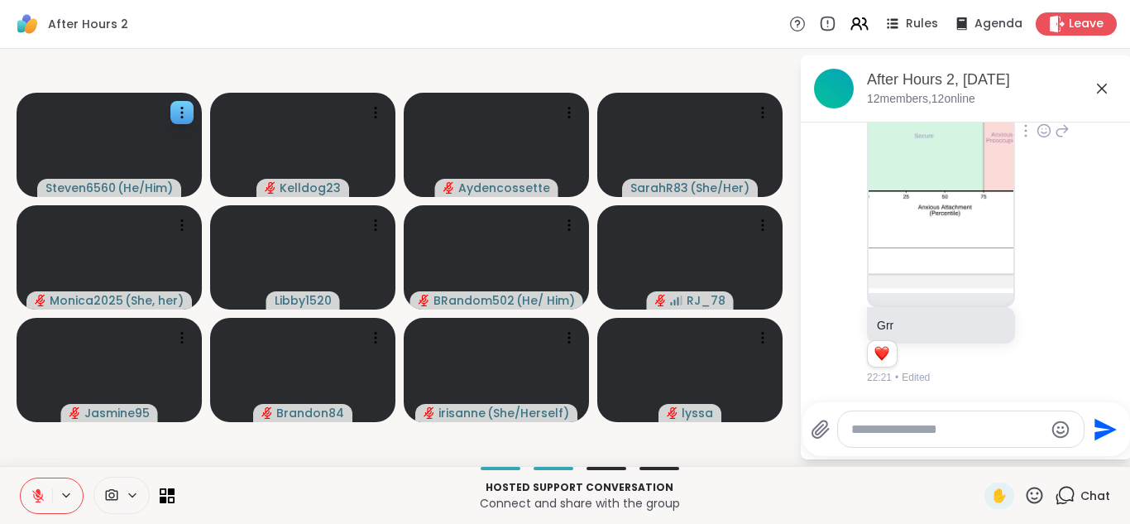
scroll to position [3, 0]
click at [1115, 88] on div "After Hours 2, [DATE]" at bounding box center [992, 79] width 251 height 21
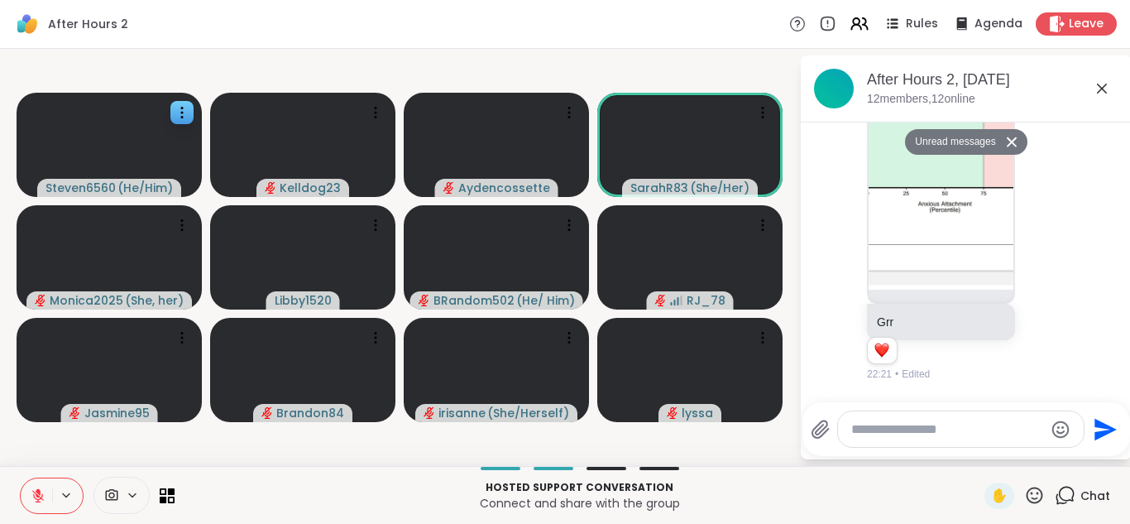
click at [1108, 88] on icon at bounding box center [1102, 89] width 20 height 20
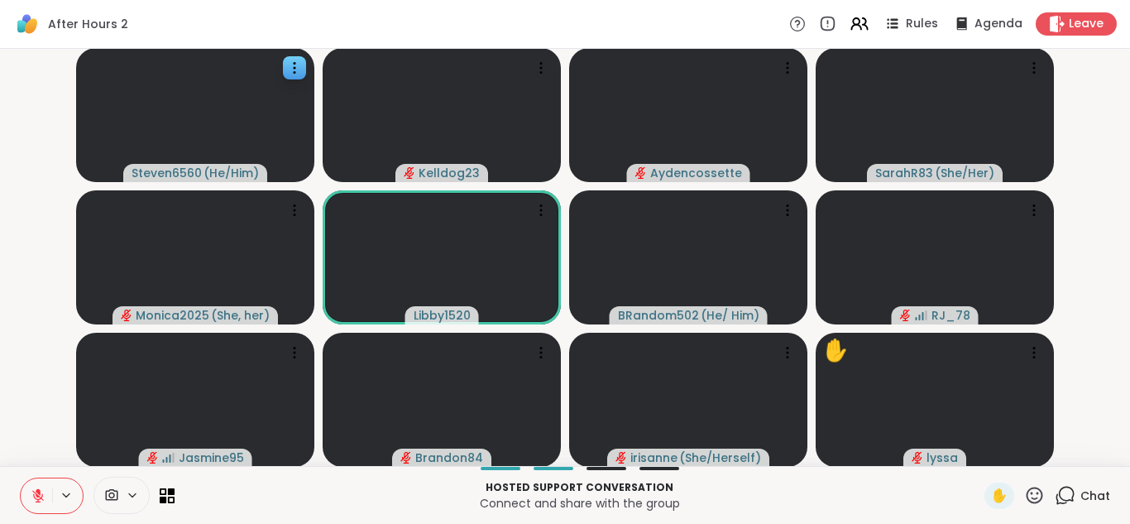
click at [1099, 323] on video-player-container "Steven6560 ( He/Him ) Kelldog23 Aydencossette SarahR83 ( She/Her ) Monica2025 (…" at bounding box center [565, 257] width 1110 height 404
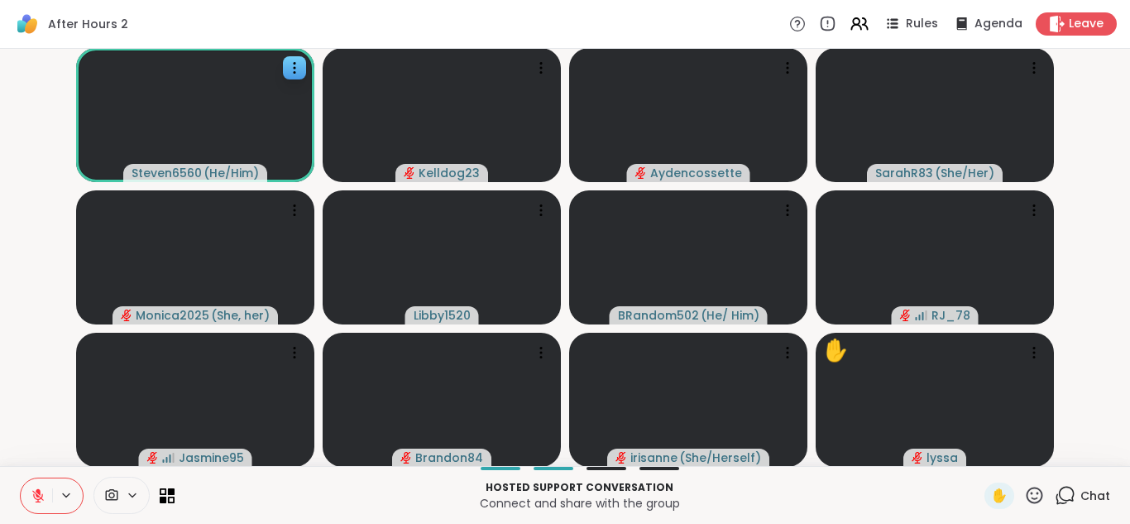
click at [1068, 495] on icon at bounding box center [1065, 495] width 21 height 21
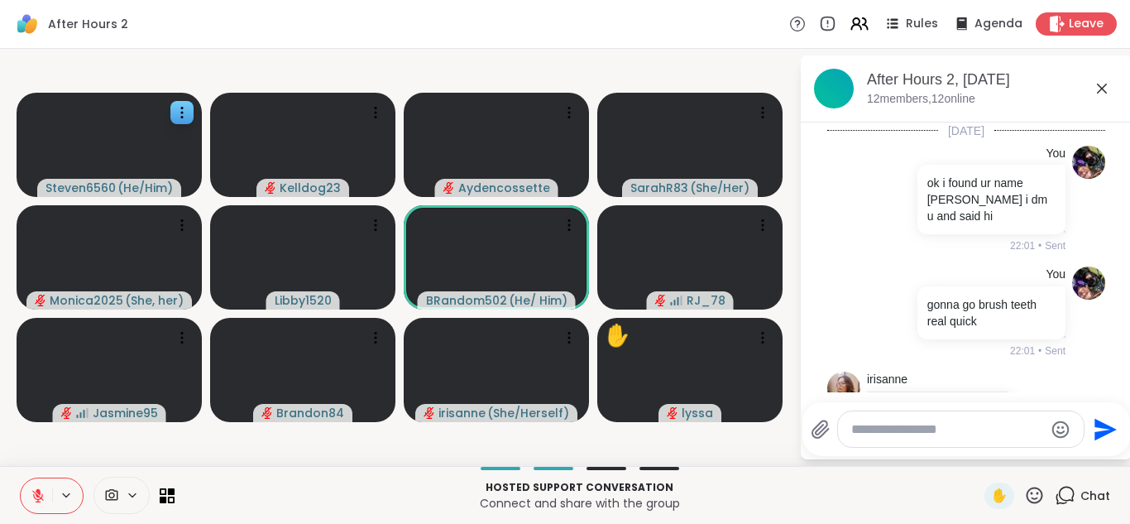
scroll to position [1947, 0]
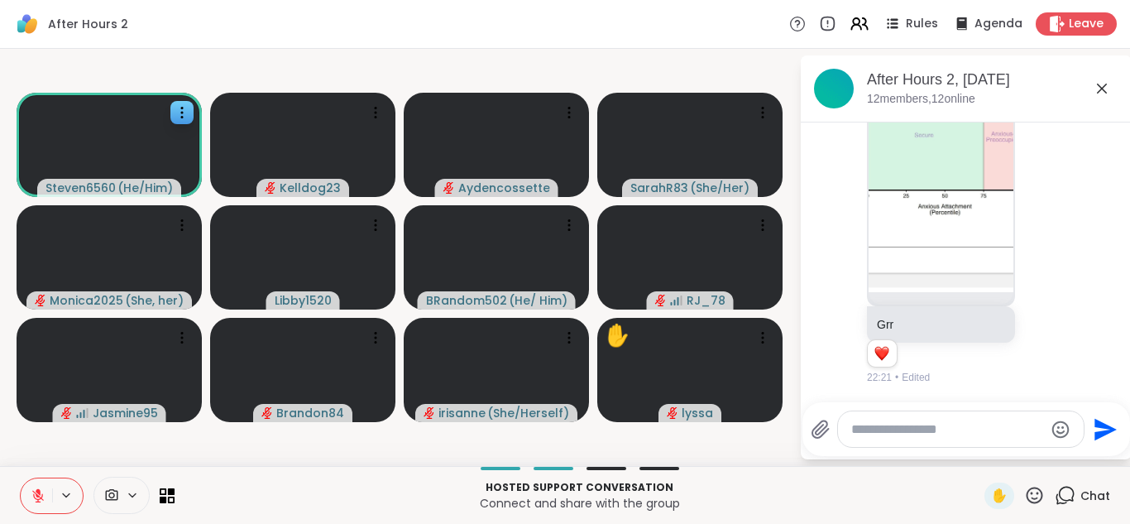
click at [1108, 89] on icon at bounding box center [1102, 89] width 20 height 20
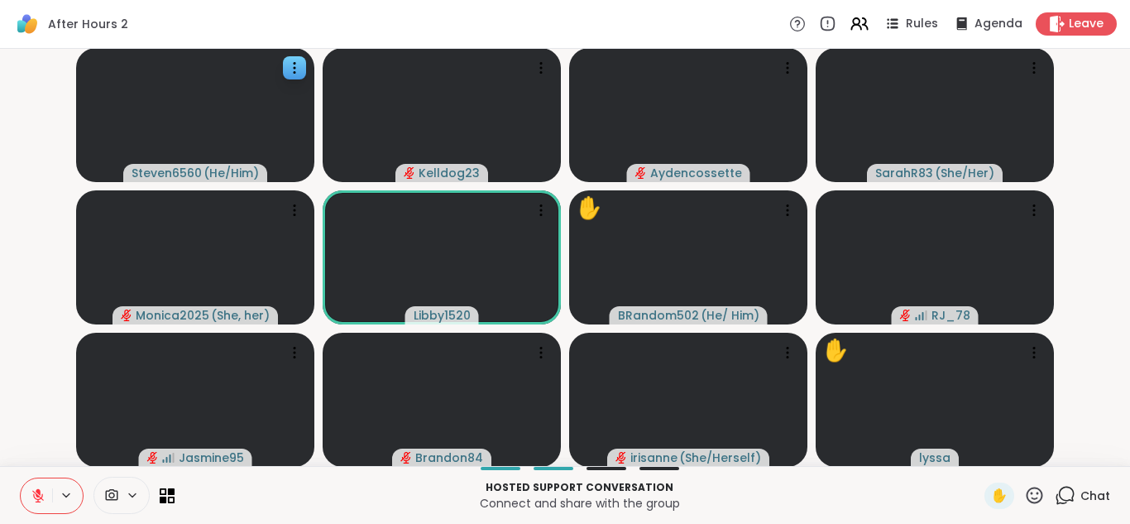
click at [1068, 488] on icon at bounding box center [1065, 495] width 21 height 21
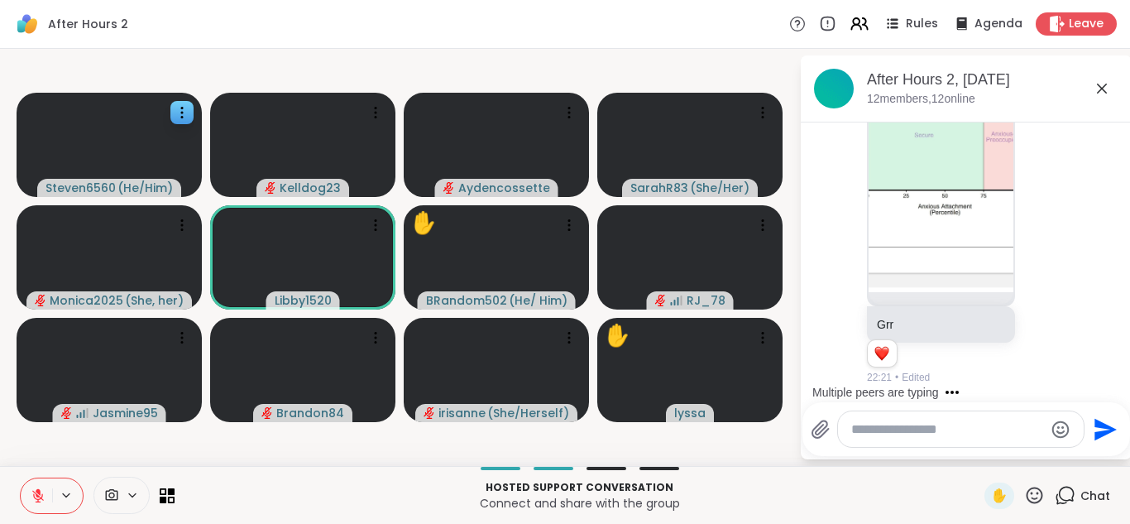
click at [873, 424] on textarea "Type your message" at bounding box center [947, 429] width 193 height 17
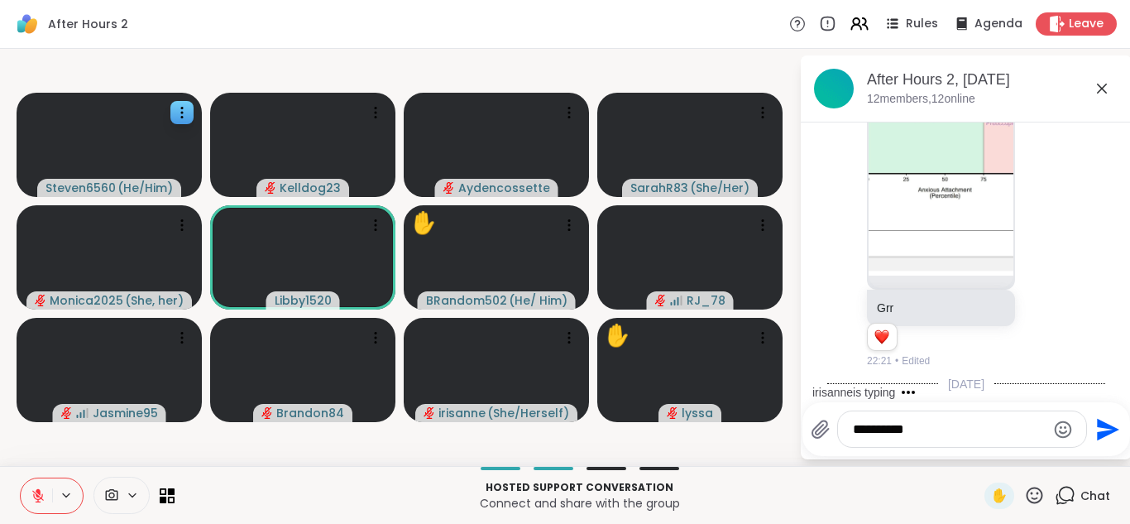
scroll to position [2051, 0]
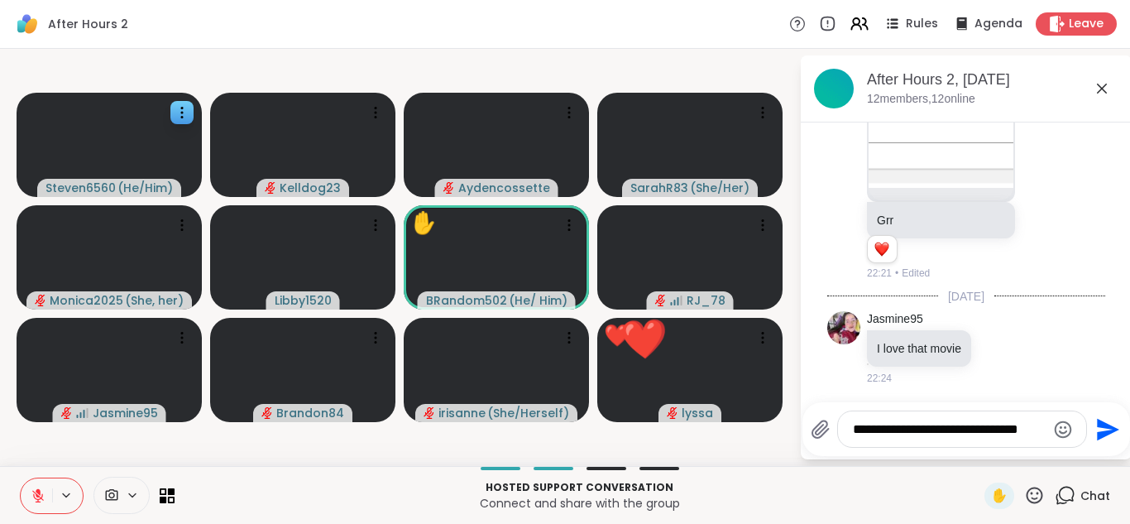
type textarea "**********"
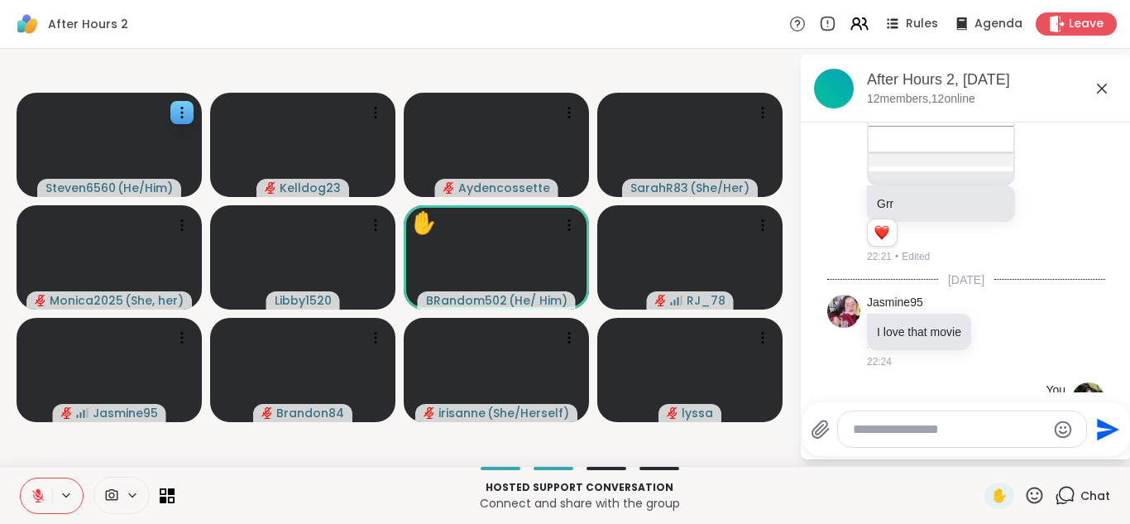
scroll to position [2156, 0]
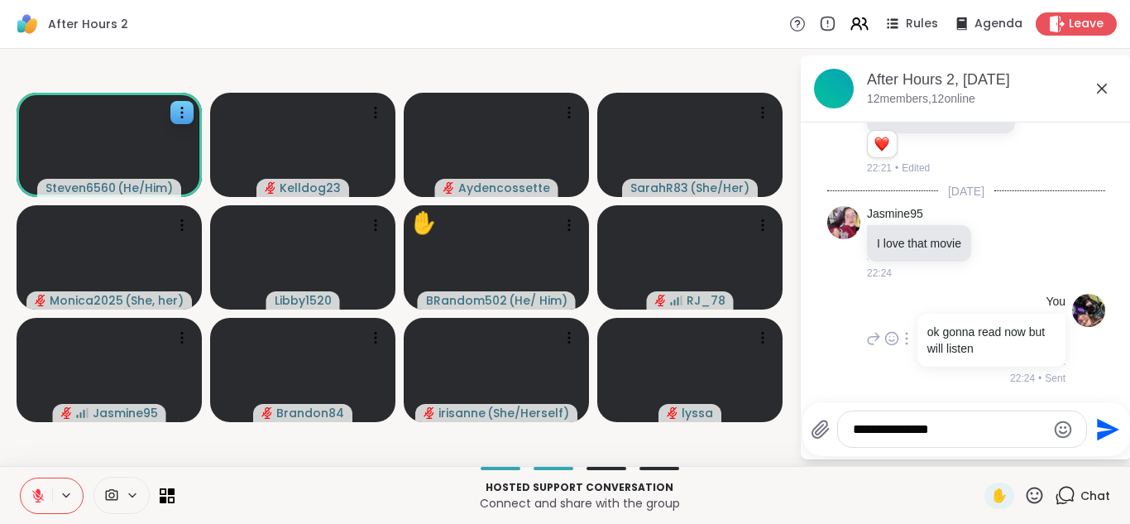
type textarea "**********"
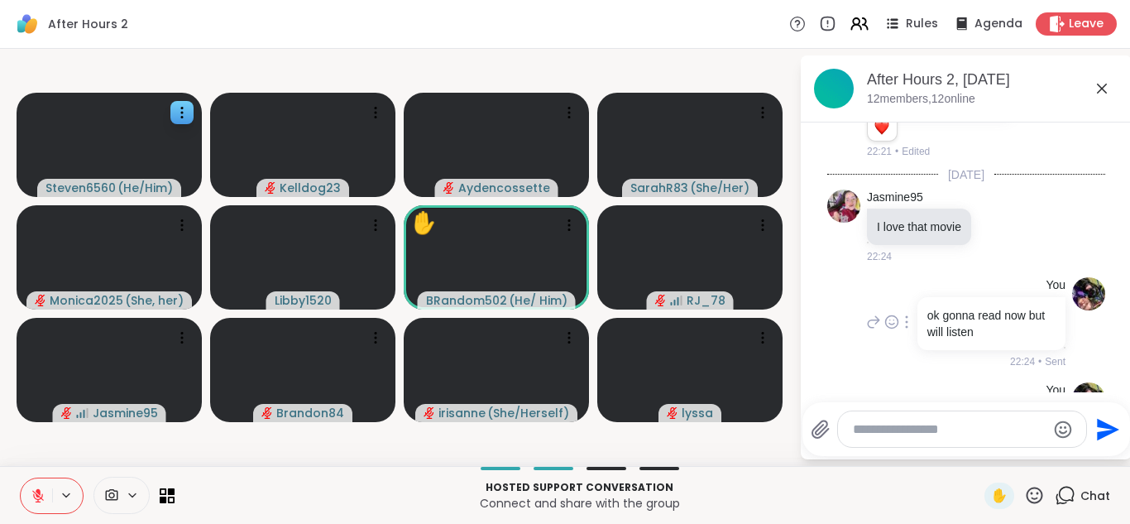
scroll to position [2244, 0]
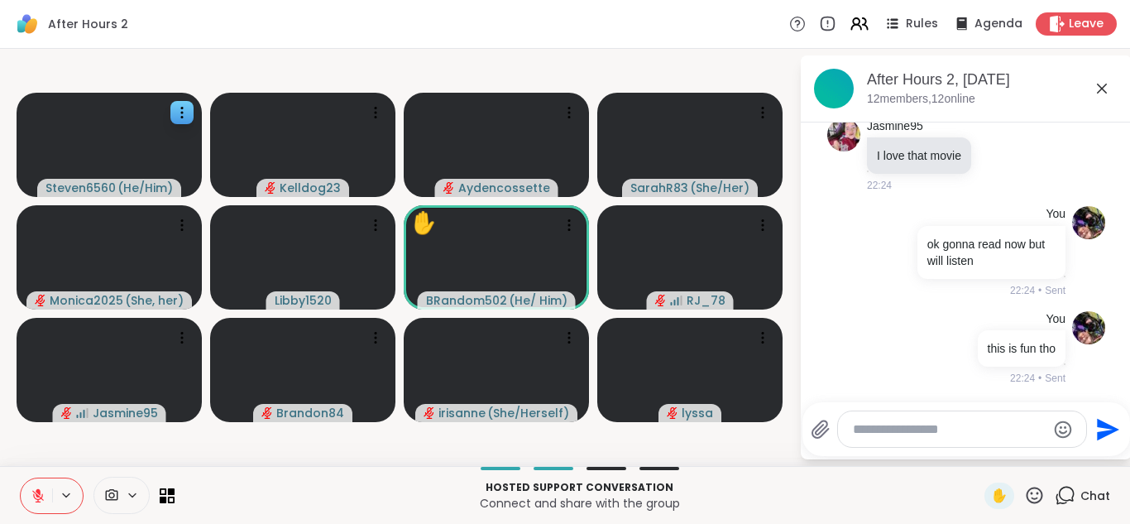
click at [1106, 92] on icon at bounding box center [1102, 89] width 20 height 20
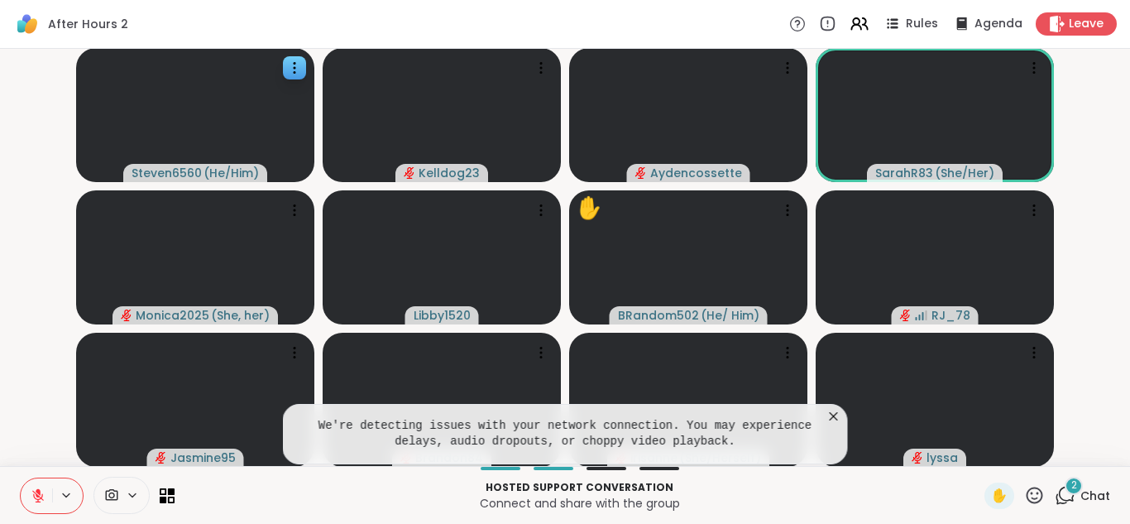
click at [1071, 497] on icon at bounding box center [1065, 495] width 21 height 21
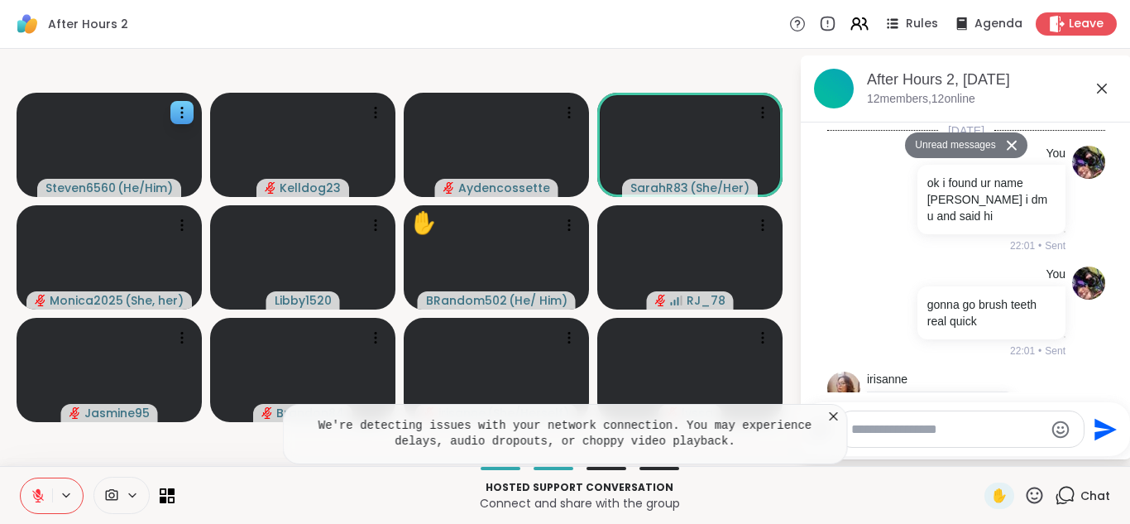
scroll to position [2892, 0]
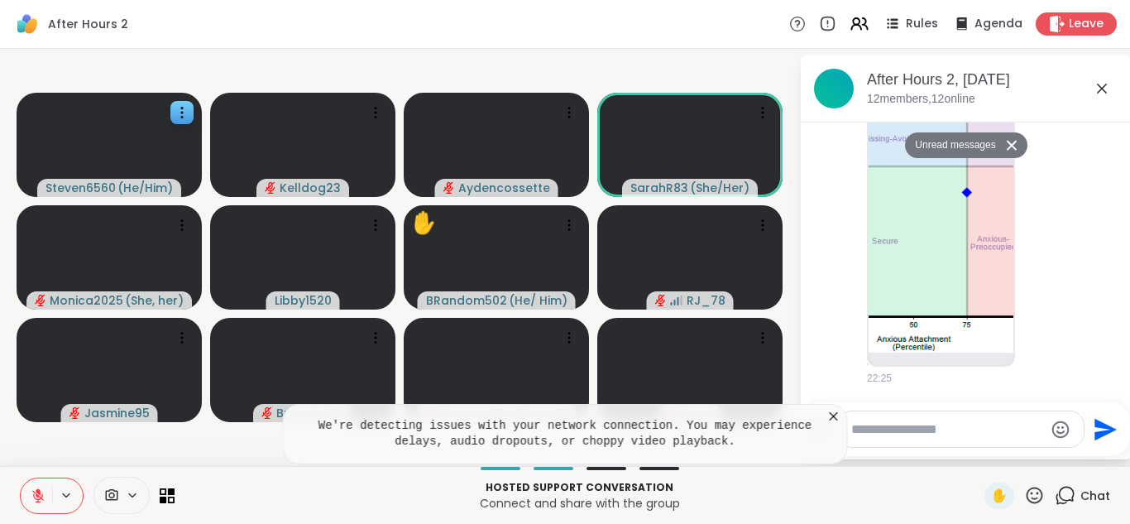
click at [834, 416] on icon at bounding box center [834, 416] width 8 height 8
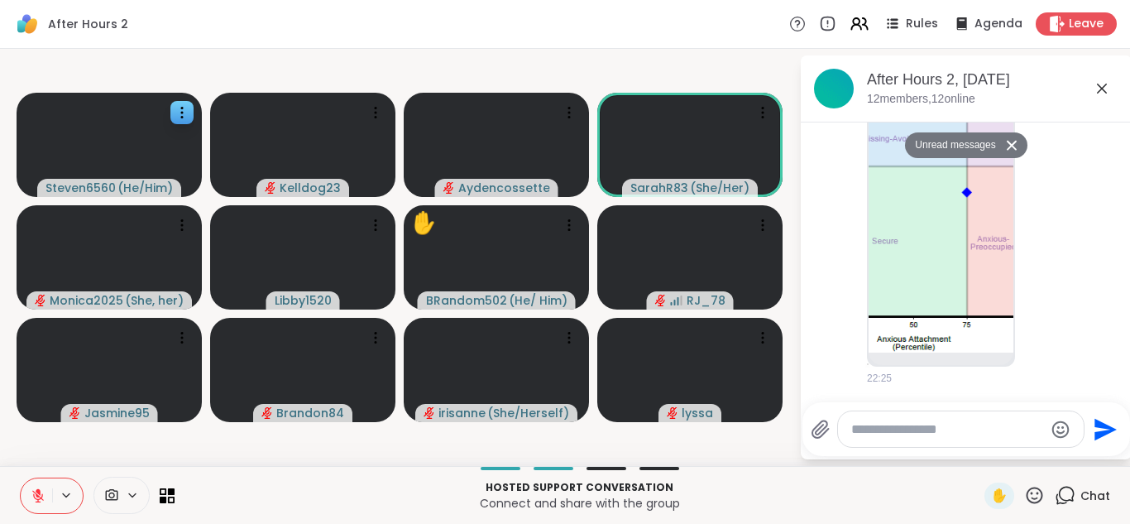
click at [1108, 83] on icon at bounding box center [1102, 89] width 20 height 20
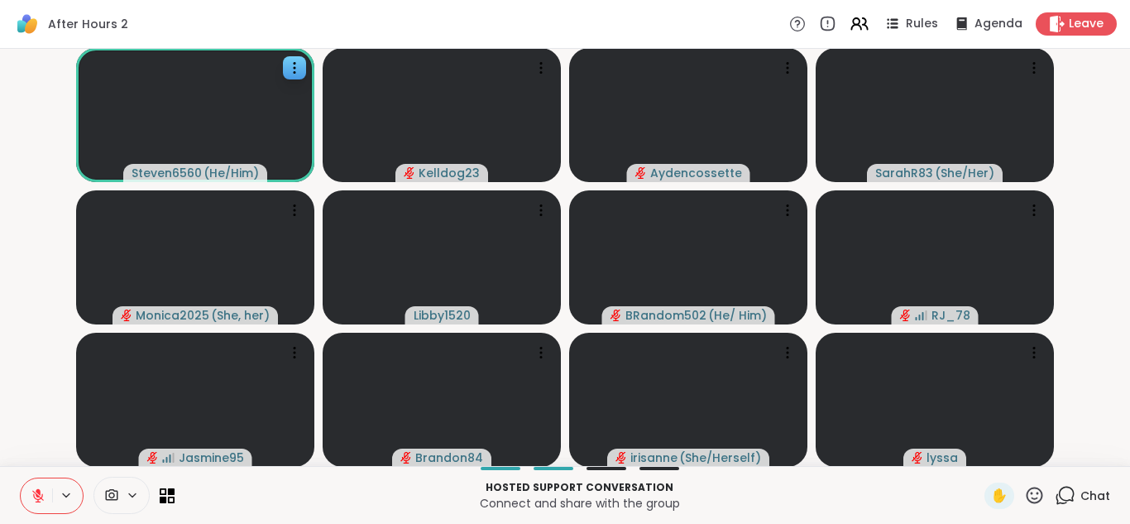
click at [1067, 485] on icon at bounding box center [1065, 495] width 21 height 21
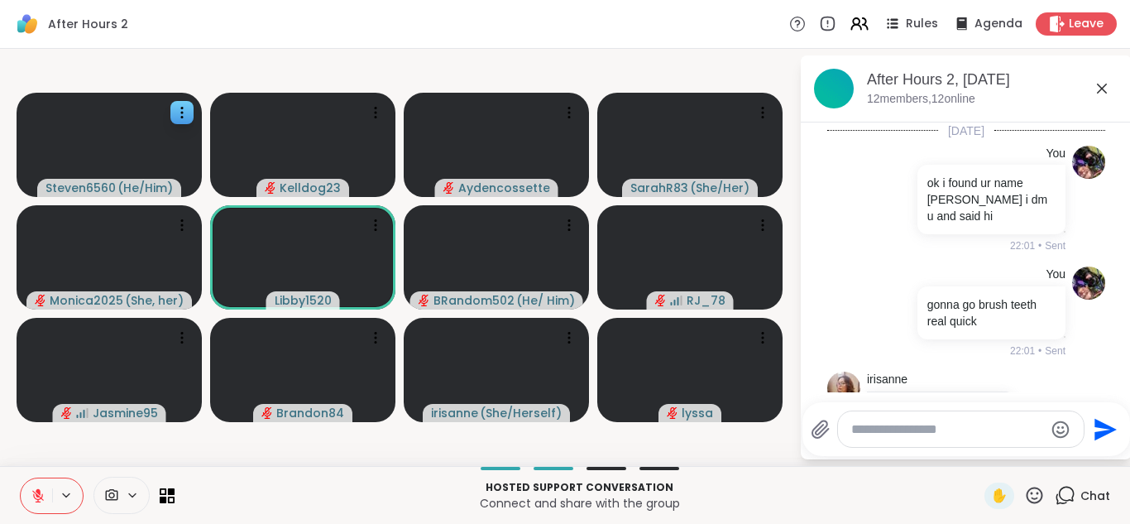
click at [882, 426] on textarea "Type your message" at bounding box center [947, 429] width 193 height 17
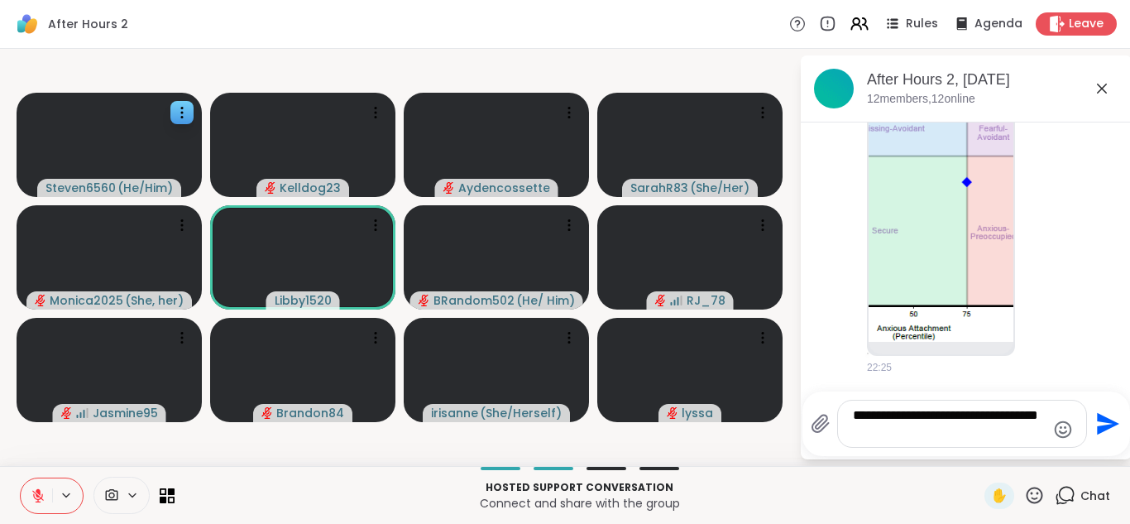
type textarea "**********"
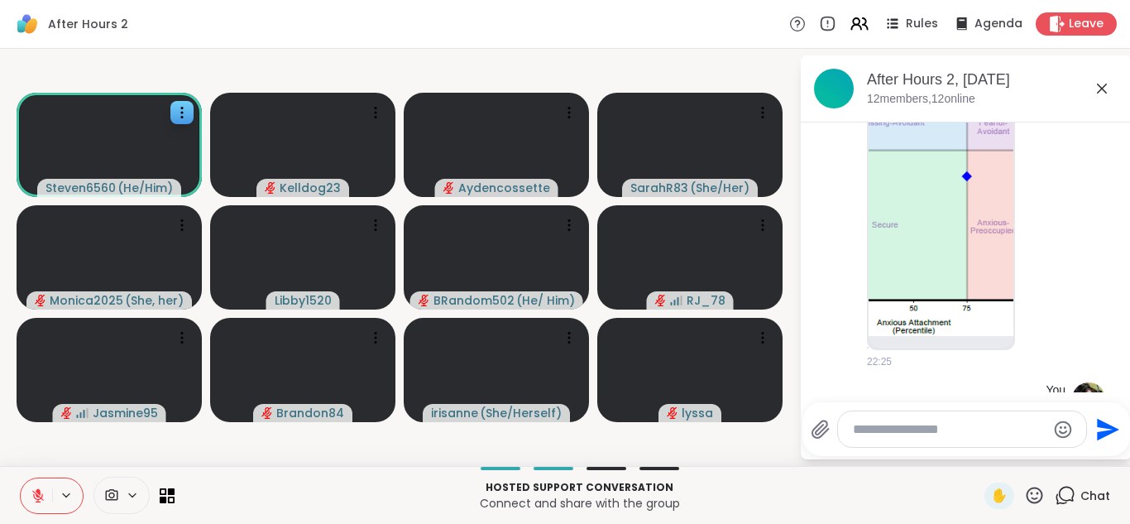
scroll to position [2940, 0]
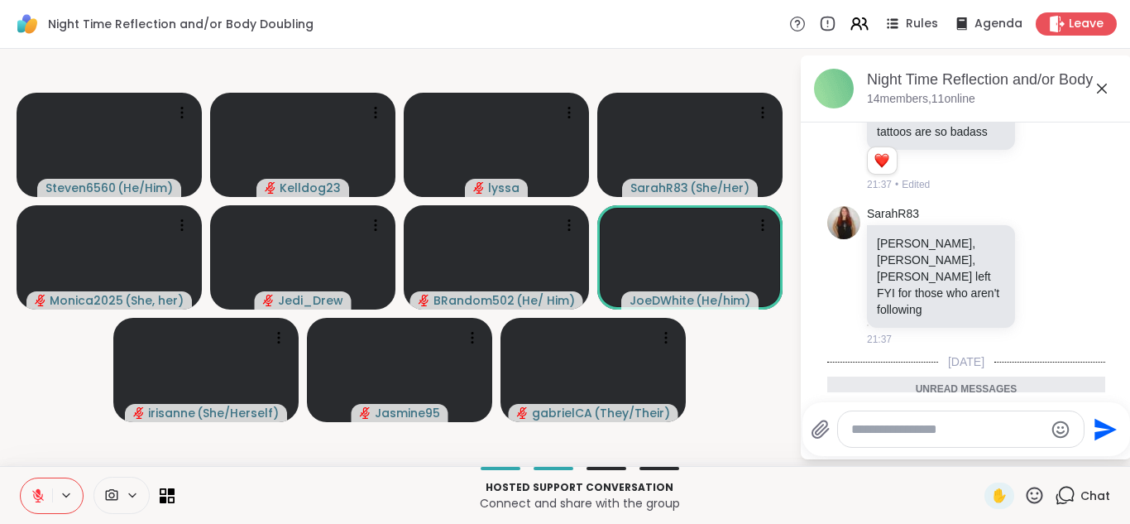
click at [862, 432] on textarea "Type your message" at bounding box center [947, 429] width 193 height 17
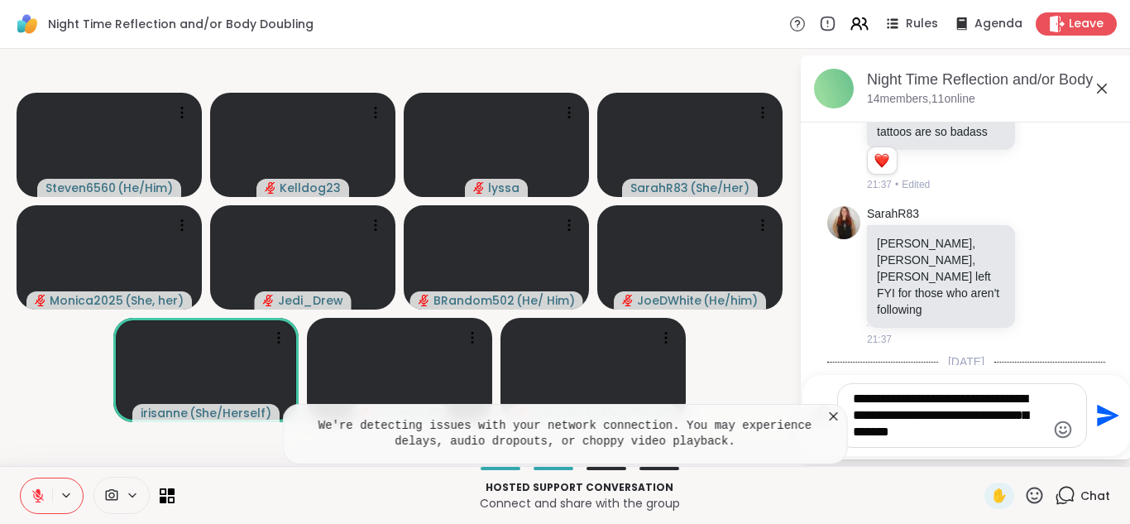
type textarea "**********"
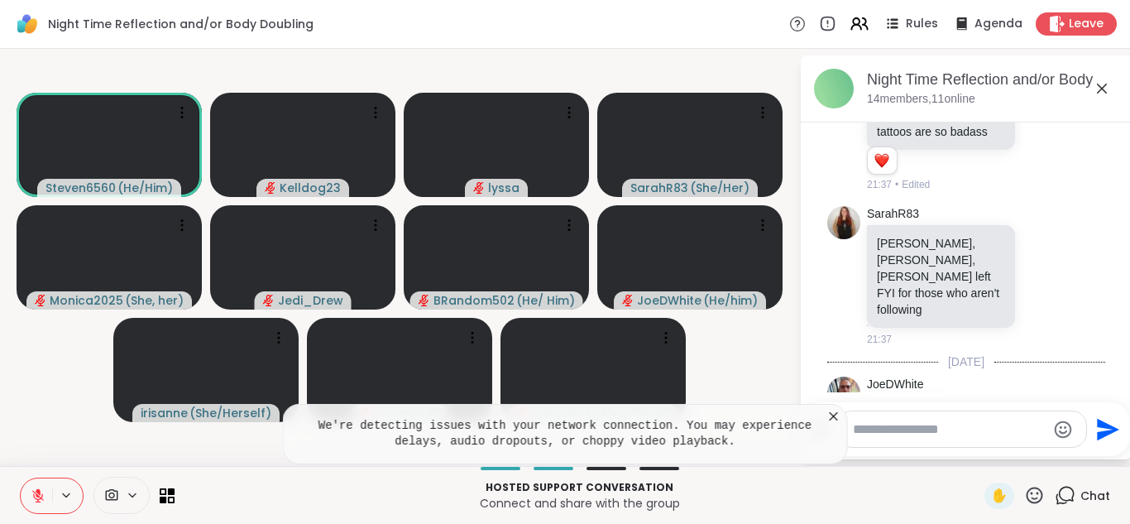
scroll to position [5040, 0]
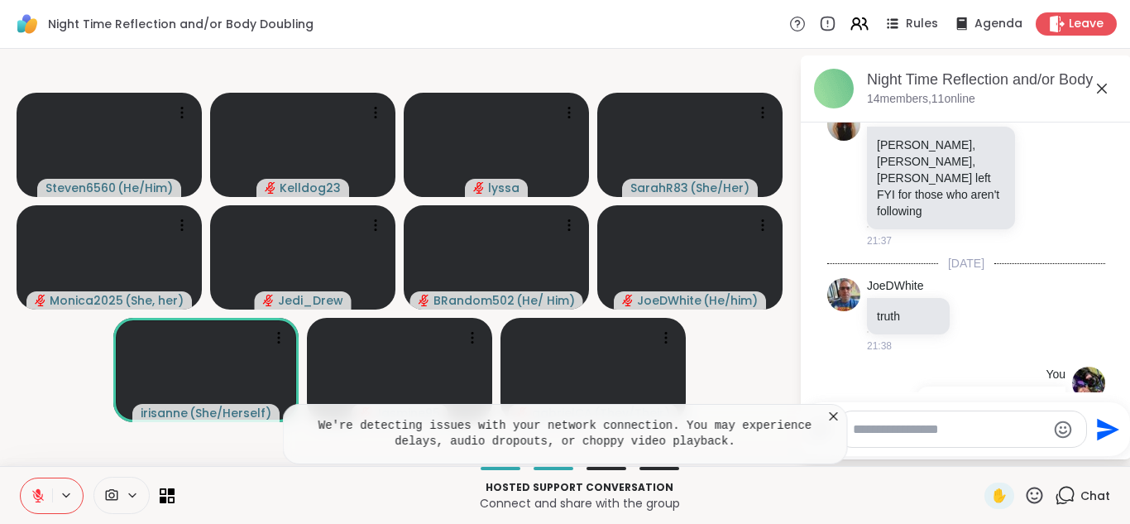
click at [837, 416] on icon at bounding box center [833, 416] width 17 height 17
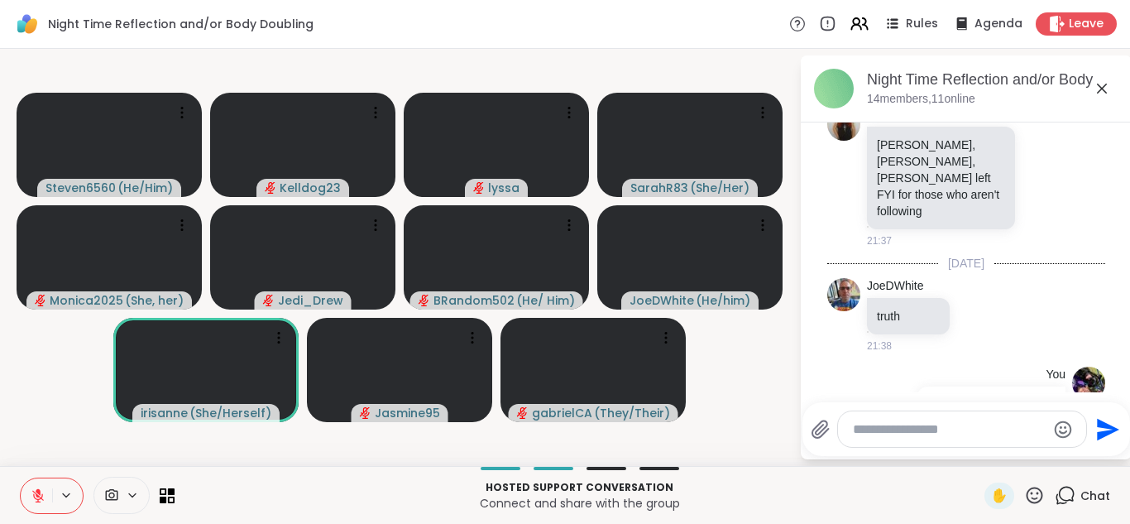
click at [1096, 87] on icon at bounding box center [1102, 89] width 20 height 20
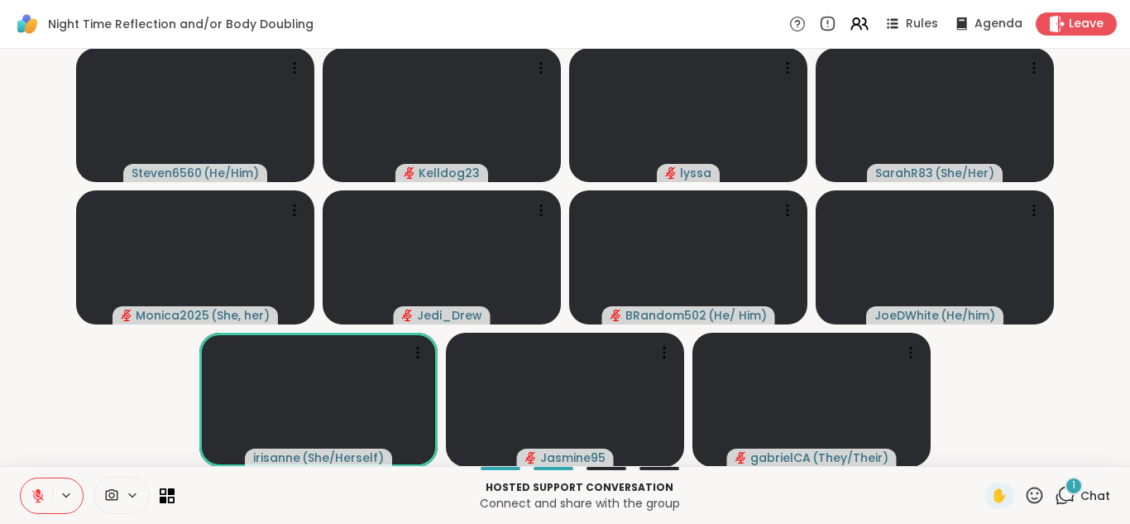
click at [1076, 494] on div "1" at bounding box center [1073, 485] width 18 height 18
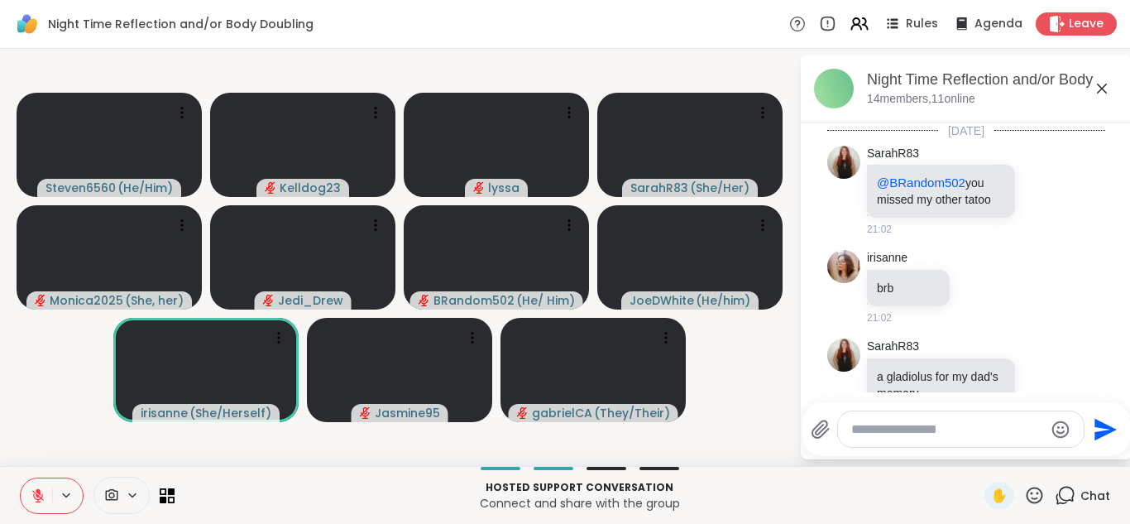
scroll to position [5190, 0]
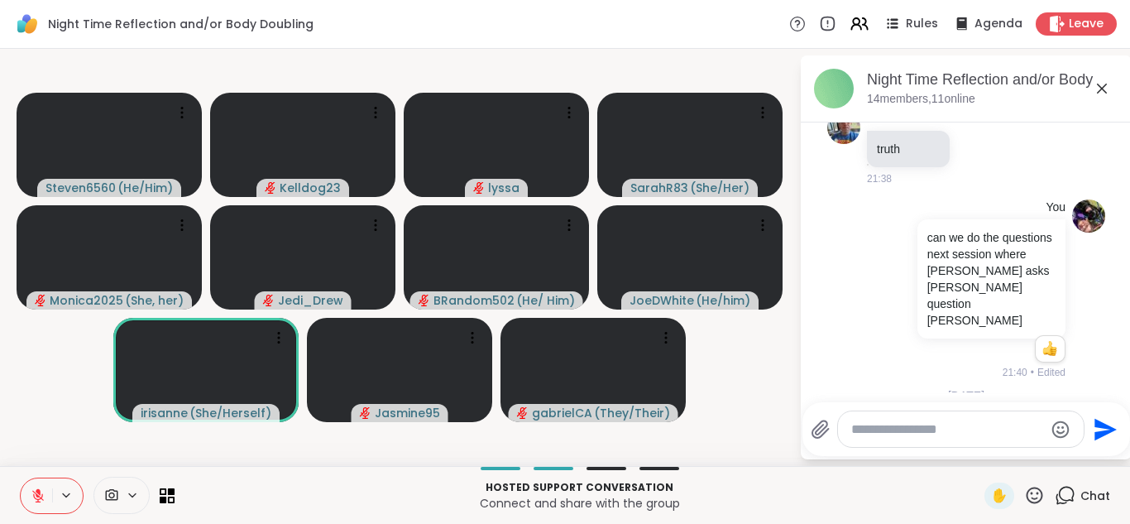
click at [979, 478] on icon at bounding box center [978, 486] width 15 height 17
click at [931, 443] on button "Select Reaction: Thumbs up" at bounding box center [942, 459] width 33 height 33
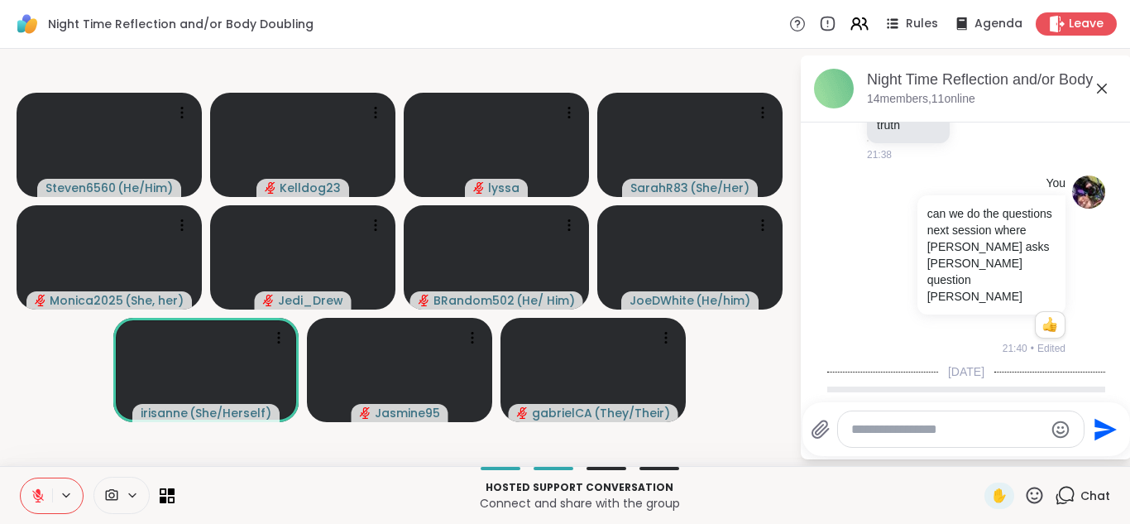
click at [1072, 419] on div "lyssa atta girl 1 1 21:40 • Edited" at bounding box center [966, 475] width 278 height 112
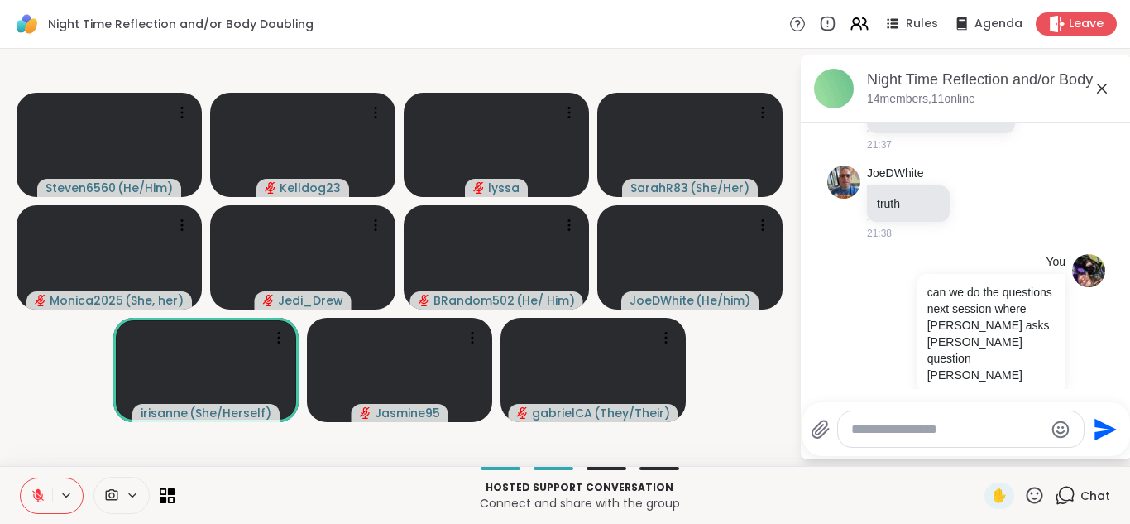
scroll to position [5115, 0]
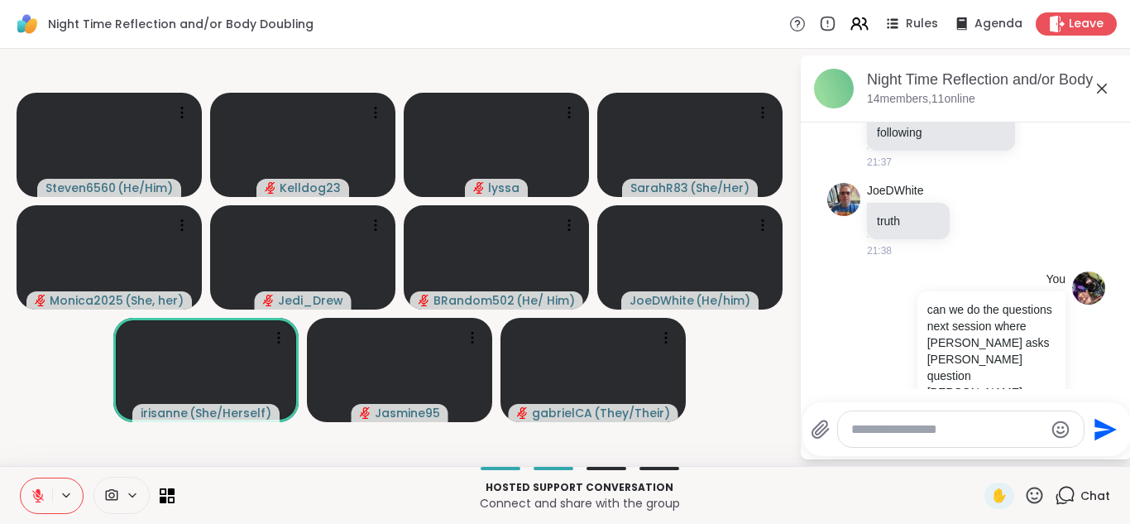
click at [1100, 92] on icon at bounding box center [1102, 89] width 20 height 20
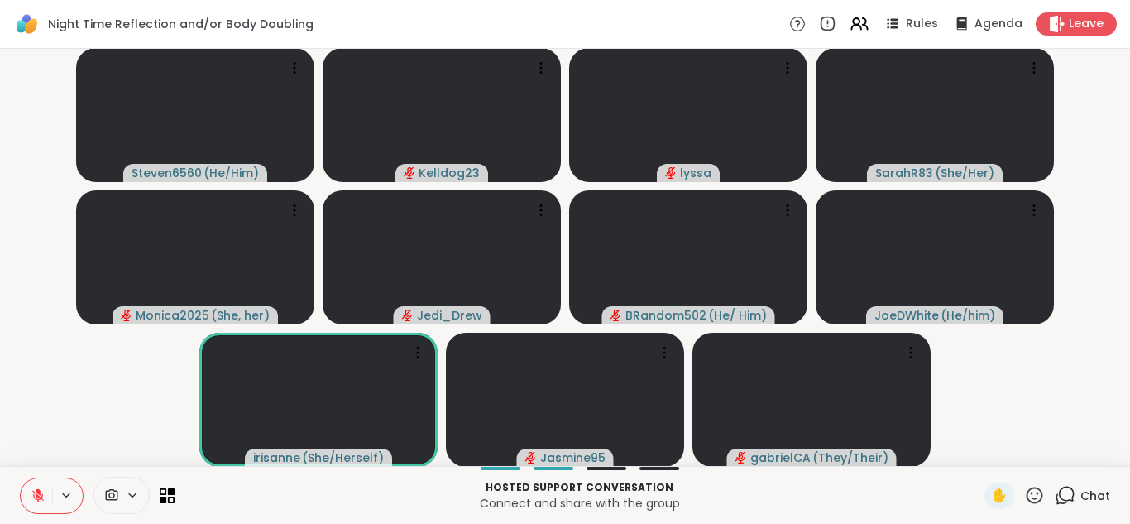
click at [1064, 495] on icon at bounding box center [1065, 495] width 21 height 21
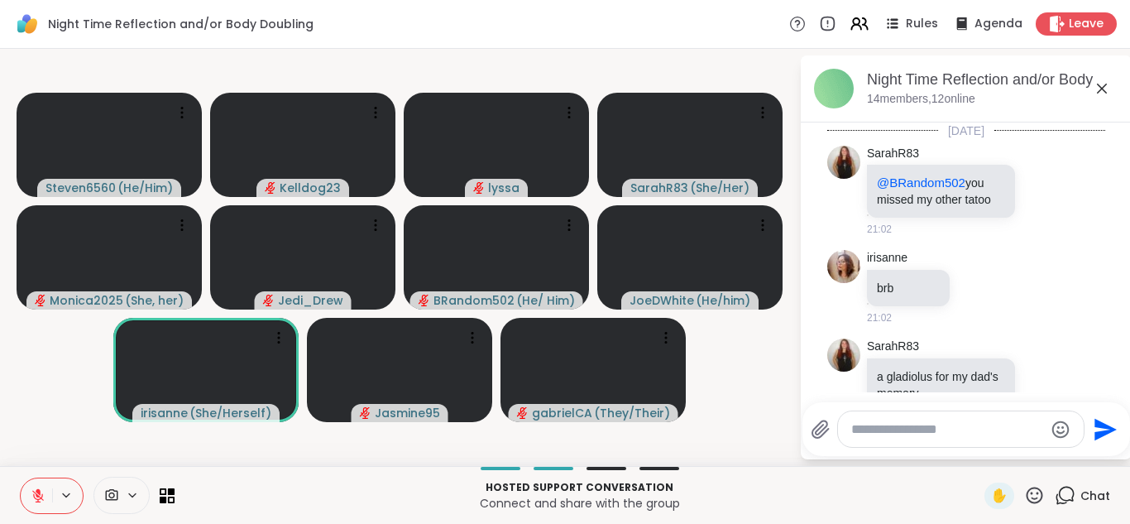
click at [894, 432] on textarea "Type your message" at bounding box center [947, 429] width 193 height 17
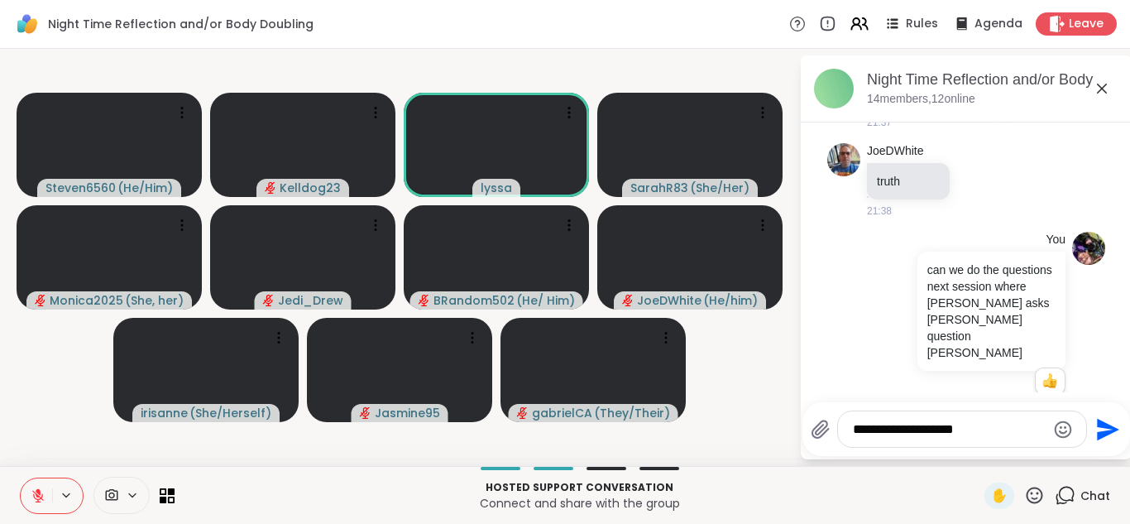
type textarea "**********"
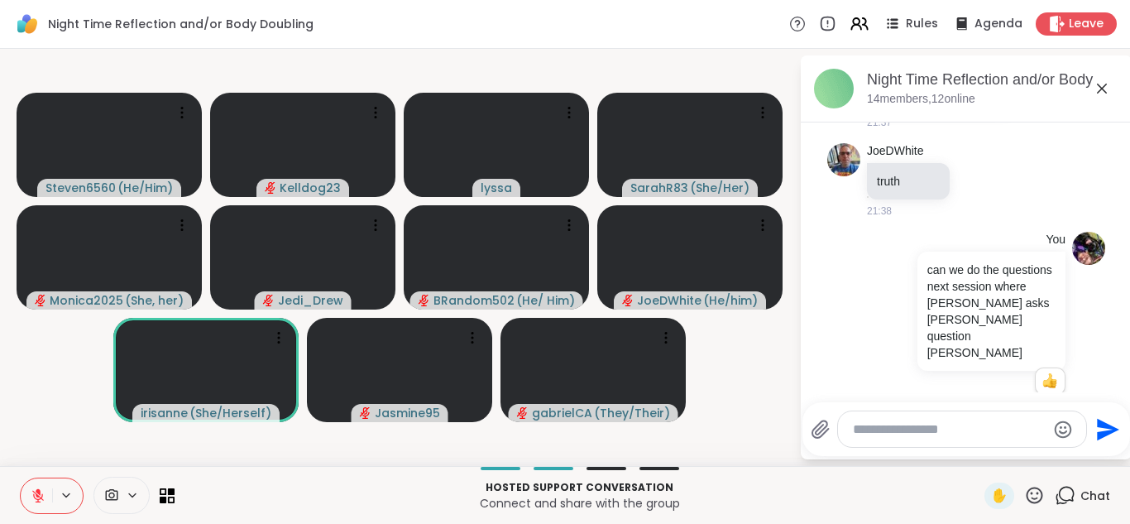
scroll to position [5246, 0]
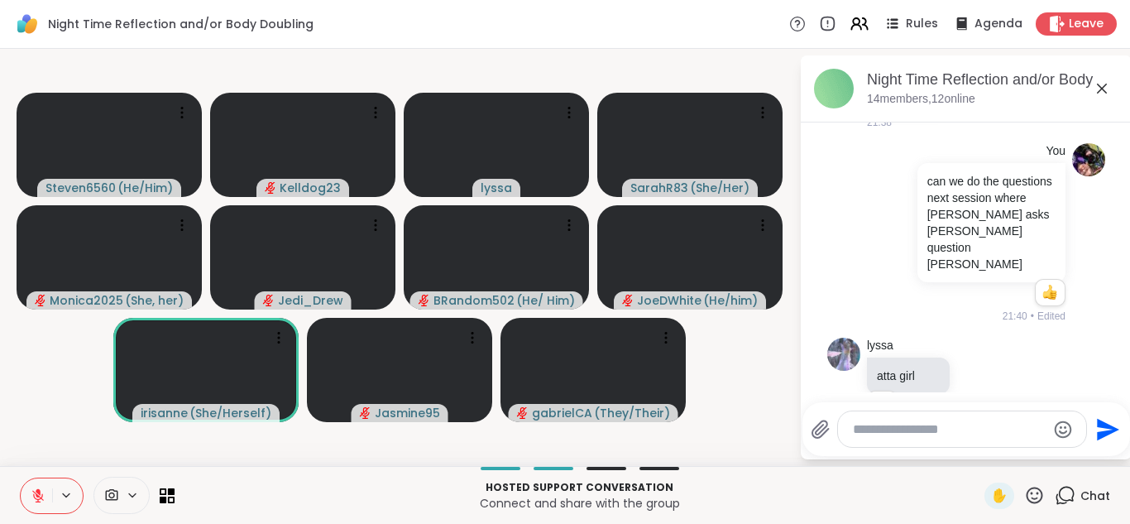
click at [1100, 83] on icon at bounding box center [1102, 89] width 20 height 20
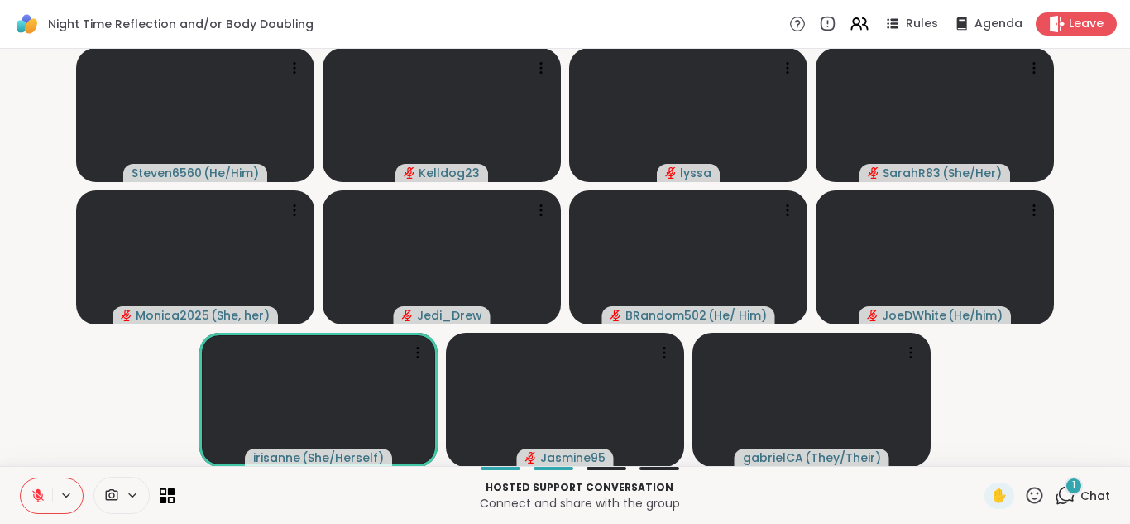
click at [1073, 489] on span "1" at bounding box center [1073, 485] width 3 height 14
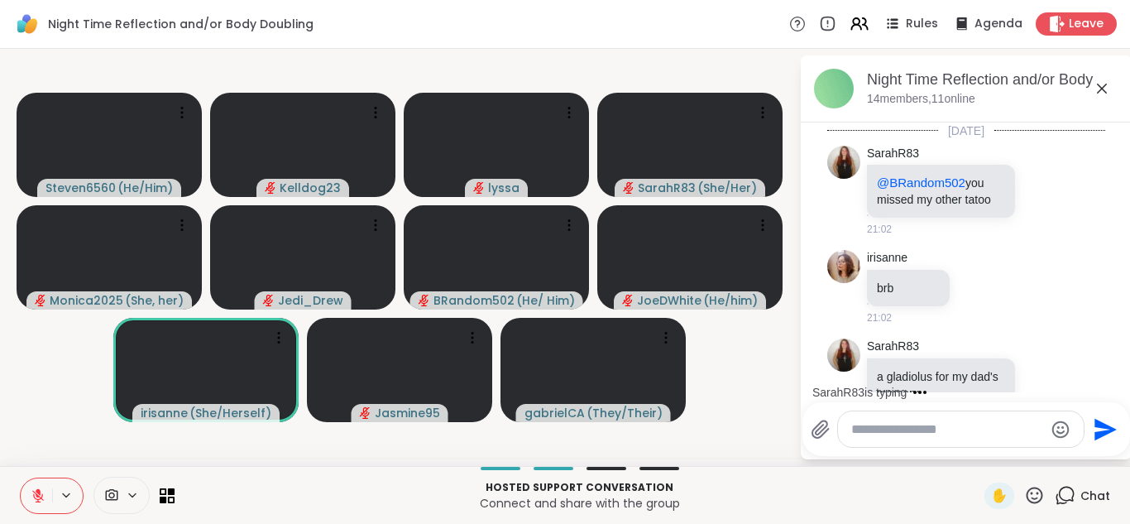
scroll to position [5407, 0]
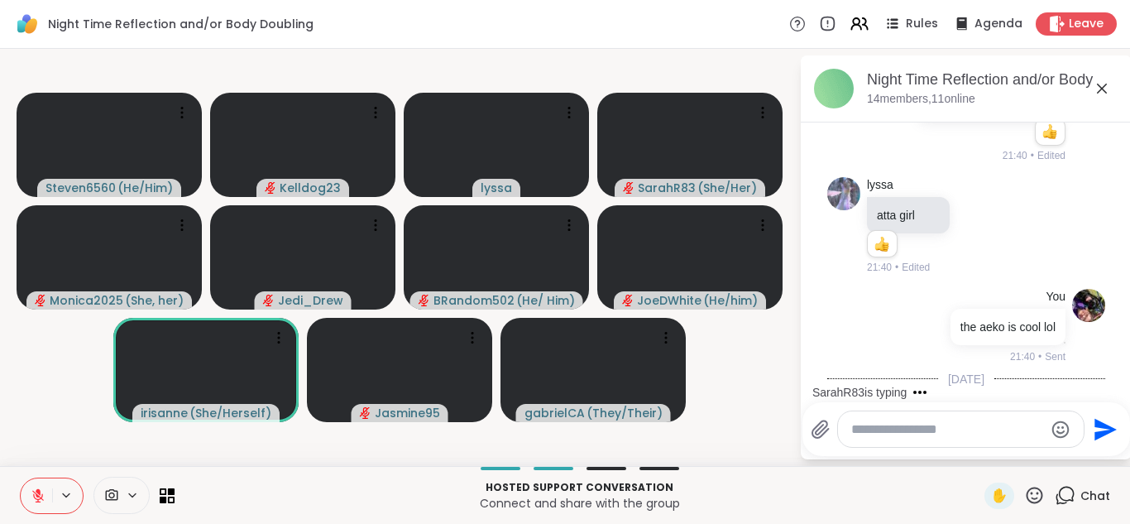
click at [1041, 470] on icon at bounding box center [1043, 478] width 15 height 17
click at [913, 444] on div "Select Reaction: Heart" at bounding box center [912, 451] width 15 height 15
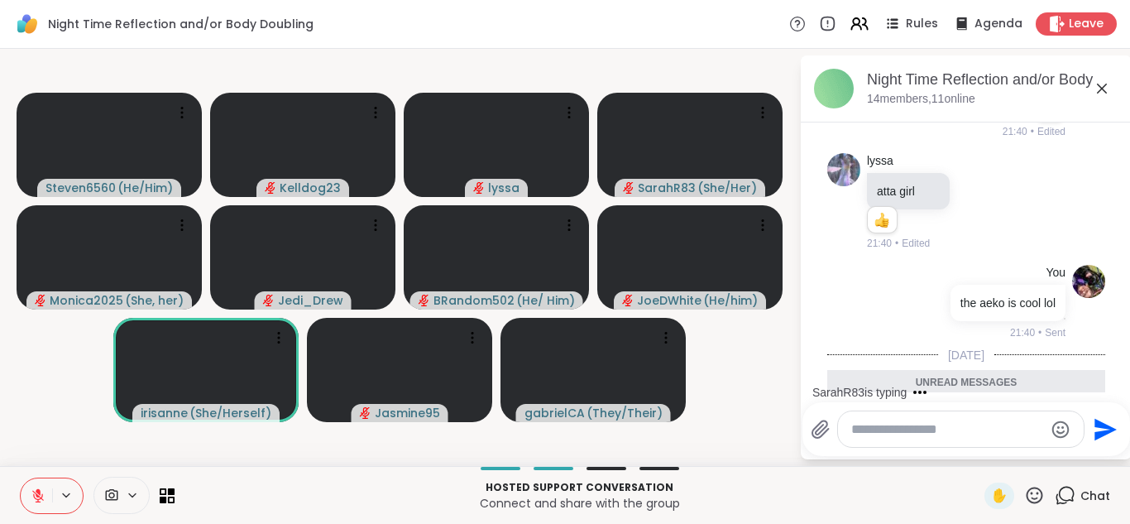
click at [1105, 91] on icon at bounding box center [1102, 89] width 10 height 10
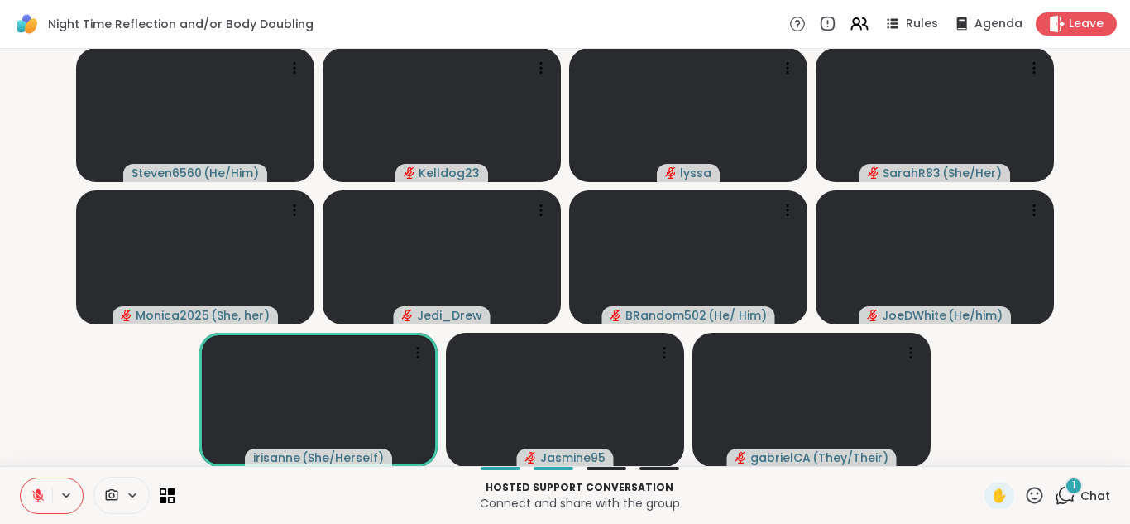
click at [1069, 500] on icon at bounding box center [1065, 495] width 21 height 21
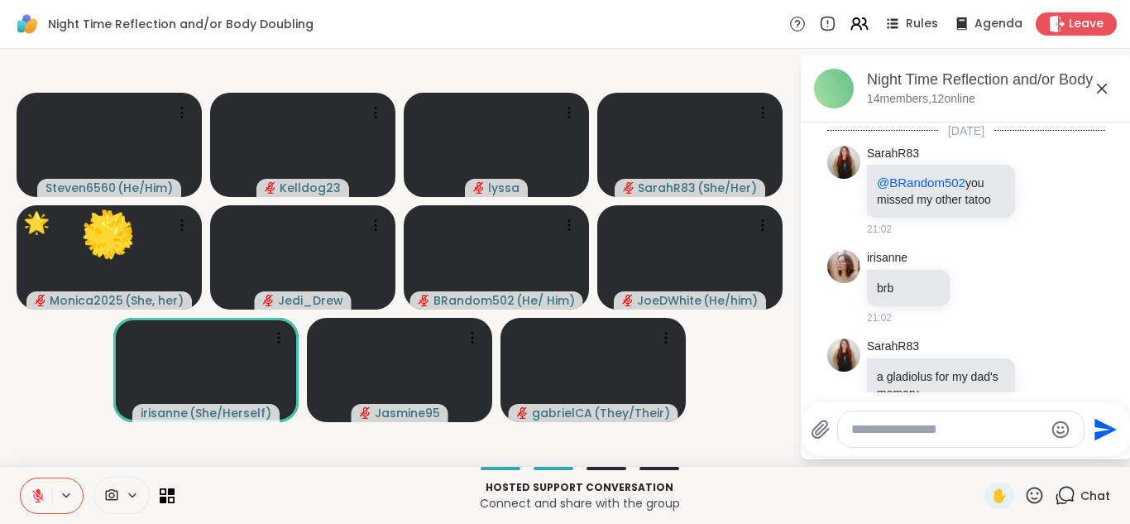
scroll to position [5519, 0]
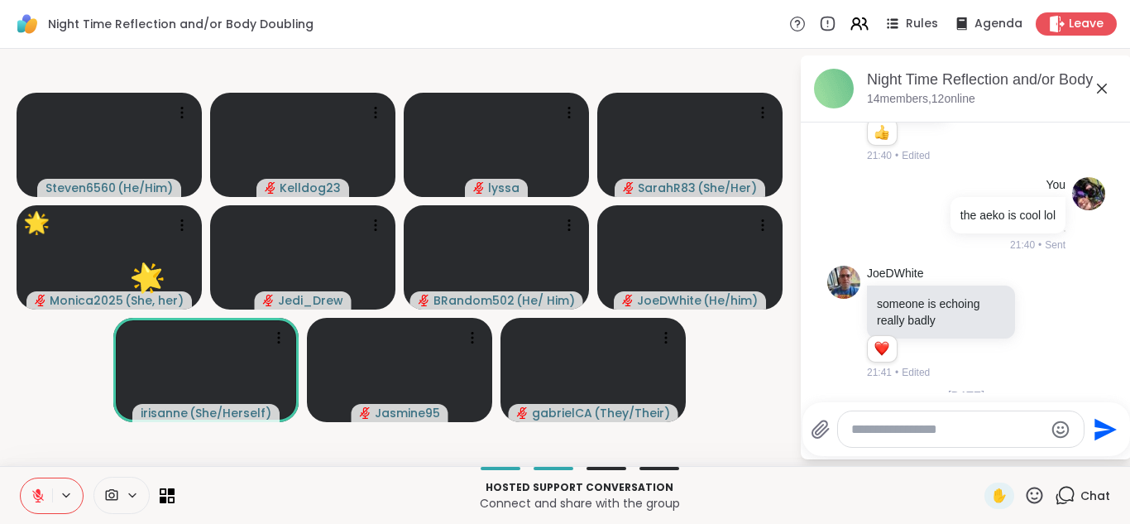
click at [891, 428] on textarea "Type your message" at bounding box center [947, 429] width 193 height 17
type textarea "**********"
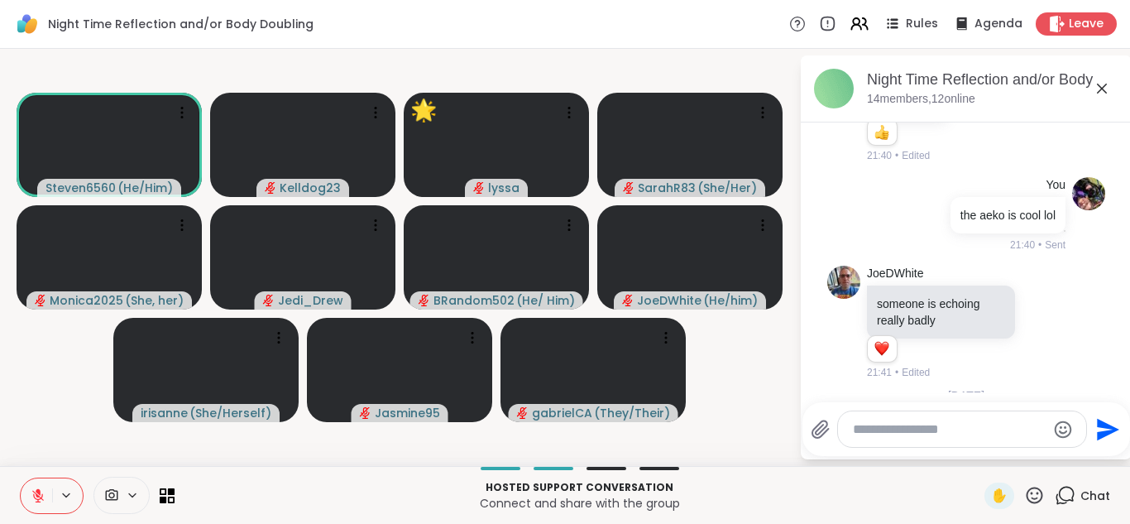
click at [1103, 87] on icon at bounding box center [1102, 89] width 10 height 10
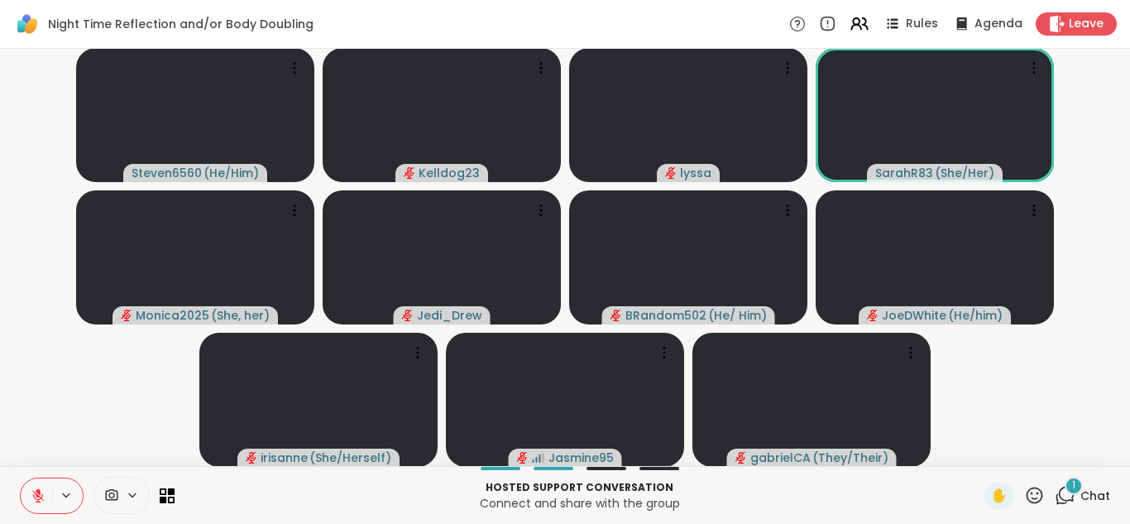
click at [1074, 491] on span "1" at bounding box center [1073, 485] width 3 height 14
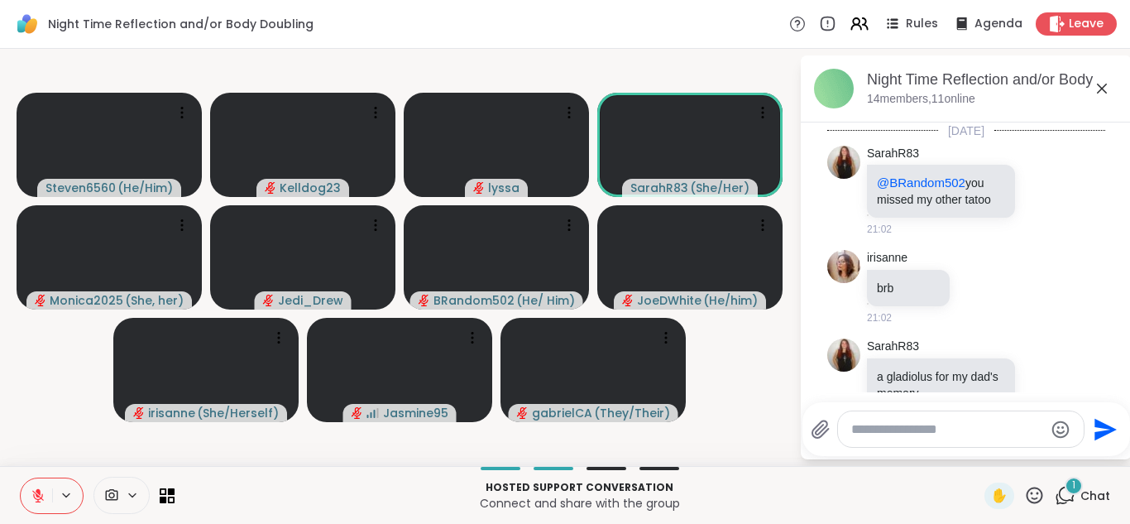
click at [920, 433] on textarea "Type your message" at bounding box center [947, 429] width 193 height 17
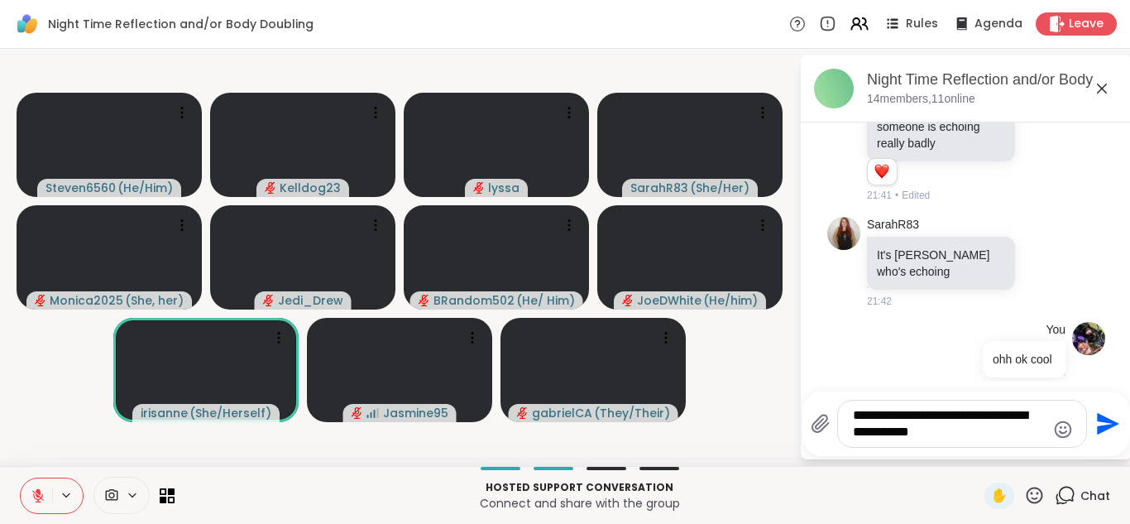
type textarea "**********"
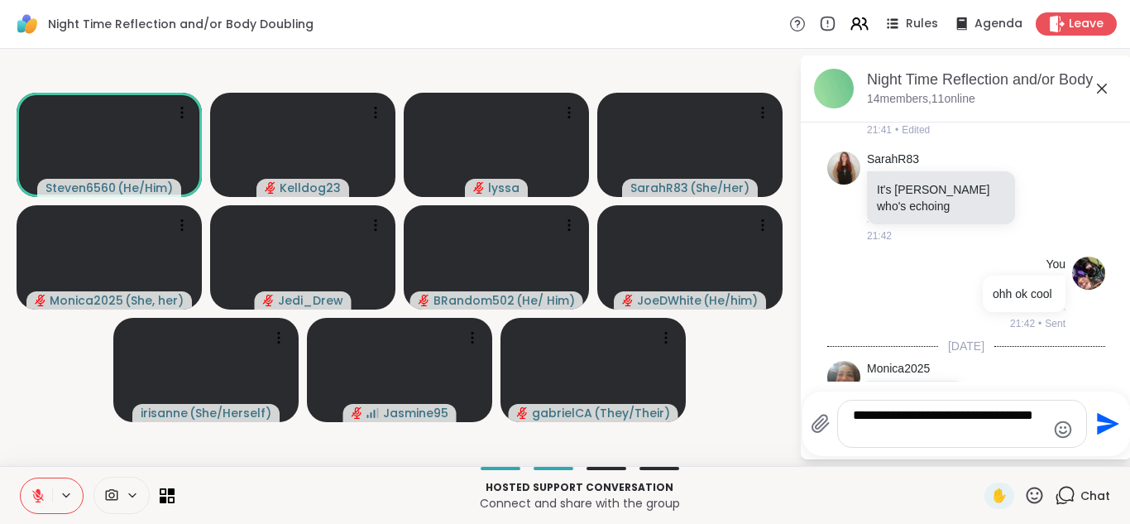
scroll to position [5772, 0]
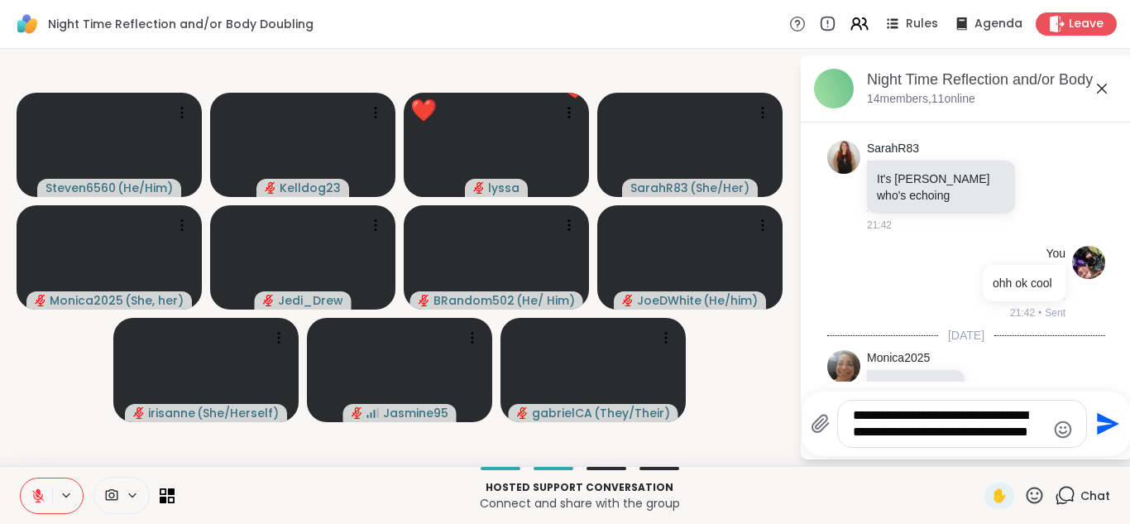
type textarea "**********"
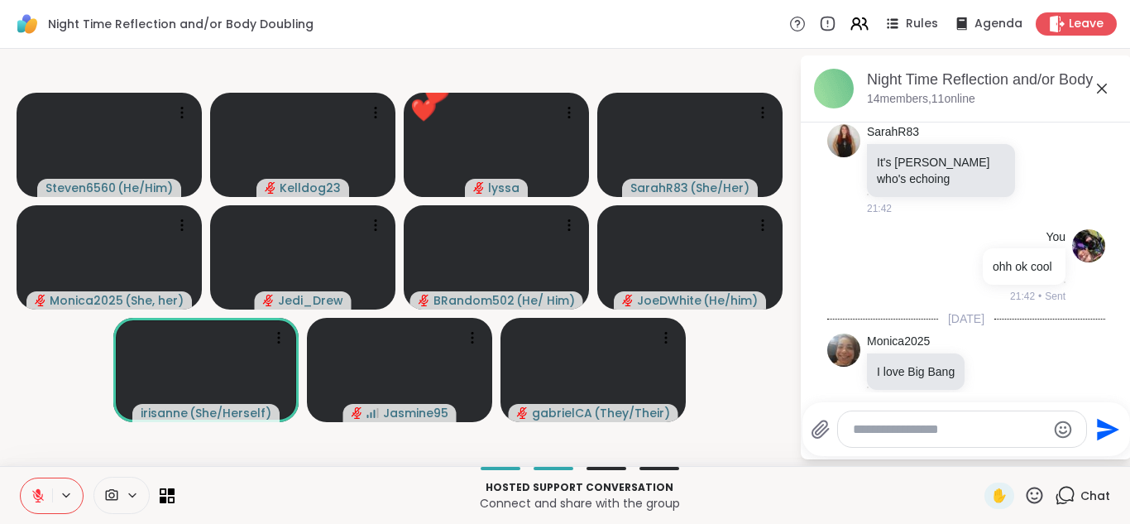
scroll to position [5882, 0]
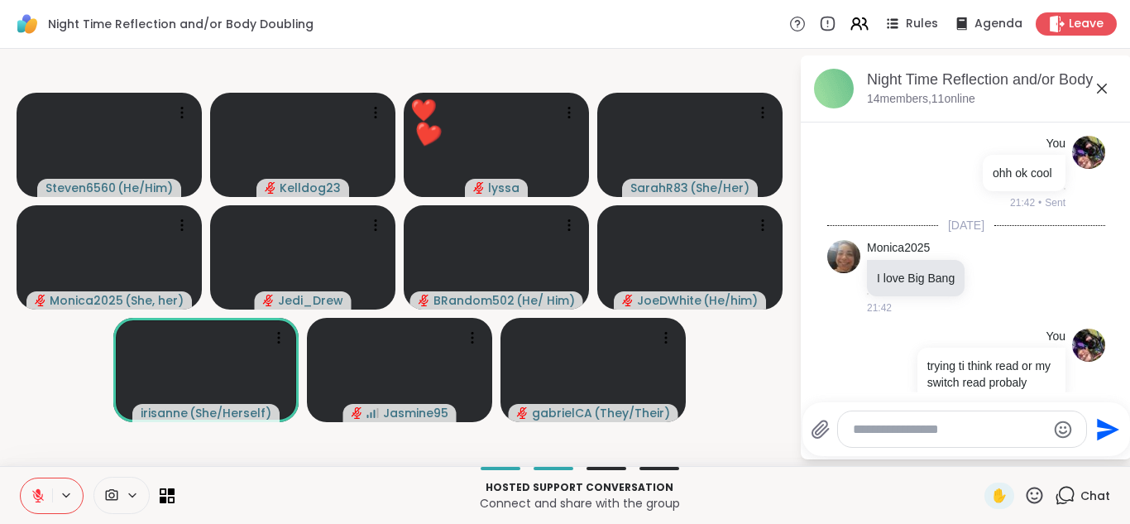
click at [1108, 90] on icon at bounding box center [1102, 89] width 20 height 20
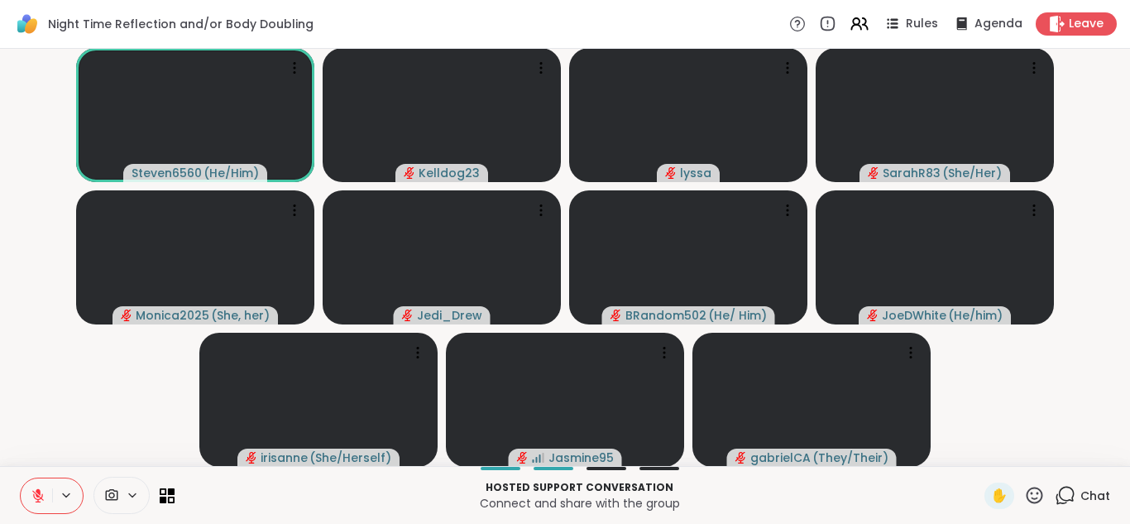
click at [1059, 495] on icon at bounding box center [1065, 495] width 21 height 21
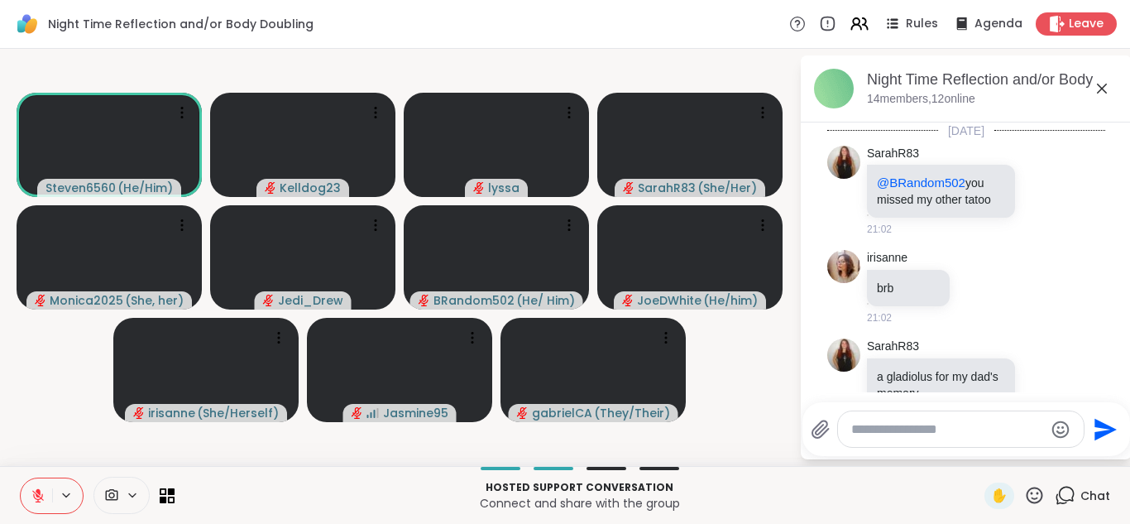
scroll to position [5865, 0]
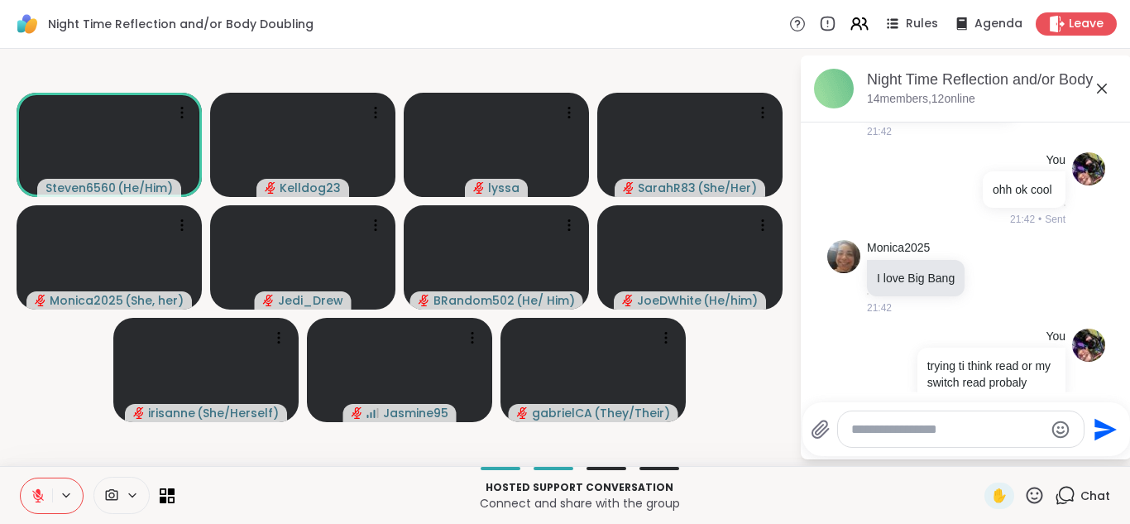
click at [1098, 87] on icon at bounding box center [1102, 89] width 20 height 20
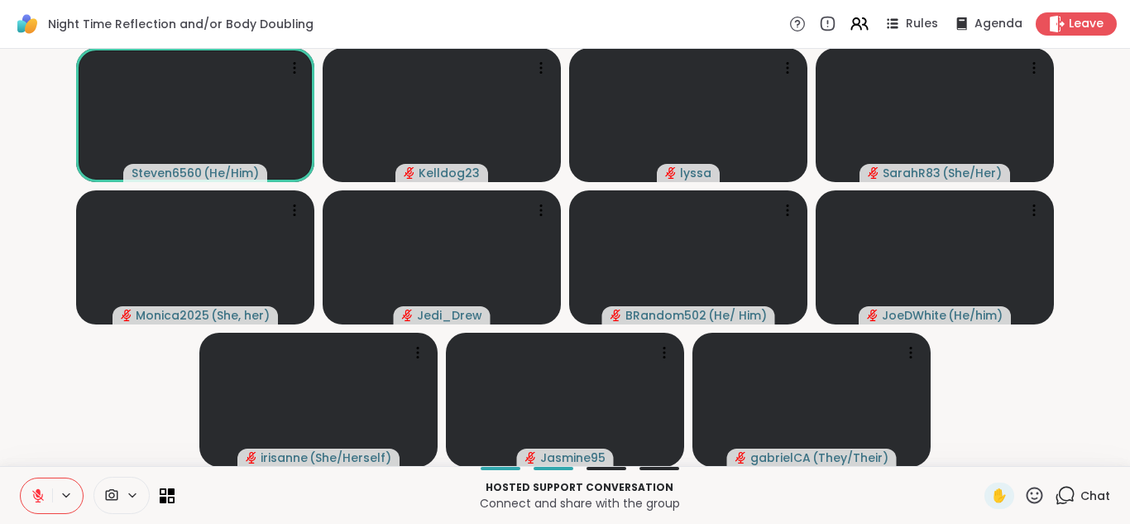
click at [31, 488] on icon at bounding box center [38, 495] width 15 height 15
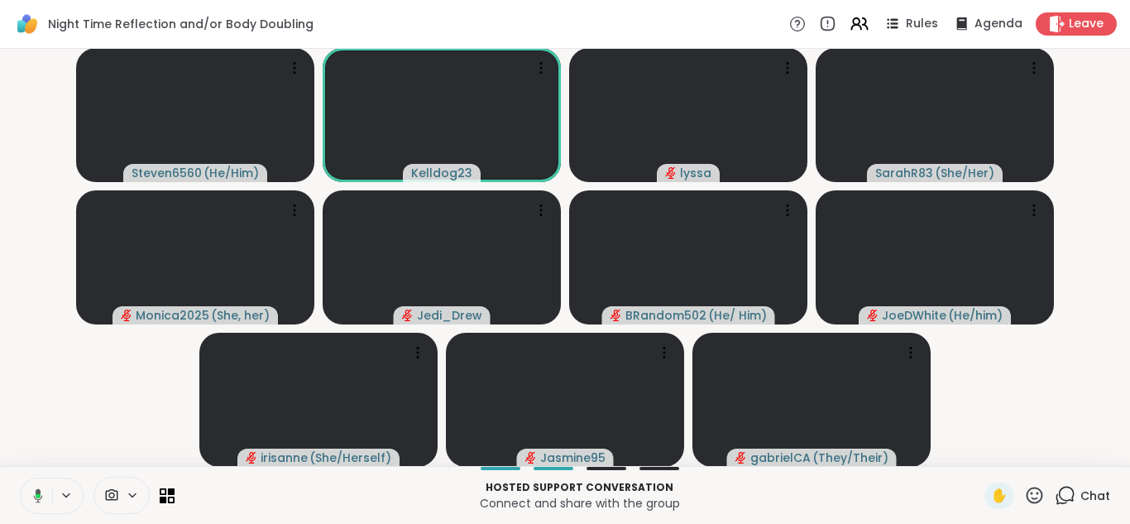
click at [30, 488] on icon at bounding box center [35, 495] width 15 height 15
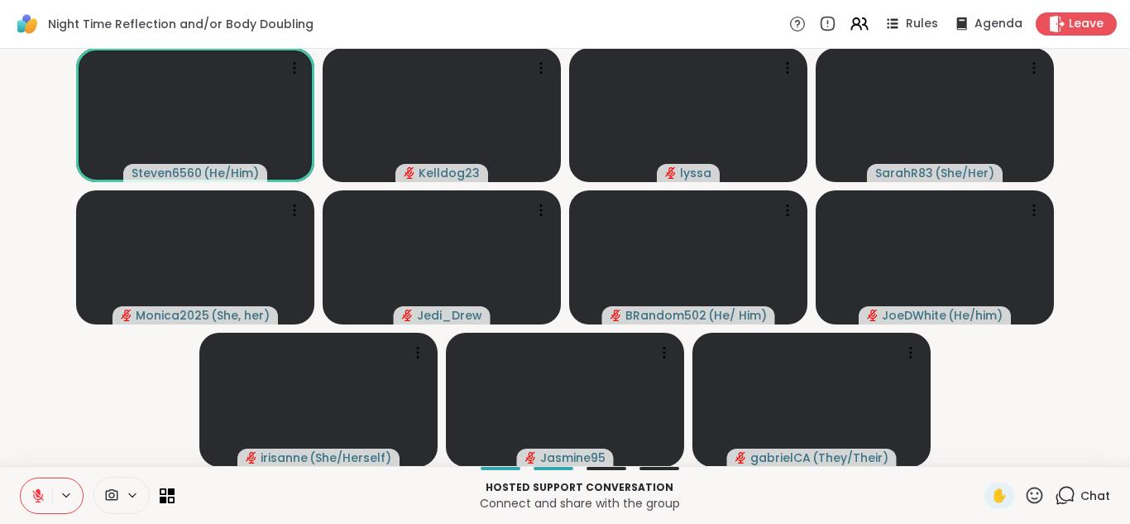
click at [31, 488] on icon at bounding box center [38, 495] width 15 height 15
click at [1065, 492] on icon at bounding box center [1065, 495] width 21 height 21
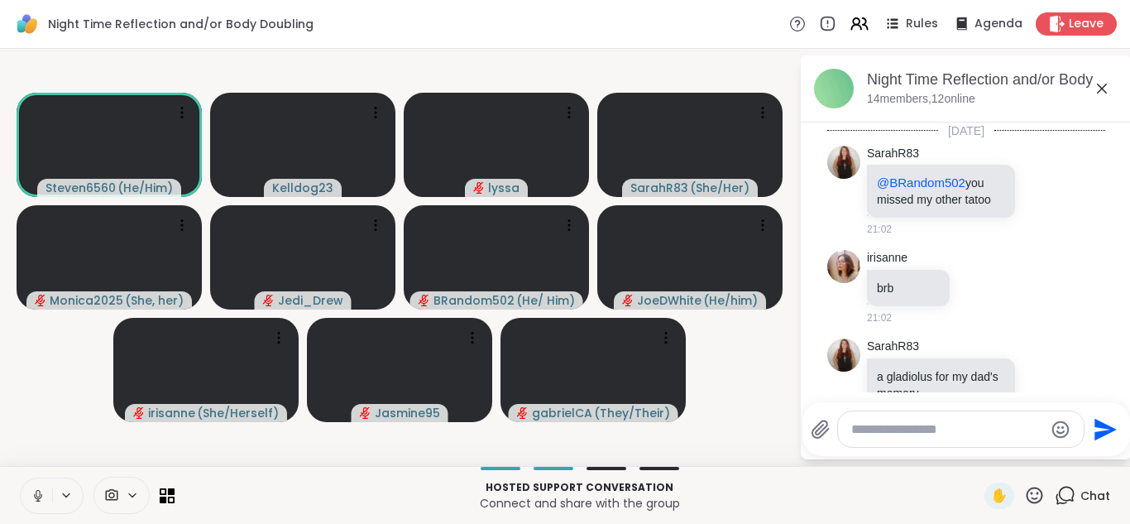
scroll to position [6042, 0]
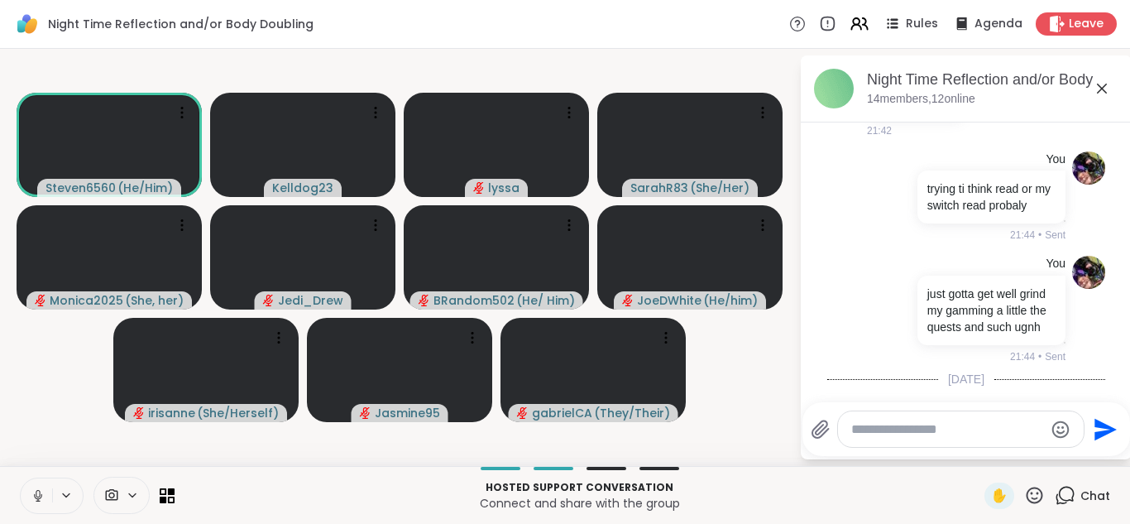
click at [1042, 478] on icon at bounding box center [1043, 486] width 15 height 17
click at [919, 452] on div "Select Reaction: Heart" at bounding box center [912, 459] width 15 height 15
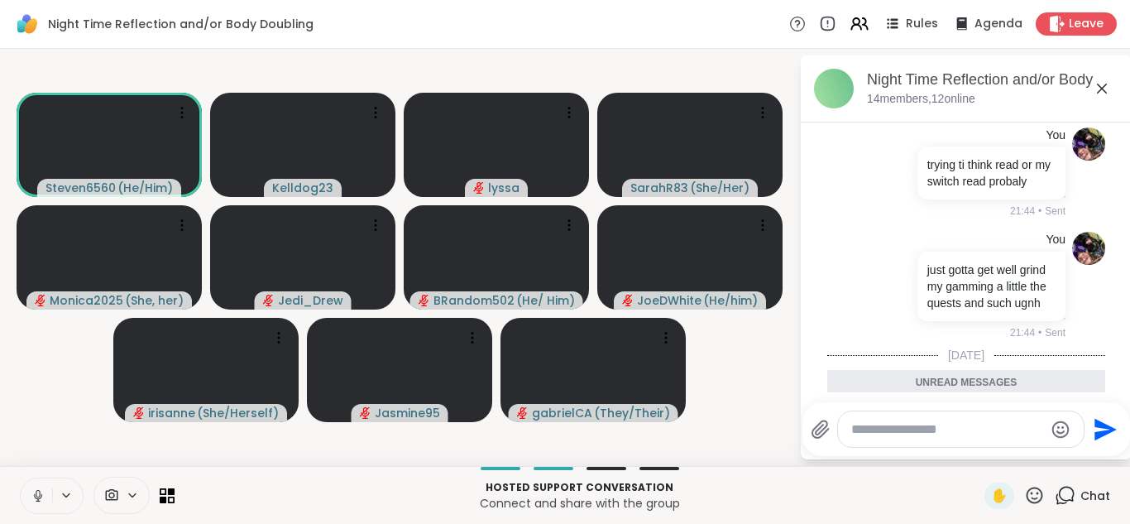
click at [1103, 89] on icon at bounding box center [1102, 89] width 20 height 20
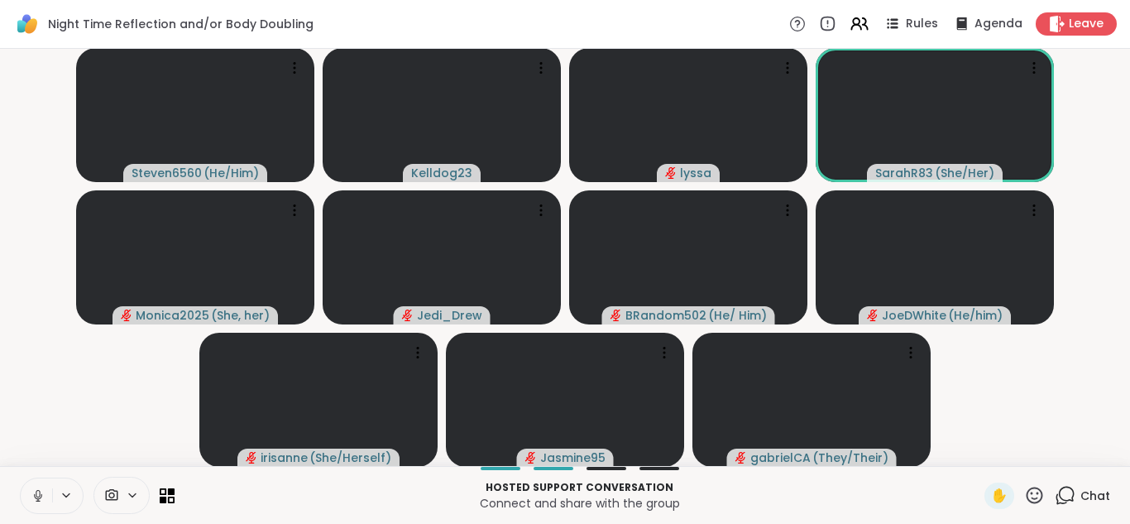
click at [34, 490] on icon at bounding box center [38, 495] width 15 height 15
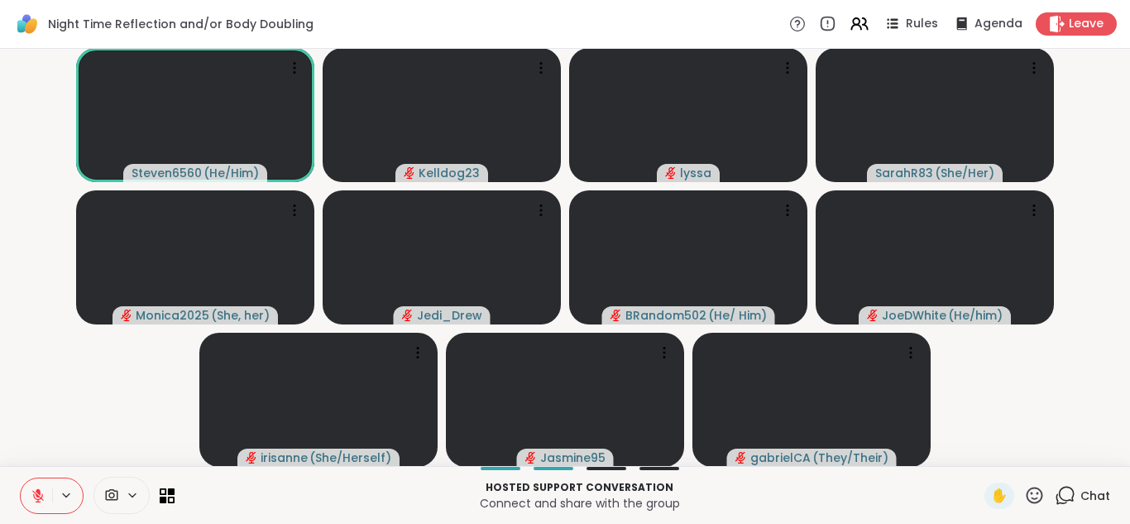
click at [1066, 492] on icon at bounding box center [1065, 495] width 21 height 21
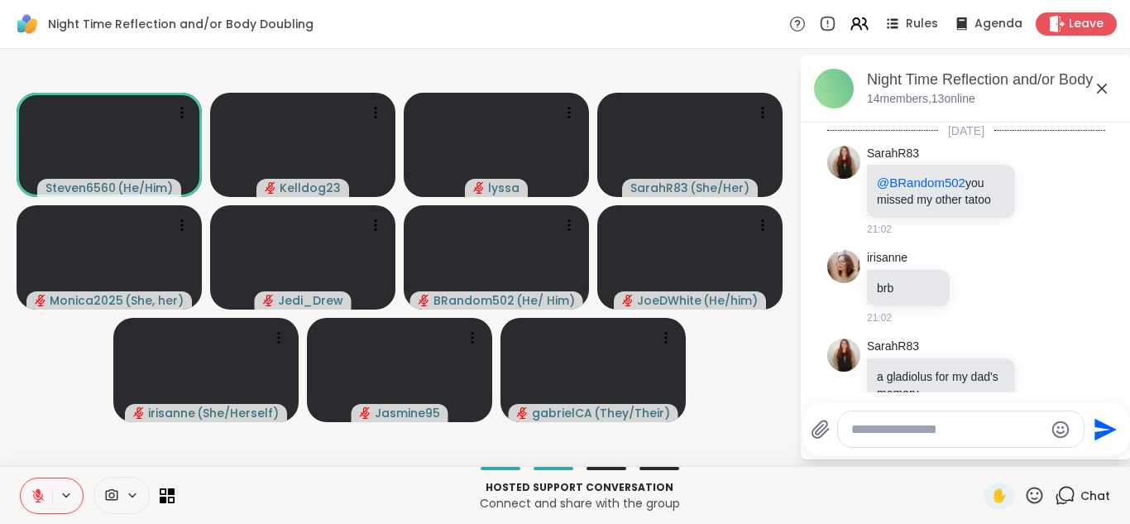
scroll to position [6010, 0]
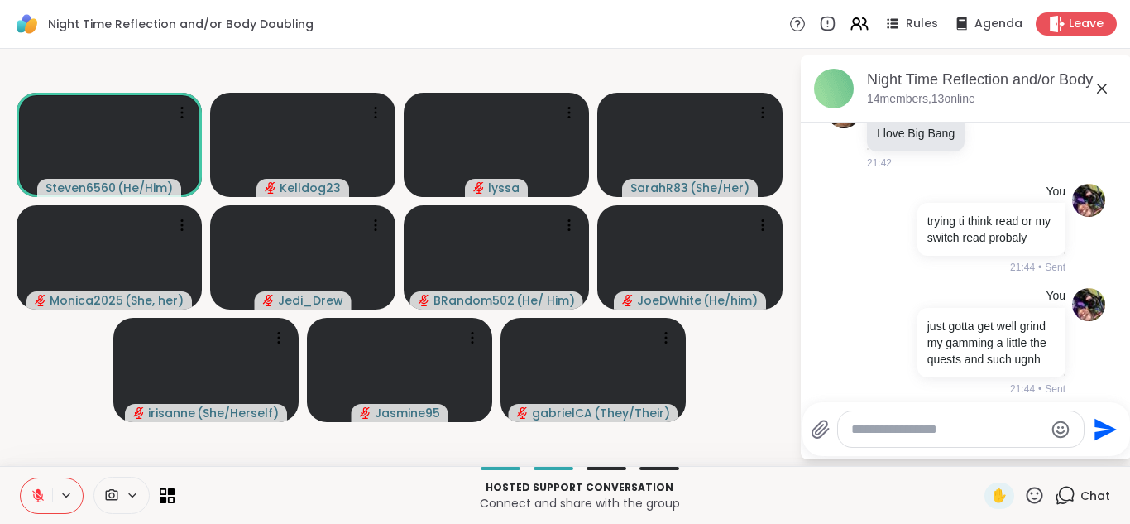
click at [1045, 466] on icon at bounding box center [1043, 474] width 15 height 17
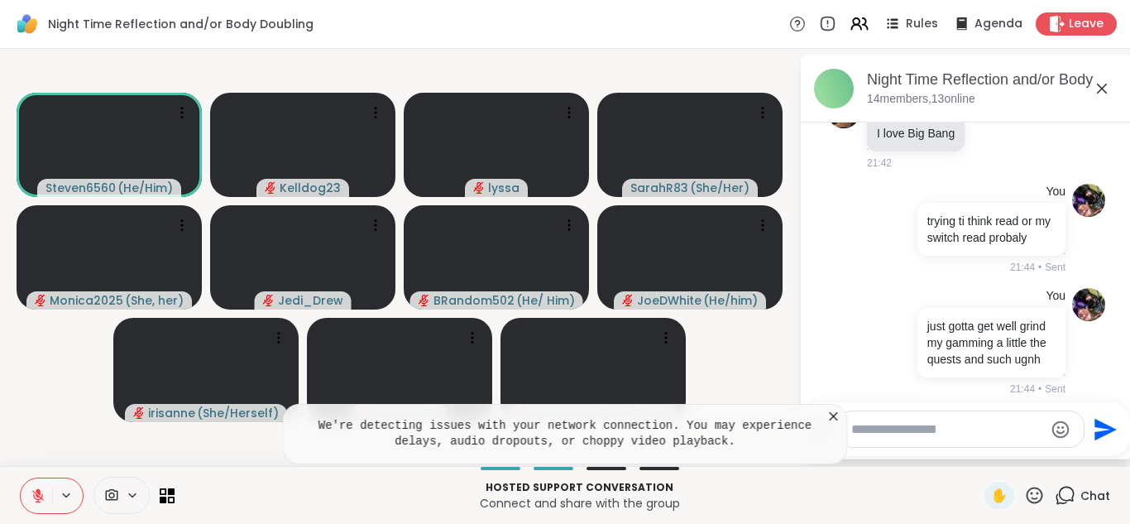
click at [876, 421] on textarea "Type your message" at bounding box center [947, 429] width 193 height 17
type textarea "**********"
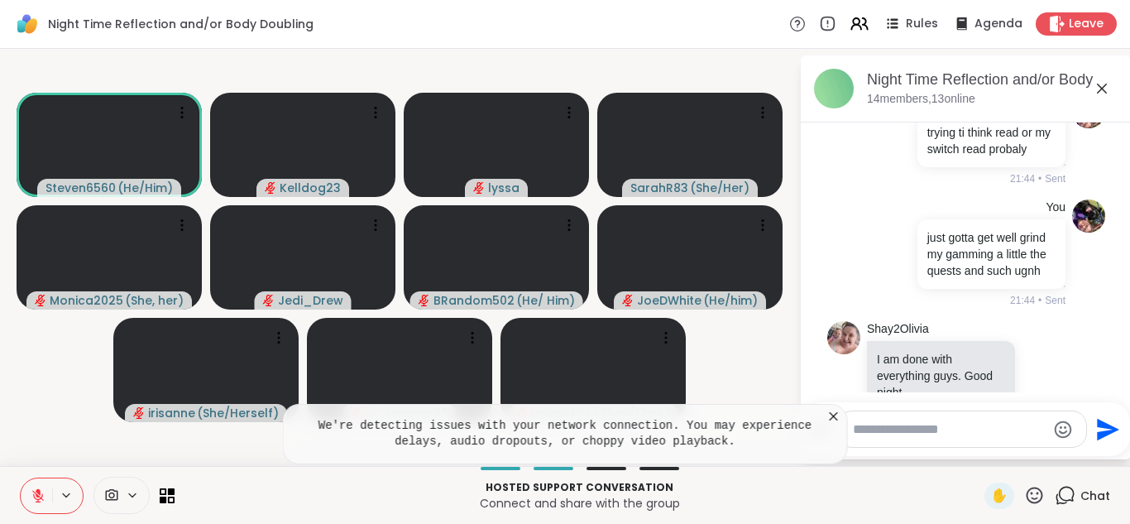
click at [832, 419] on icon at bounding box center [833, 416] width 17 height 17
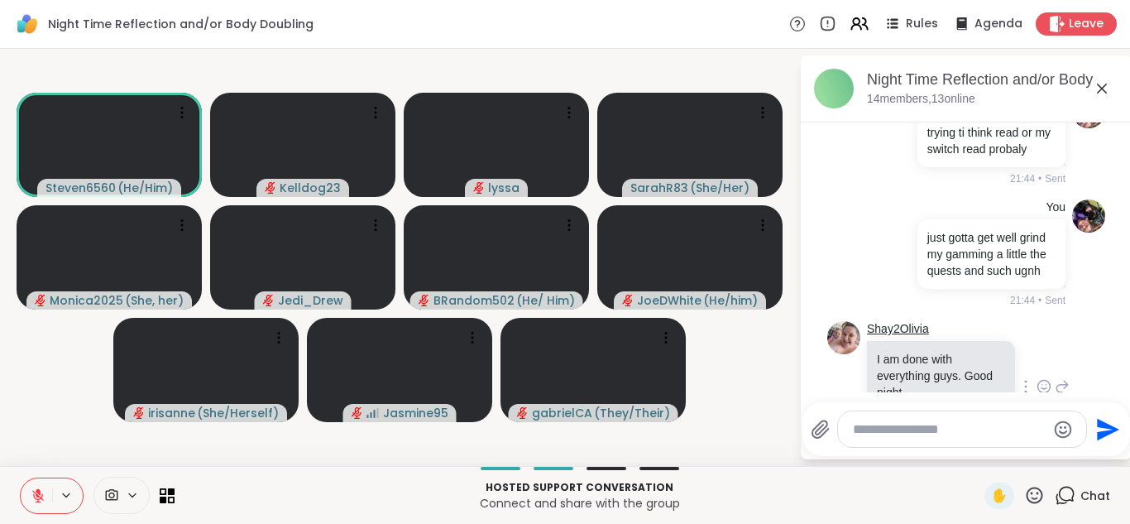
click at [900, 321] on link "Shay2Olivia" at bounding box center [898, 329] width 62 height 17
click at [1099, 90] on icon at bounding box center [1102, 89] width 10 height 10
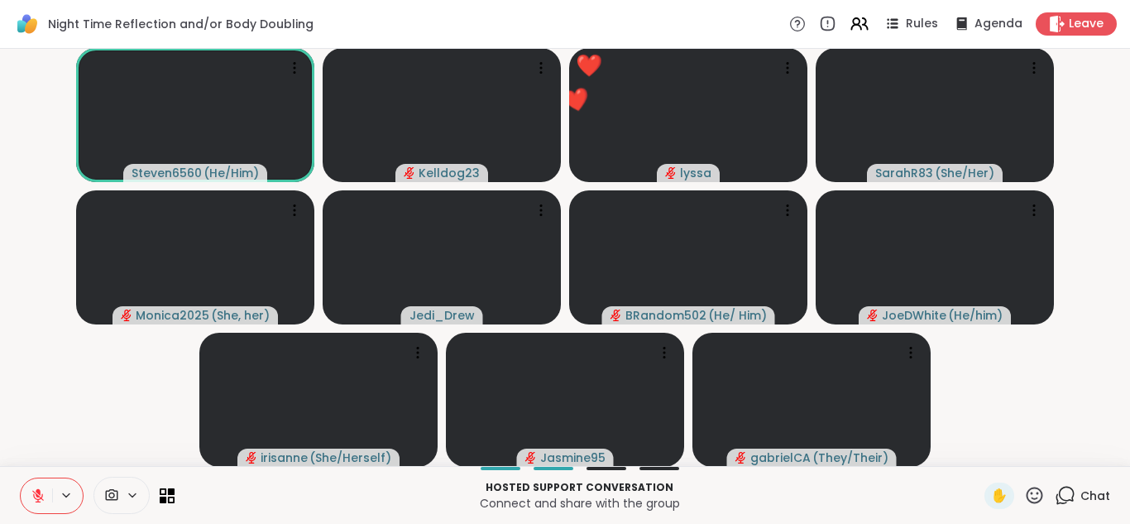
click at [1028, 493] on icon at bounding box center [1034, 494] width 17 height 17
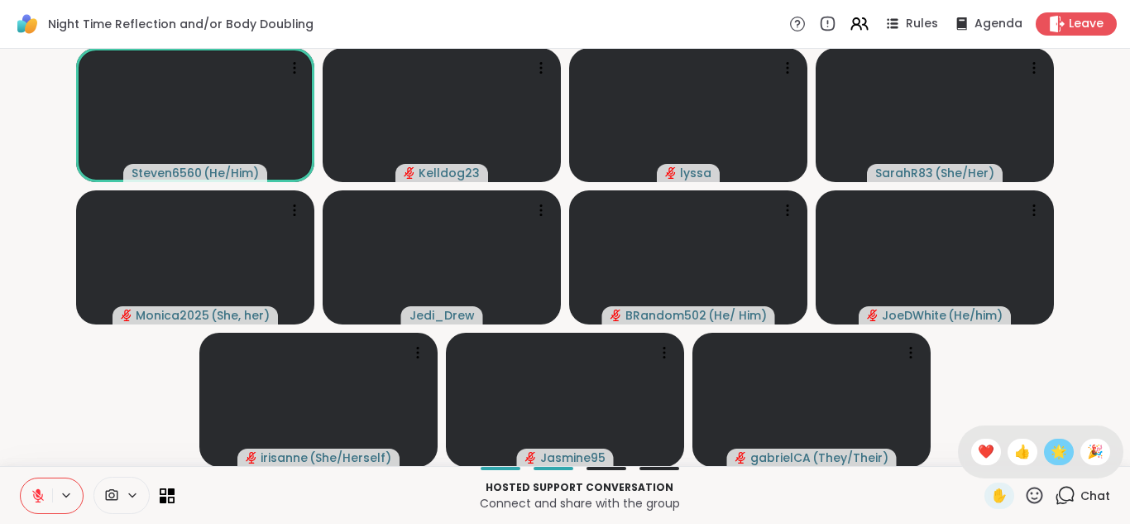
click at [1054, 448] on span "🌟" at bounding box center [1058, 452] width 17 height 20
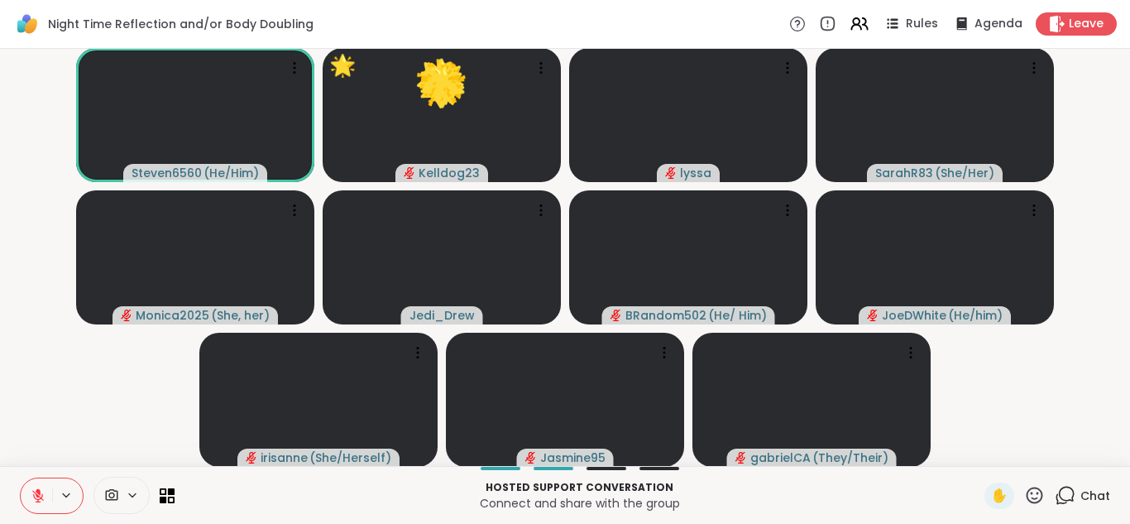
click at [1054, 448] on video-player-container "Steven6560 ( He/Him ) 🌟 Kelldog23 🌟 🌟 🌟 🌟 🌟 🌟 🌟 🌟 🌟 🌟 🌟 🌟 🌟 🌟 🌟 🌟 🌟 🌟 🌟 🌟 🌟 🌟 🌟…" at bounding box center [565, 257] width 1110 height 404
click at [60, 466] on div "Hosted support conversation Connect and share with the group ✋ Chat" at bounding box center [565, 495] width 1130 height 58
click at [153, 248] on video at bounding box center [195, 257] width 238 height 134
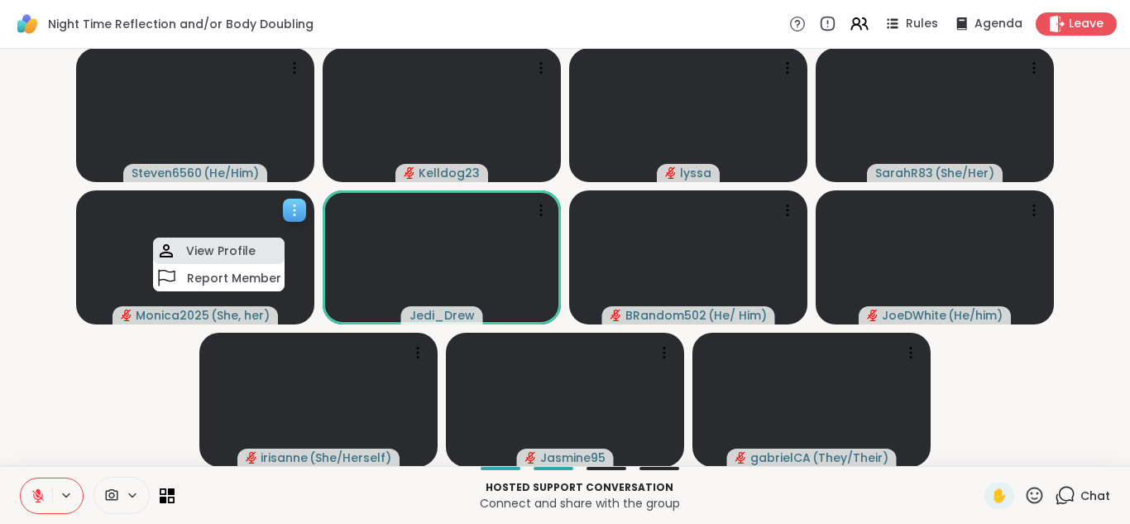
click at [176, 244] on div "View Profile" at bounding box center [219, 250] width 132 height 26
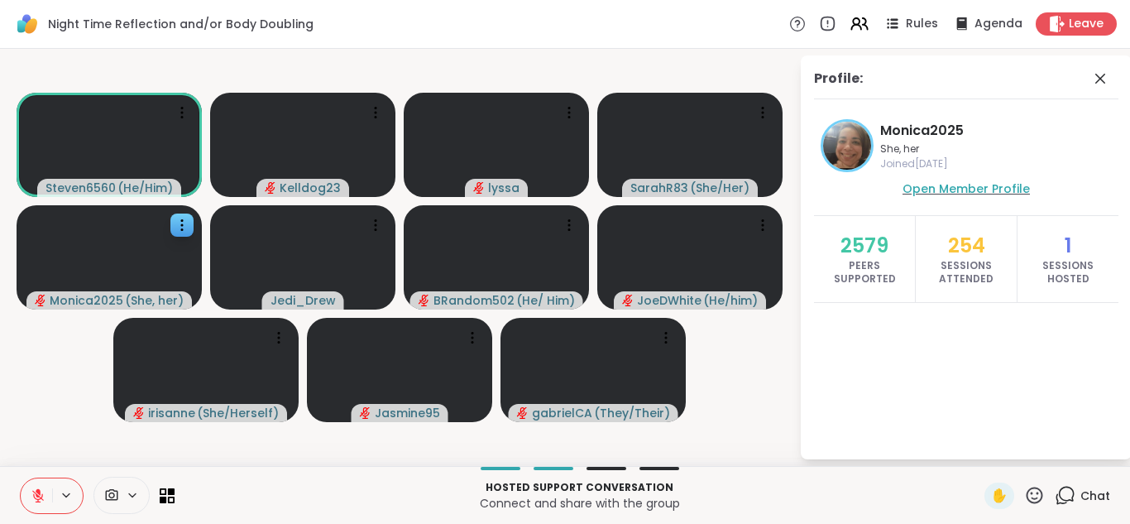
click at [992, 191] on span "Open Member Profile" at bounding box center [965, 188] width 127 height 17
click at [1100, 78] on icon at bounding box center [1100, 79] width 10 height 10
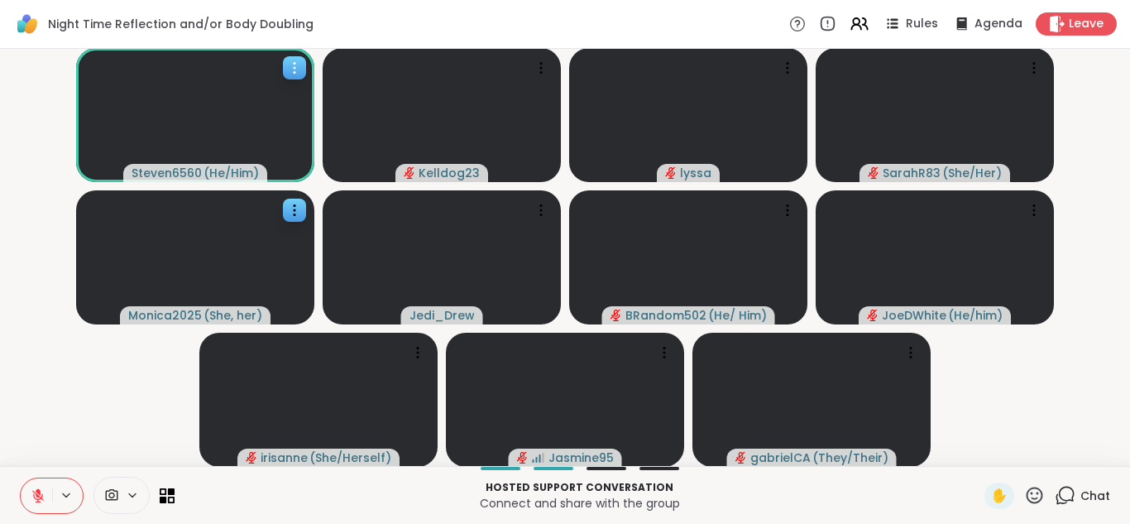
click at [297, 60] on icon at bounding box center [294, 68] width 17 height 17
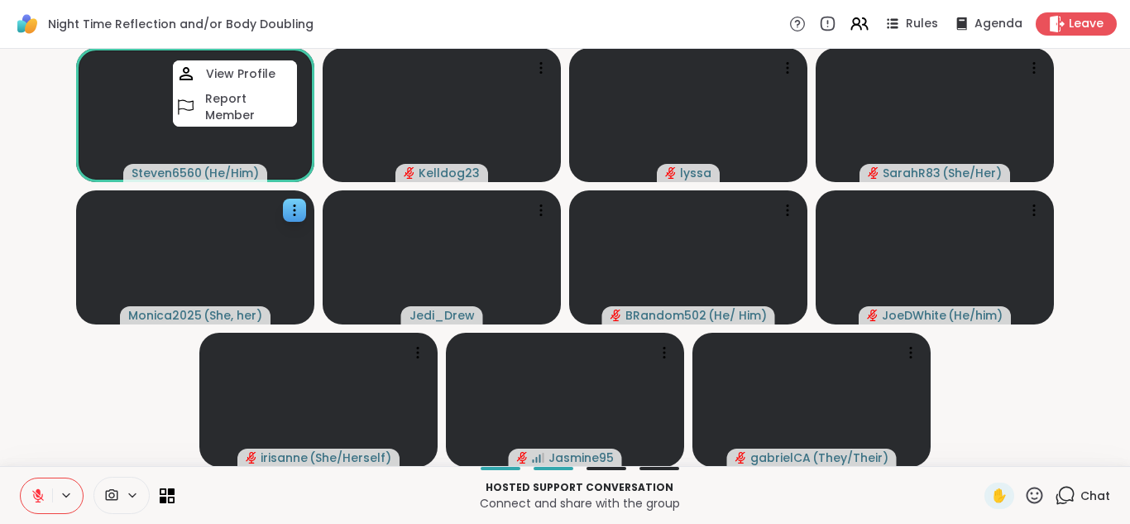
click at [86, 358] on video-player-container "Steven6560 ( He/Him ) View Profile Report Member Kelldog23 lyssa SarahR83 ( She…" at bounding box center [565, 257] width 1110 height 404
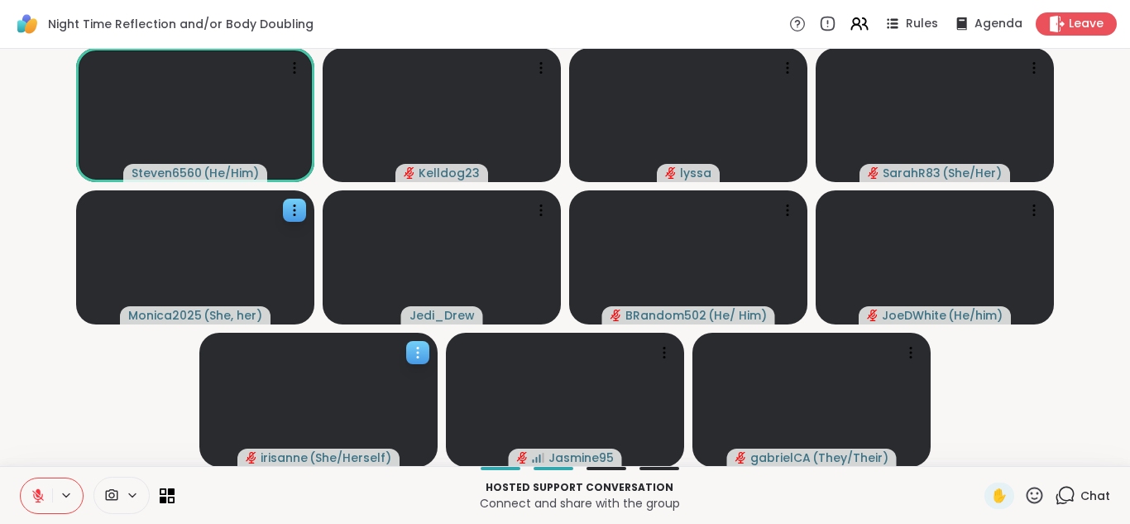
click at [410, 348] on icon at bounding box center [417, 352] width 17 height 17
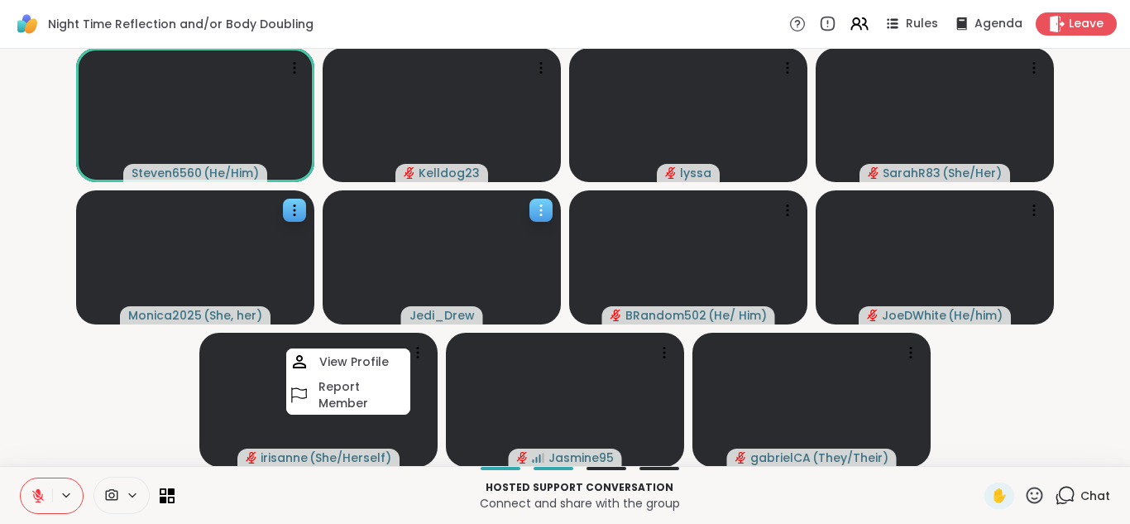
click at [543, 208] on icon at bounding box center [541, 210] width 17 height 17
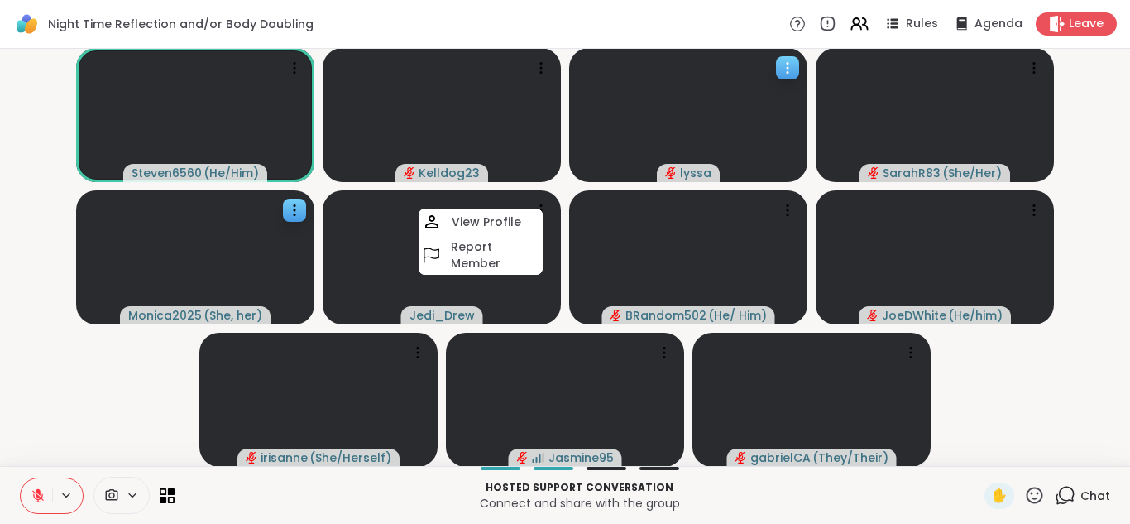
click at [792, 71] on icon at bounding box center [787, 68] width 17 height 17
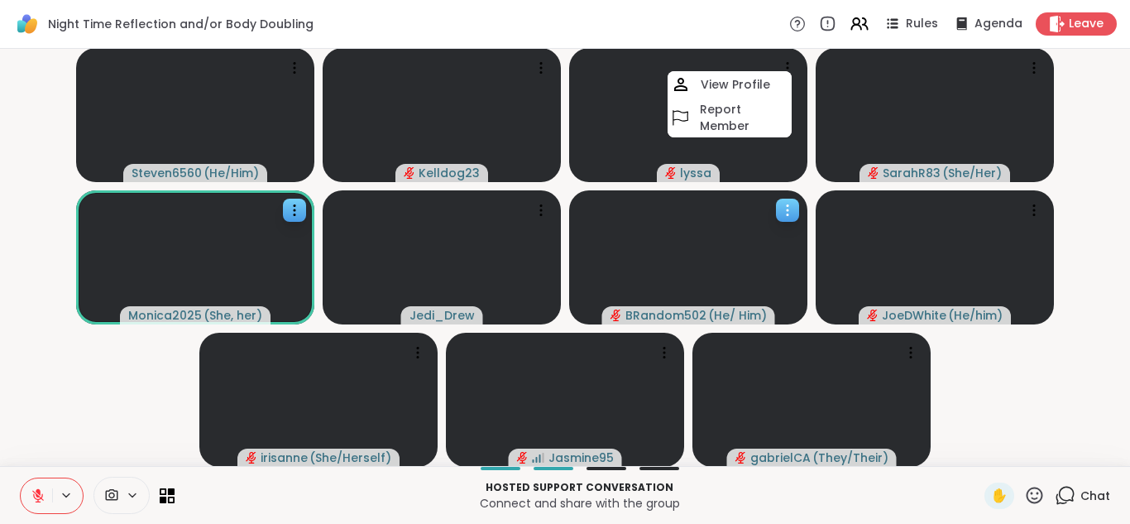
click at [781, 213] on icon at bounding box center [787, 210] width 17 height 17
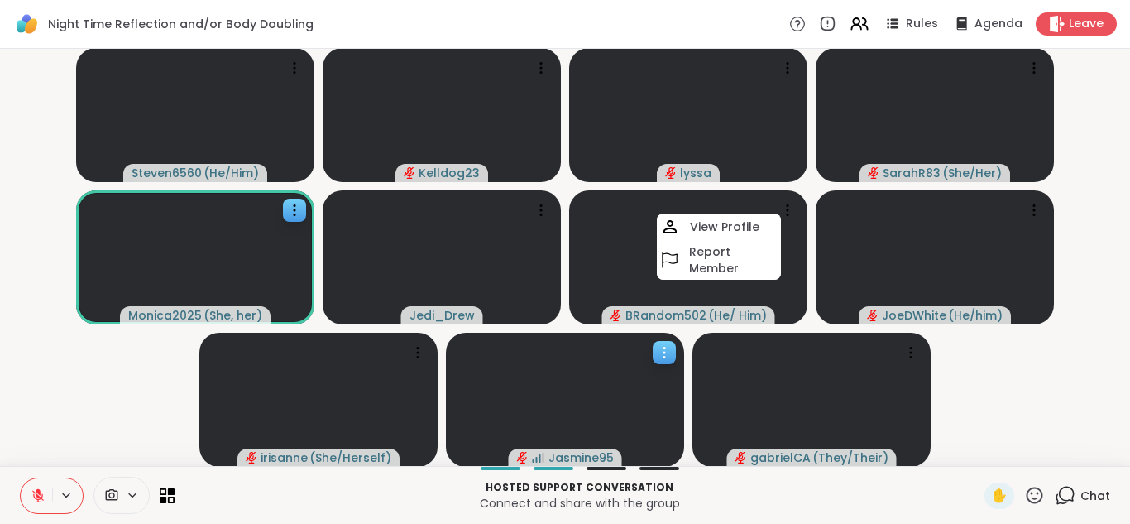
click at [656, 347] on icon at bounding box center [664, 352] width 17 height 17
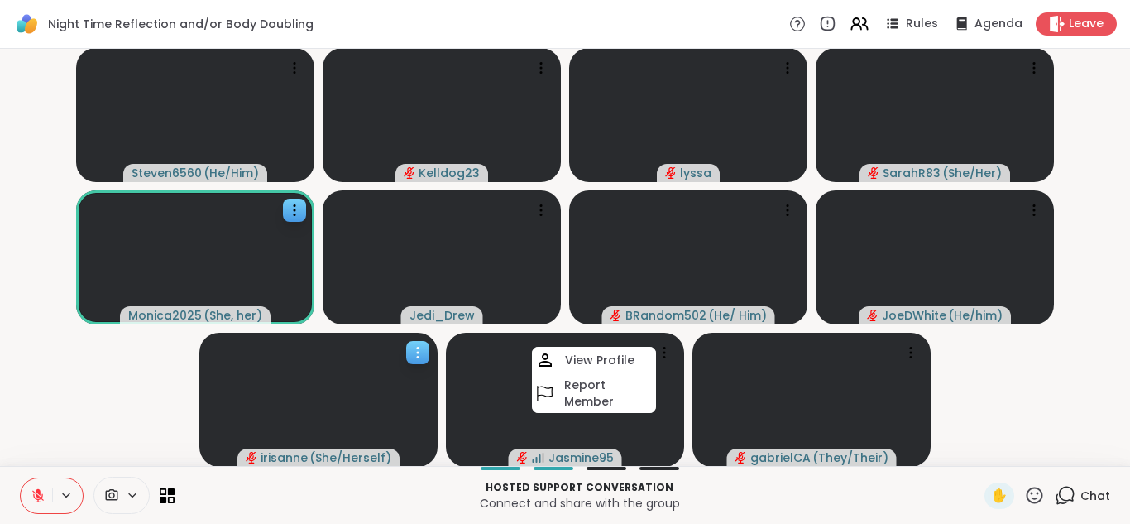
click at [409, 356] on icon at bounding box center [417, 352] width 17 height 17
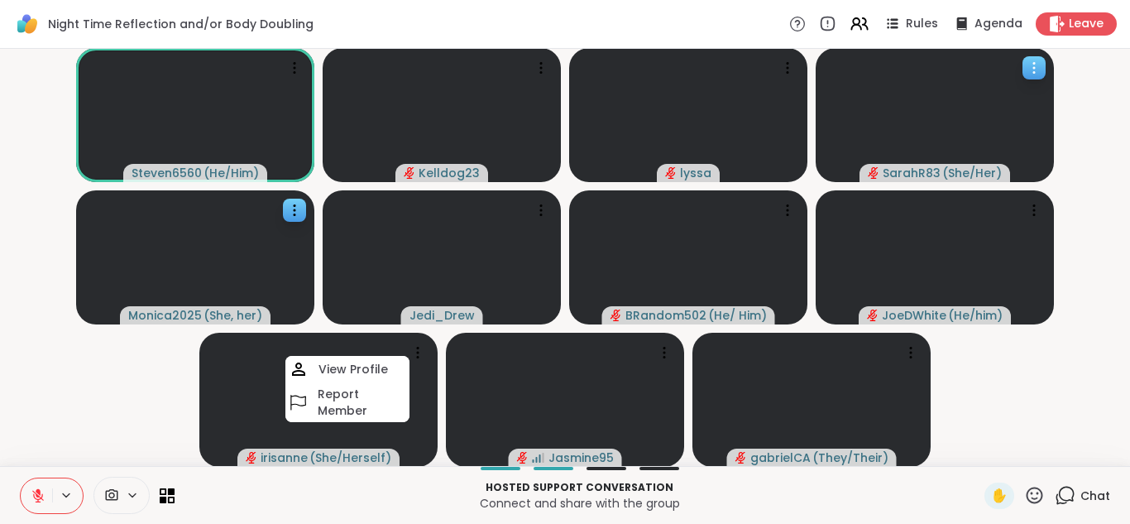
click at [1029, 70] on icon at bounding box center [1034, 68] width 17 height 17
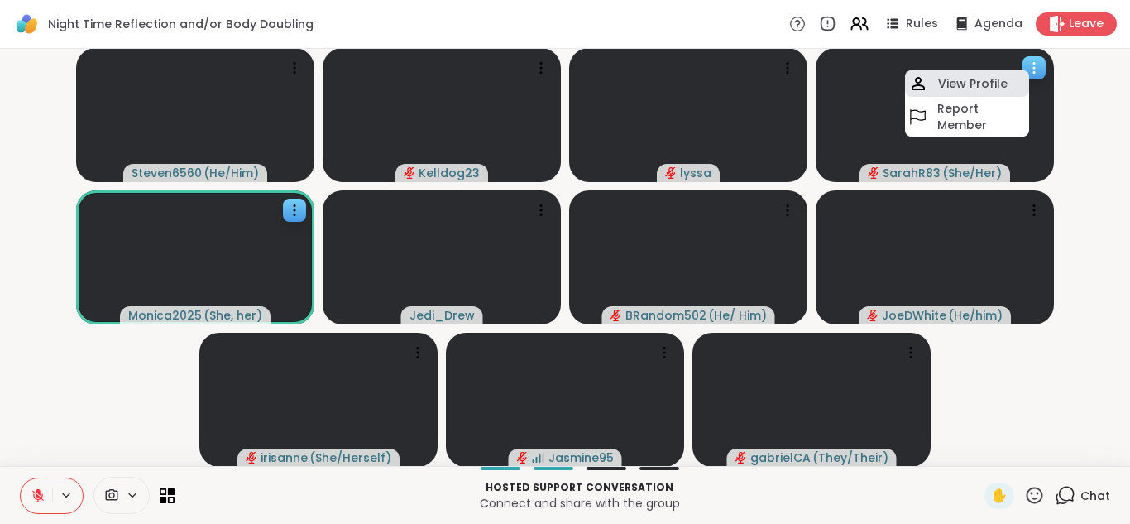
click at [989, 86] on h4 "View Profile" at bounding box center [972, 83] width 69 height 17
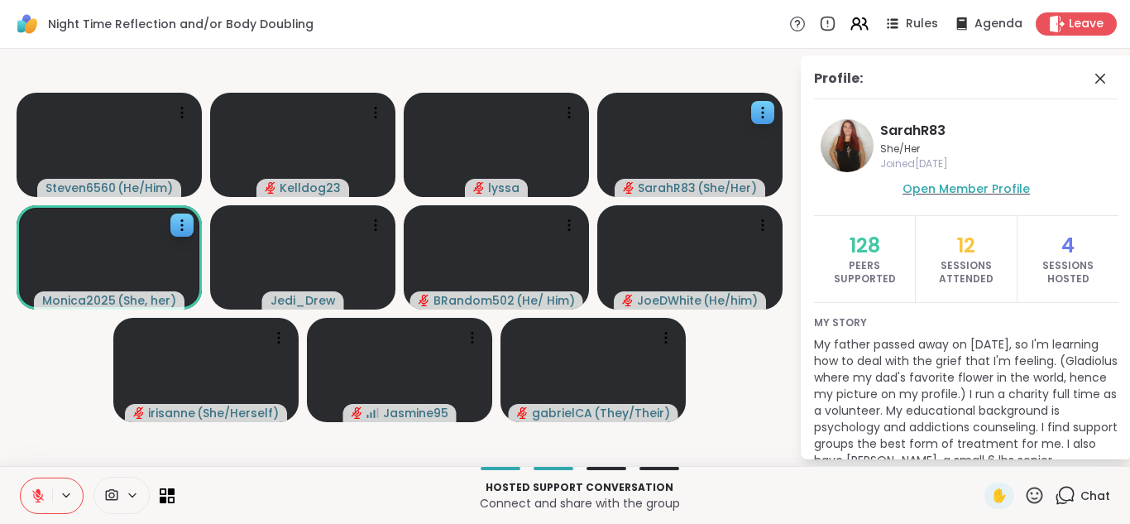
click at [971, 189] on span "Open Member Profile" at bounding box center [965, 188] width 127 height 17
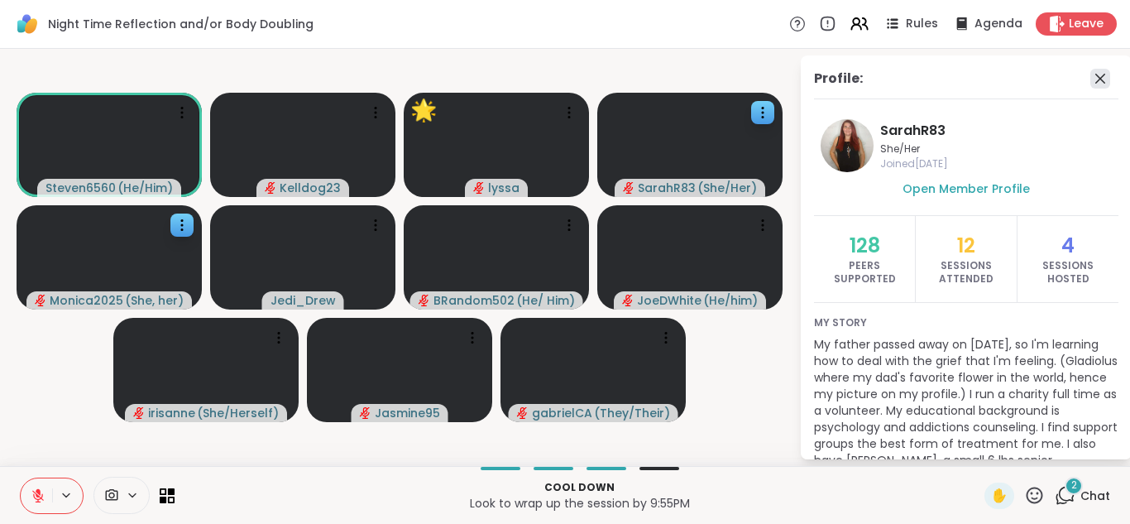
click at [1098, 79] on icon at bounding box center [1100, 79] width 10 height 10
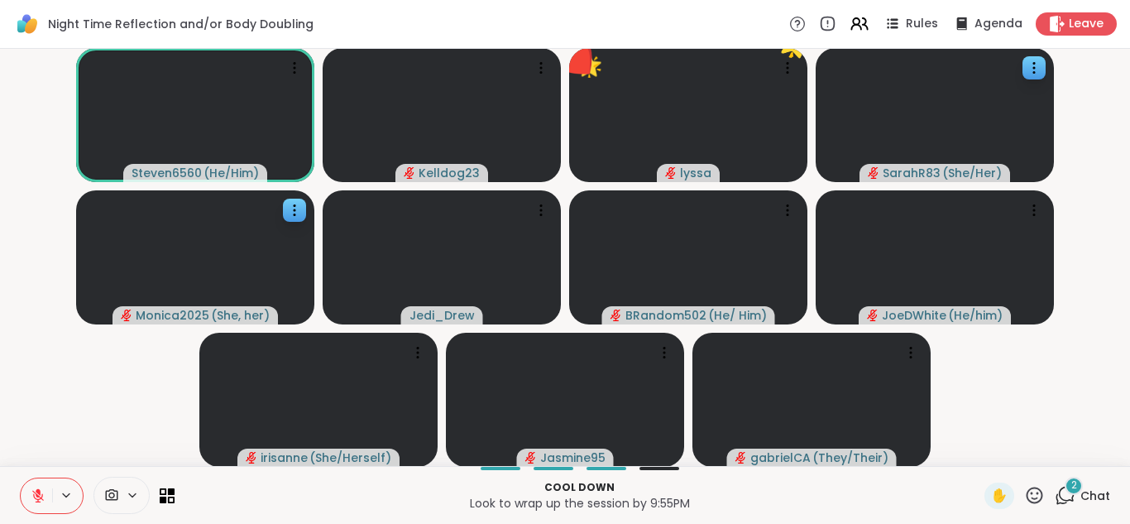
click at [1081, 490] on div "2" at bounding box center [1073, 485] width 18 height 18
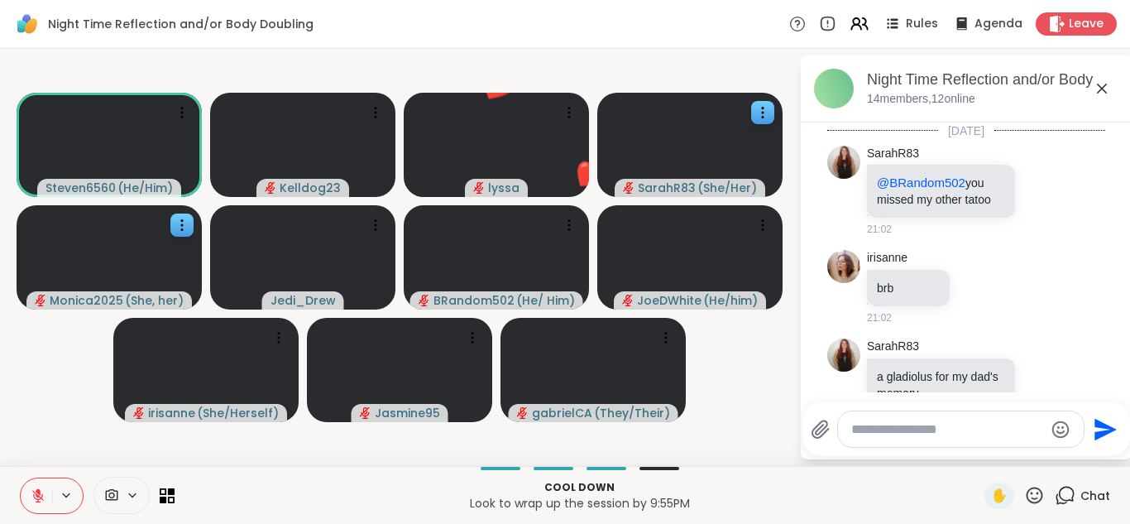
scroll to position [6347, 0]
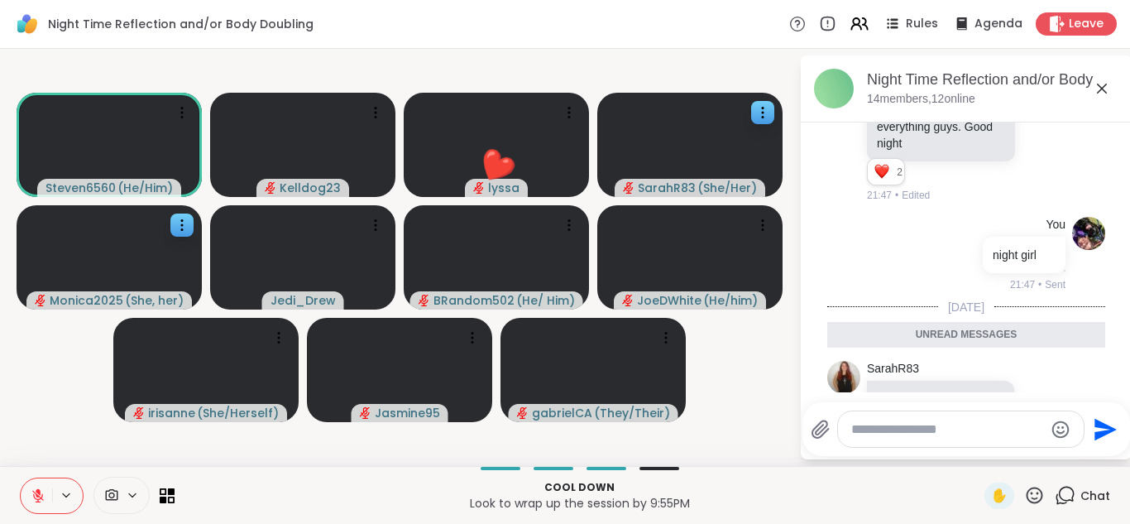
click at [1045, 486] on icon at bounding box center [1043, 494] width 15 height 17
click at [949, 460] on div "Select Reaction: Sad" at bounding box center [948, 467] width 15 height 15
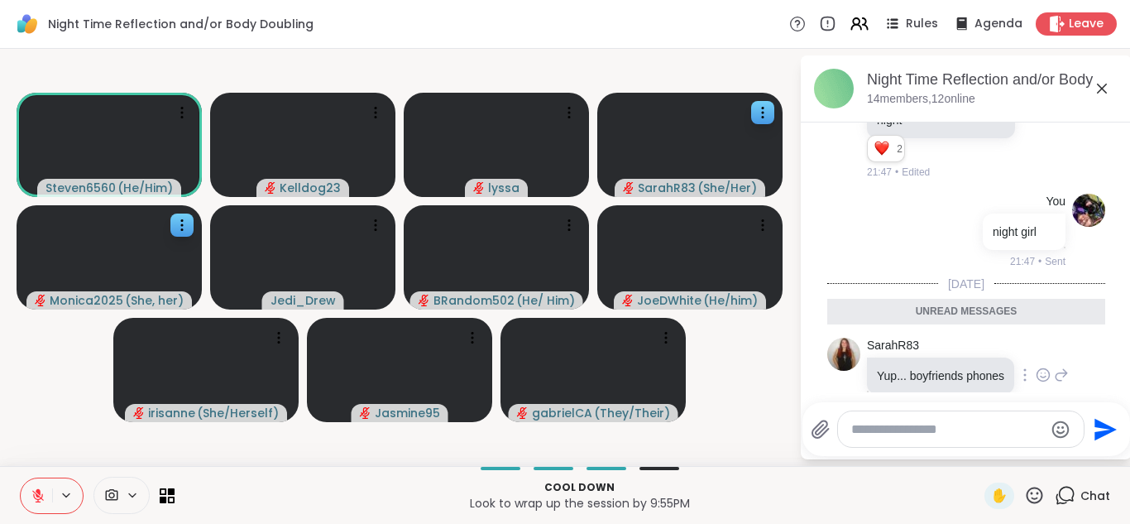
click at [1037, 366] on icon at bounding box center [1043, 374] width 15 height 17
click at [979, 341] on div "Select Reaction: Astonished" at bounding box center [984, 348] width 15 height 15
click at [1107, 94] on icon at bounding box center [1102, 89] width 20 height 20
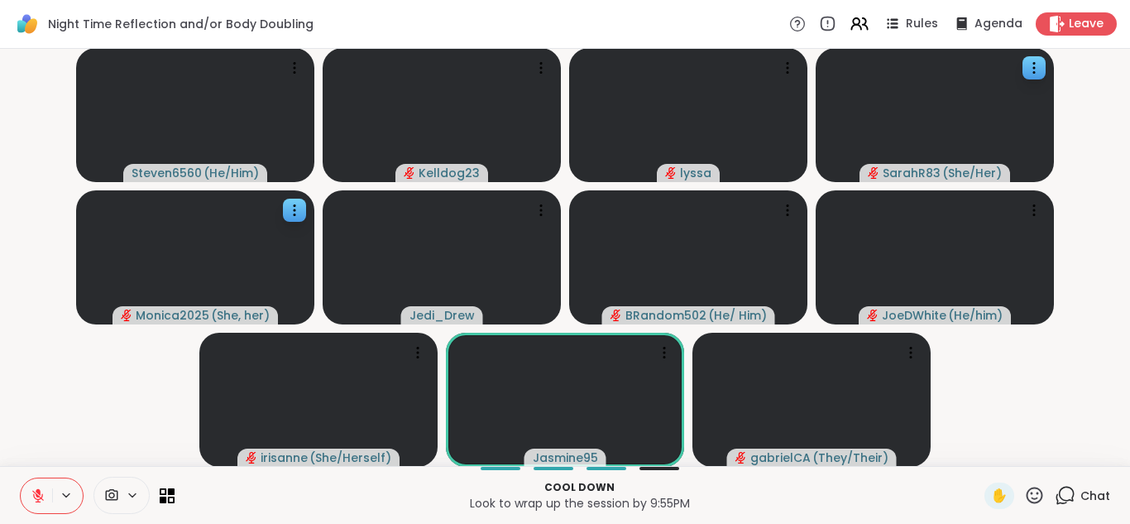
click at [1060, 499] on icon at bounding box center [1065, 495] width 21 height 21
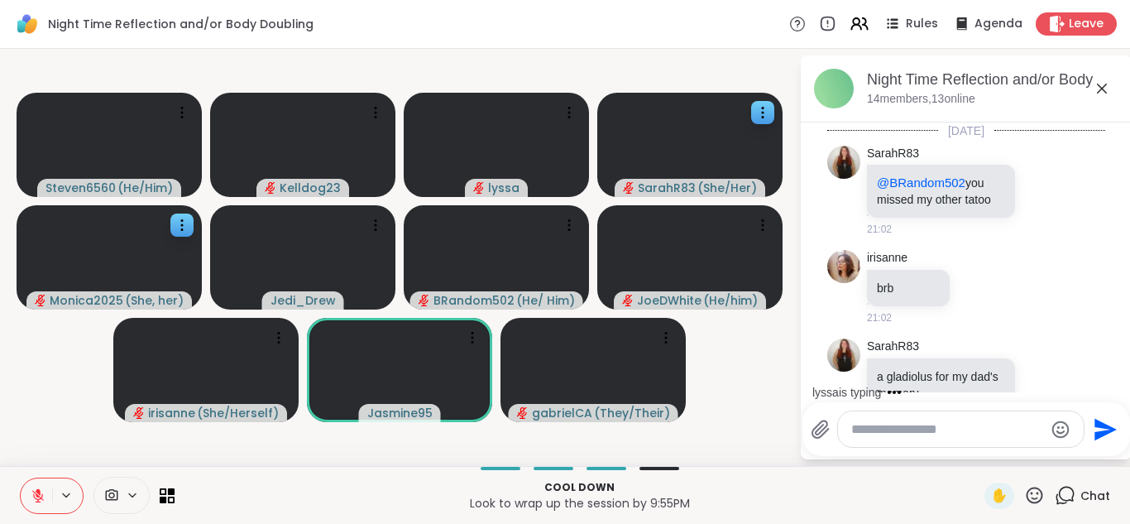
click at [898, 433] on textarea "Type your message" at bounding box center [947, 429] width 193 height 17
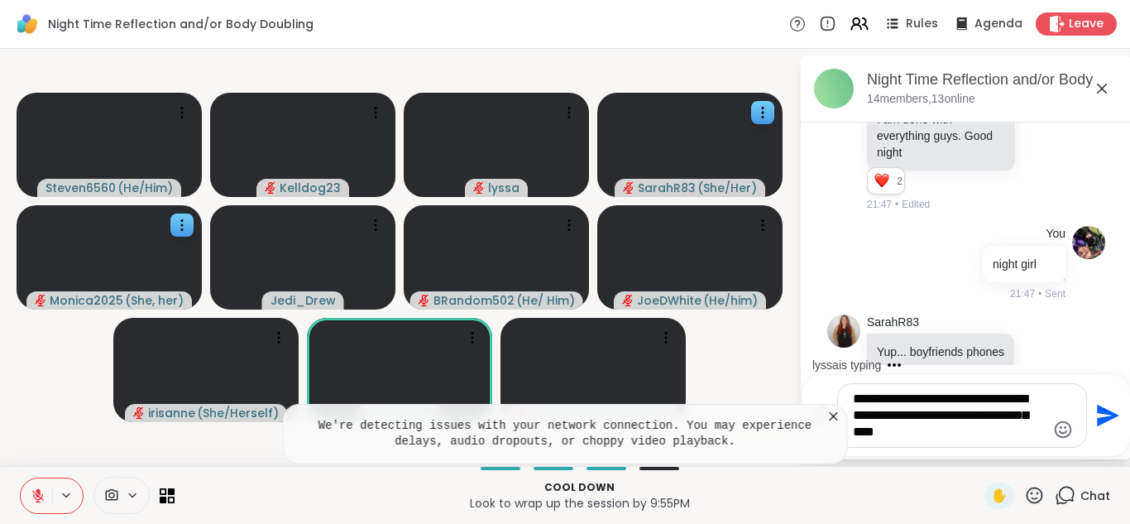
type textarea "**********"
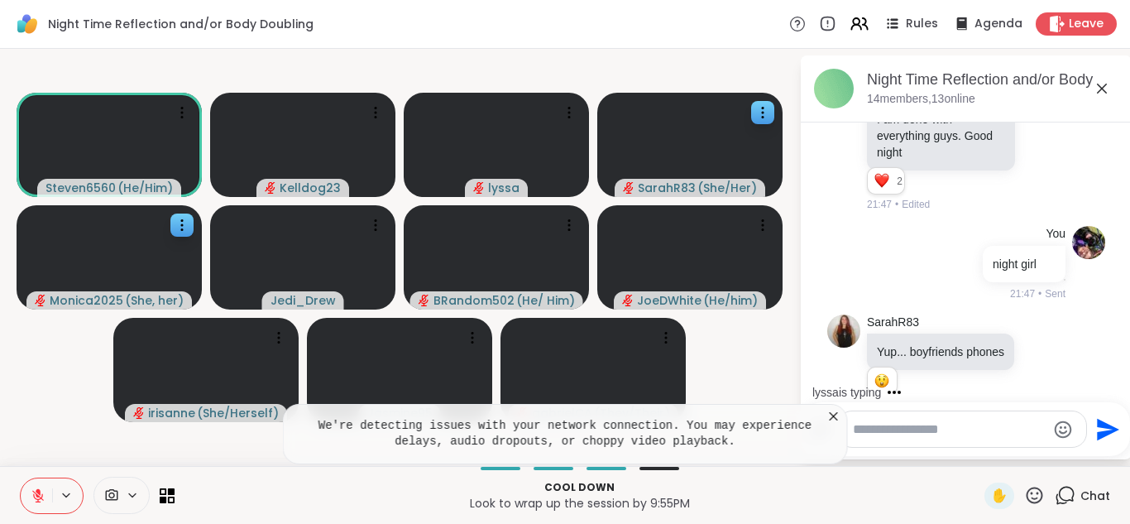
scroll to position [6460, 0]
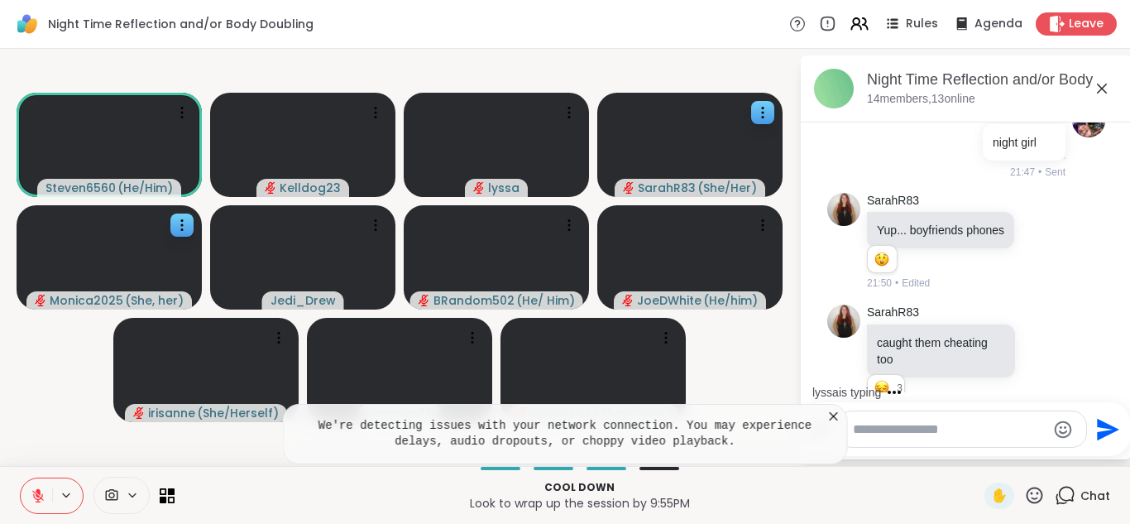
click at [831, 415] on div at bounding box center [949, 428] width 276 height 37
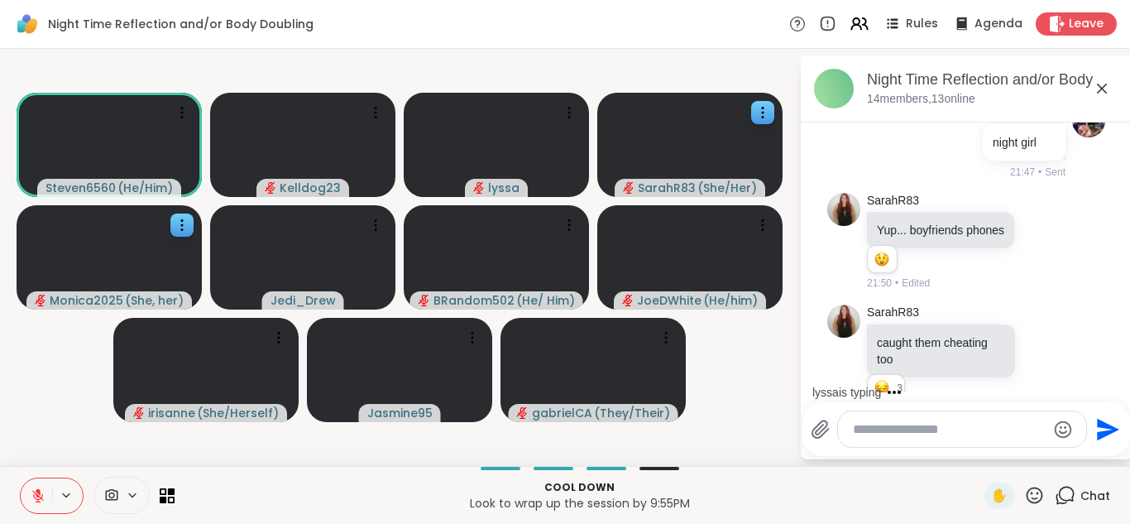
click at [831, 415] on div at bounding box center [949, 428] width 276 height 37
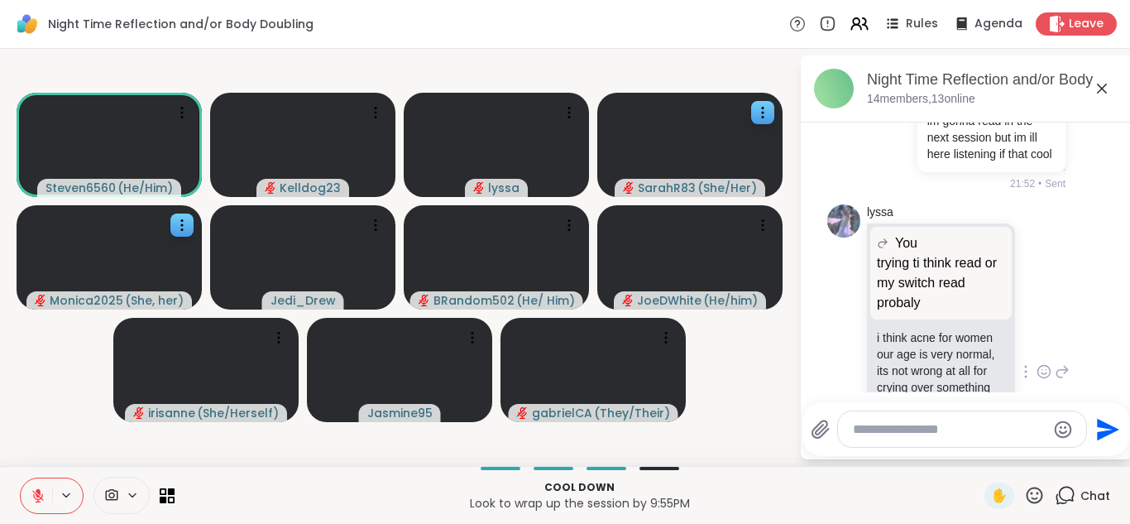
click at [834, 380] on div "lyssa You trying ti think read or my switch read probaly trying ti think read o…" at bounding box center [966, 373] width 278 height 350
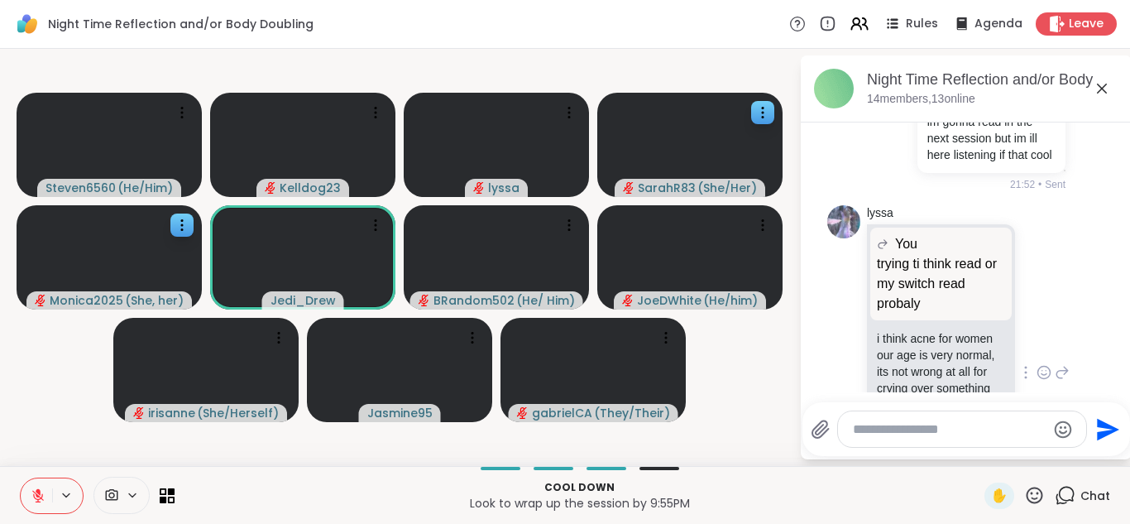
scroll to position [3, 0]
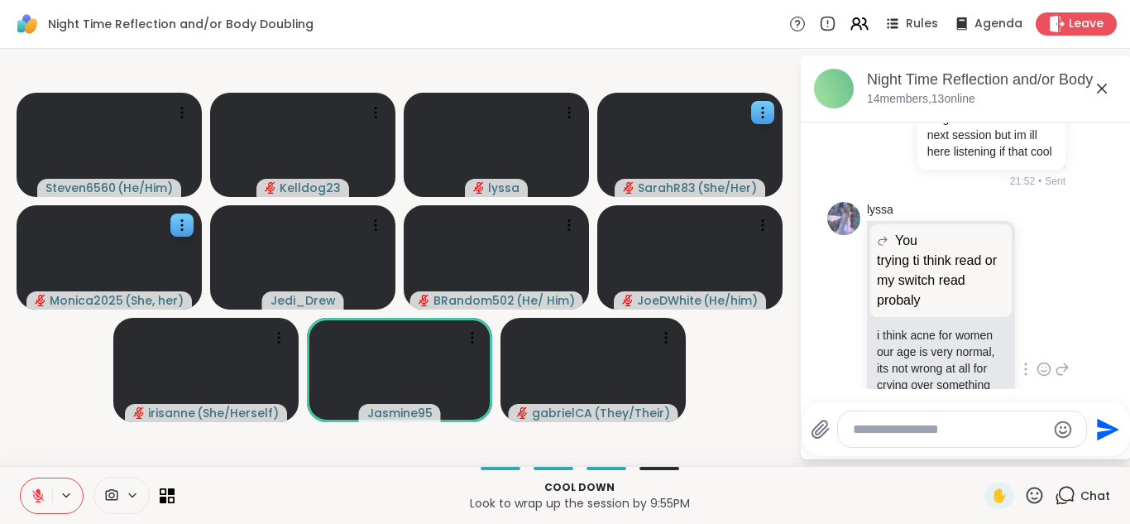
click at [1041, 361] on icon at bounding box center [1043, 369] width 15 height 17
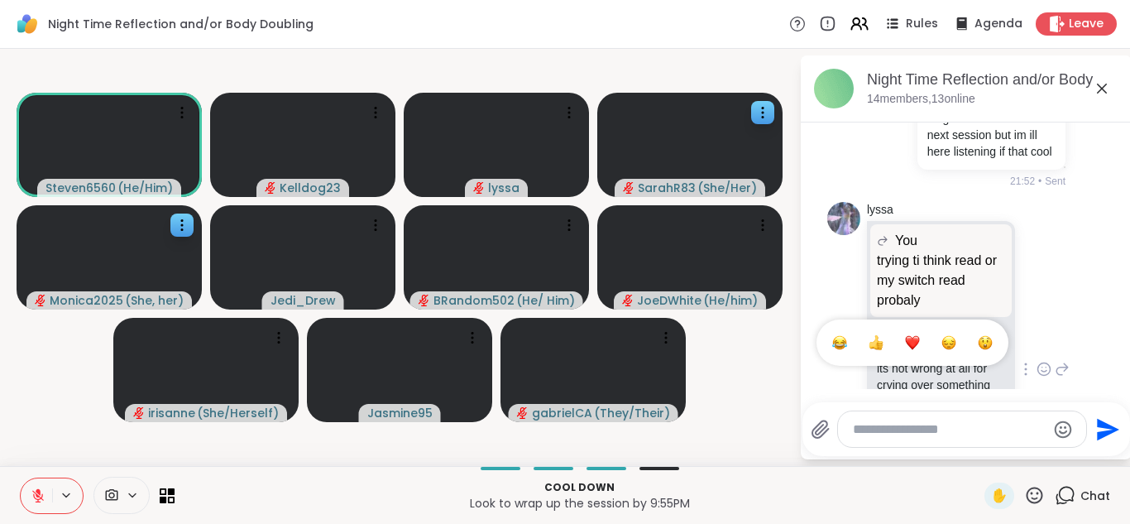
click at [905, 335] on div "Select Reaction: Heart" at bounding box center [912, 342] width 15 height 15
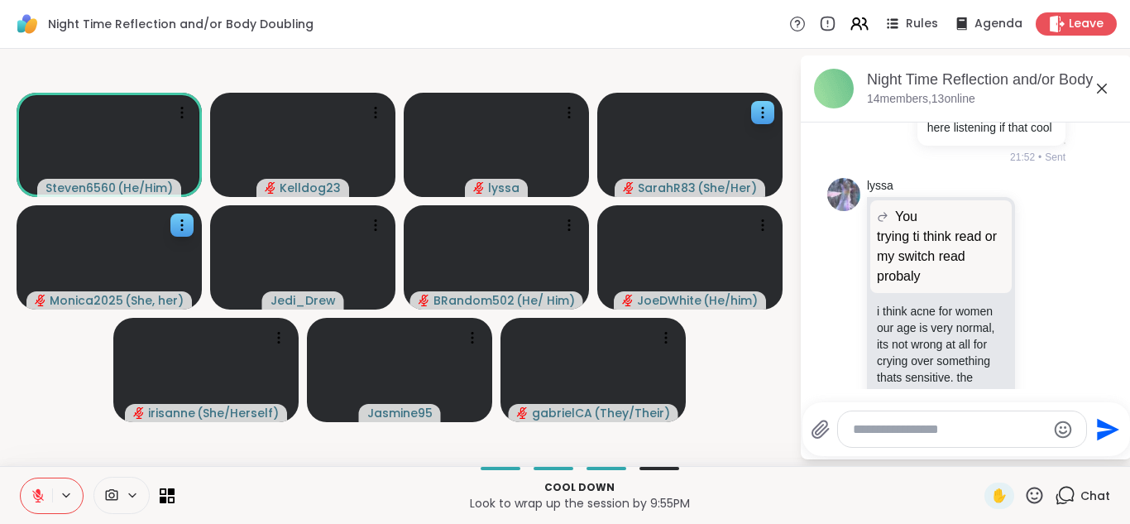
click at [1058, 347] on icon at bounding box center [1062, 357] width 15 height 20
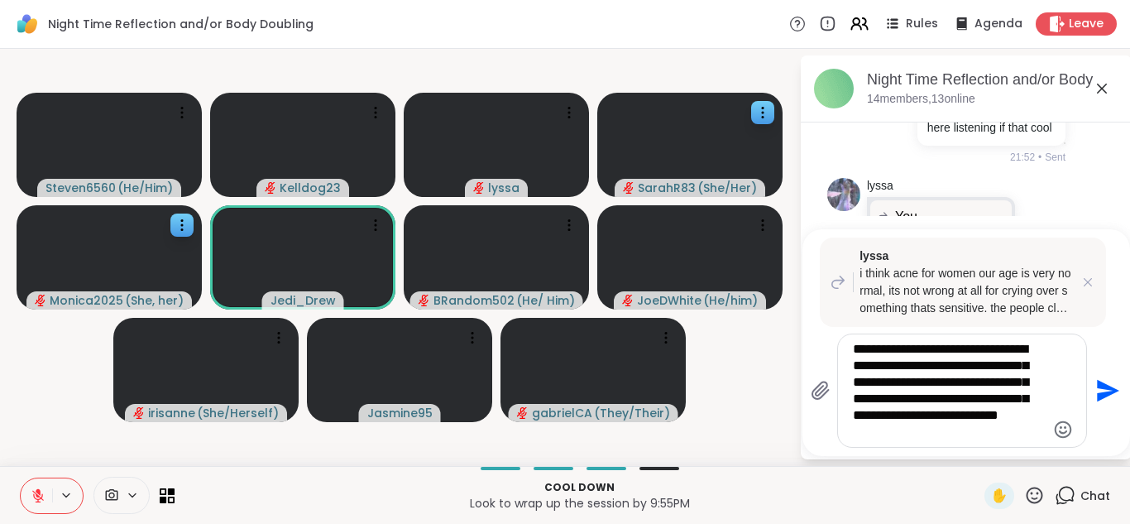
scroll to position [7006, 0]
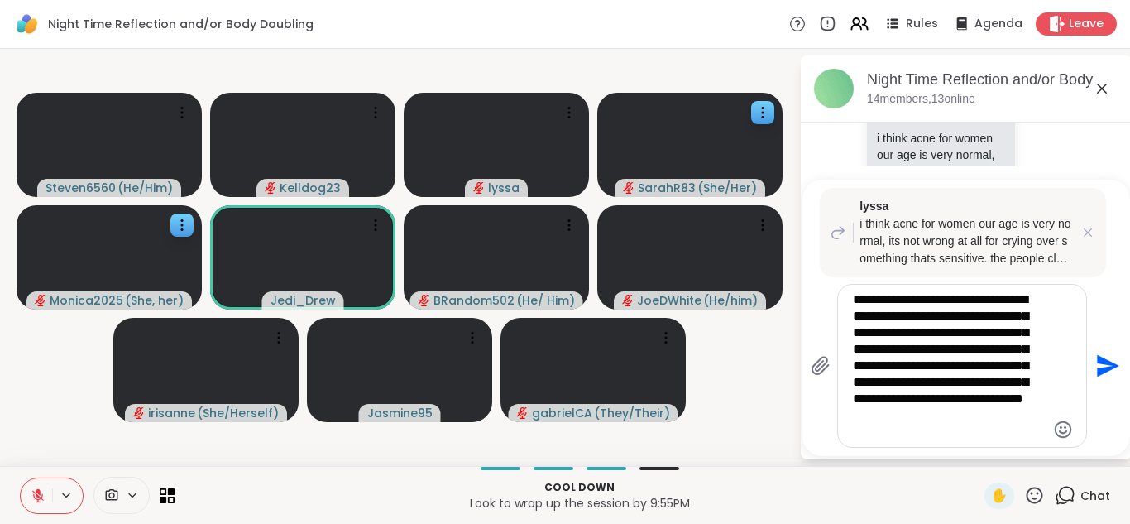
type textarea "**********"
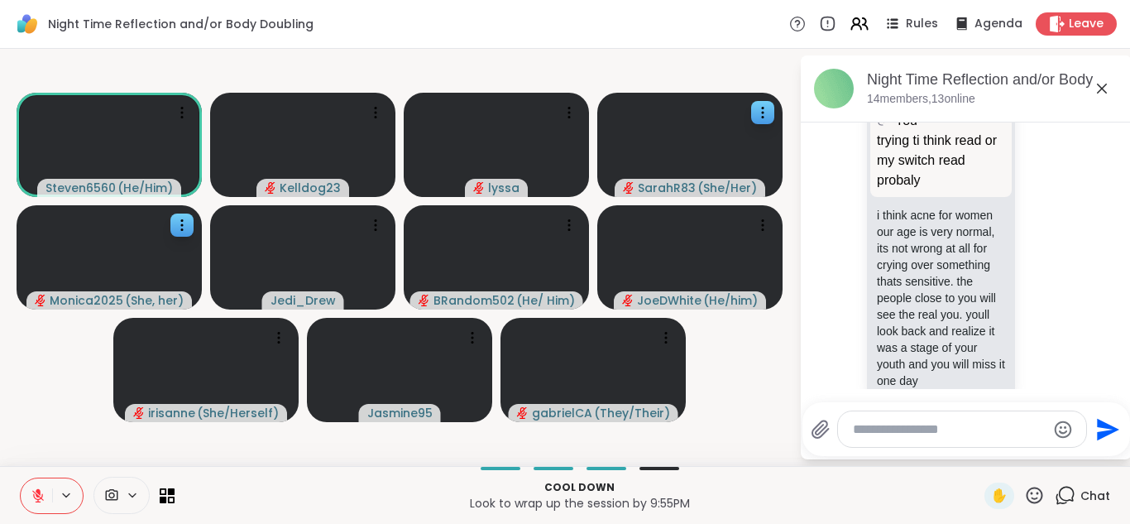
scroll to position [7199, 0]
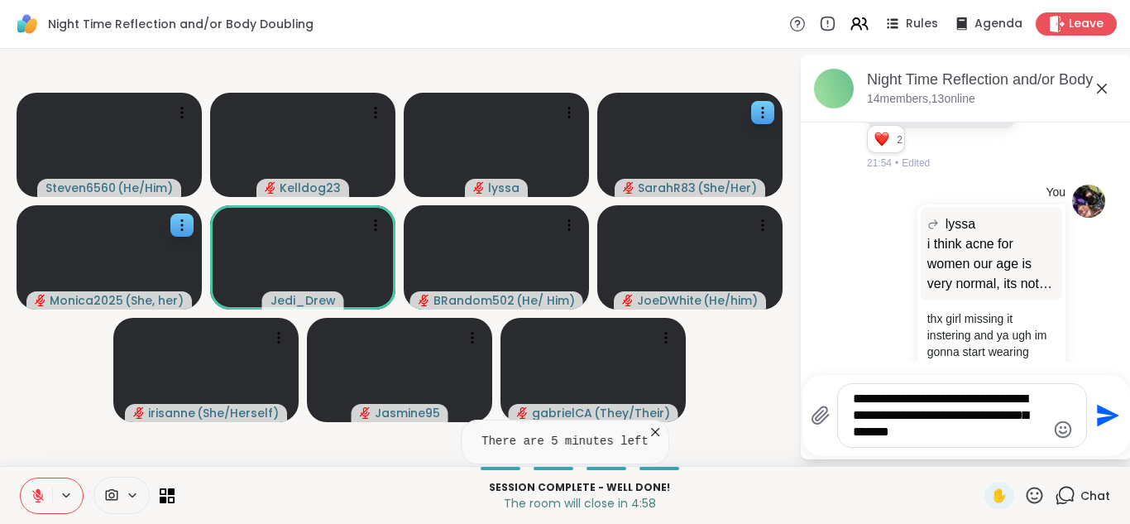
type textarea "**********"
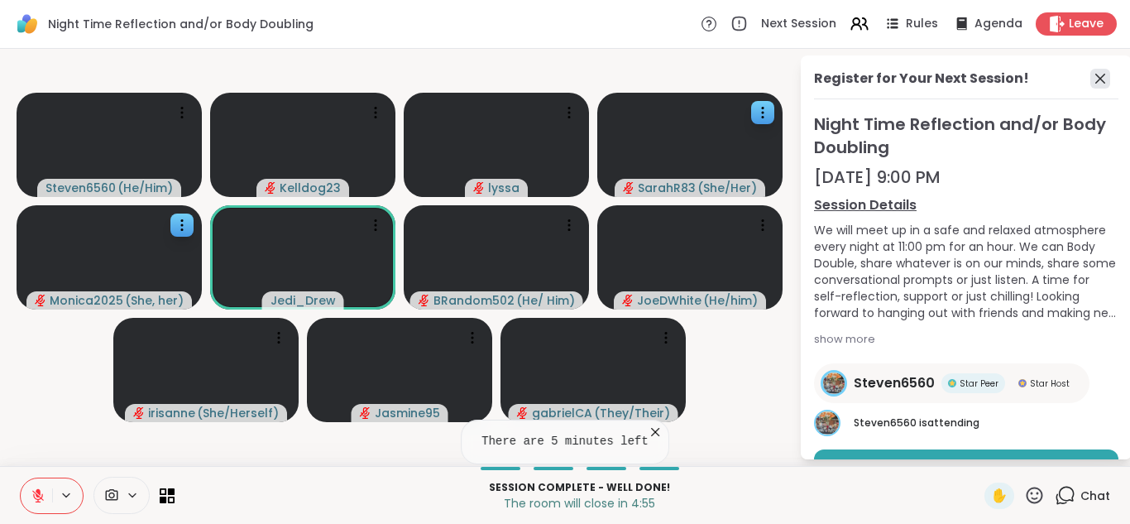
click at [1101, 76] on icon at bounding box center [1100, 79] width 20 height 20
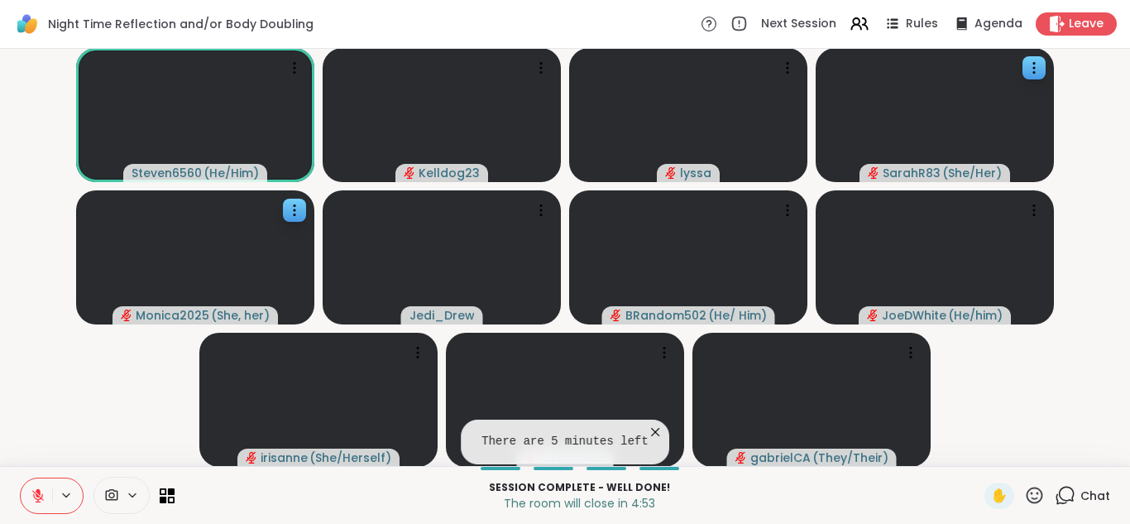
click at [1069, 488] on icon at bounding box center [1065, 495] width 21 height 21
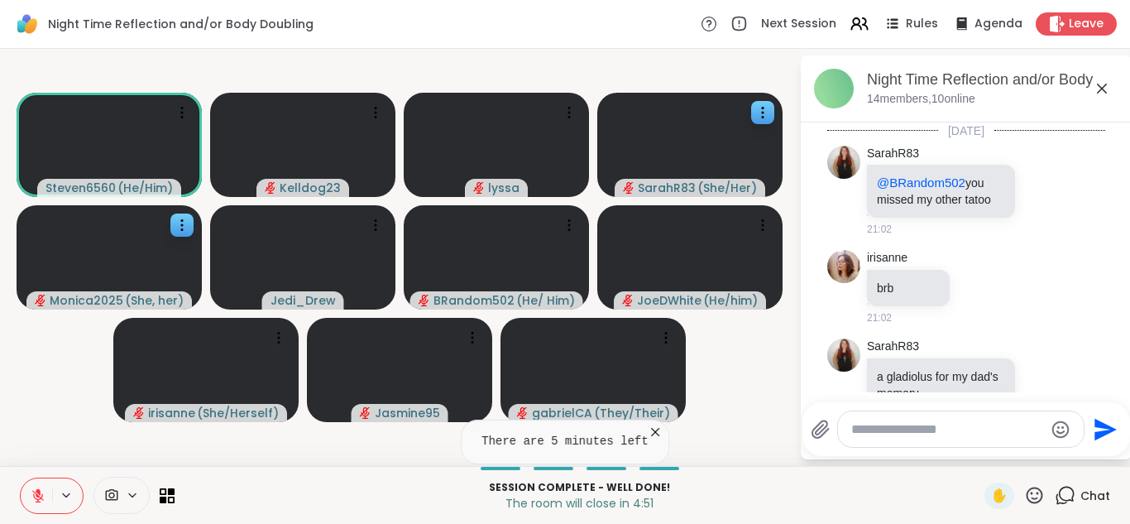
click at [913, 432] on textarea "Type your message" at bounding box center [947, 429] width 193 height 17
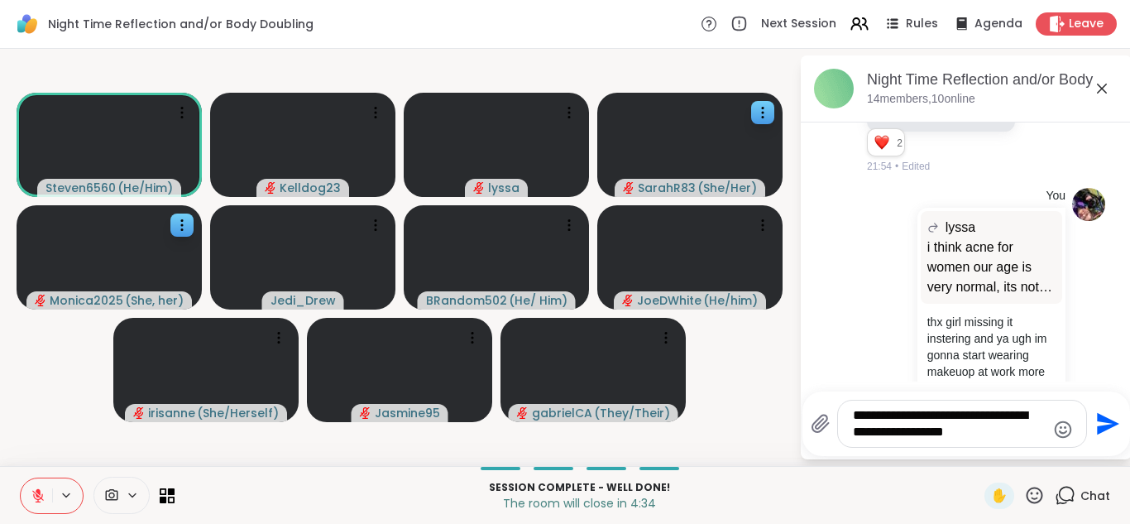
type textarea "**********"
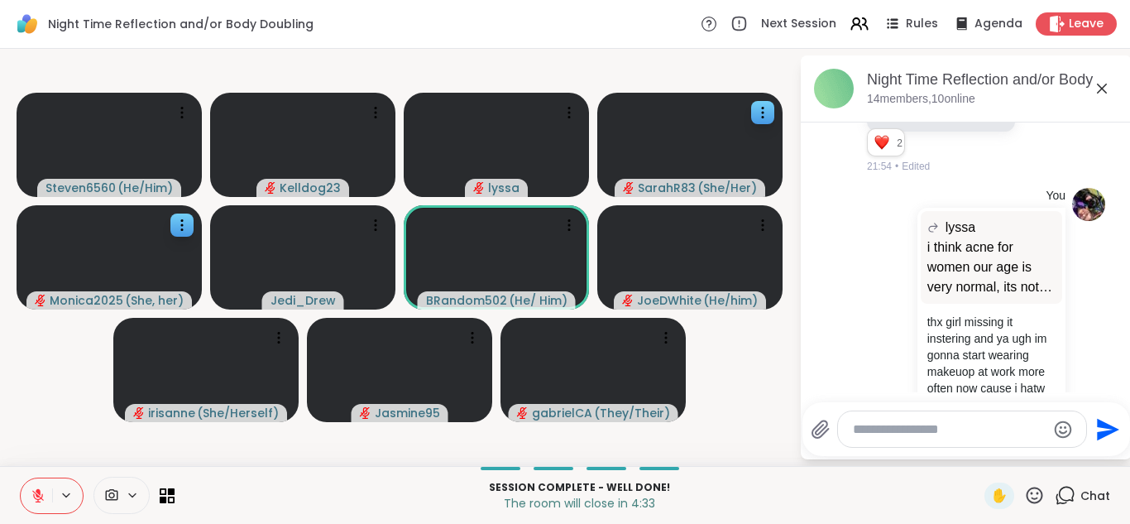
scroll to position [7224, 0]
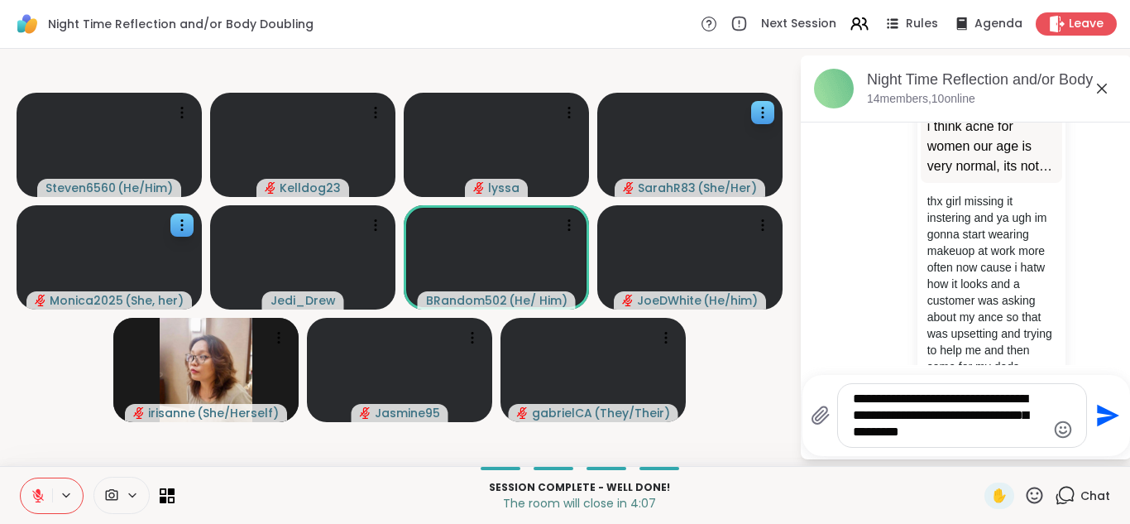
type textarea "**********"
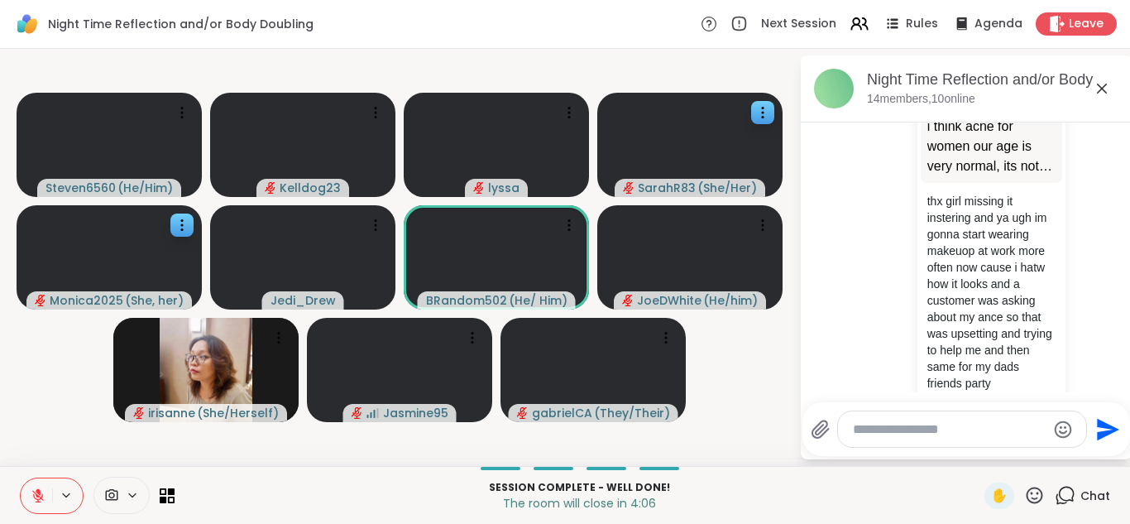
scroll to position [7362, 0]
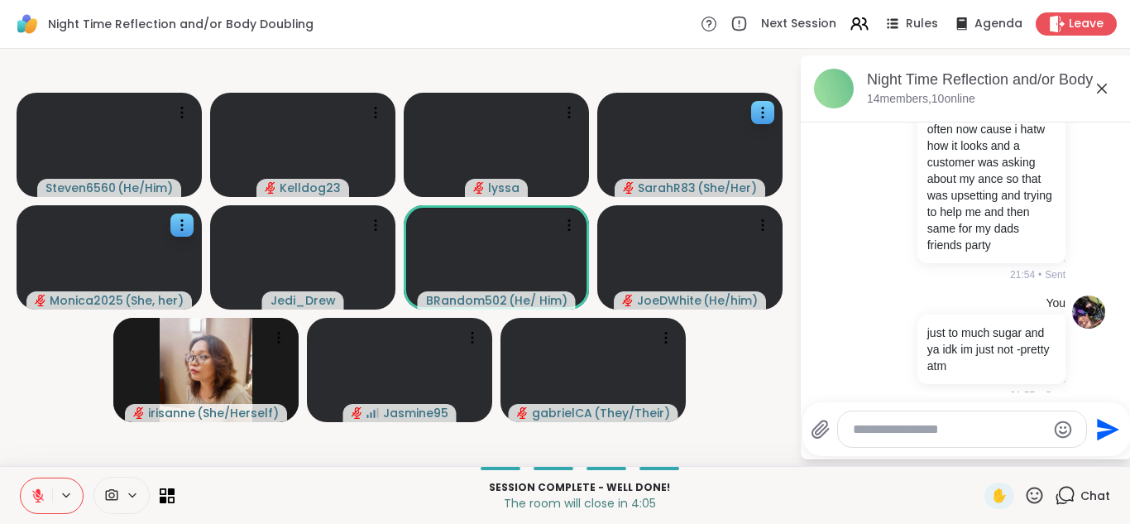
click at [1103, 87] on icon at bounding box center [1102, 89] width 10 height 10
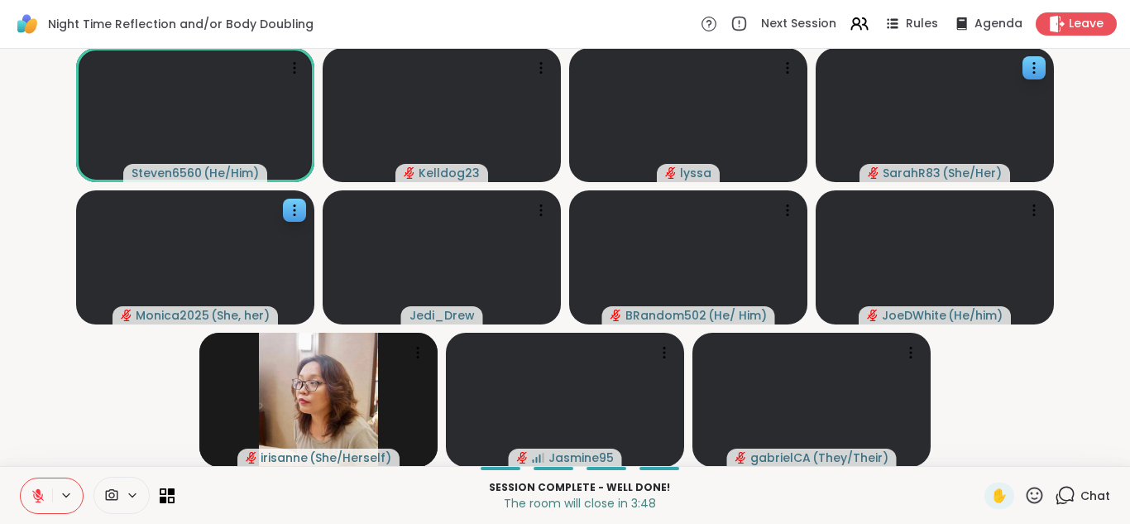
click at [1067, 495] on icon at bounding box center [1065, 495] width 21 height 21
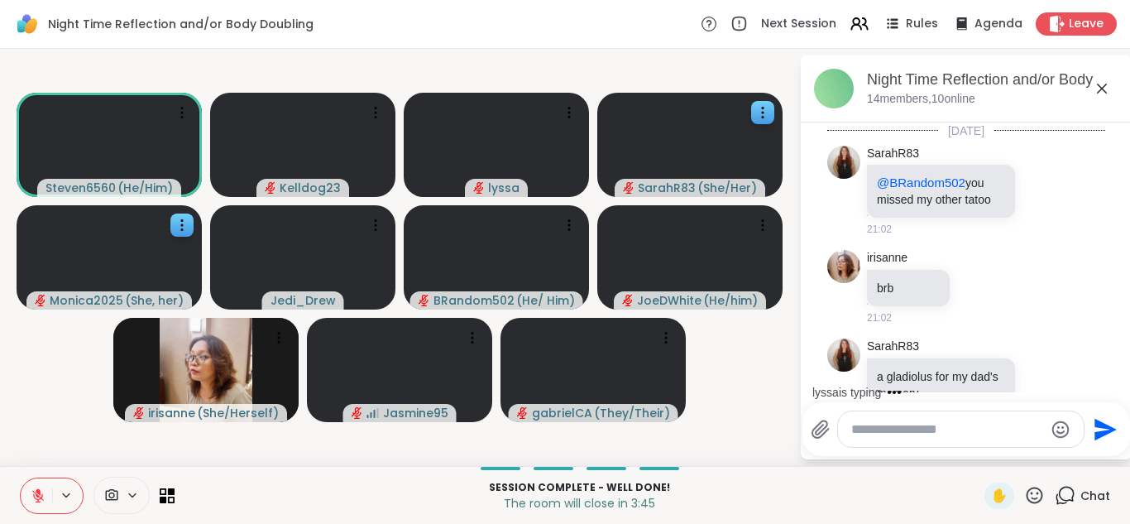
click at [896, 435] on textarea "Type your message" at bounding box center [947, 429] width 193 height 17
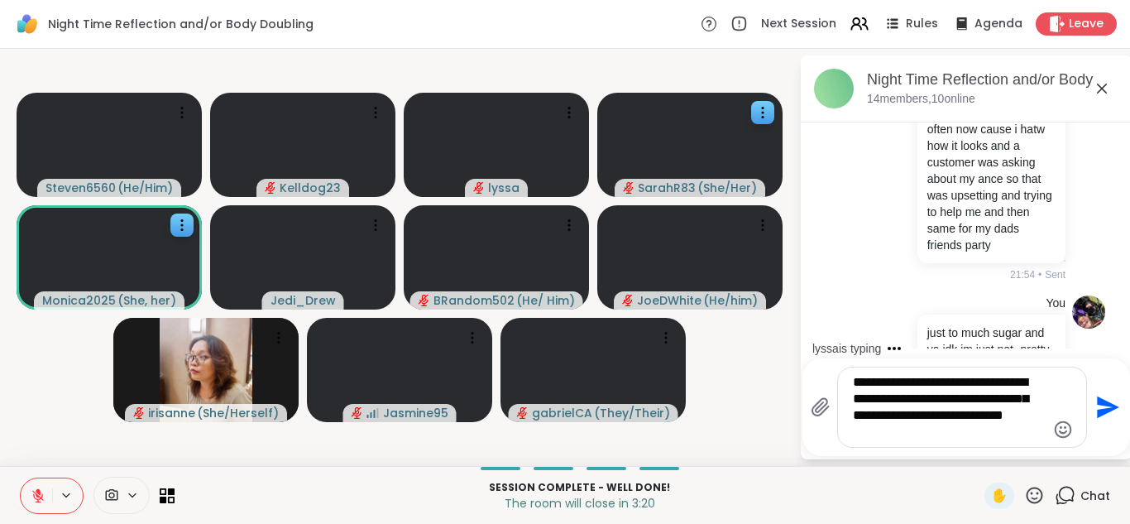
type textarea "**********"
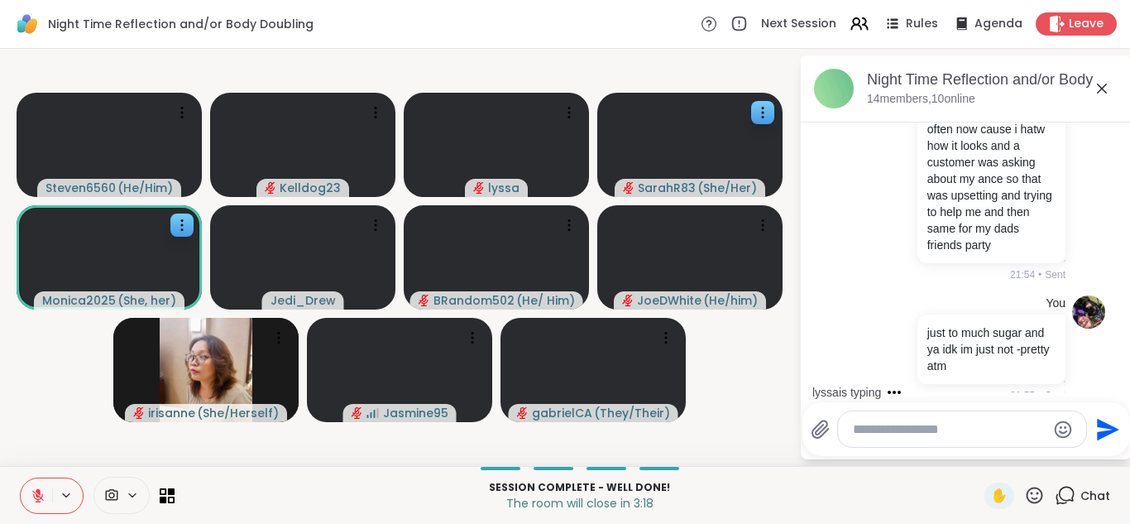
scroll to position [7517, 0]
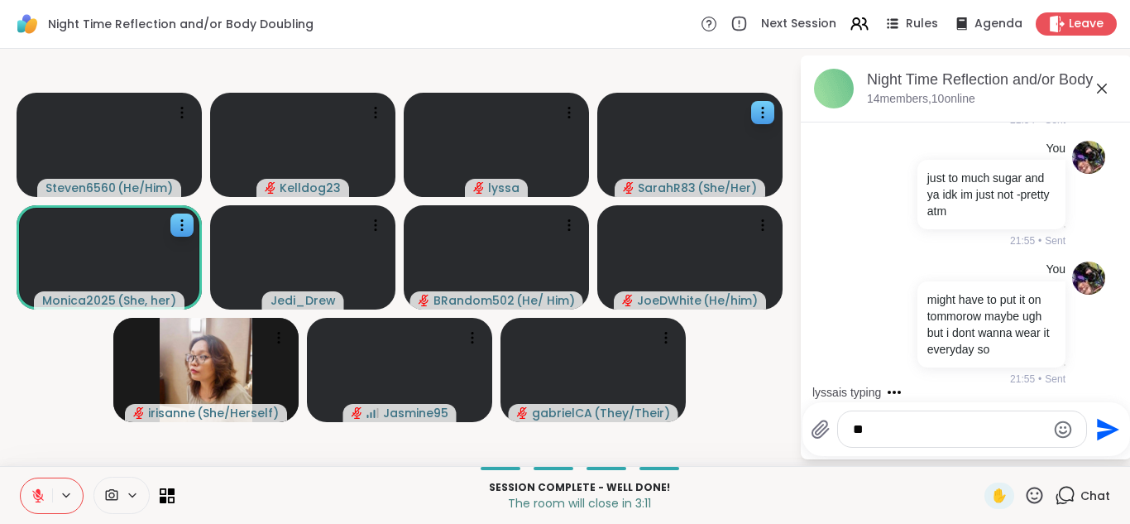
type textarea "*"
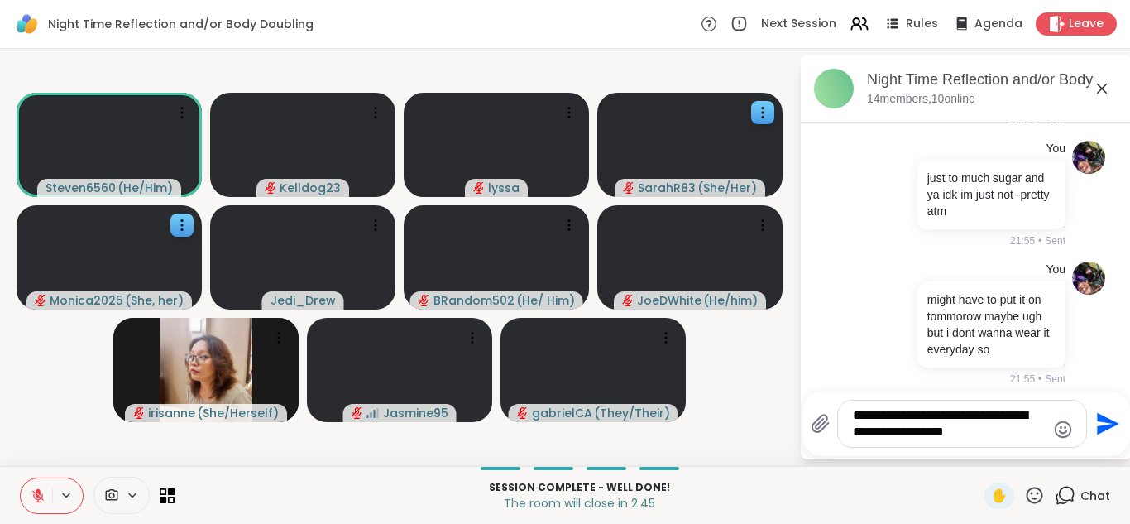
type textarea "**********"
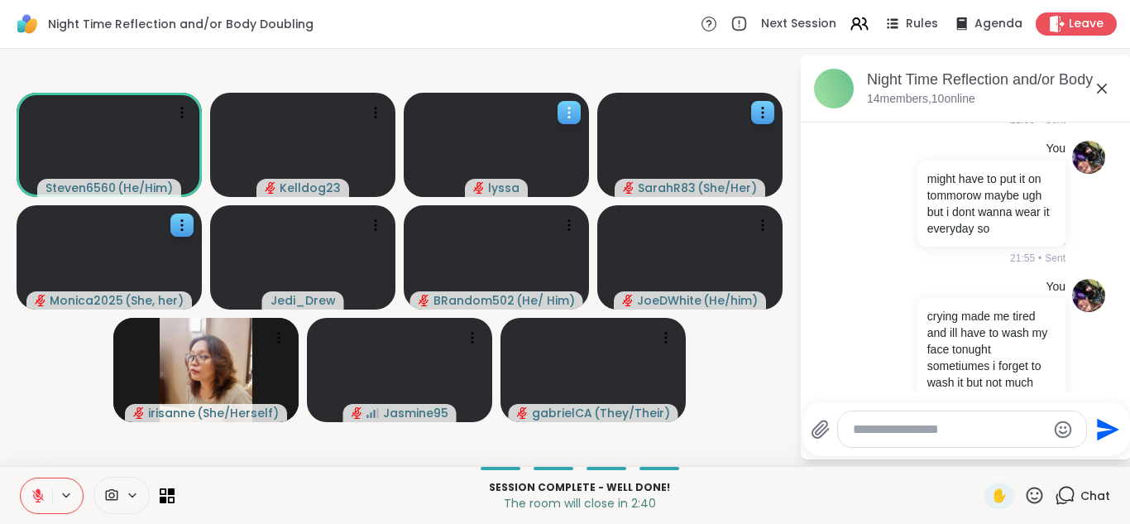
click at [479, 119] on video at bounding box center [496, 145] width 185 height 104
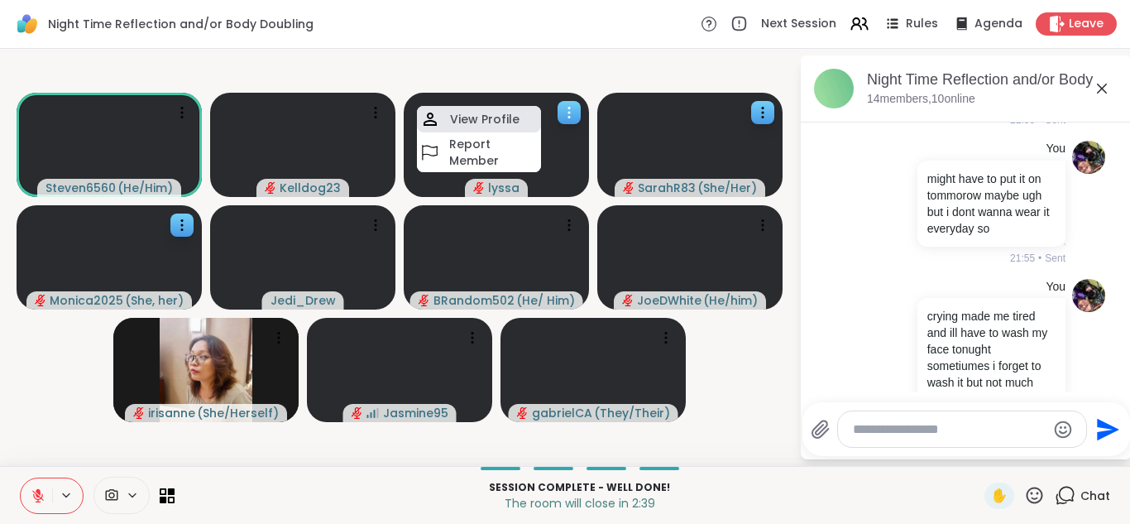
click at [475, 117] on h4 "View Profile" at bounding box center [484, 119] width 69 height 17
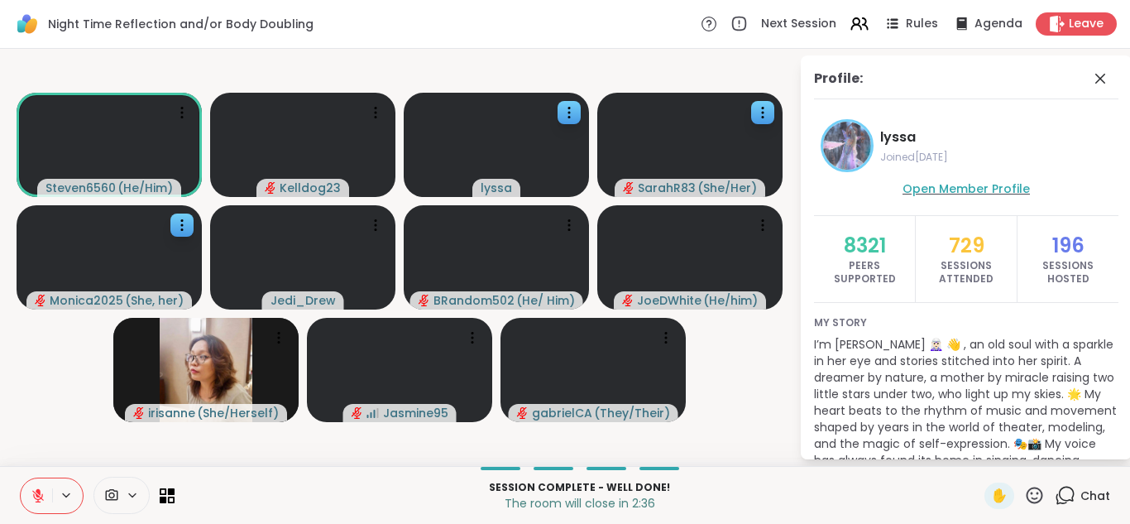
click at [951, 189] on span "Open Member Profile" at bounding box center [965, 188] width 127 height 17
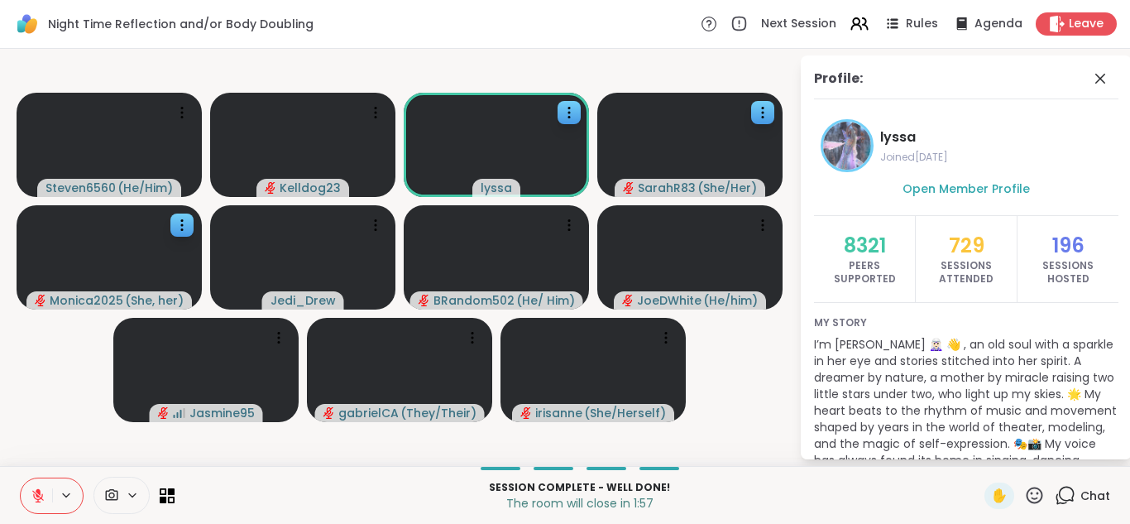
click at [1108, 69] on span at bounding box center [1101, 79] width 23 height 20
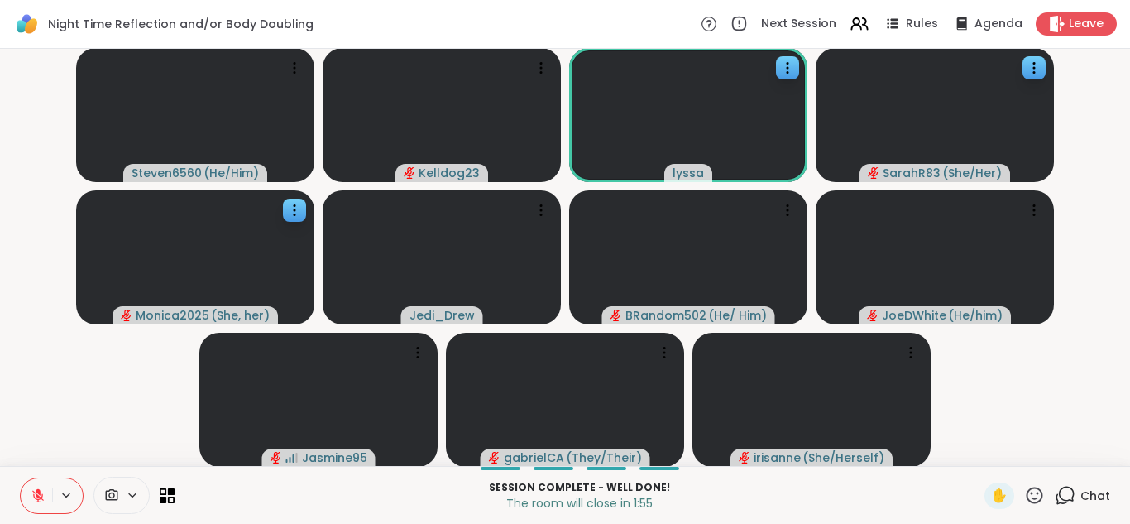
click at [1067, 491] on icon at bounding box center [1065, 495] width 21 height 21
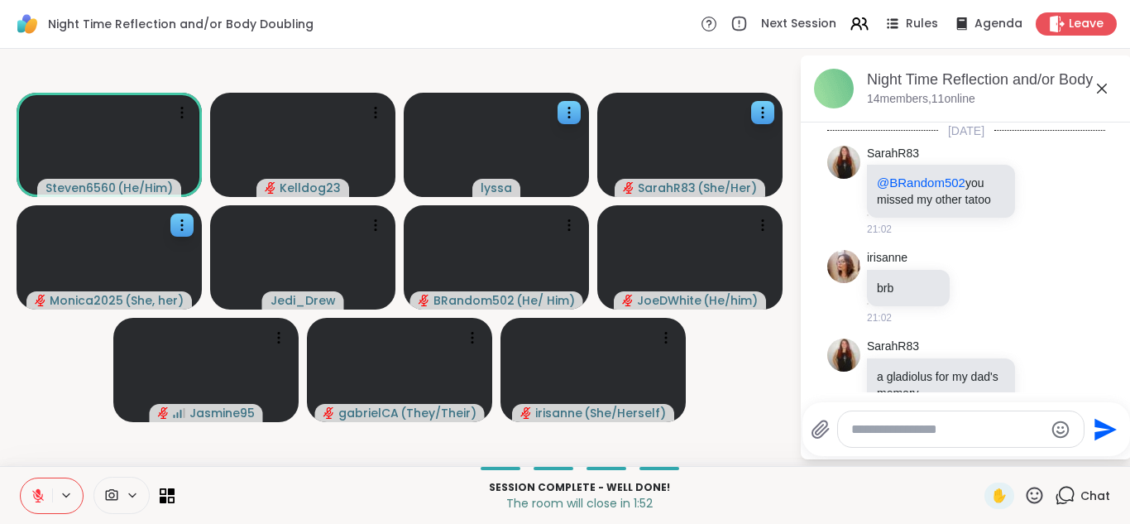
click at [907, 433] on textarea "Type your message" at bounding box center [947, 429] width 193 height 17
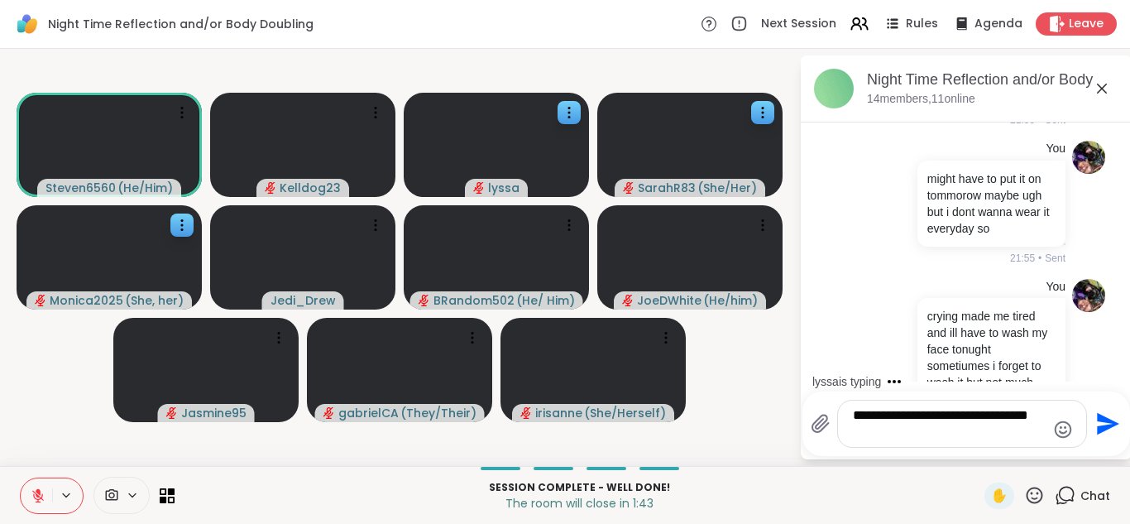
type textarea "**********"
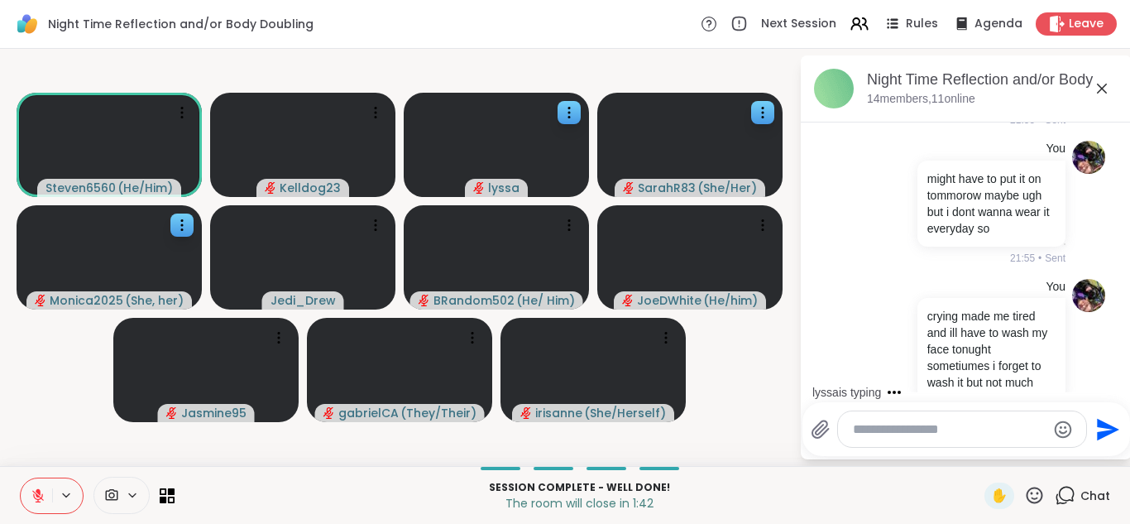
scroll to position [7743, 0]
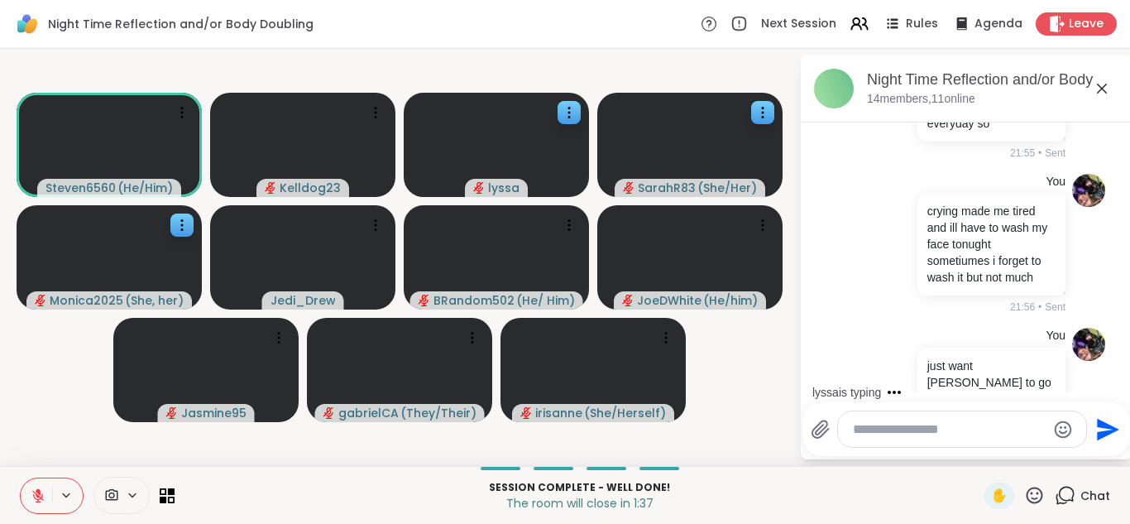
click at [1105, 80] on icon at bounding box center [1102, 89] width 20 height 20
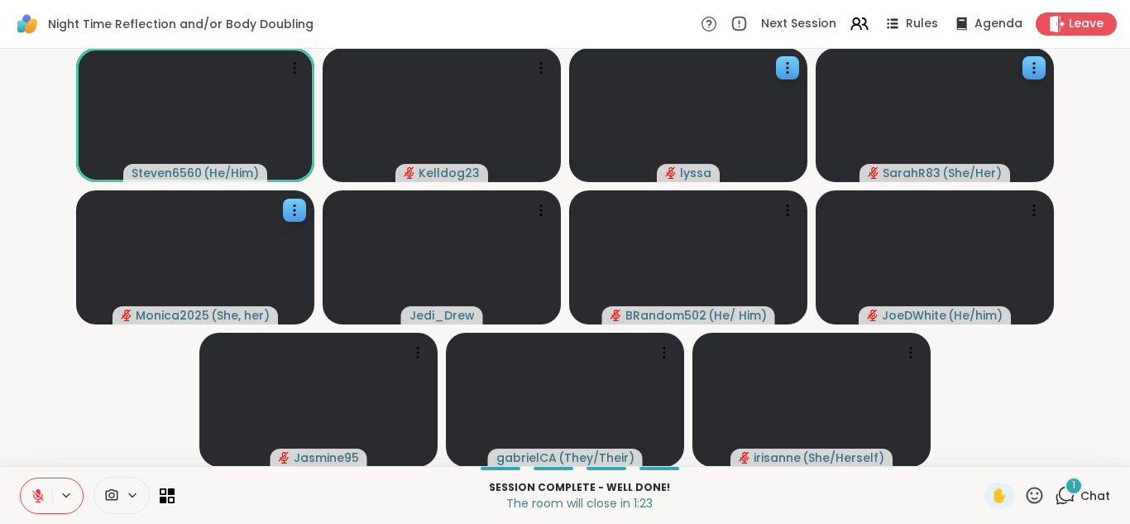
click at [1067, 492] on icon at bounding box center [1065, 495] width 21 height 21
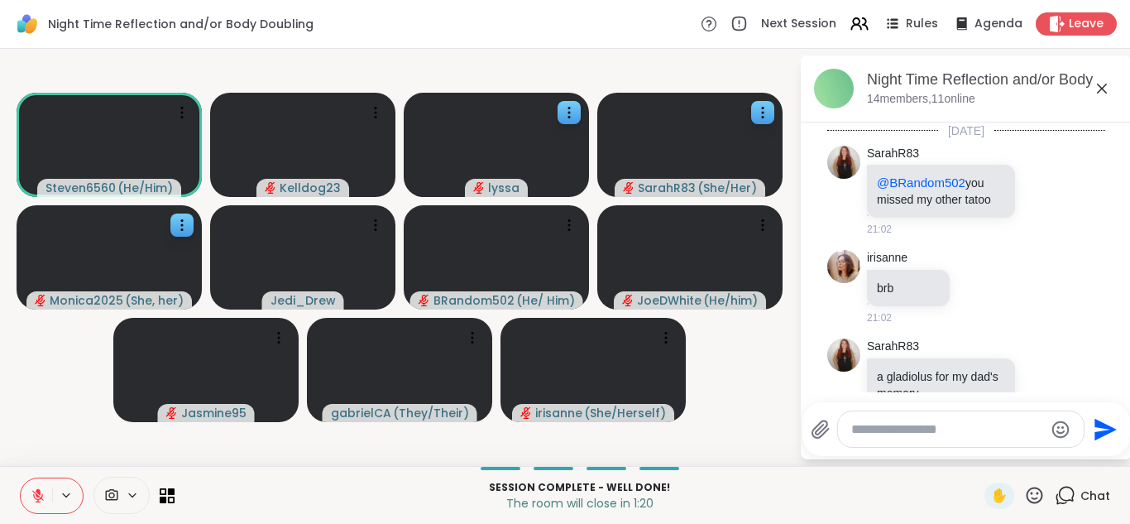
scroll to position [8131, 0]
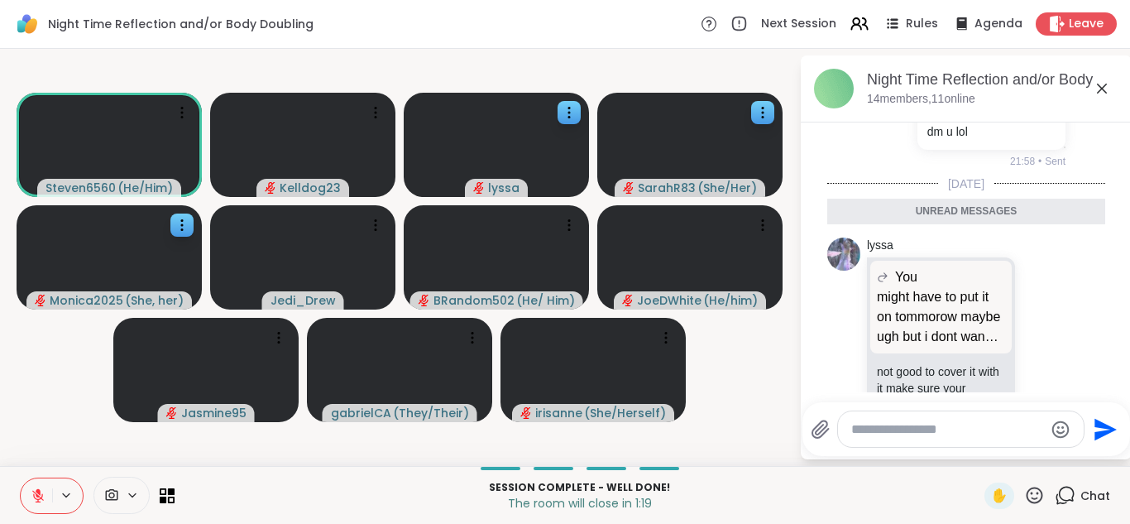
click at [923, 429] on textarea "Type your message" at bounding box center [947, 429] width 193 height 17
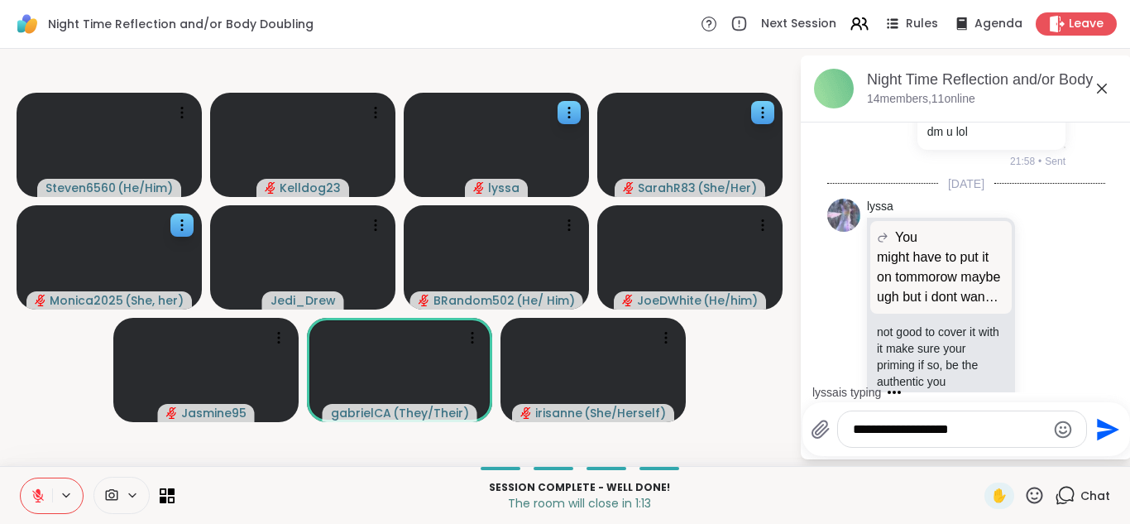
scroll to position [8179, 0]
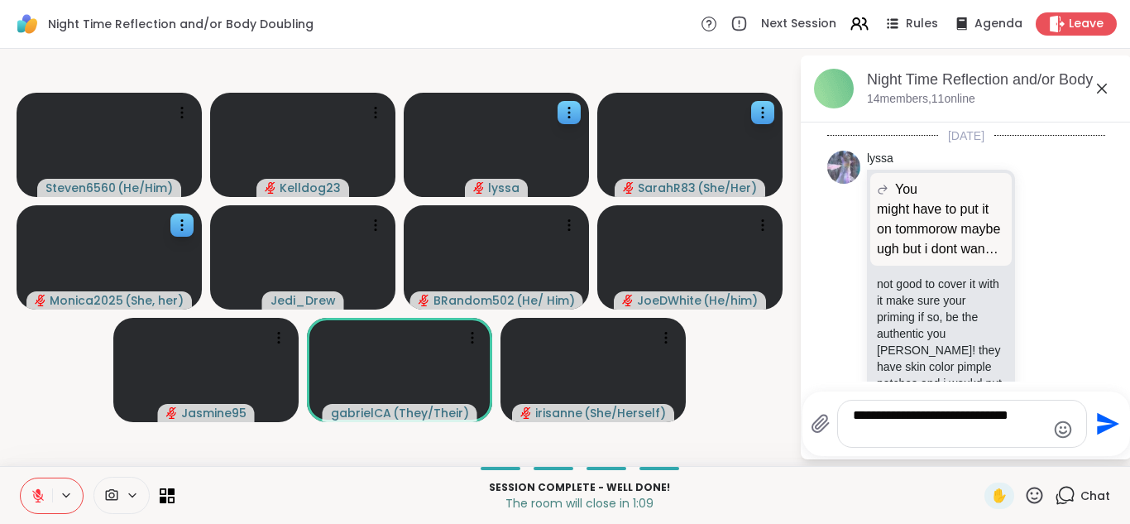
type textarea "**********"
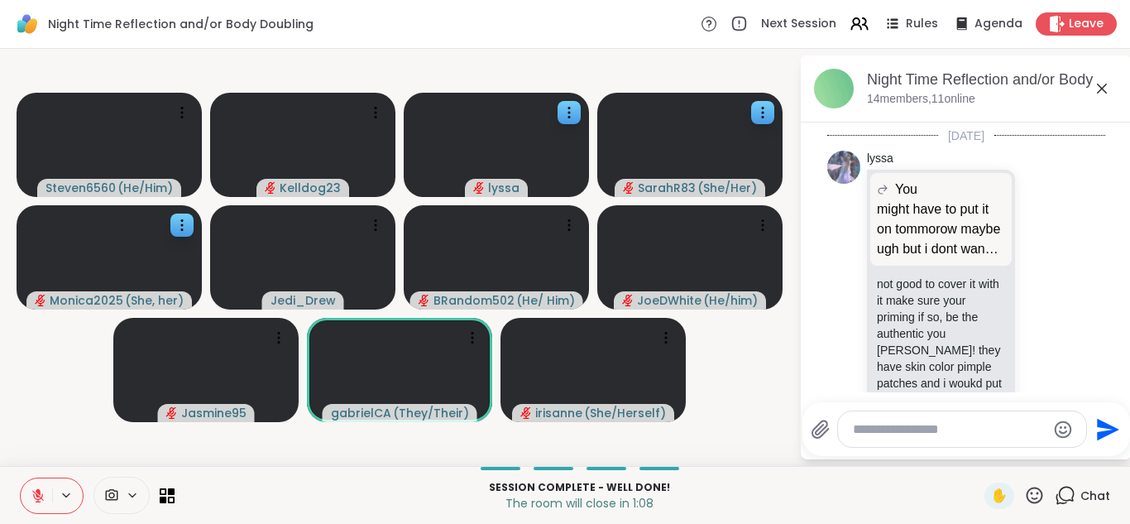
scroll to position [8284, 0]
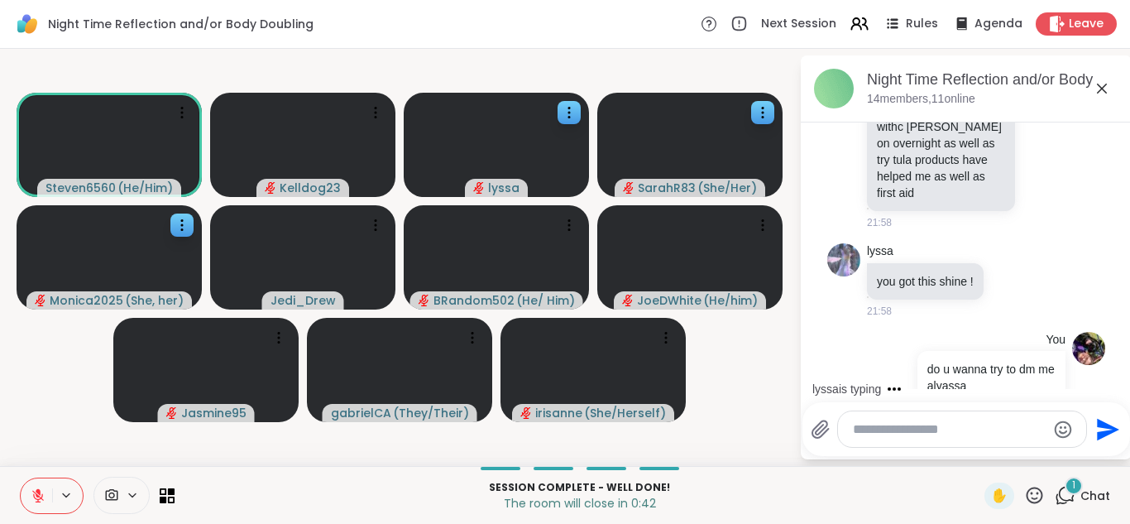
scroll to position [8554, 0]
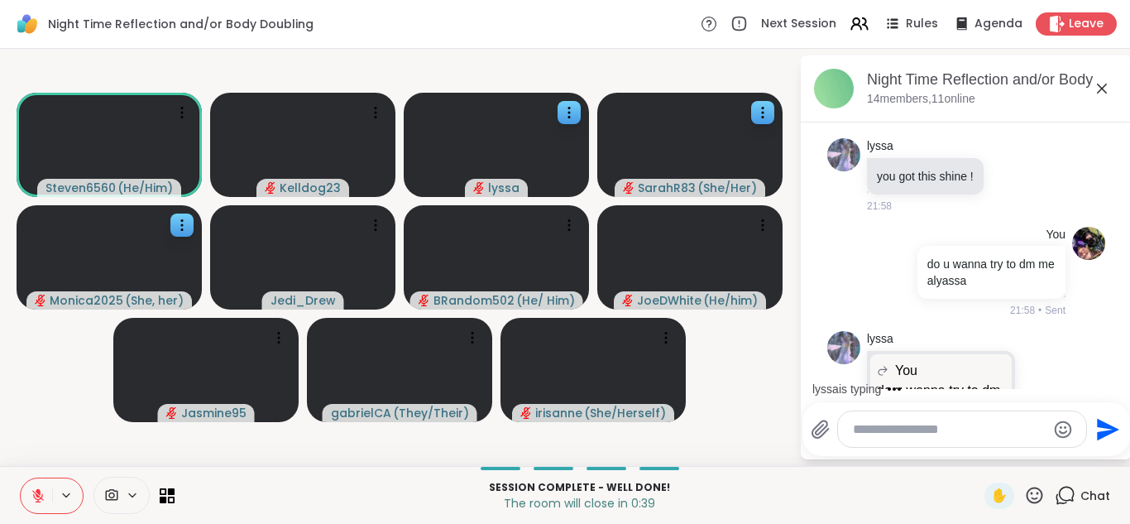
click at [948, 438] on div at bounding box center [962, 429] width 248 height 36
click at [932, 433] on textarea "Type your message" at bounding box center [949, 429] width 193 height 17
type textarea "**********"
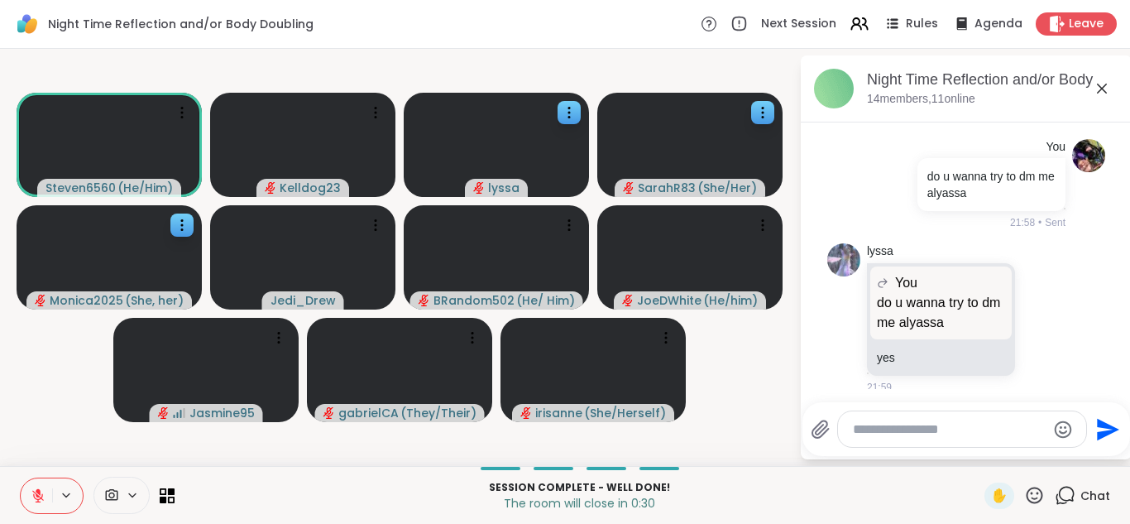
scroll to position [8730, 0]
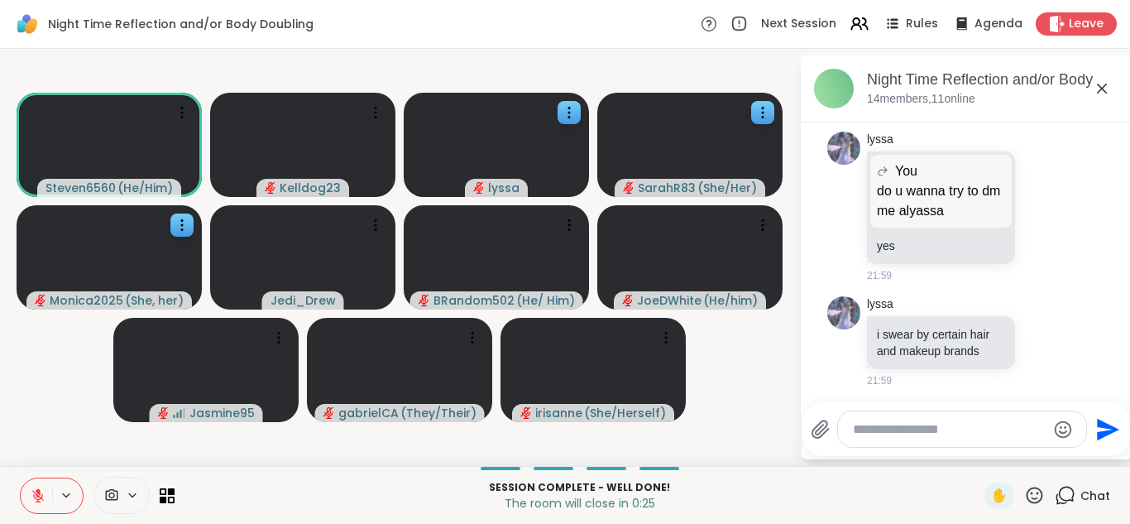
click at [33, 489] on icon at bounding box center [38, 495] width 15 height 15
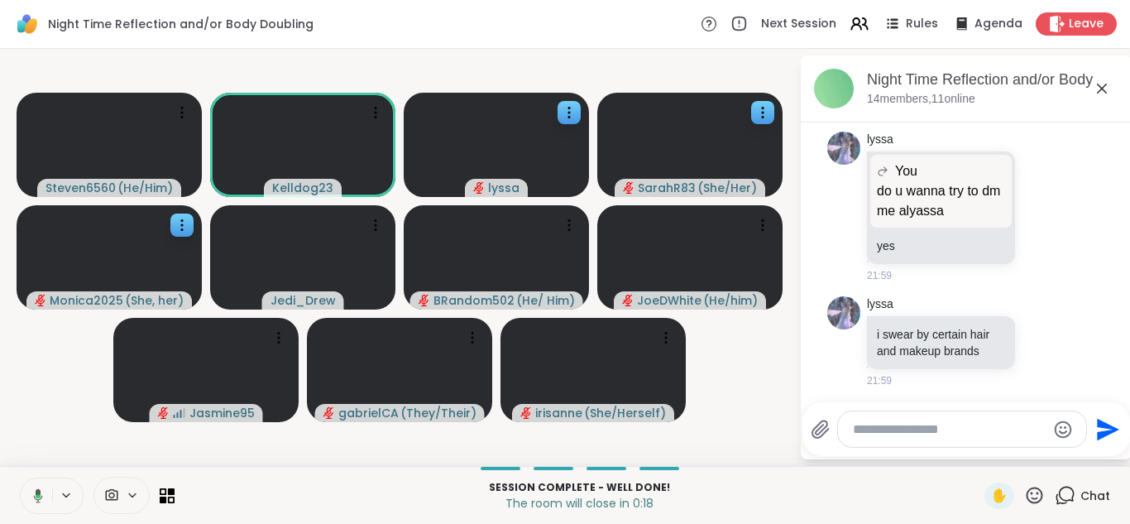
click at [1101, 89] on icon at bounding box center [1102, 89] width 20 height 20
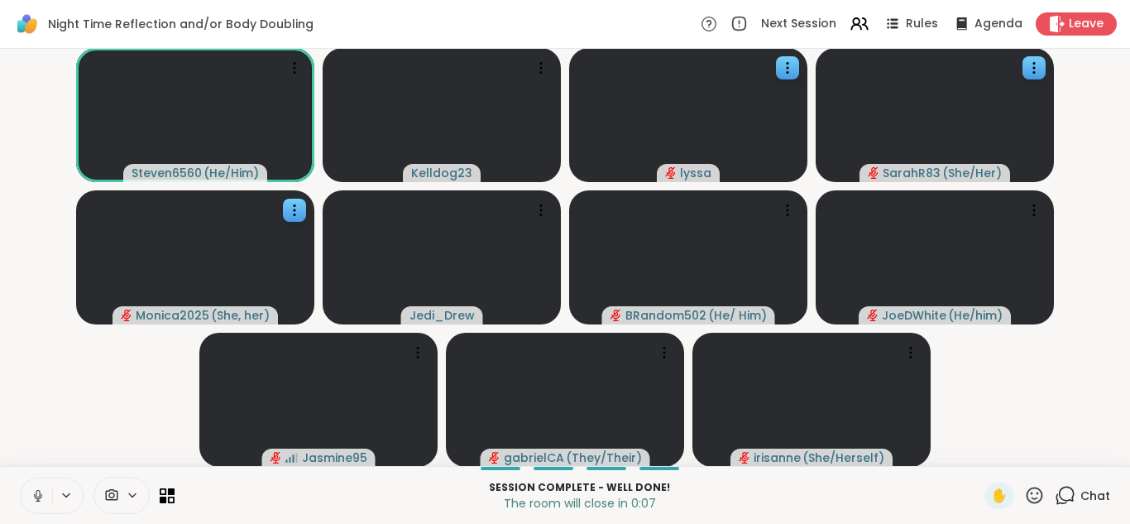
click at [1060, 501] on icon at bounding box center [1065, 495] width 21 height 21
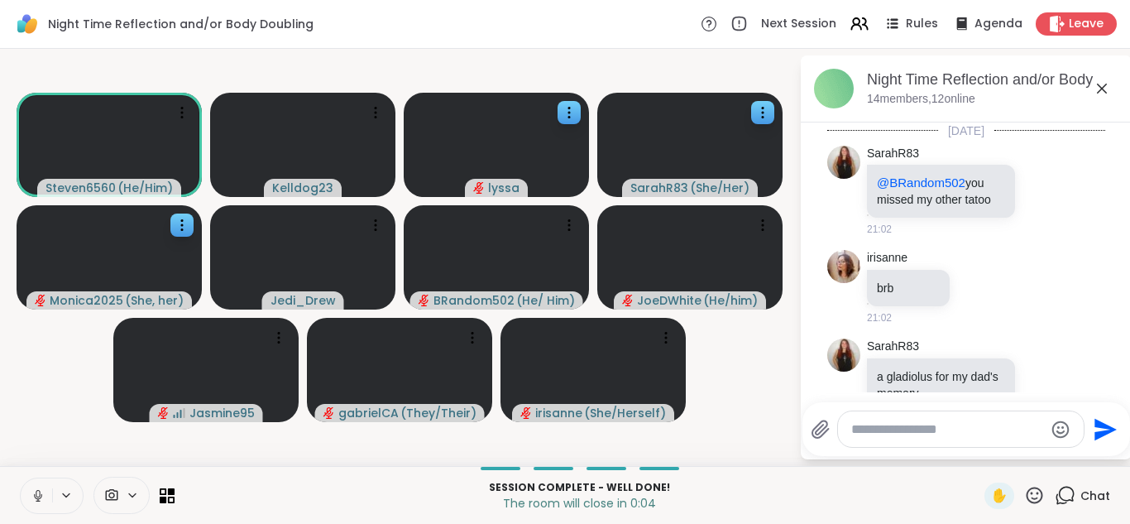
scroll to position [8737, 0]
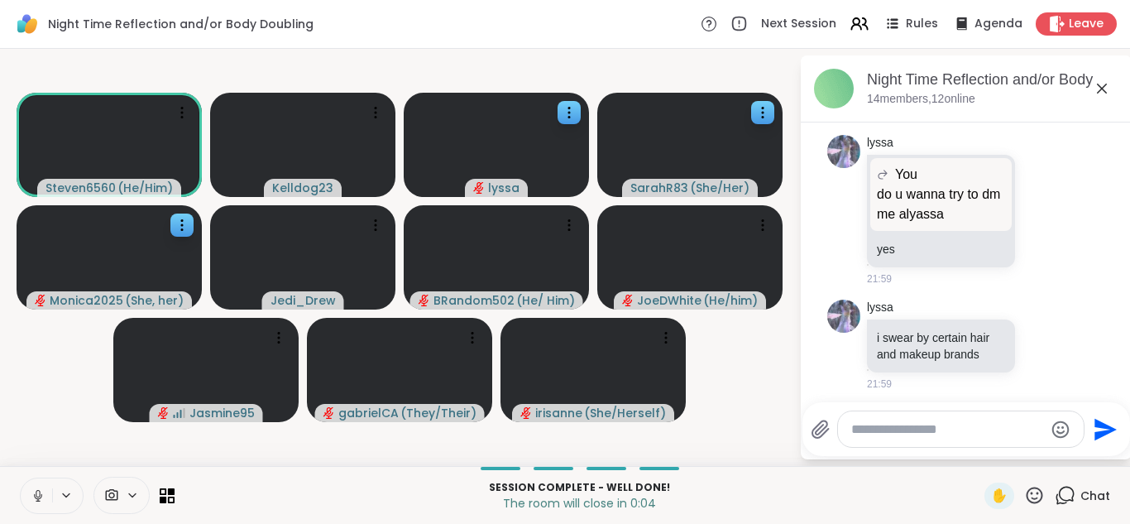
click at [876, 433] on textarea "Type your message" at bounding box center [947, 429] width 193 height 17
type textarea "**"
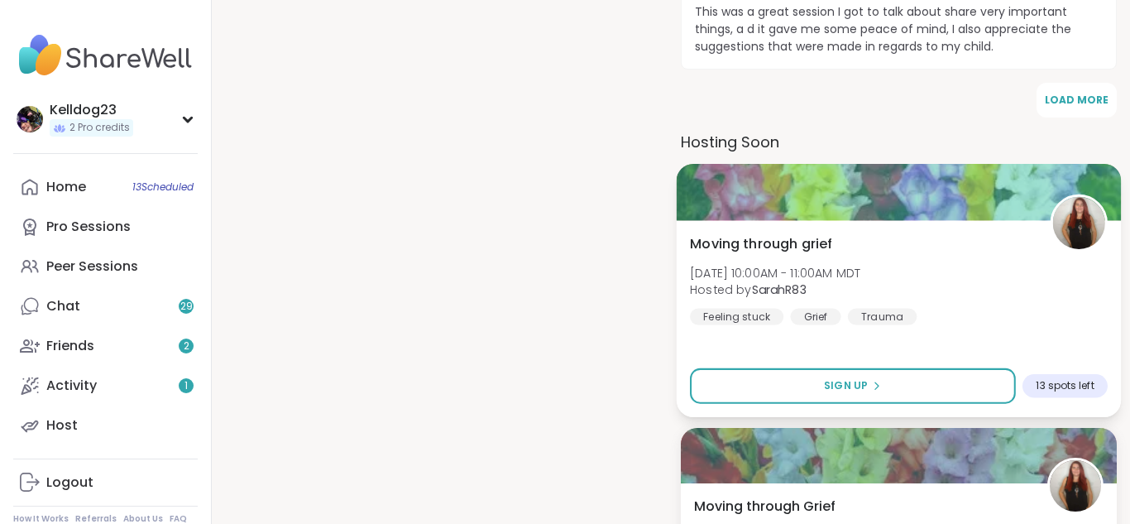
scroll to position [1185, 0]
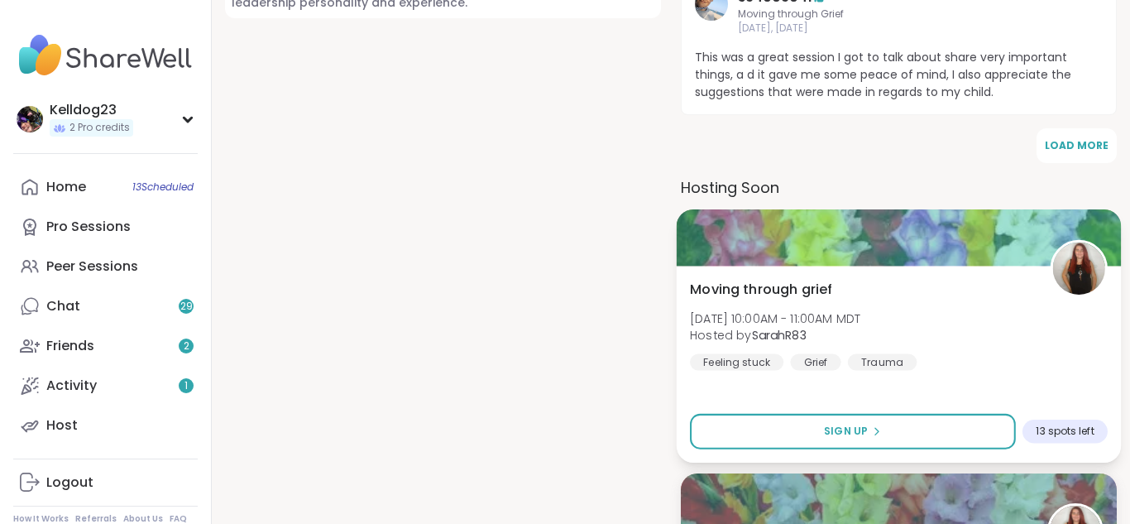
click at [1009, 356] on div "Moving through grief [DATE] 10:00AM - 11:00AM MDT Hosted by SarahR83 Feeling st…" at bounding box center [899, 364] width 445 height 197
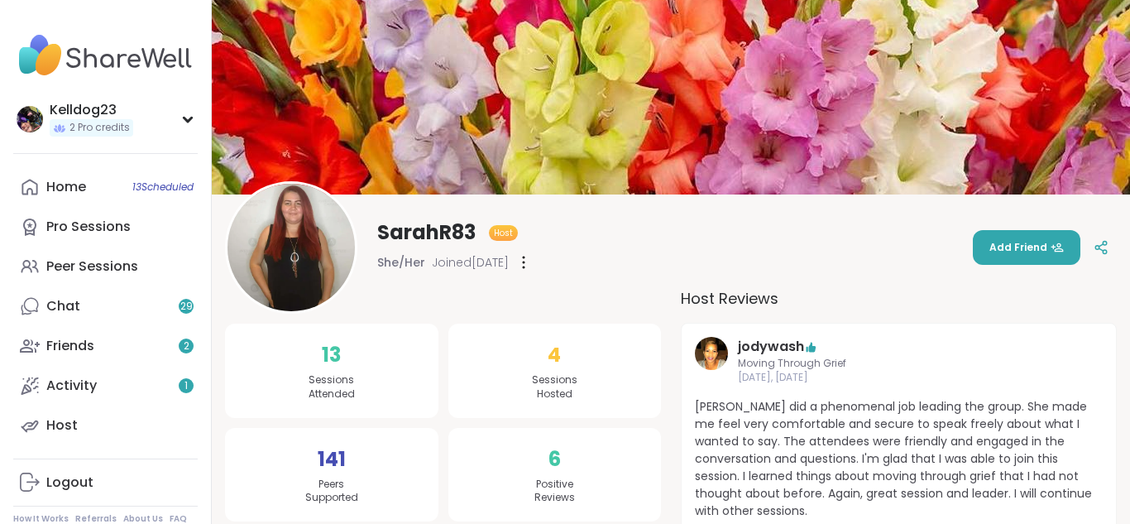
scroll to position [0, 0]
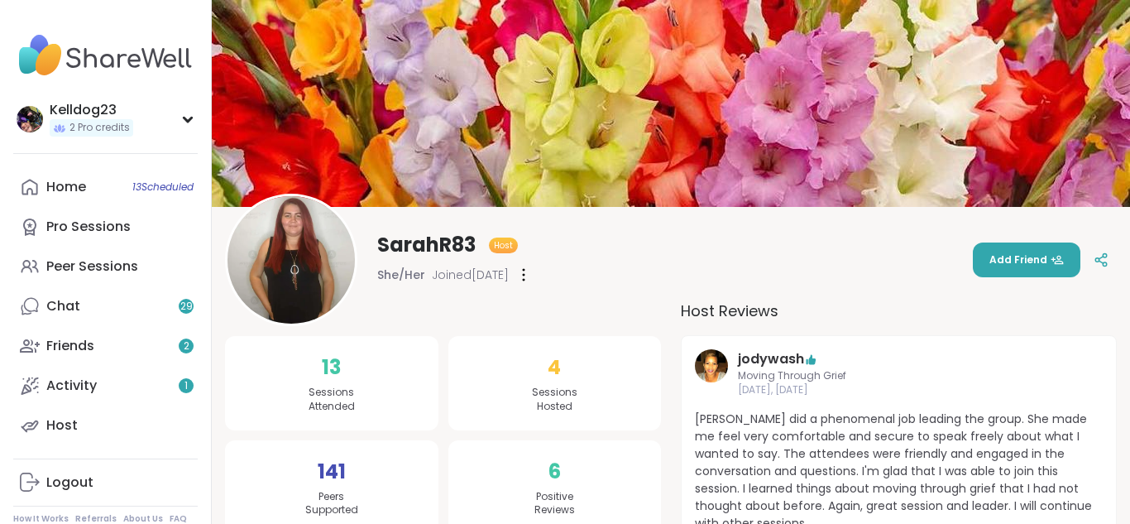
click at [532, 281] on div at bounding box center [523, 274] width 17 height 26
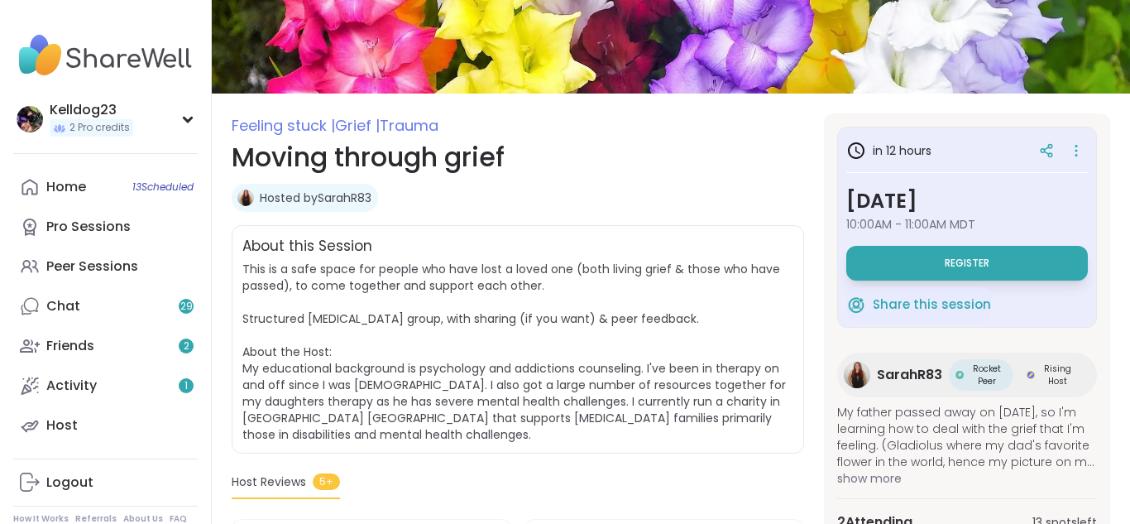
scroll to position [66, 0]
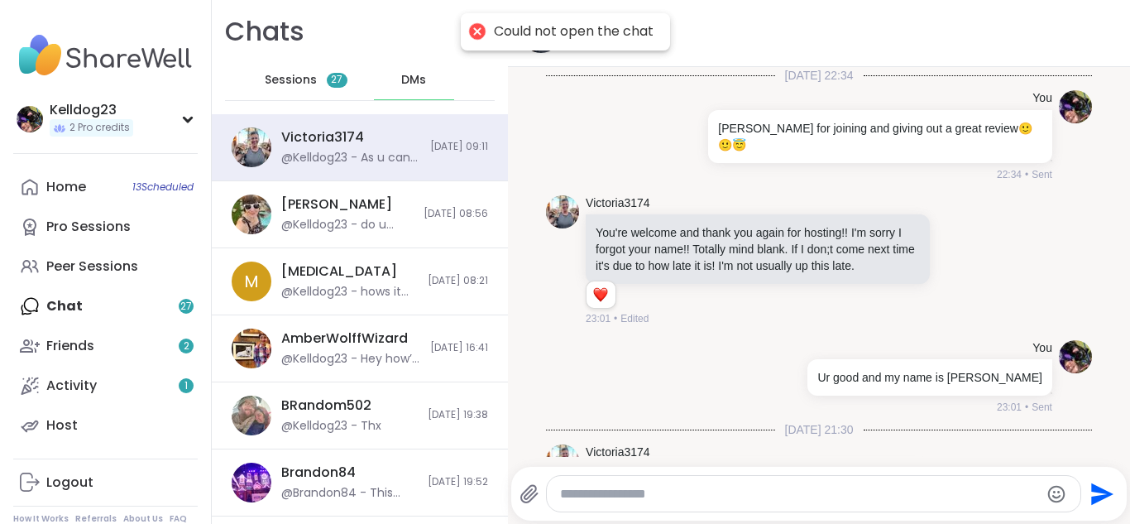
scroll to position [1858, 0]
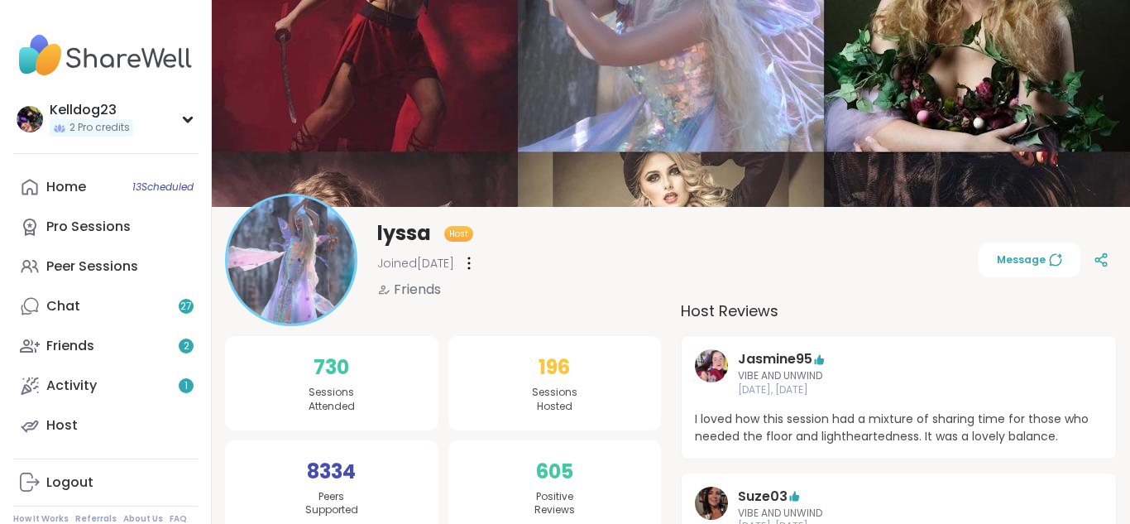
click at [470, 268] on icon at bounding box center [469, 263] width 2 height 12
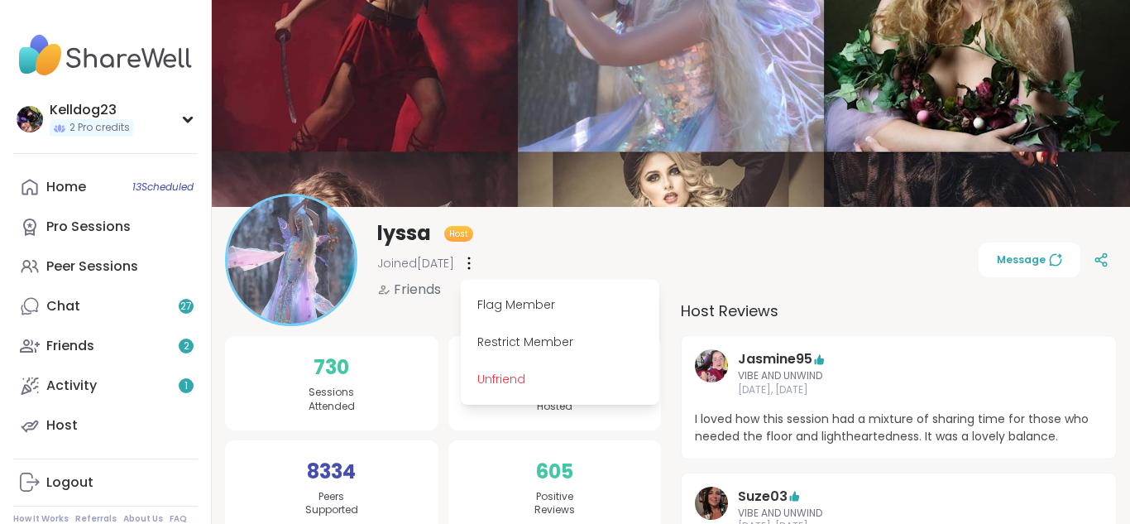
click at [572, 242] on div "lyssa Host Joined [DATE] Flag Member Restrict Member Unfriend Friends Message" at bounding box center [671, 260] width 892 height 132
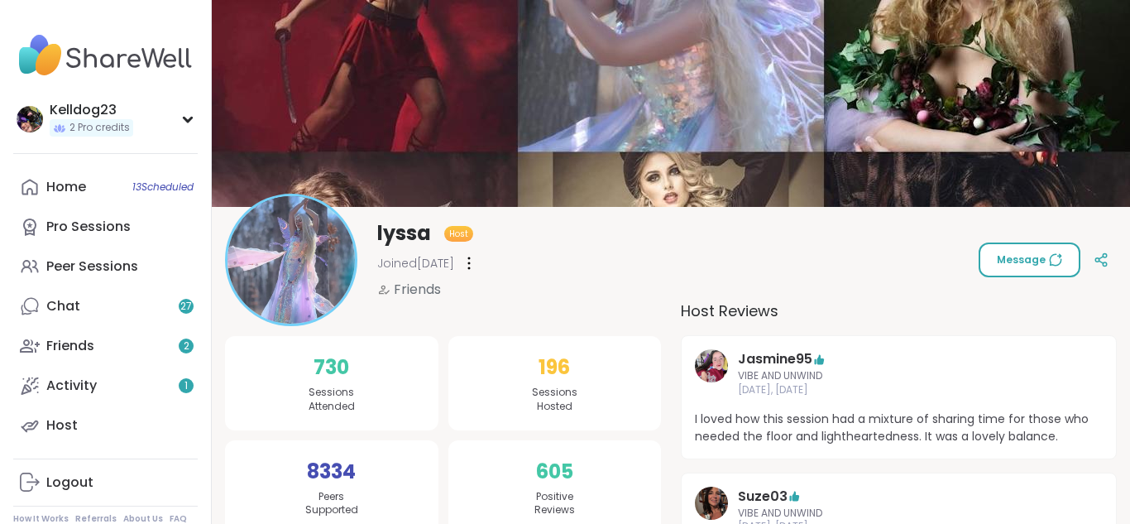
click at [1013, 258] on span "Message" at bounding box center [1029, 259] width 65 height 15
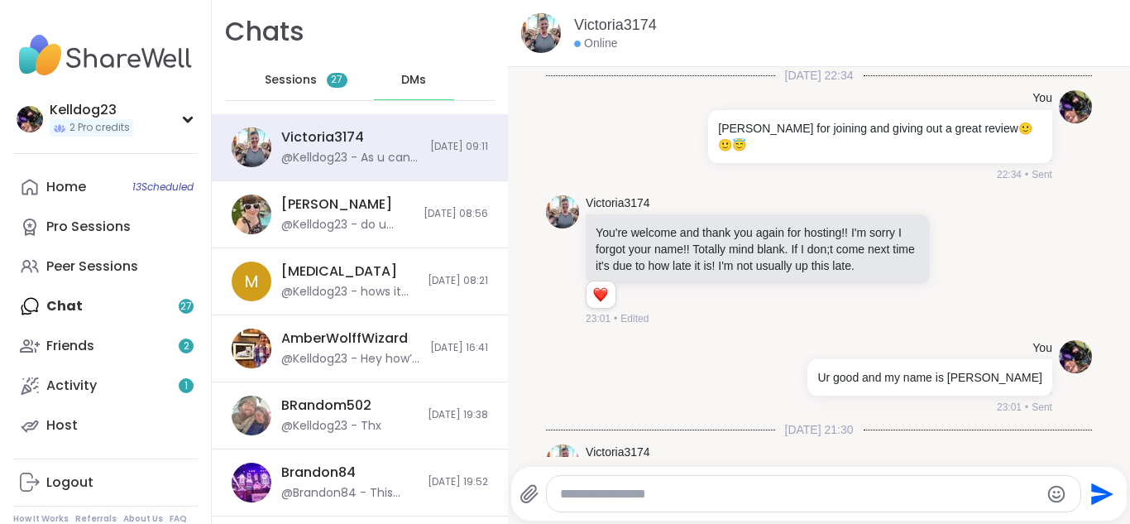
scroll to position [1858, 0]
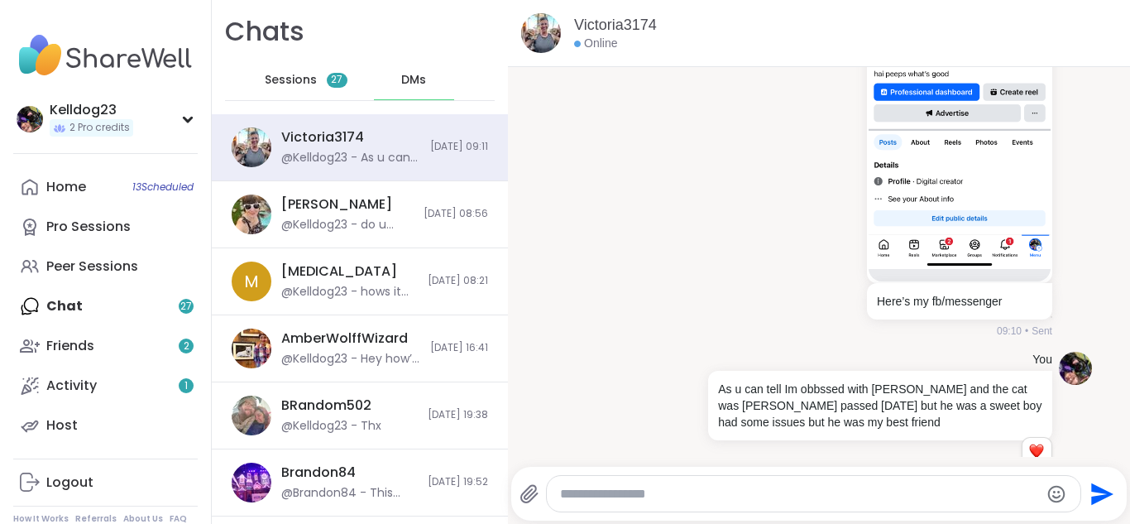
click at [318, 83] on div "Sessions 27" at bounding box center [306, 80] width 81 height 40
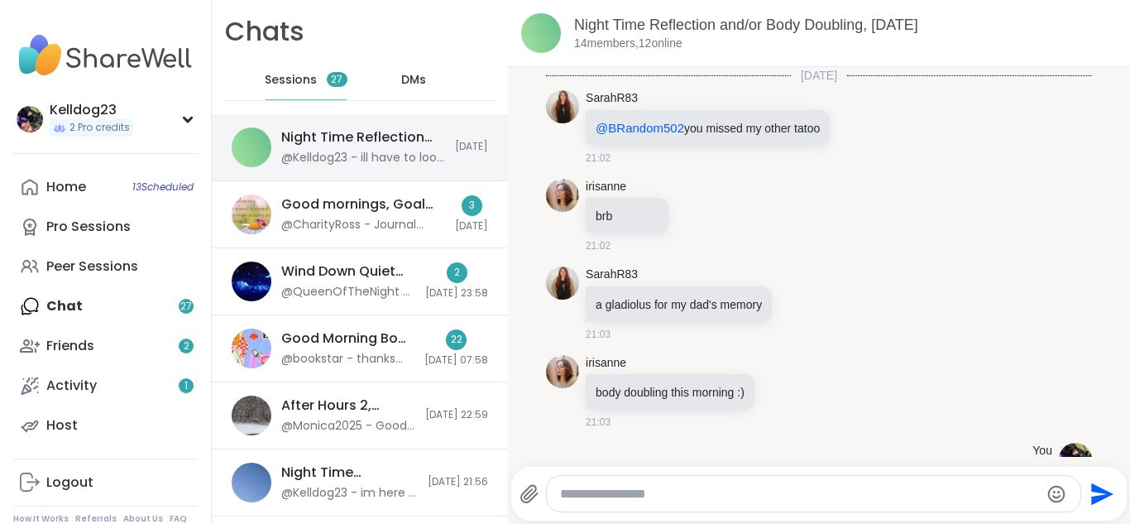
click at [404, 152] on div "@Kelldog23 - ill have to look into thsy" at bounding box center [363, 158] width 164 height 17
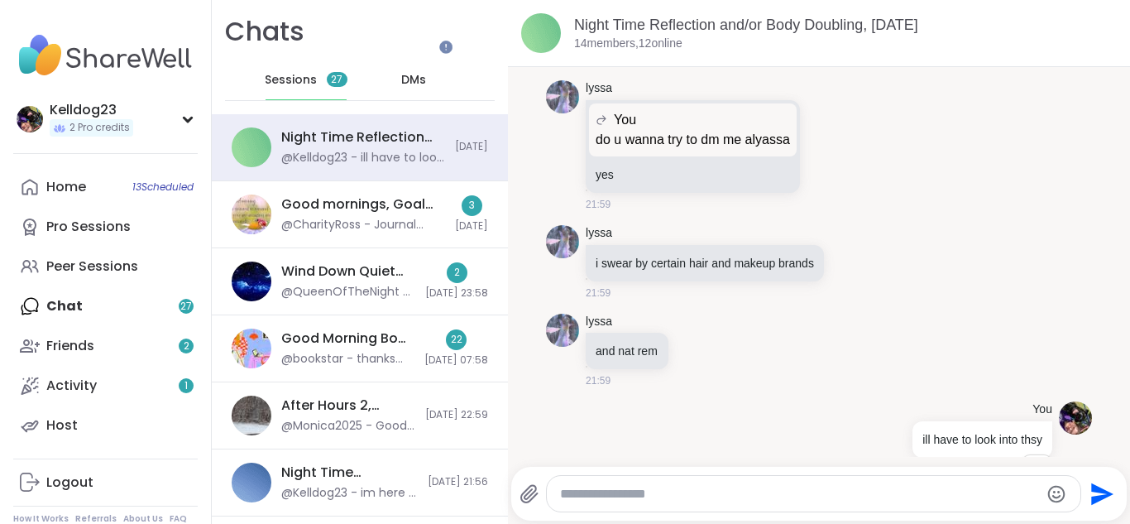
scroll to position [33, 0]
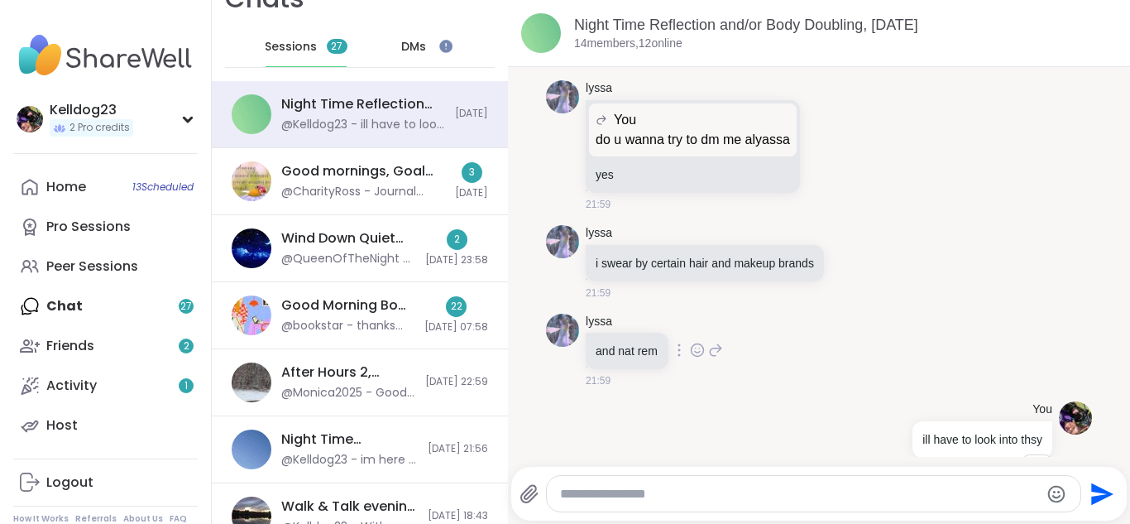
click at [740, 318] on div "lyssa and [PERSON_NAME] rem 21:59" at bounding box center [819, 351] width 546 height 89
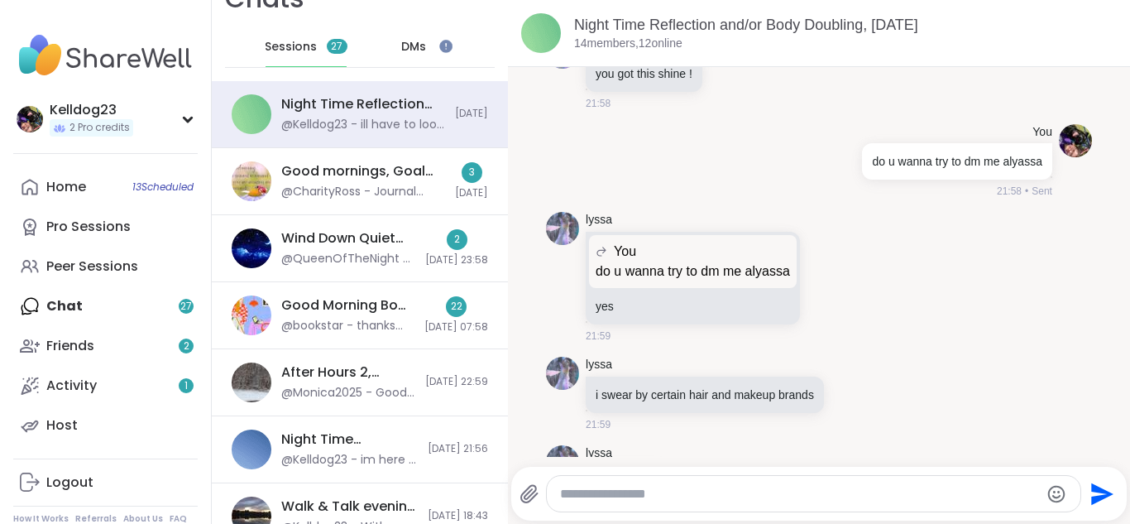
scroll to position [7168, 0]
click at [416, 40] on span "DMs" at bounding box center [413, 47] width 25 height 17
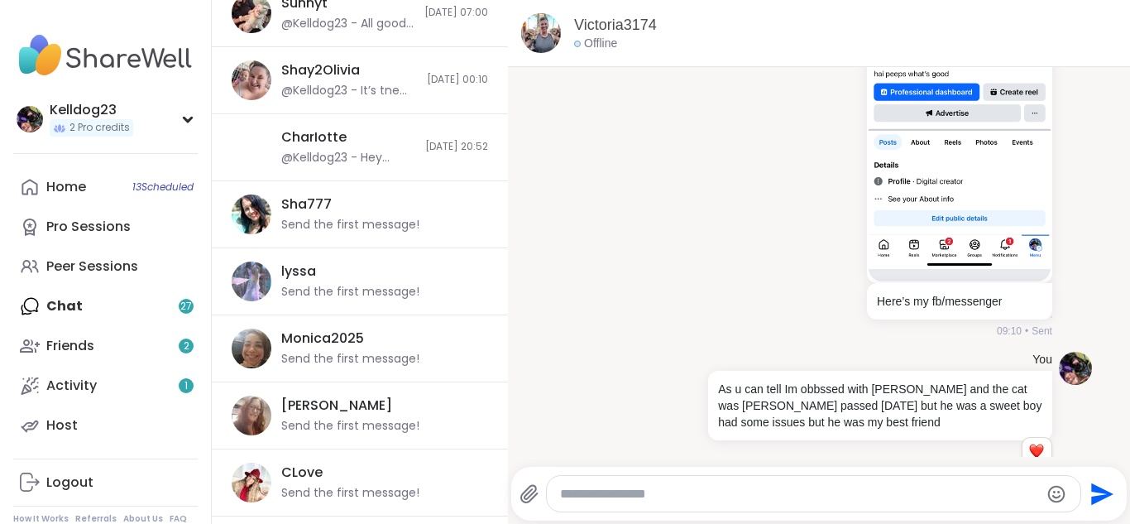
scroll to position [599, 0]
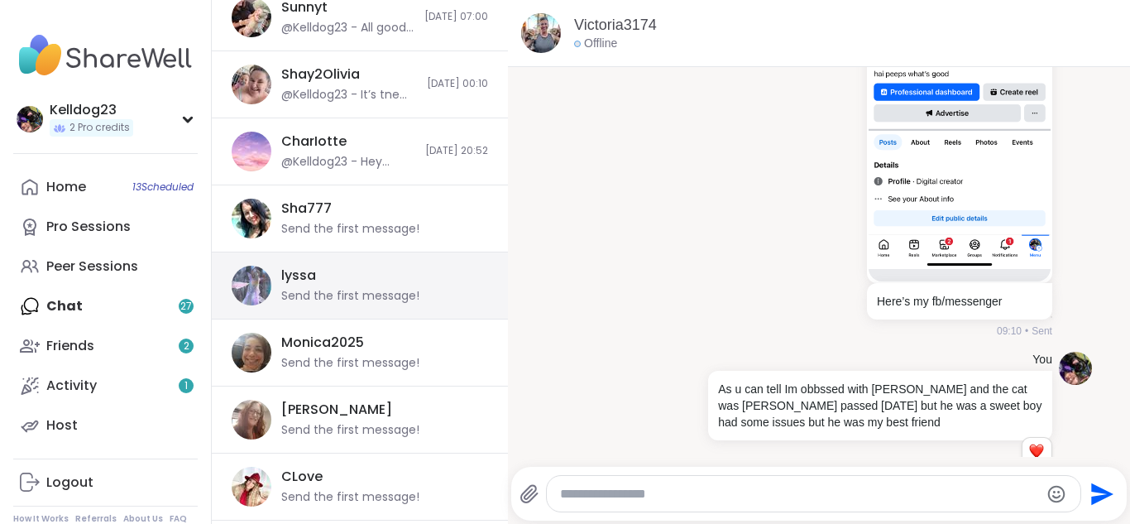
click at [399, 270] on div "lyssa Send the first message!" at bounding box center [379, 285] width 197 height 38
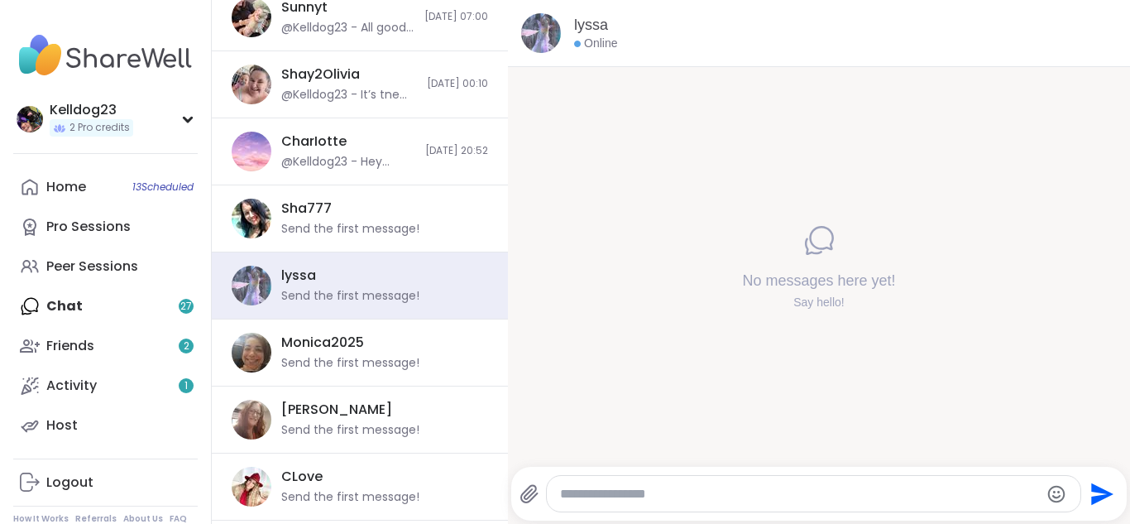
click at [685, 491] on textarea "Type your message" at bounding box center [800, 494] width 480 height 17
type textarea "***"
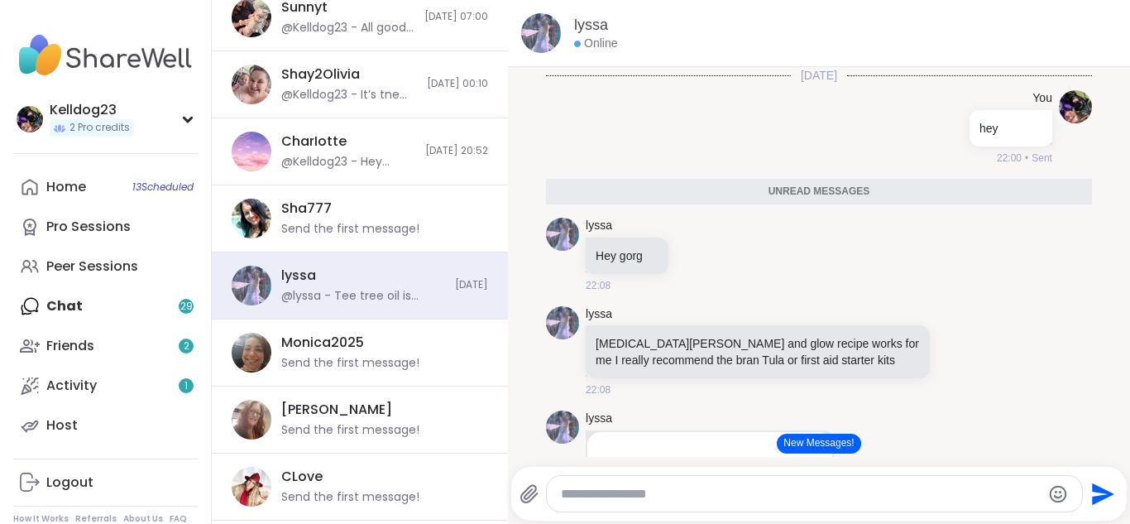
scroll to position [151, 0]
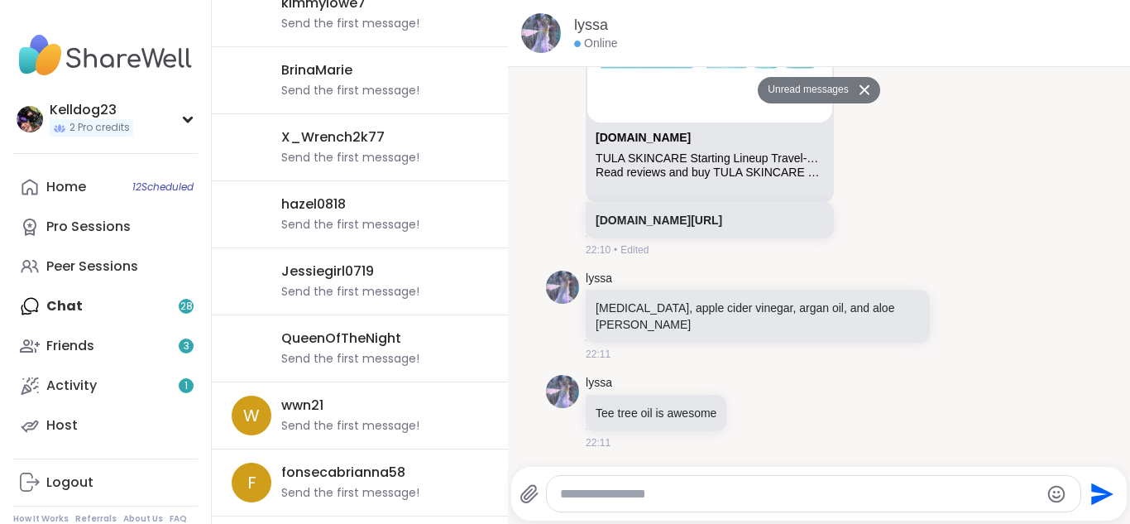
scroll to position [1307, 0]
